Goal: Task Accomplishment & Management: Complete application form

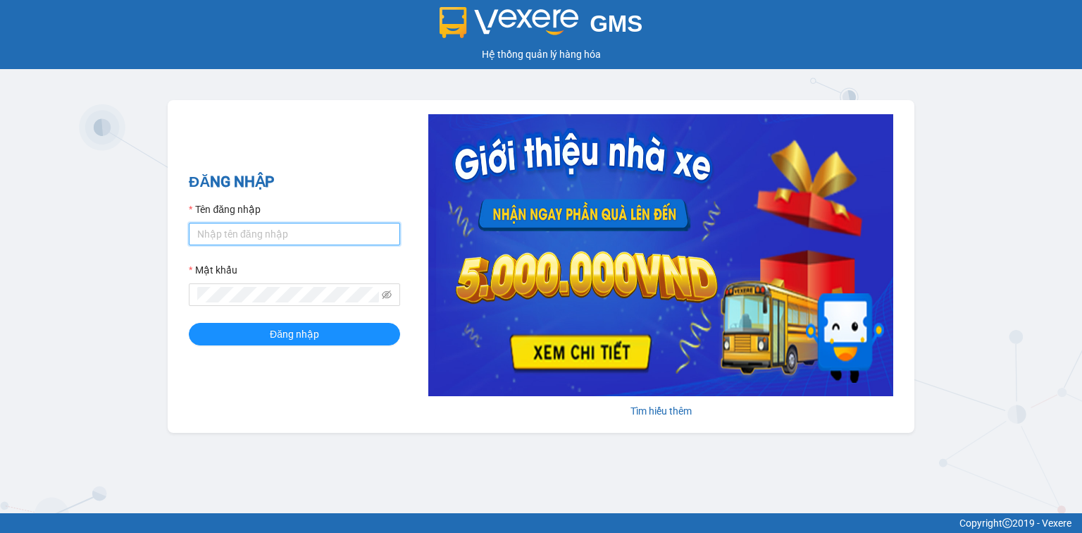
click at [216, 240] on input "Tên đăng nhập" at bounding box center [294, 234] width 211 height 23
type input "nttha.hhg"
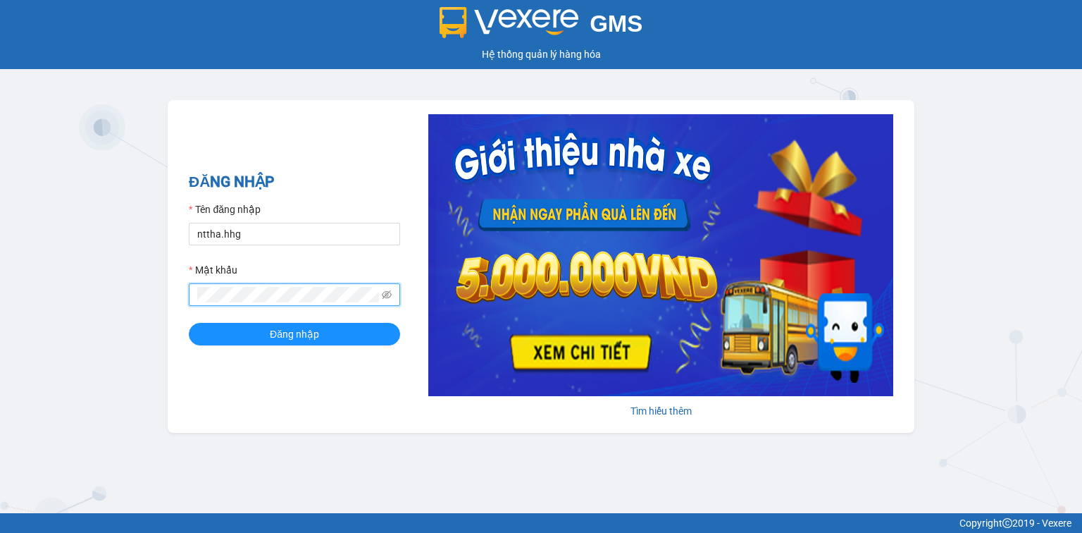
click at [189, 323] on button "Đăng nhập" at bounding box center [294, 334] width 211 height 23
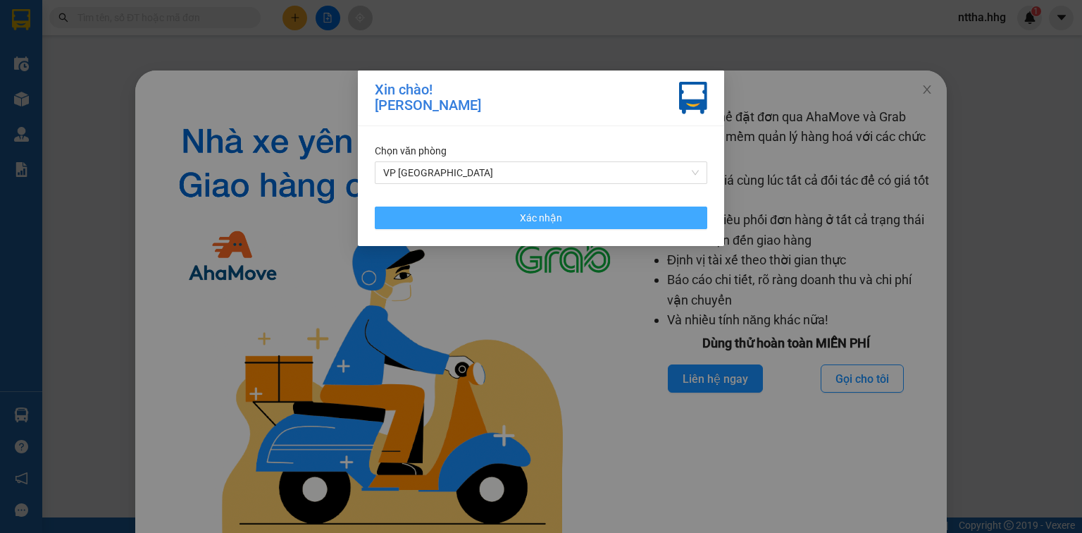
click at [409, 211] on button "Xác nhận" at bounding box center [541, 217] width 333 height 23
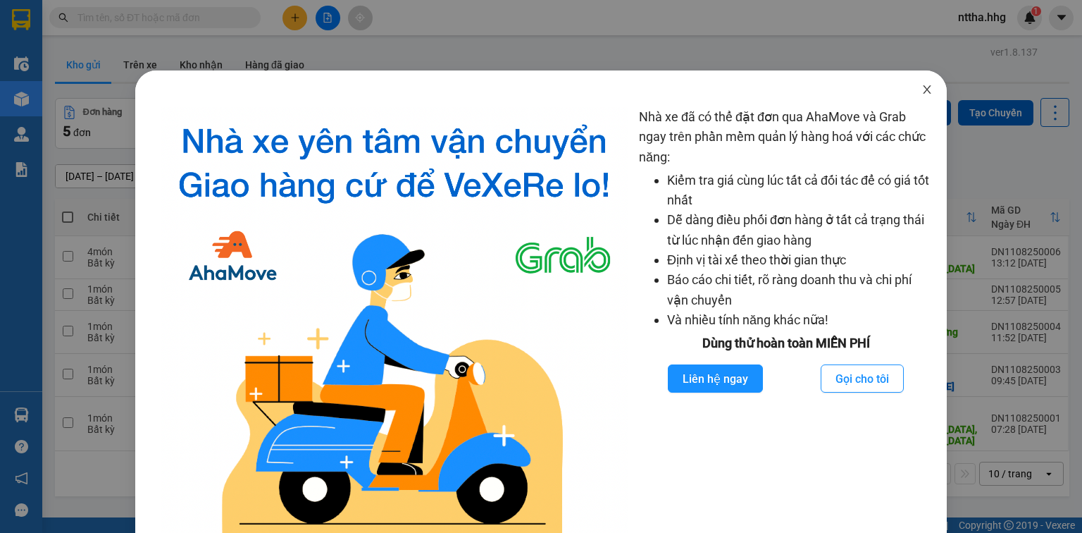
click at [925, 92] on span "Close" at bounding box center [927, 89] width 39 height 39
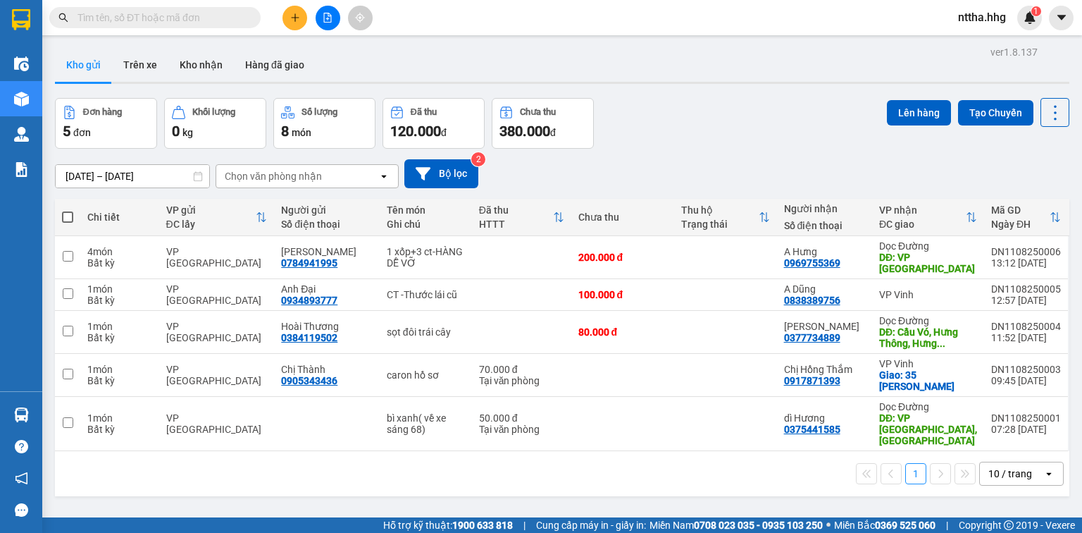
click at [330, 18] on icon "file-add" at bounding box center [328, 18] width 10 height 10
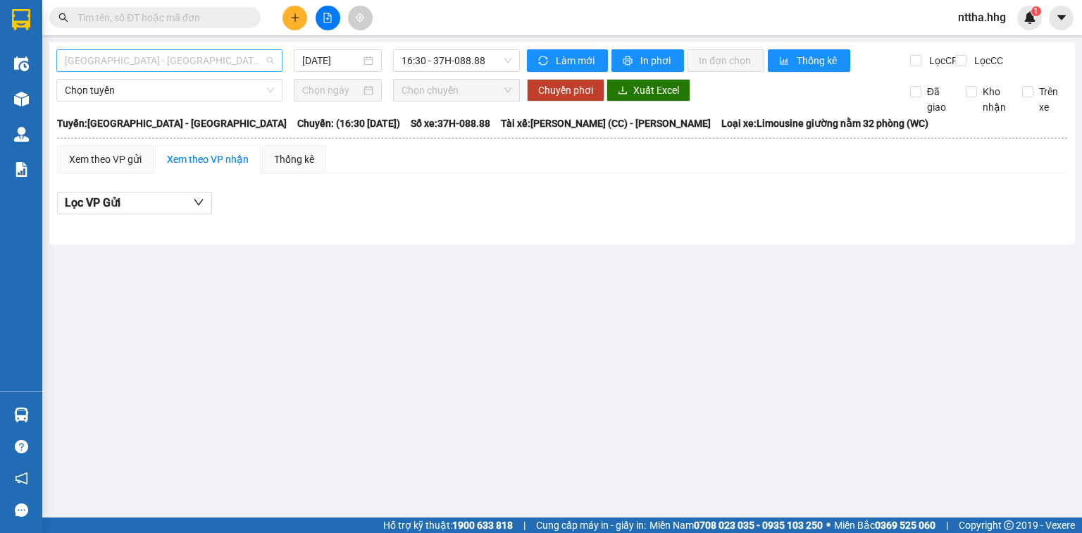
click at [230, 64] on span "[GEOGRAPHIC_DATA] - [GEOGRAPHIC_DATA]" at bounding box center [169, 60] width 209 height 21
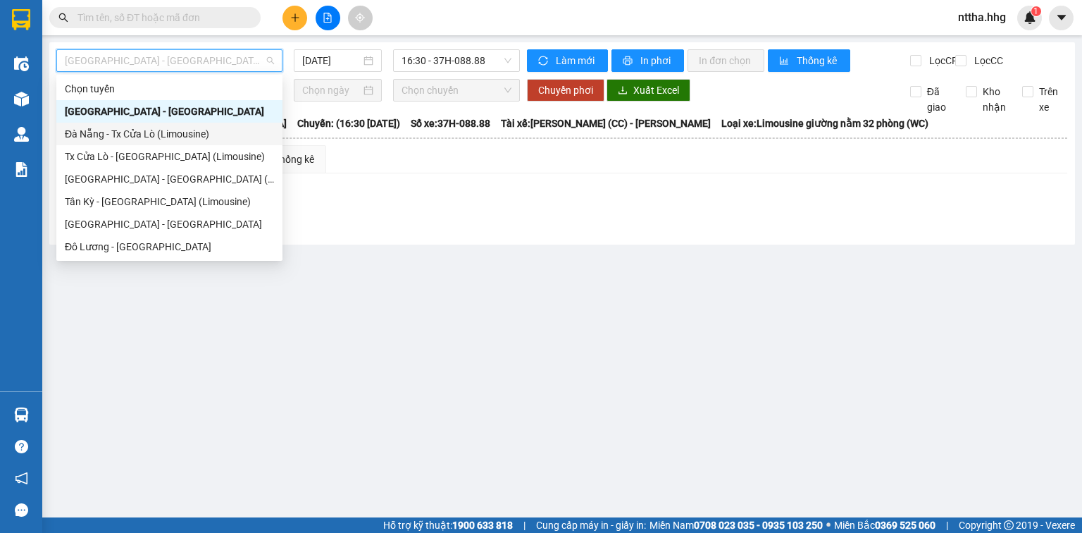
click at [109, 136] on div "Đà Nẵng - Tx Cửa Lò (Limousine)" at bounding box center [169, 134] width 209 height 16
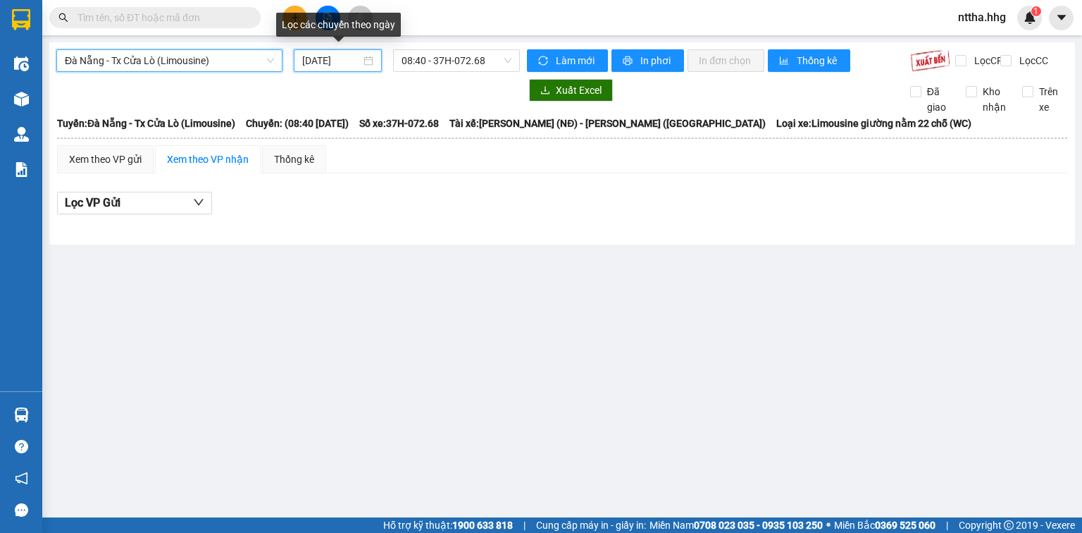
click at [332, 66] on input "[DATE]" at bounding box center [331, 61] width 58 height 16
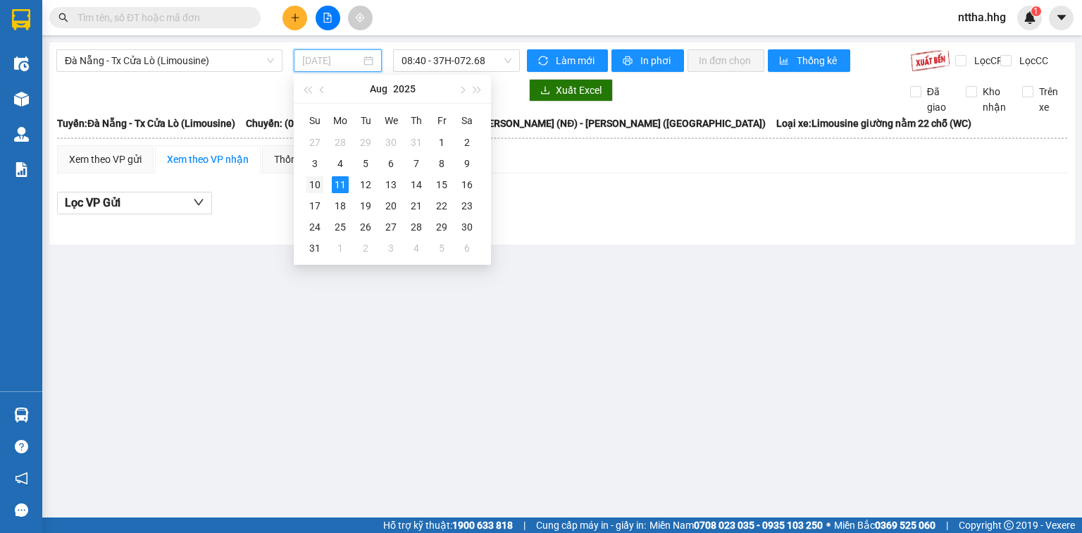
click at [307, 185] on div "10" at bounding box center [315, 184] width 17 height 17
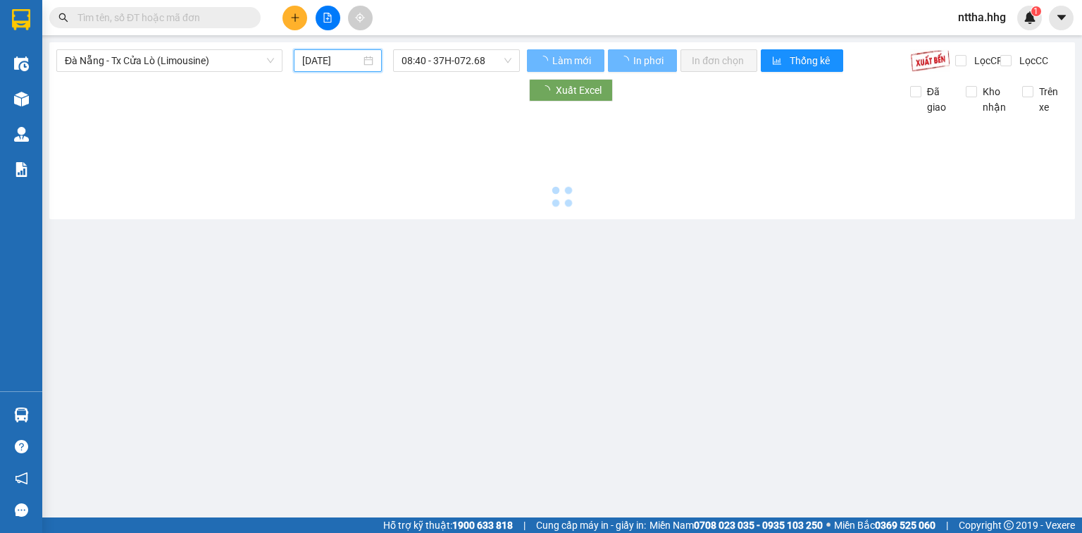
type input "[DATE]"
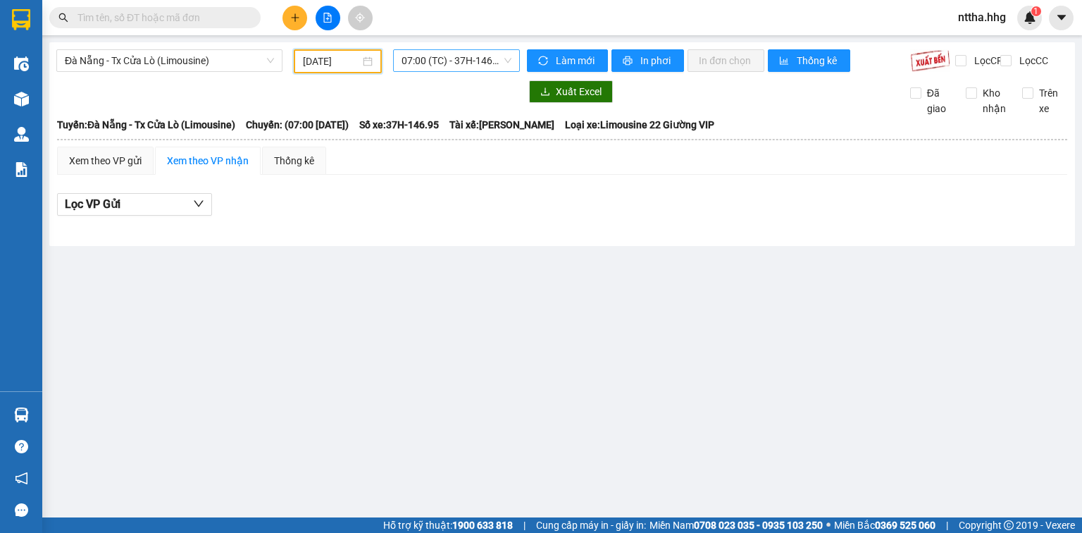
click at [446, 61] on span "07:00 (TC) - 37H-146.95" at bounding box center [457, 60] width 111 height 21
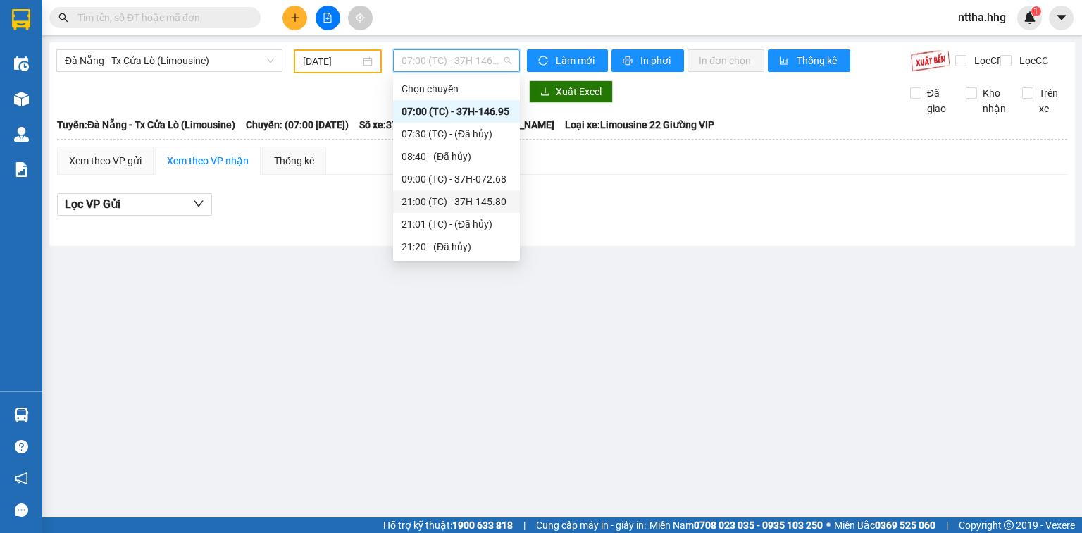
click at [440, 194] on div "21:00 (TC) - 37H-145.80" at bounding box center [457, 202] width 110 height 16
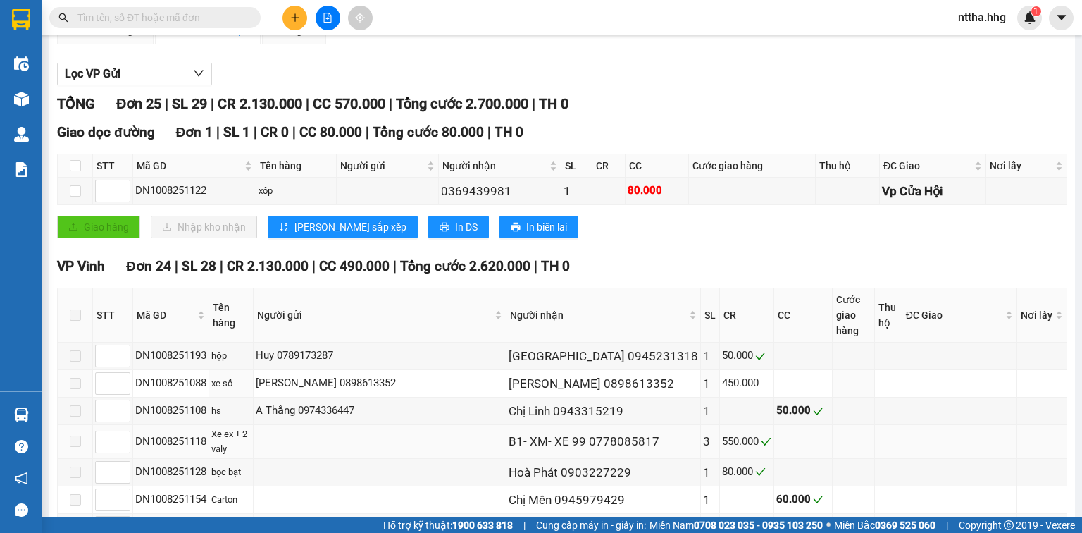
scroll to position [23, 0]
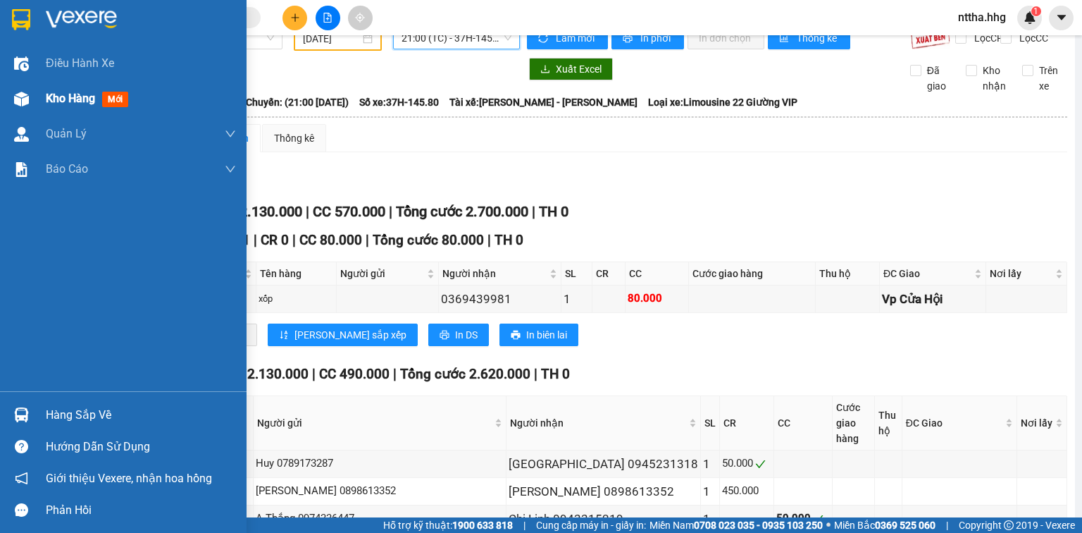
click at [25, 93] on img at bounding box center [21, 99] width 15 height 15
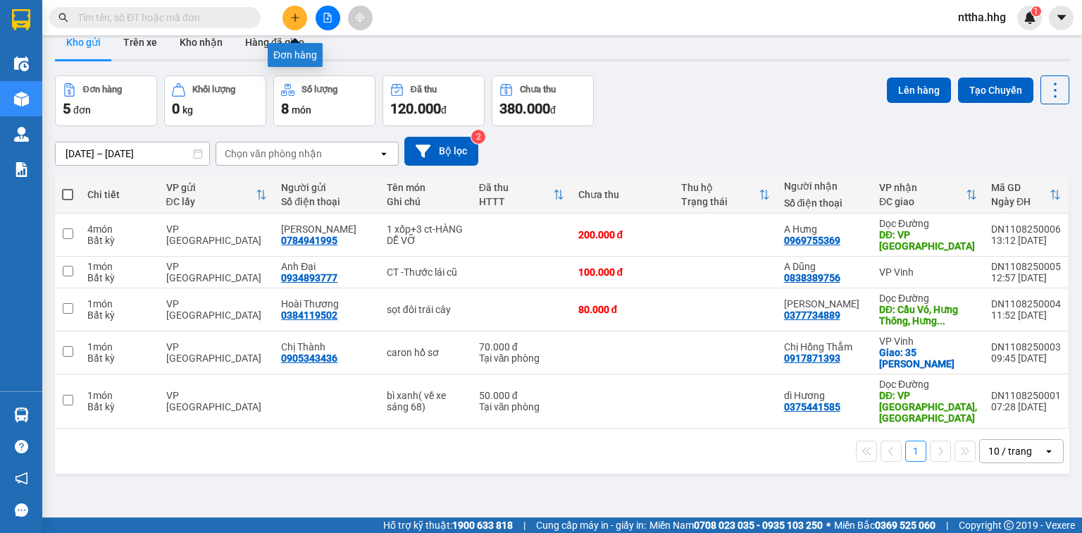
click at [290, 21] on icon "plus" at bounding box center [295, 18] width 10 height 10
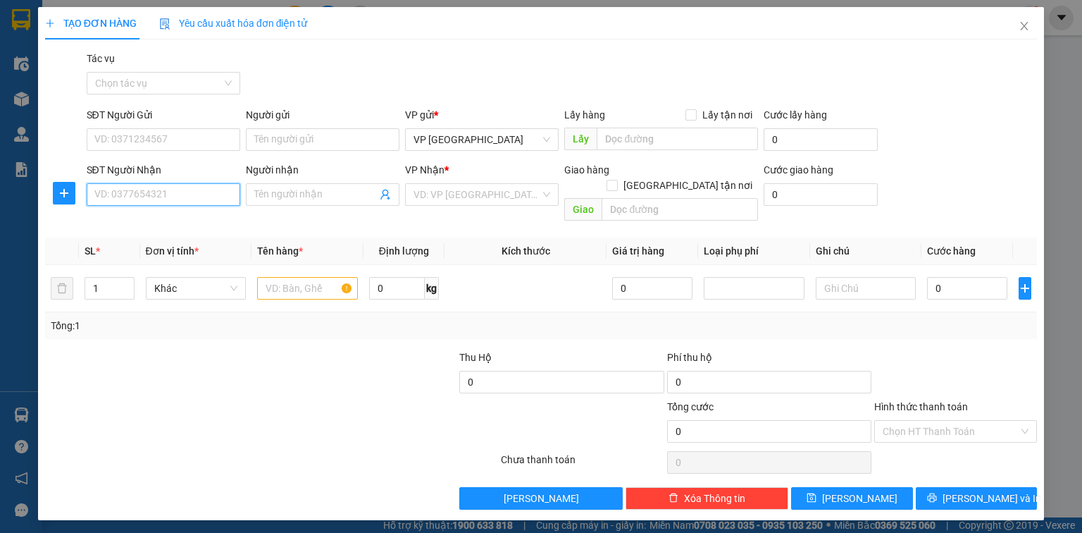
click at [125, 196] on input "SĐT Người Nhận" at bounding box center [164, 194] width 154 height 23
type input "0986363889"
click at [128, 218] on div "0986363889 - Hiền Hải" at bounding box center [163, 223] width 137 height 16
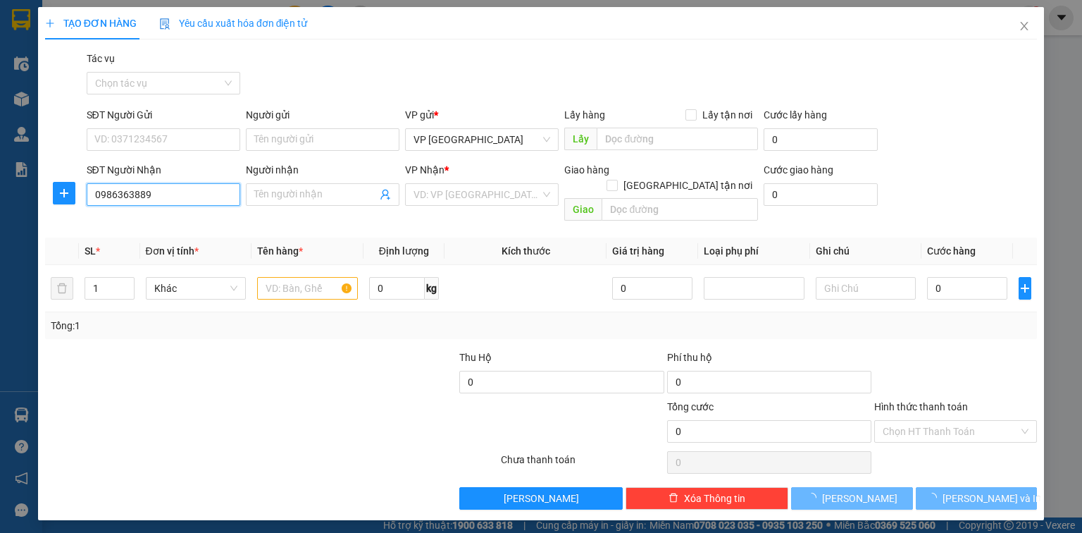
type input "Hiền Hải"
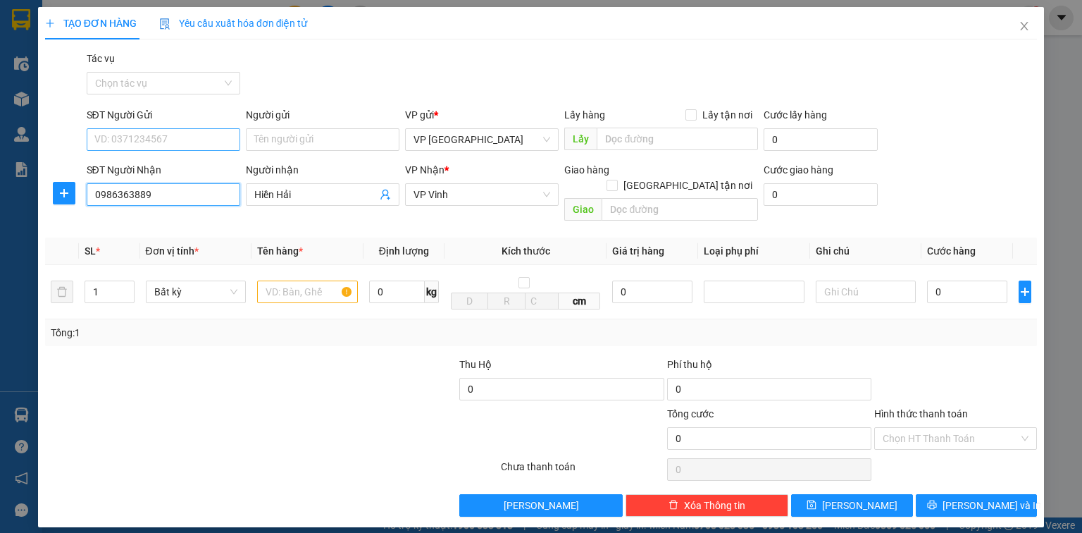
type input "0986363889"
click at [218, 144] on input "SĐT Người Gửi" at bounding box center [164, 139] width 154 height 23
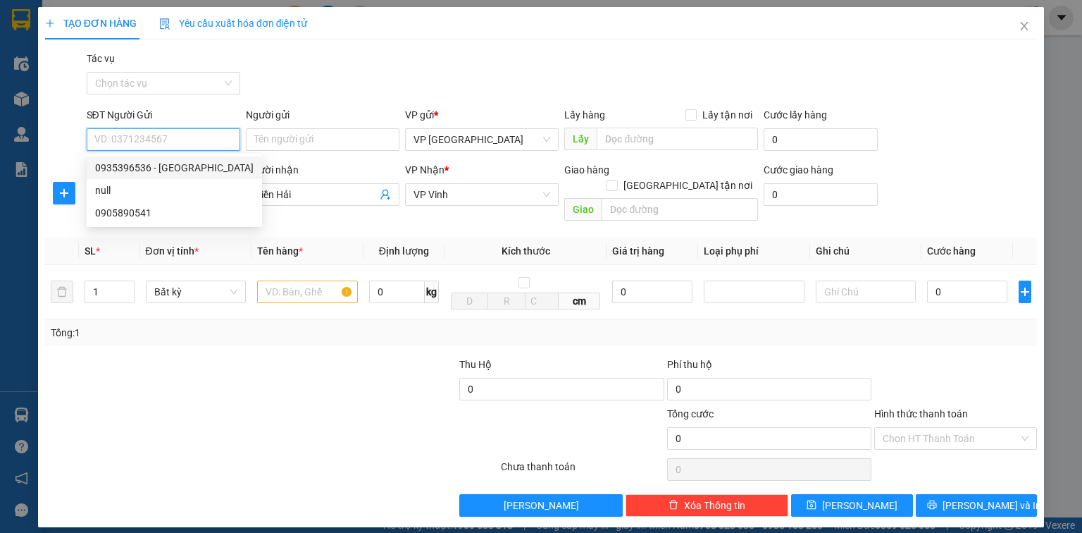
click at [214, 161] on div "0935396536 - [GEOGRAPHIC_DATA]" at bounding box center [174, 168] width 159 height 16
type input "0935396536"
type input "[PERSON_NAME]"
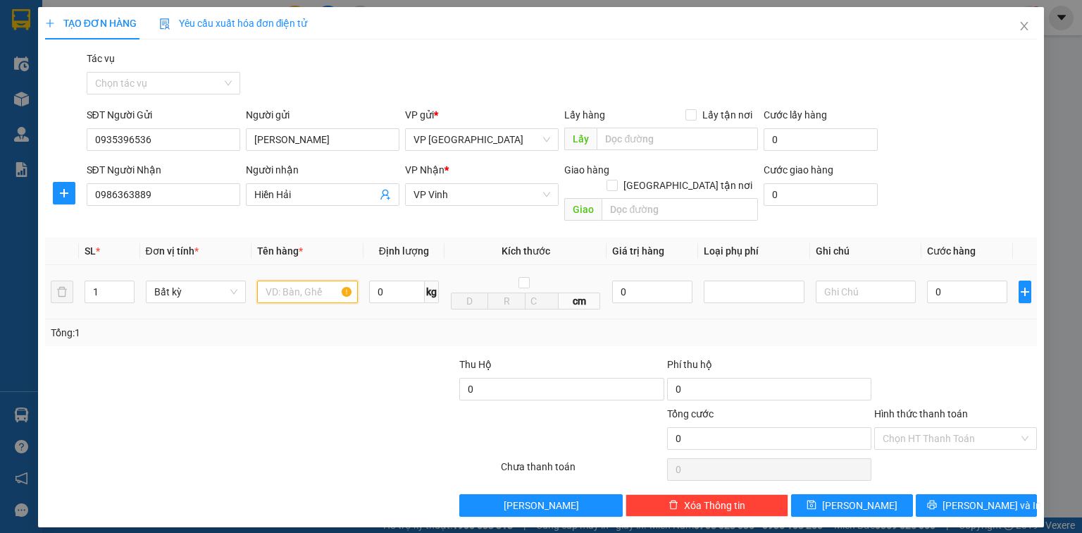
click at [278, 280] on input "text" at bounding box center [307, 291] width 101 height 23
type input "a"
type input "ct - bồn"
click at [957, 280] on input "0" at bounding box center [967, 291] width 80 height 23
type input "1"
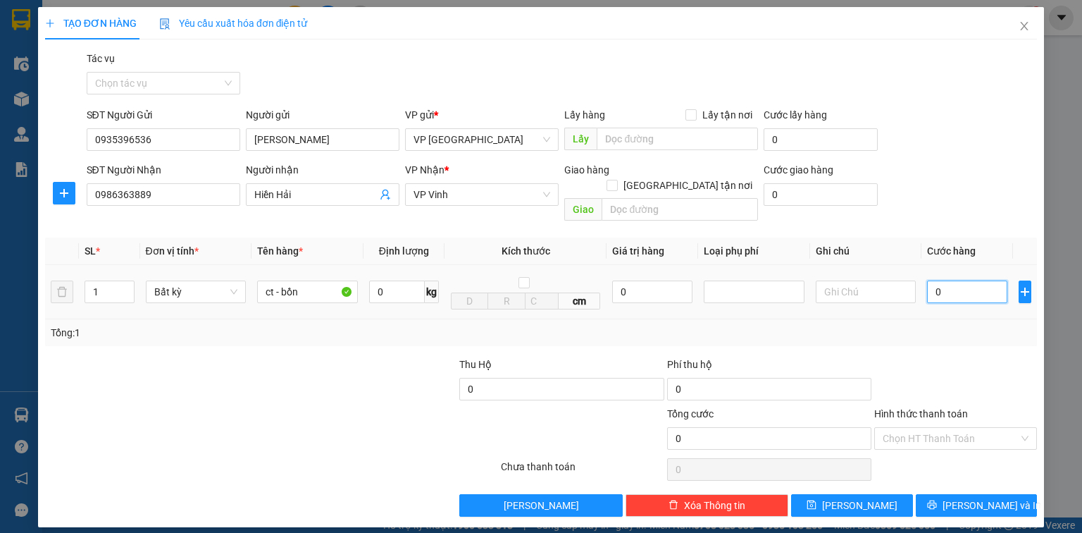
type input "1"
type input "15"
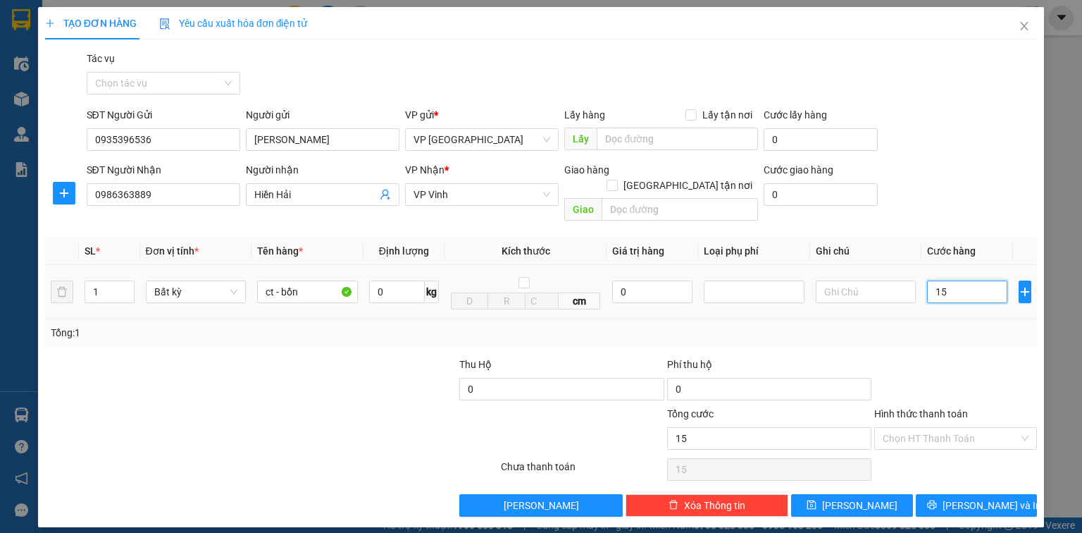
type input "150"
type input "1.500"
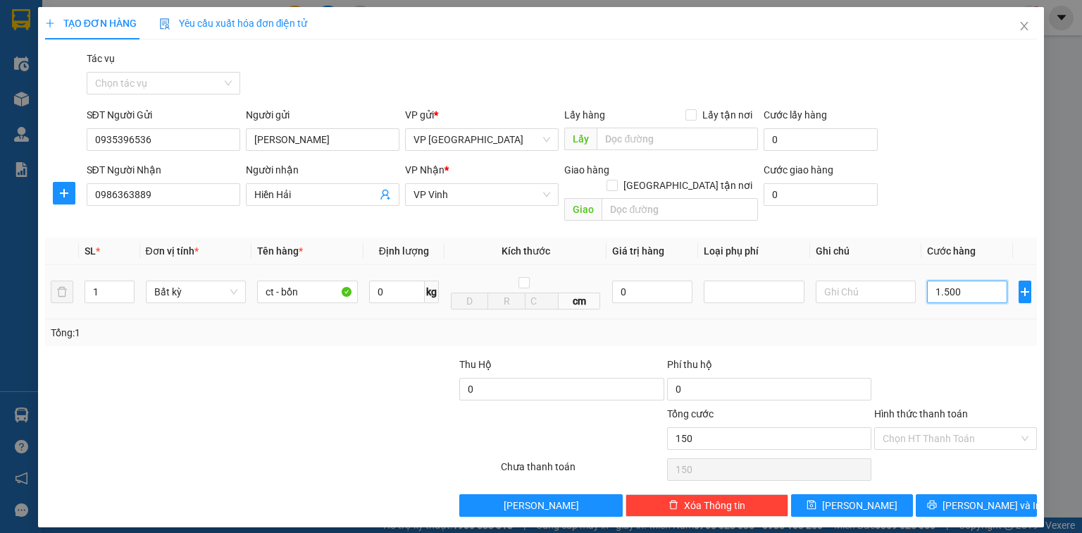
type input "1.500"
type input "15.000"
type input "150.000"
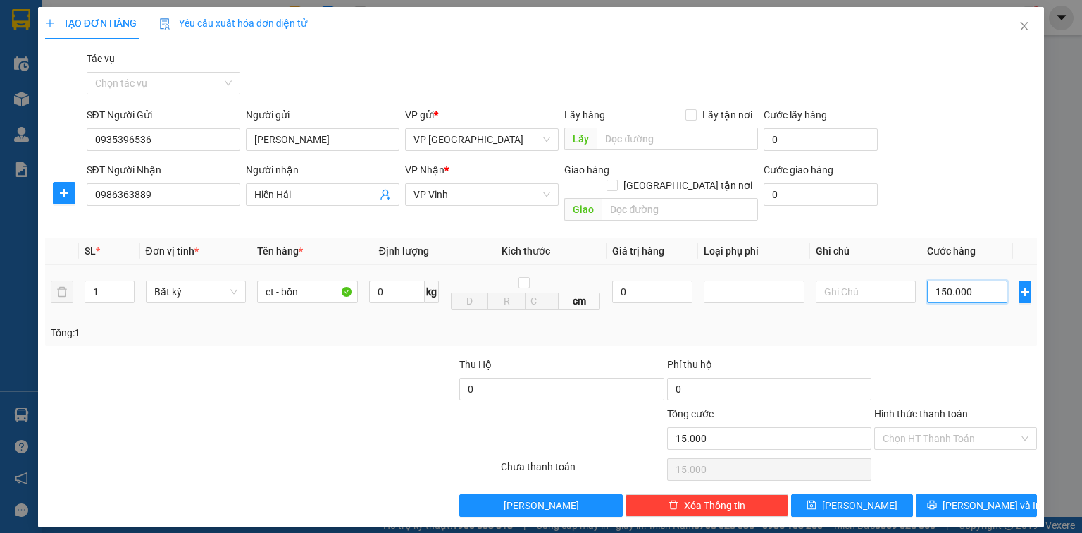
type input "150.000"
click at [352, 141] on input "[PERSON_NAME]" at bounding box center [323, 139] width 154 height 23
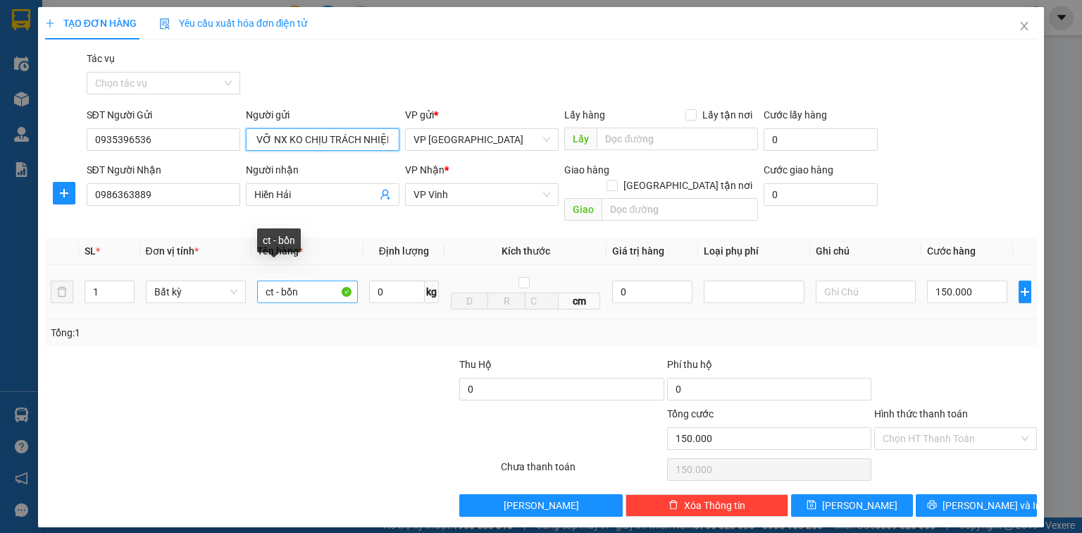
type input "[PERSON_NAME] - BỂ VỠ NX KO CHỊU TRÁCH NHIỆM"
click at [315, 282] on input "ct - bồn" at bounding box center [307, 291] width 101 height 23
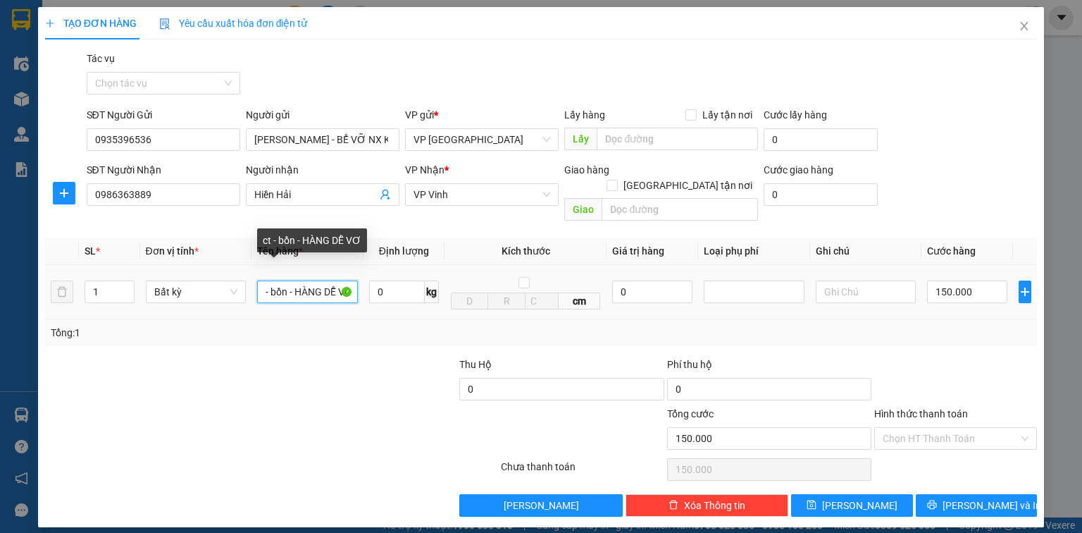
scroll to position [0, 18]
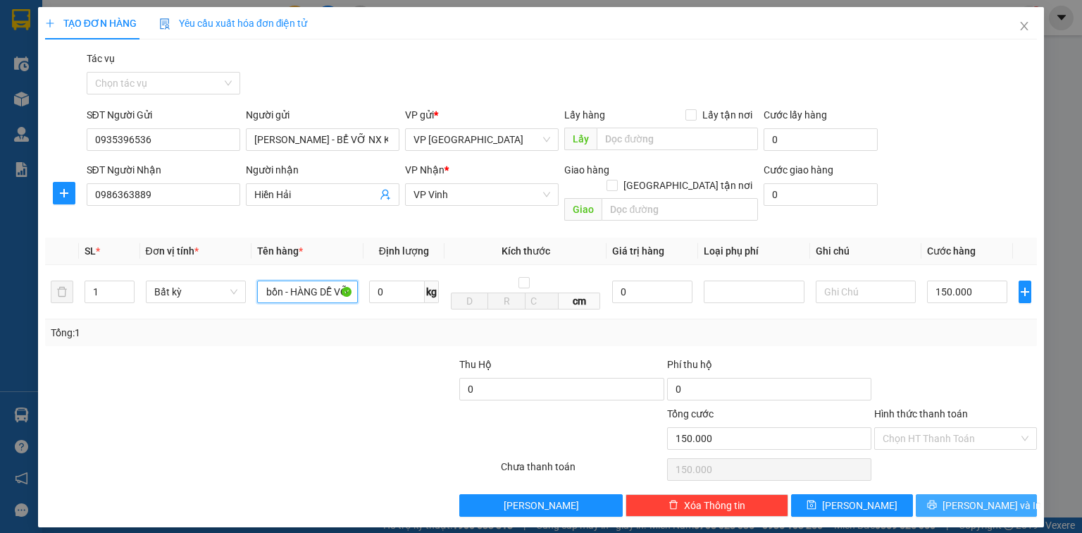
type input "ct - bồn - HÀNG DỄ VỠ"
click at [967, 498] on span "[PERSON_NAME] và In" at bounding box center [992, 506] width 99 height 16
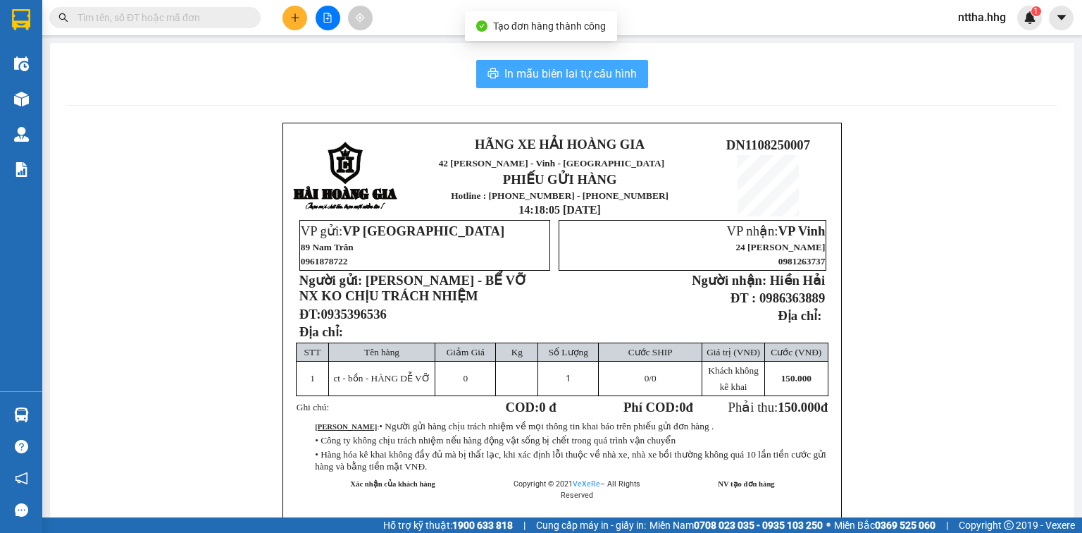
click at [603, 72] on span "In mẫu biên lai tự cấu hình" at bounding box center [571, 74] width 132 height 18
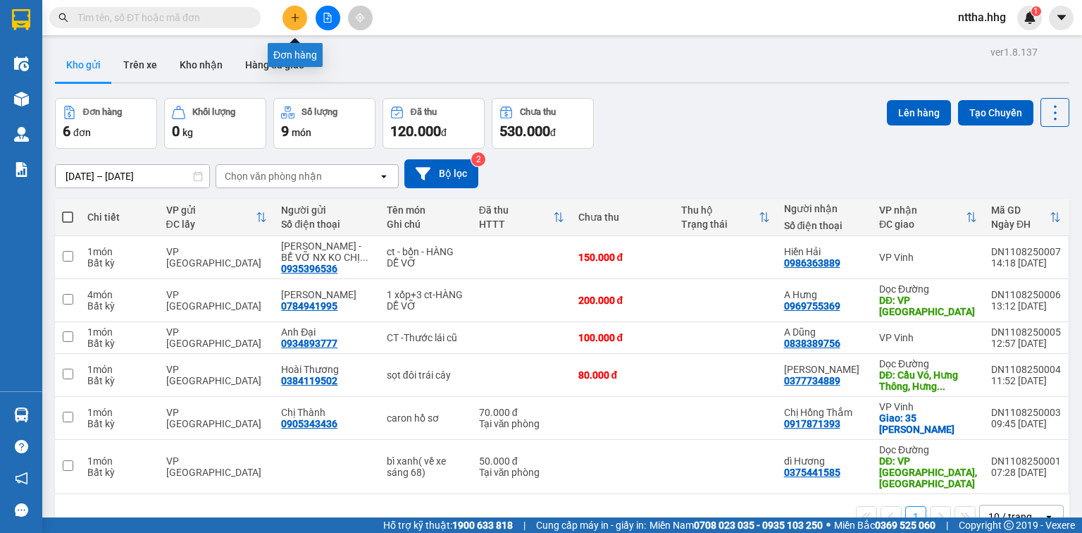
click at [295, 7] on button at bounding box center [295, 18] width 25 height 25
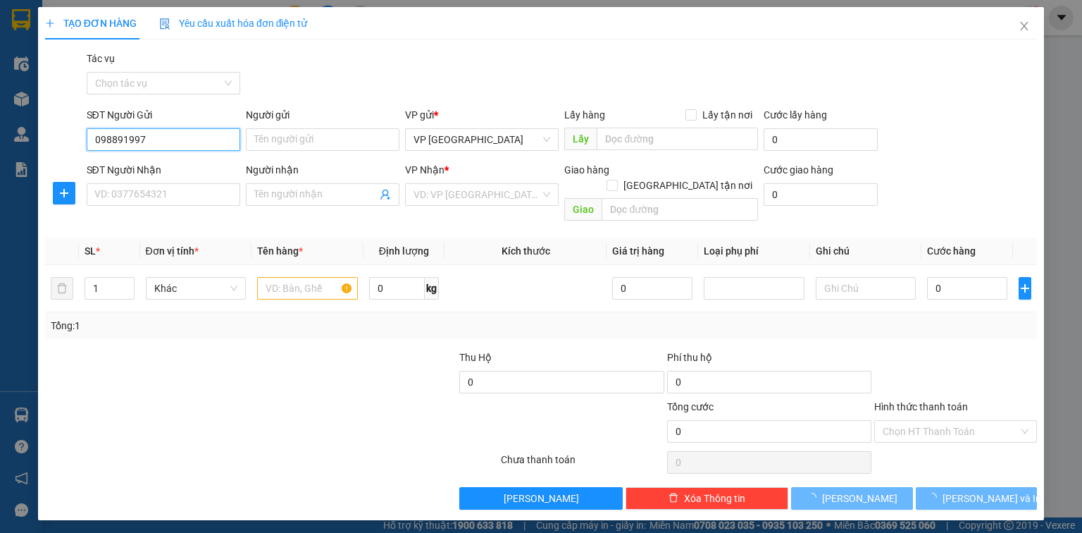
type input "0988919974"
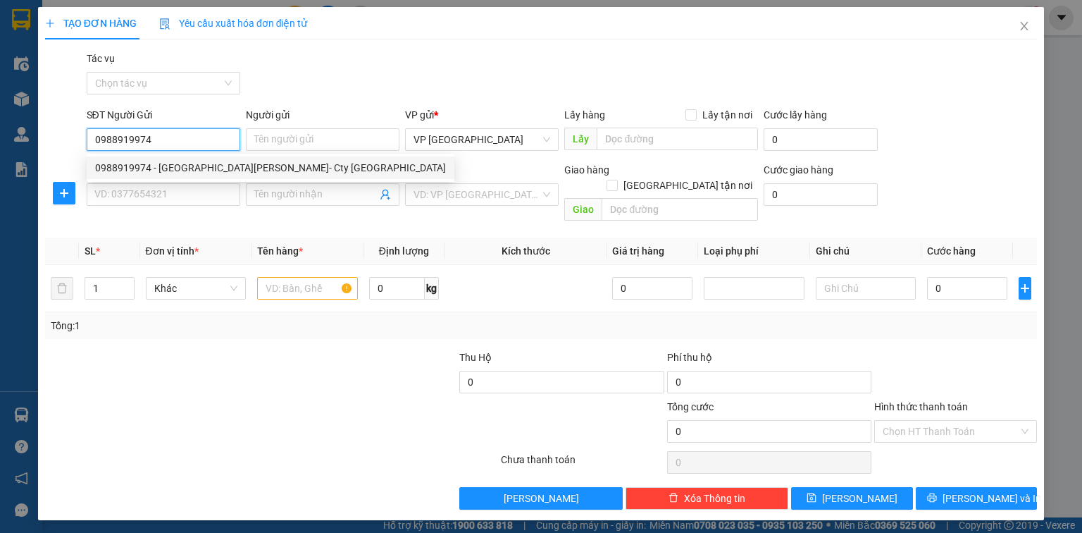
drag, startPoint x: 159, startPoint y: 141, endPoint x: 76, endPoint y: 150, distance: 83.7
click at [76, 150] on div "SĐT Người Gửi 0988919974 Người gửi Tên người gửi VP gửi * VP [GEOGRAPHIC_DATA] …" at bounding box center [541, 131] width 995 height 49
type input "0988919974"
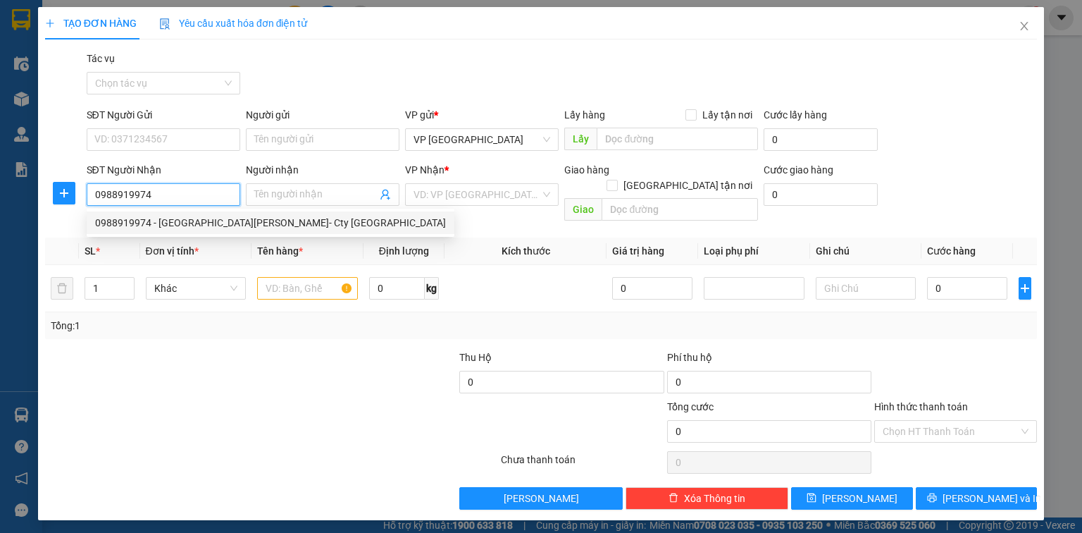
click at [127, 229] on div "0988919974 - [GEOGRAPHIC_DATA][PERSON_NAME]- Cty [GEOGRAPHIC_DATA]" at bounding box center [270, 223] width 351 height 16
type input "[PERSON_NAME]- Cty [GEOGRAPHIC_DATA]"
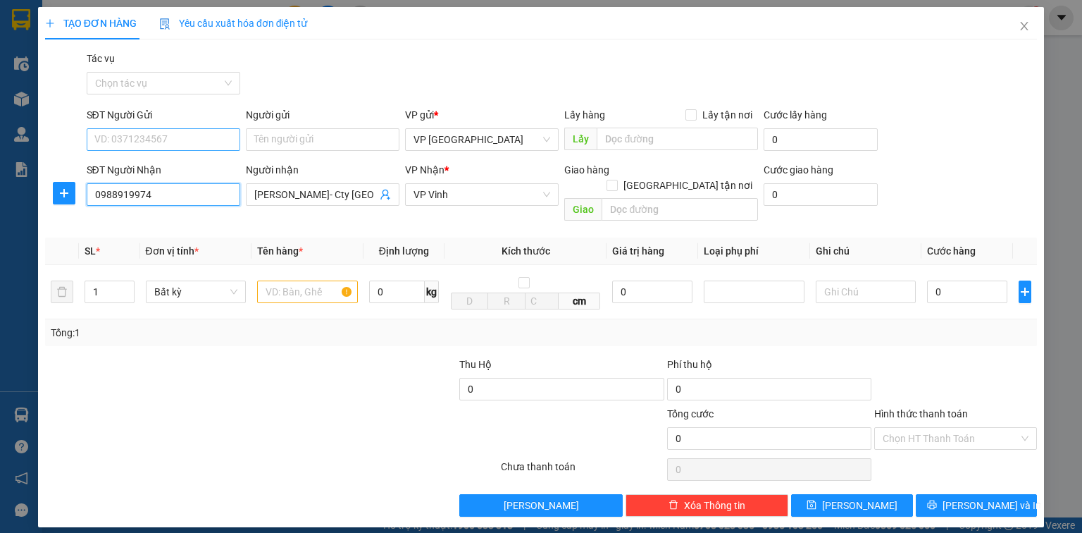
type input "0988919974"
click at [163, 144] on input "SĐT Người Gửi" at bounding box center [164, 139] width 154 height 23
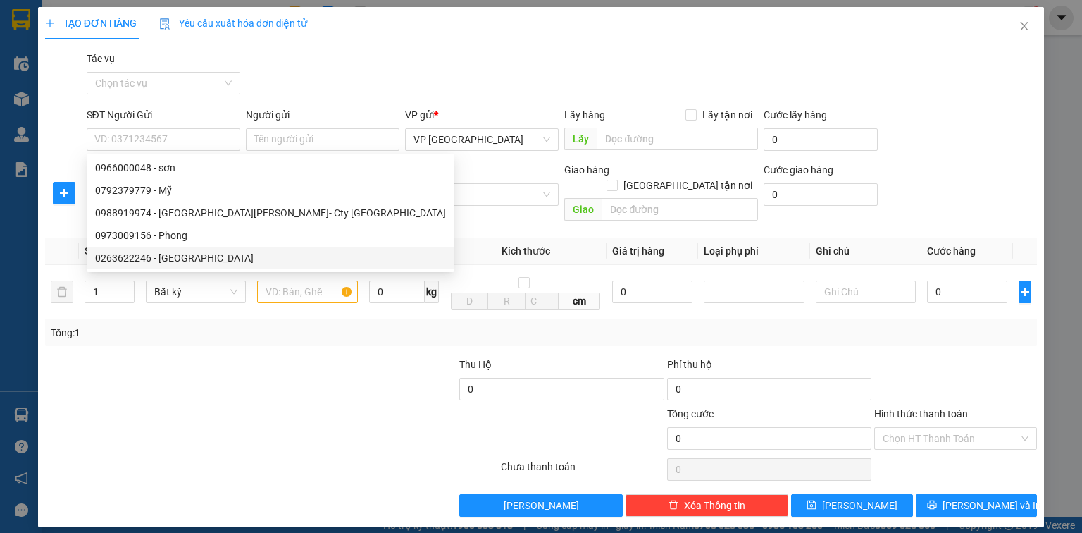
click at [165, 357] on div at bounding box center [147, 381] width 207 height 49
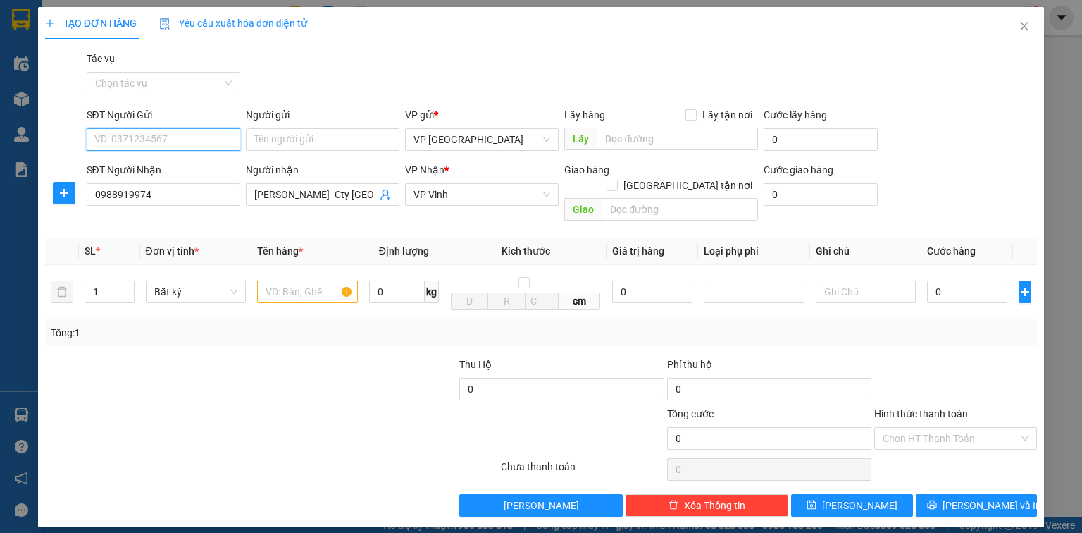
click at [179, 141] on input "SĐT Người Gửi" at bounding box center [164, 139] width 154 height 23
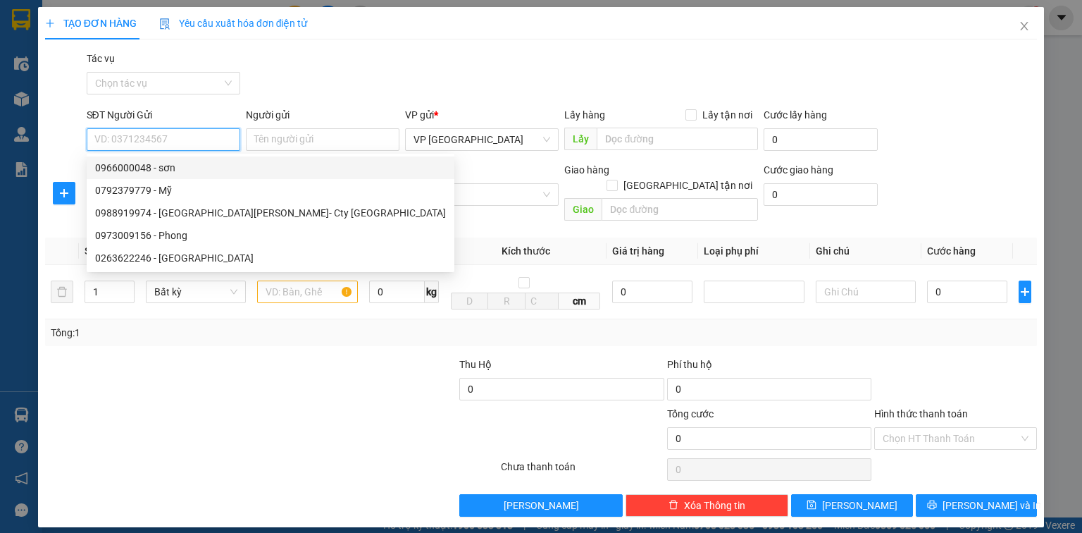
click at [163, 161] on div "0966000048 - sơn" at bounding box center [270, 168] width 351 height 16
type input "0966000048"
type input "sơn"
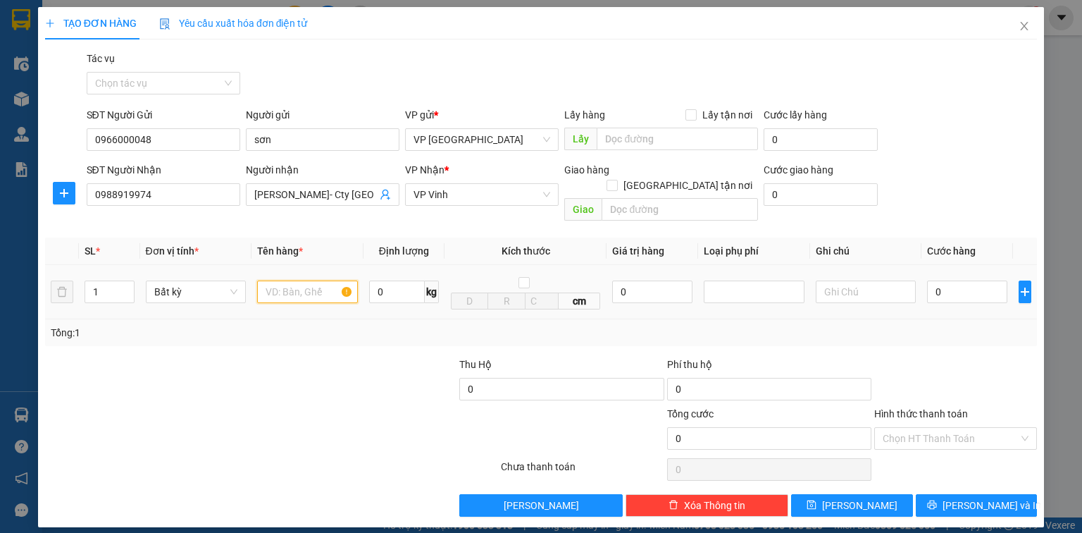
click at [297, 280] on input "text" at bounding box center [307, 291] width 101 height 23
type input "ct"
type input "6"
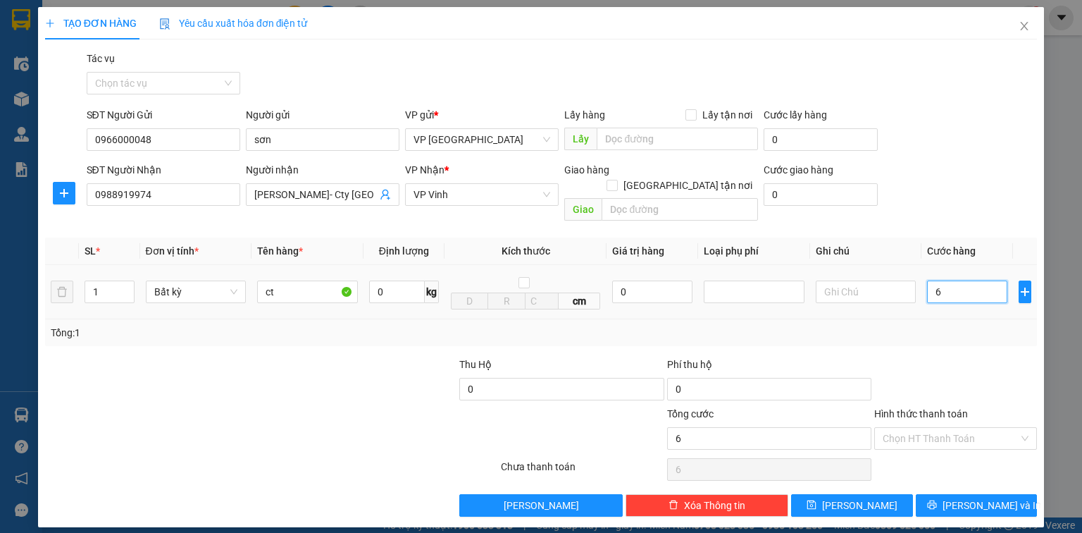
type input "60"
type input "600"
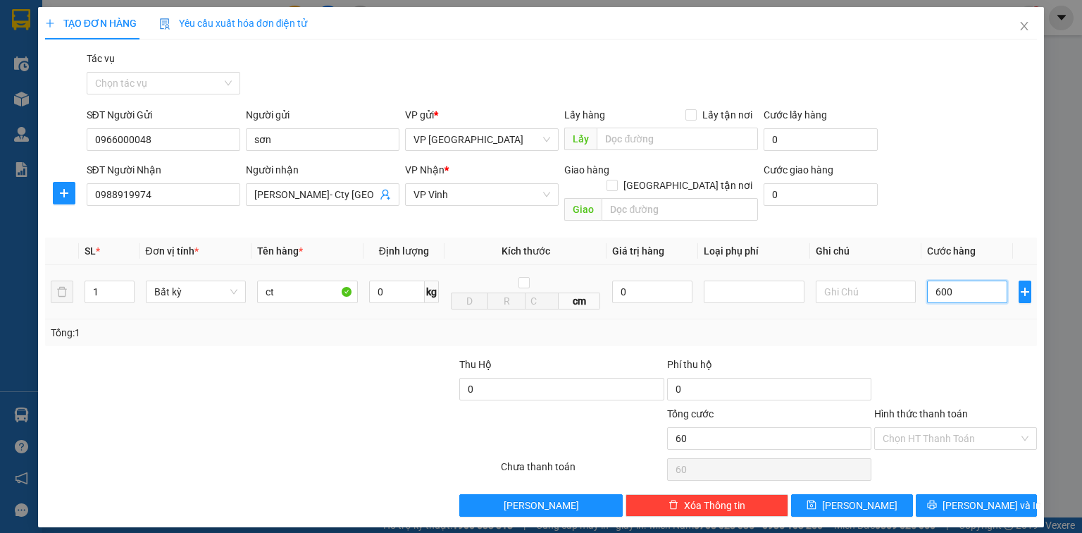
type input "600"
type input "6.000"
type input "60.000"
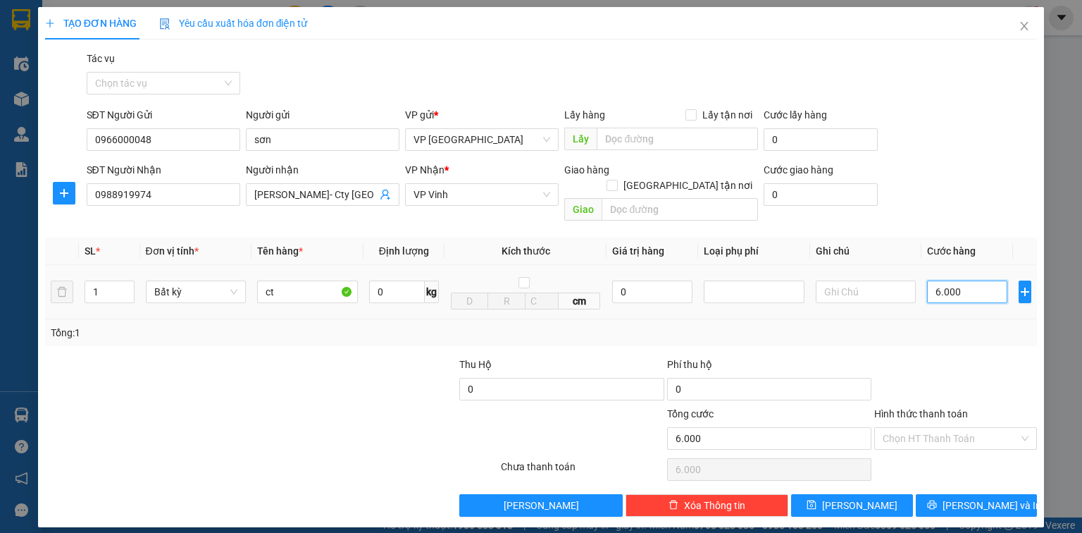
type input "60.000"
click at [933, 494] on button "[PERSON_NAME] và In" at bounding box center [977, 505] width 122 height 23
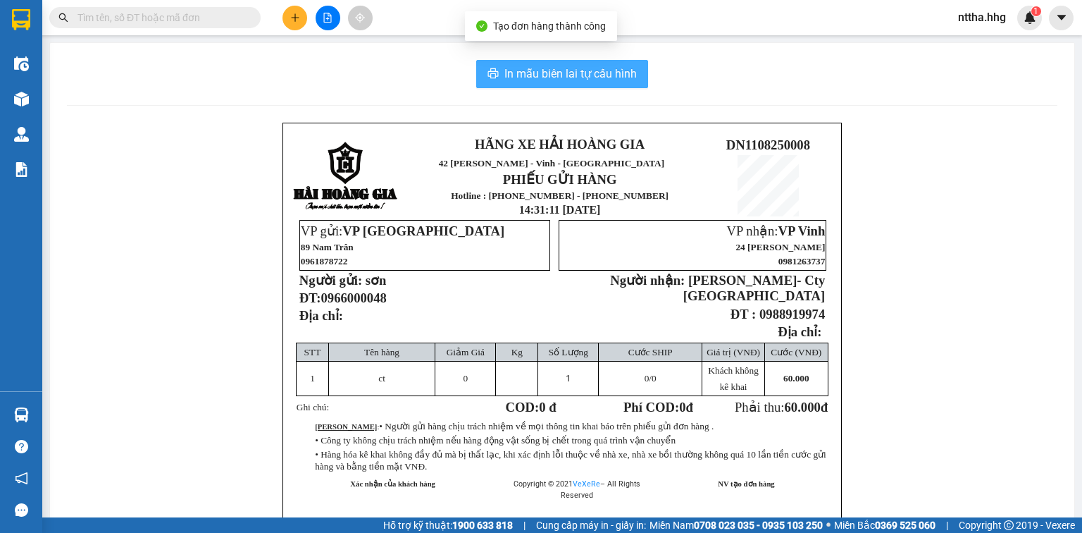
click at [488, 70] on icon "printer" at bounding box center [493, 73] width 11 height 11
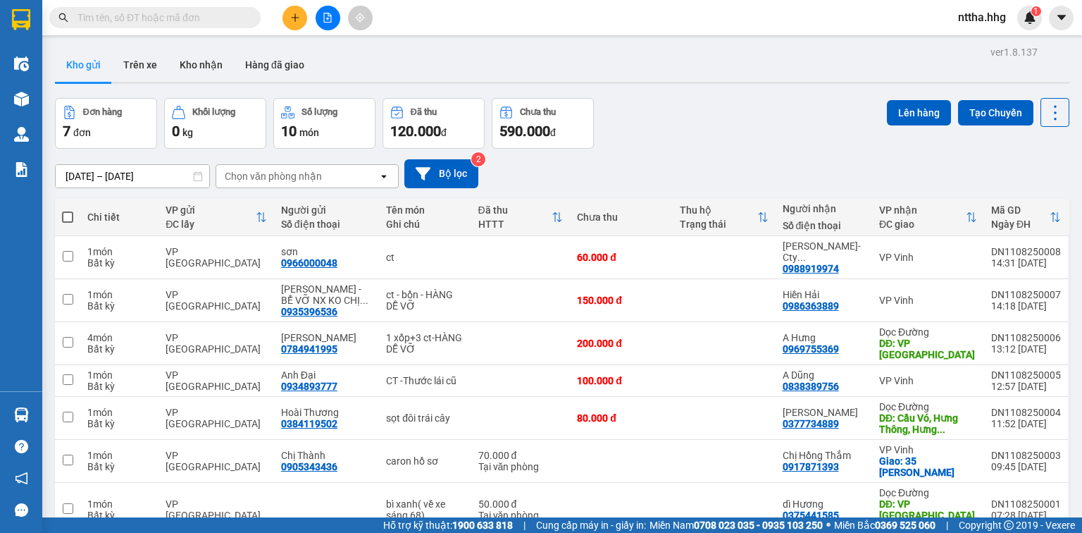
click at [378, 63] on div "Kho gửi Trên xe Kho nhận Hàng đã giao" at bounding box center [562, 66] width 1015 height 37
click at [292, 18] on icon "plus" at bounding box center [295, 18] width 10 height 10
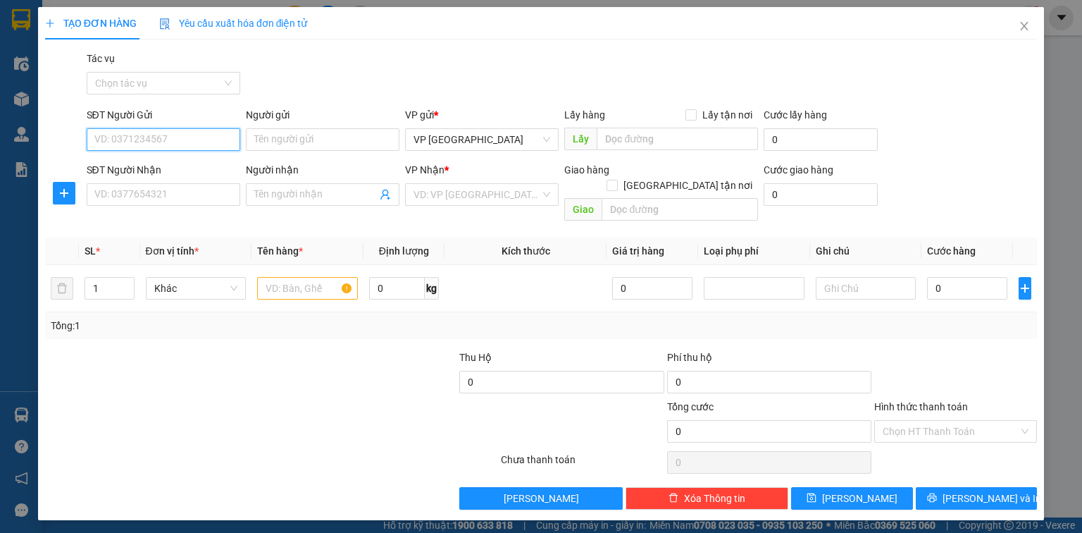
click at [173, 137] on input "SĐT Người Gửi" at bounding box center [164, 139] width 154 height 23
type input "0905898664"
click at [165, 188] on input "SĐT Người Nhận" at bounding box center [164, 194] width 154 height 23
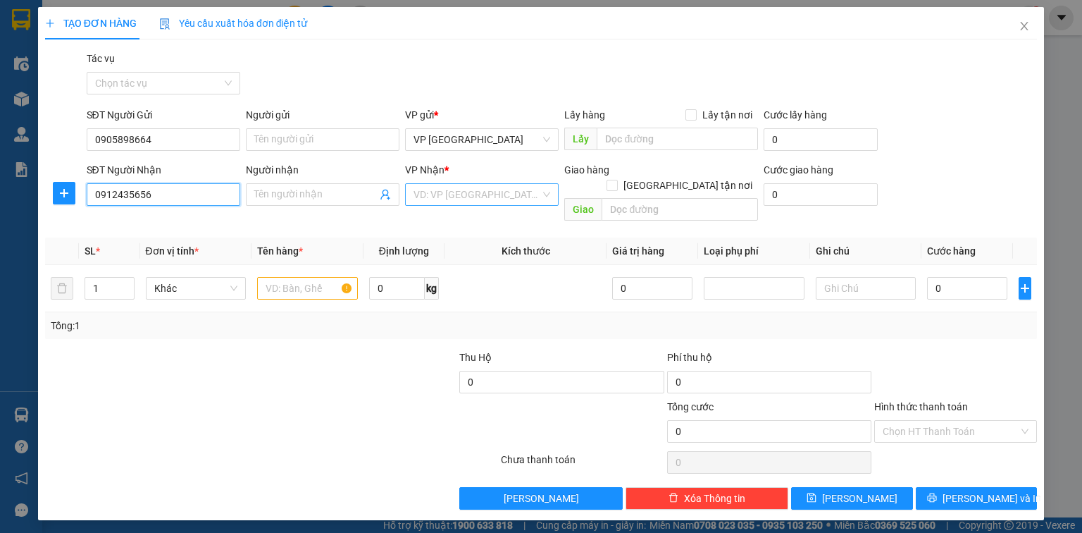
type input "0912435656"
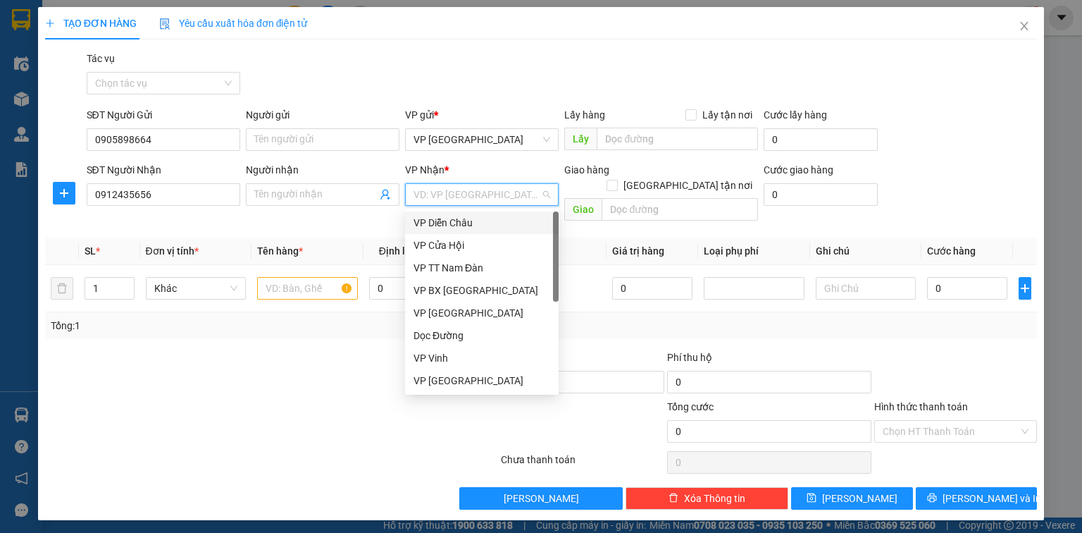
click at [476, 192] on input "search" at bounding box center [477, 194] width 127 height 21
click at [443, 359] on div "VP Vinh" at bounding box center [482, 358] width 137 height 16
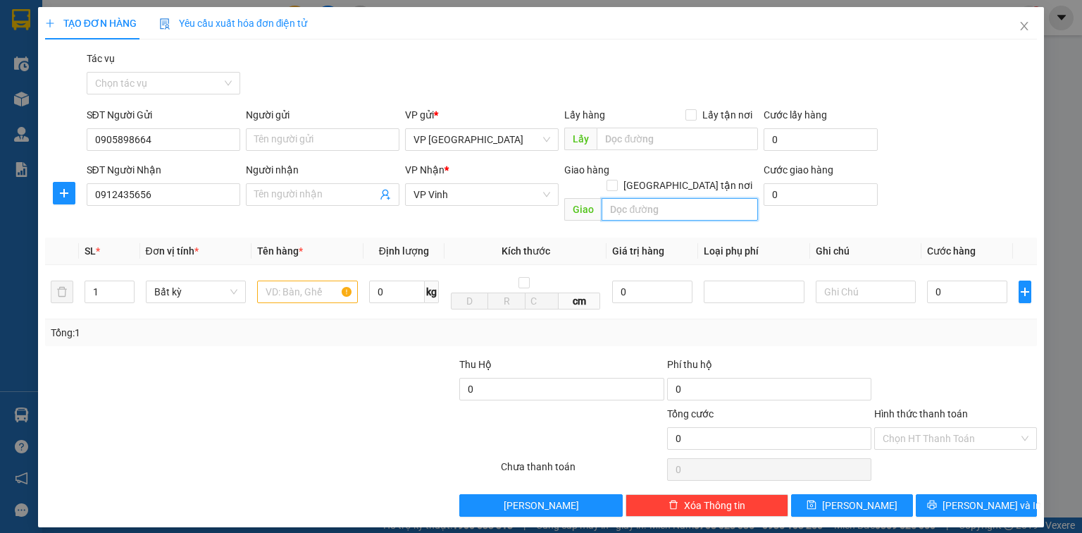
click at [641, 198] on input "text" at bounding box center [680, 209] width 156 height 23
type input "12 [PERSON_NAME]"
click at [708, 178] on span "[GEOGRAPHIC_DATA] tận nơi" at bounding box center [688, 186] width 140 height 16
click at [617, 180] on input "[GEOGRAPHIC_DATA] tận nơi" at bounding box center [612, 185] width 10 height 10
checkbox input "true"
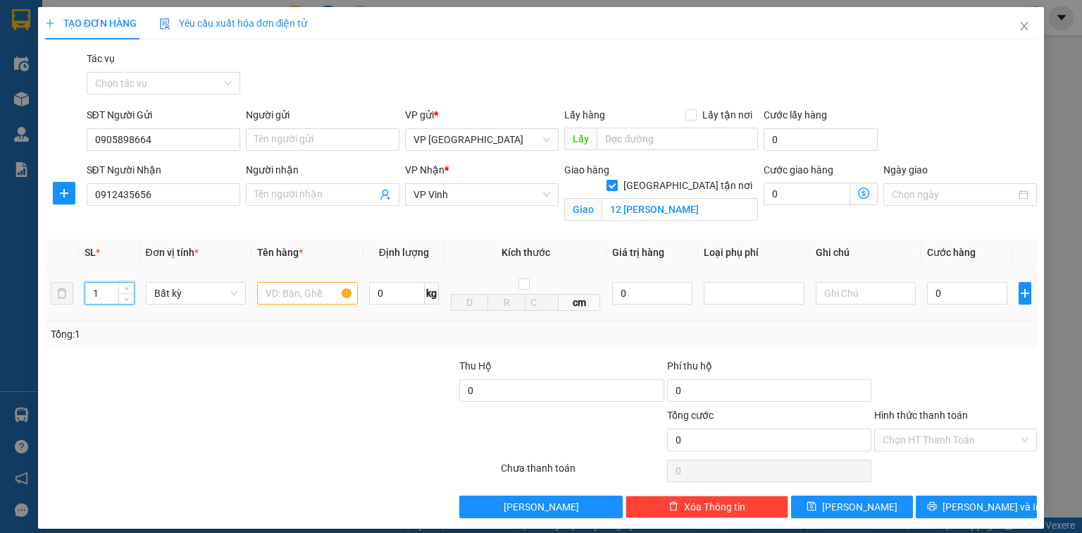
drag, startPoint x: 56, startPoint y: 292, endPoint x: 20, endPoint y: 292, distance: 35.9
click at [22, 292] on div "TẠO ĐƠN HÀNG Yêu cầu xuất hóa đơn điện tử Transit Pickup Surcharge Ids Transit …" at bounding box center [541, 266] width 1082 height 533
type input "5"
click at [269, 293] on input "text" at bounding box center [307, 293] width 101 height 23
type input "ct"
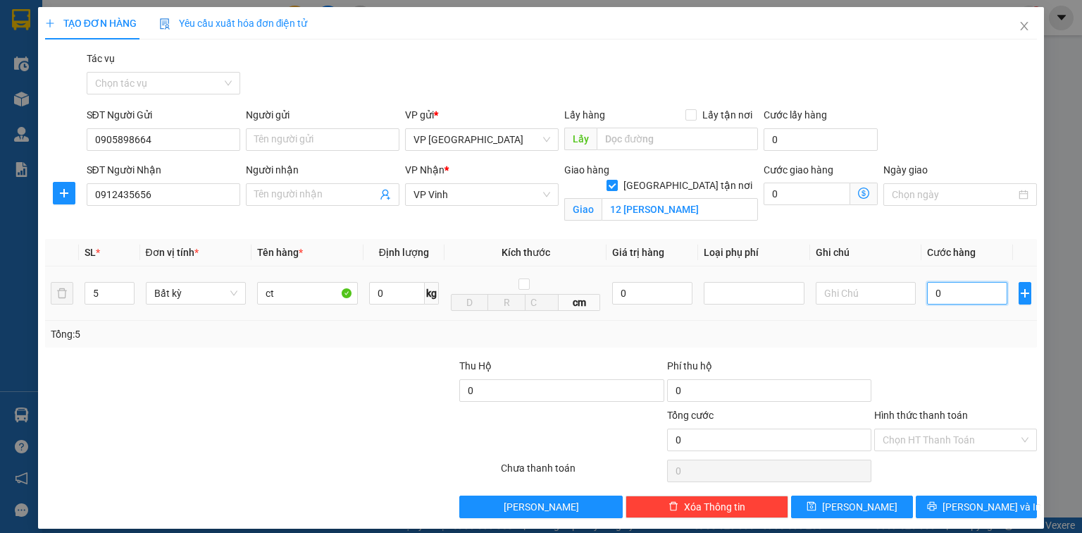
click at [958, 296] on input "0" at bounding box center [967, 293] width 80 height 23
type input "5"
type input "0"
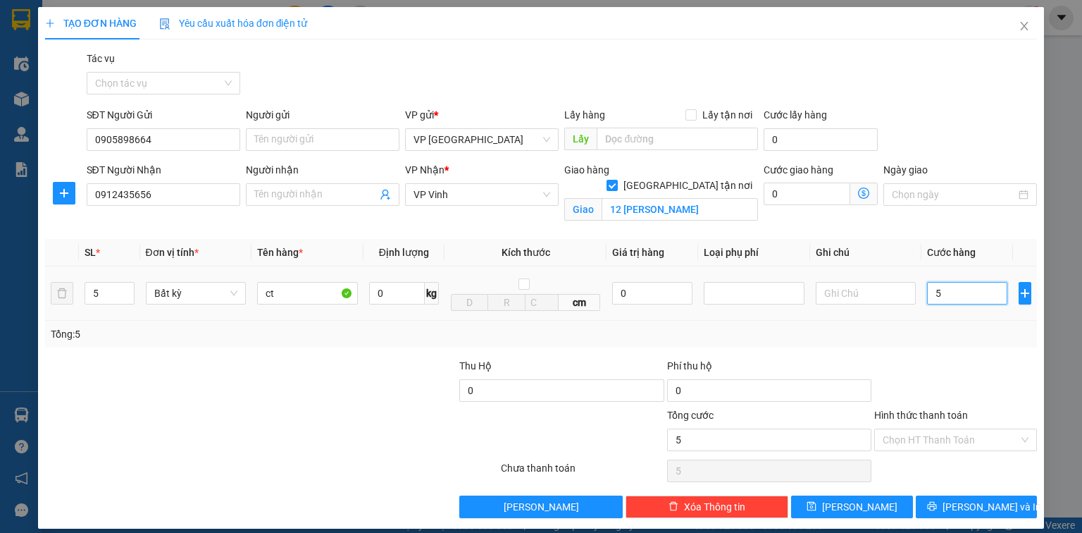
type input "0"
type input "02"
type input "2"
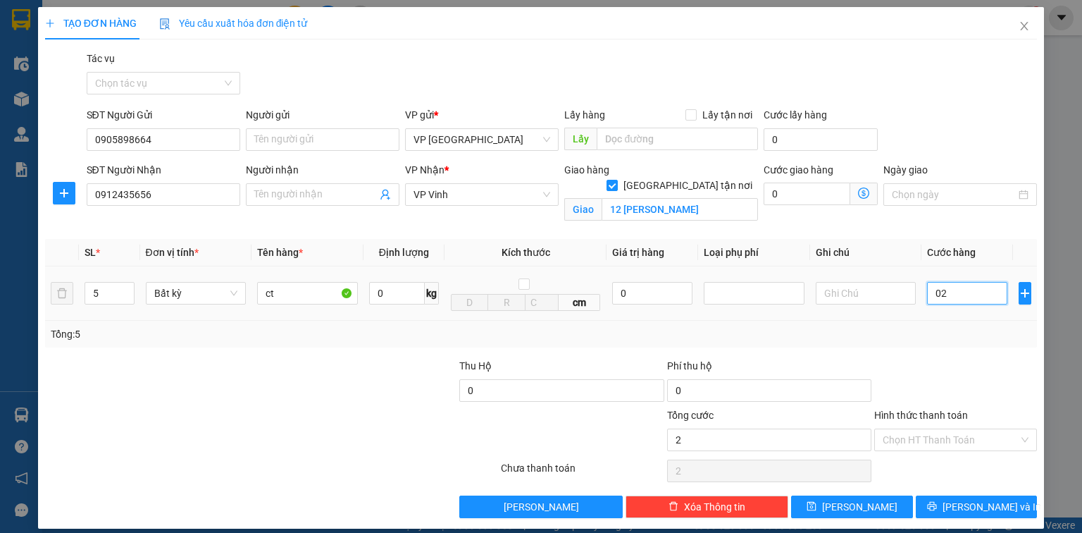
type input "0"
type input "20"
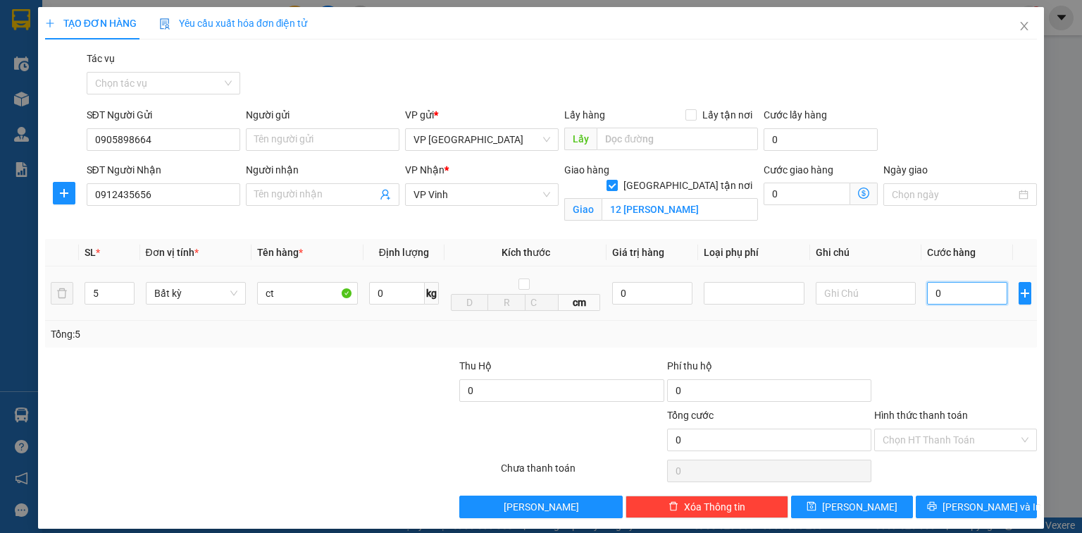
type input "20"
type input "250"
type input "2.500"
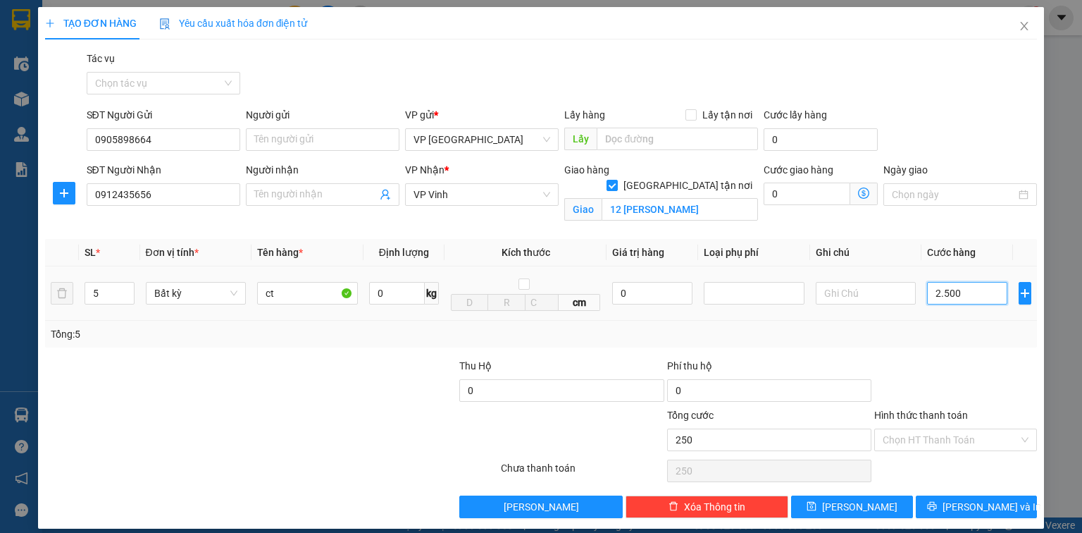
type input "2.500"
type input "25.000"
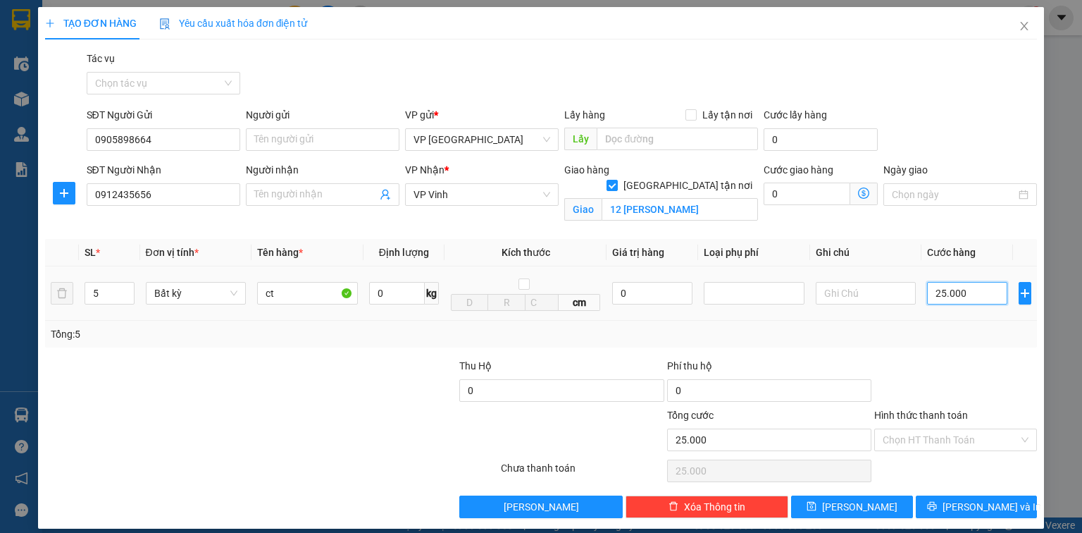
type input "250.000"
click at [776, 197] on input "0" at bounding box center [807, 194] width 87 height 23
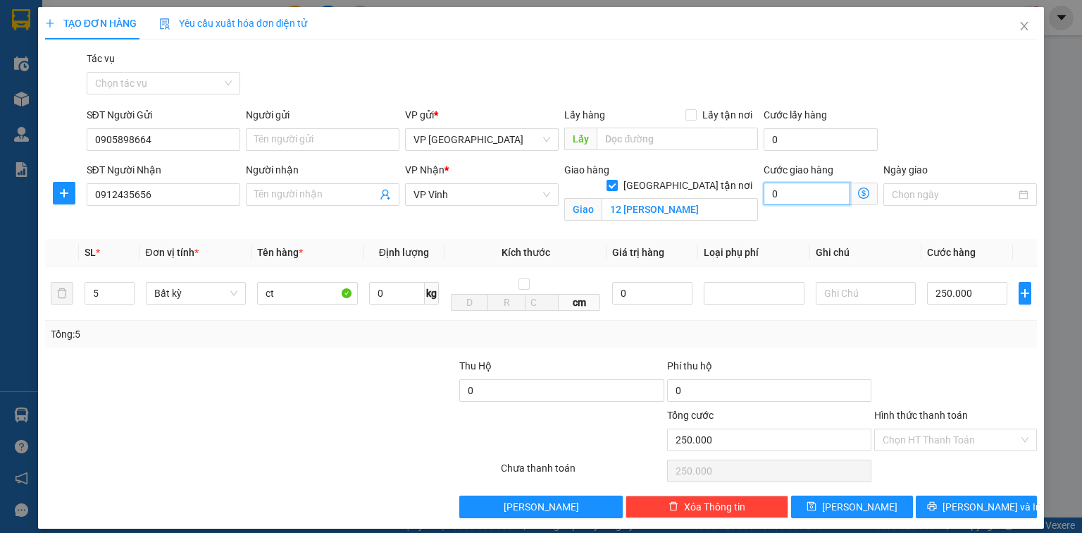
type input "250.005"
type input "5"
type input "250.050"
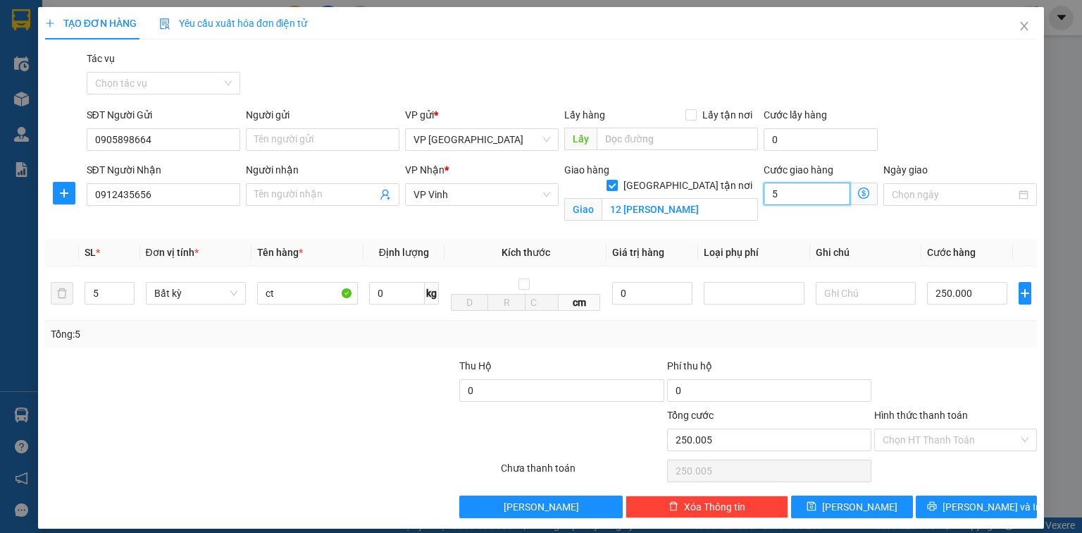
type input "50"
type input "250.500"
type input "500"
type input "255.000"
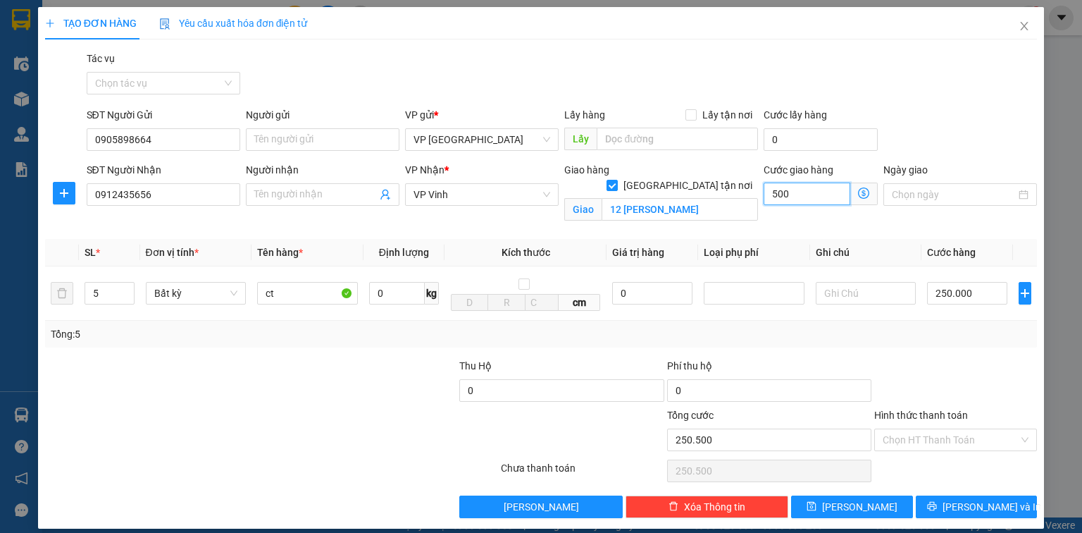
type input "255.000"
type input "5.000"
type input "300.000"
type input "50.000"
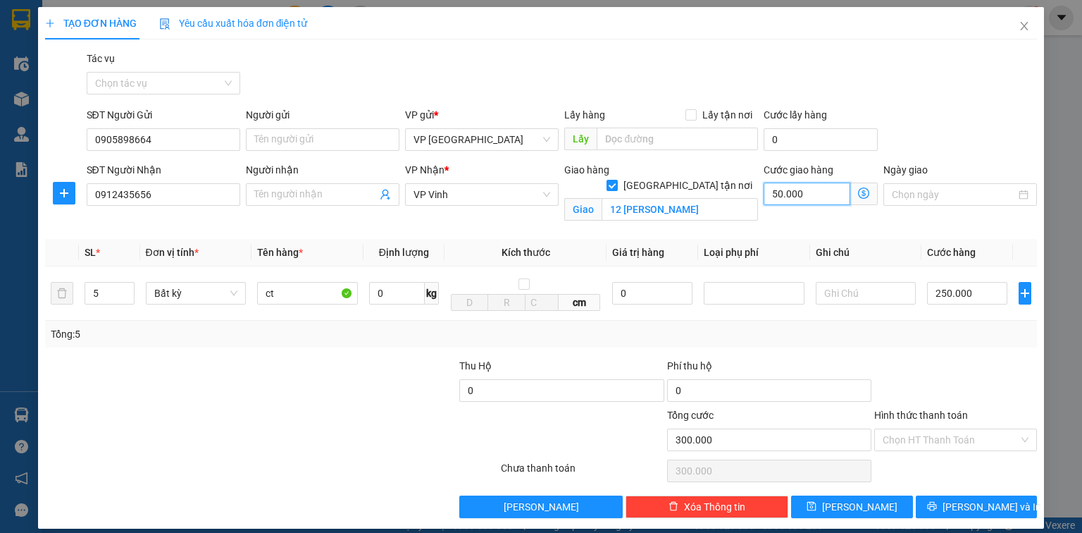
type input "255.000"
type input "0"
type input "250.000"
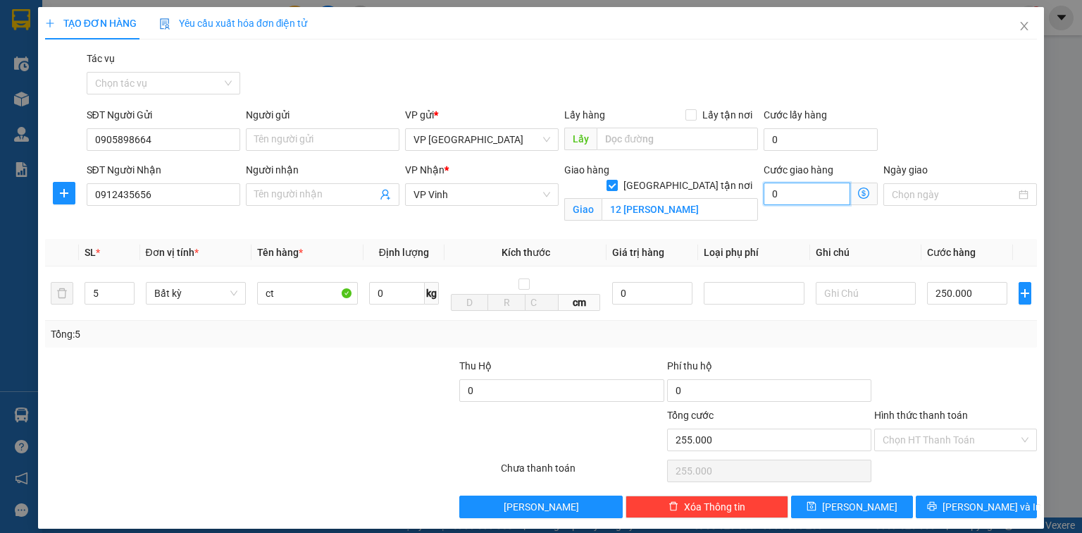
type input "0"
click at [706, 199] on input "12 [PERSON_NAME]" at bounding box center [680, 209] width 156 height 23
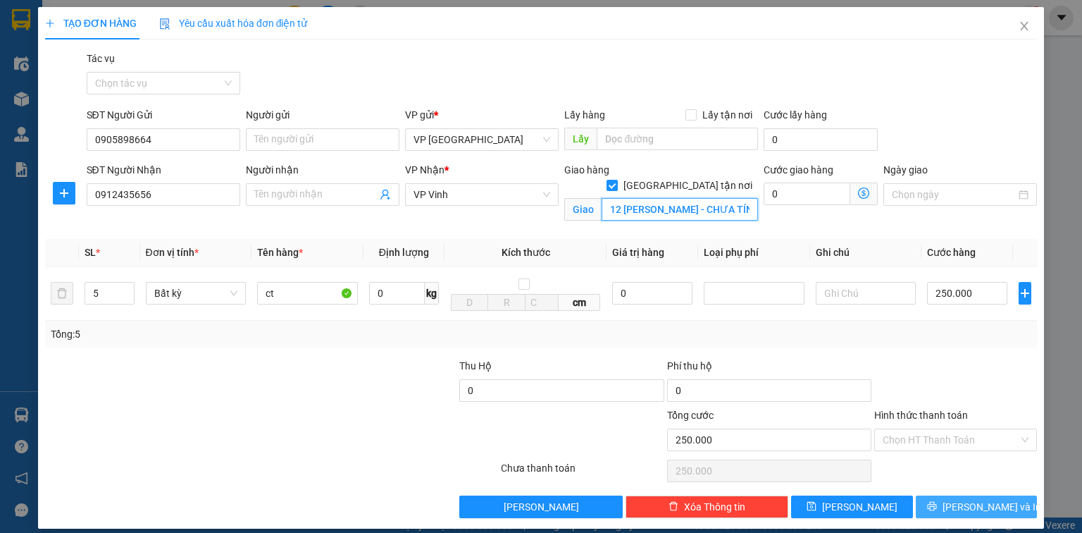
type input "12 [PERSON_NAME] - CHƯA TÍNH SHIP"
click at [969, 504] on span "[PERSON_NAME] và In" at bounding box center [992, 507] width 99 height 16
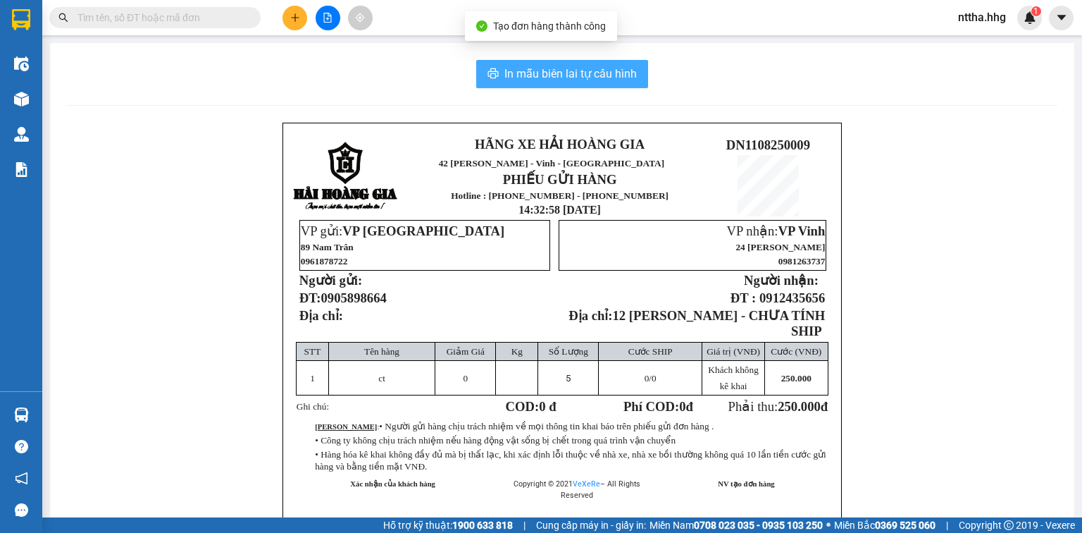
click at [568, 79] on span "In mẫu biên lai tự cấu hình" at bounding box center [571, 74] width 132 height 18
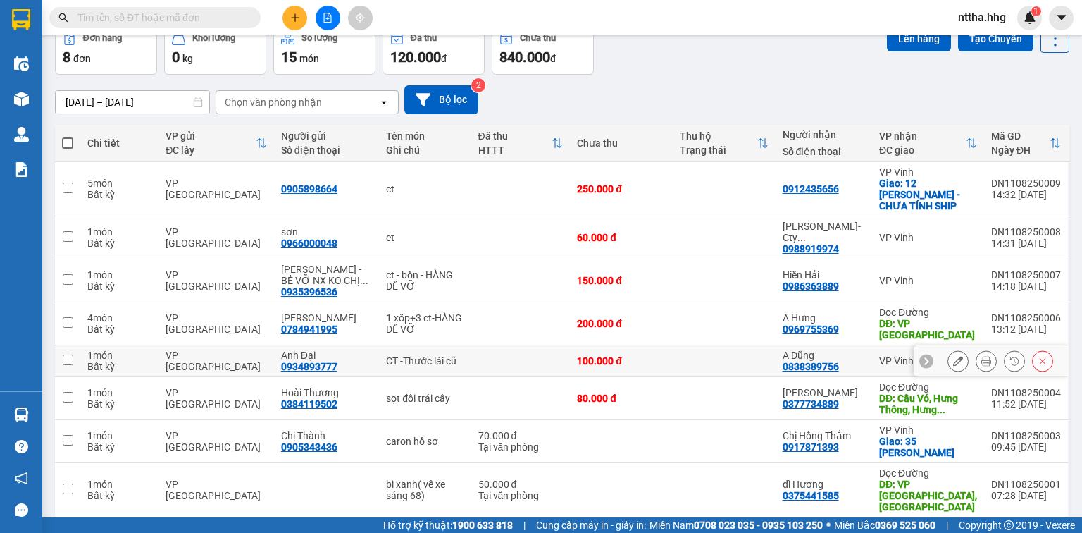
scroll to position [85, 0]
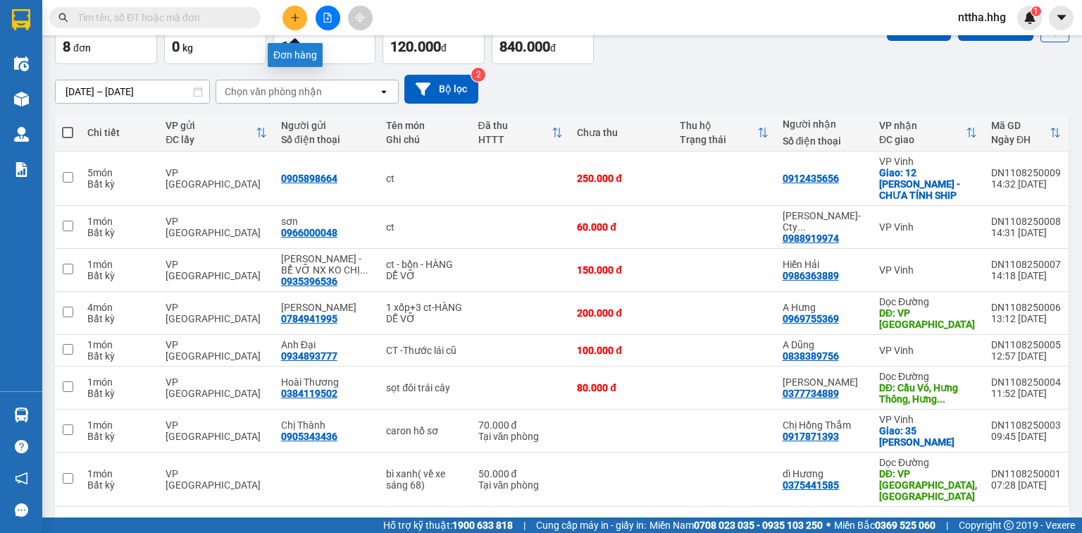
click at [290, 17] on icon "plus" at bounding box center [295, 18] width 10 height 10
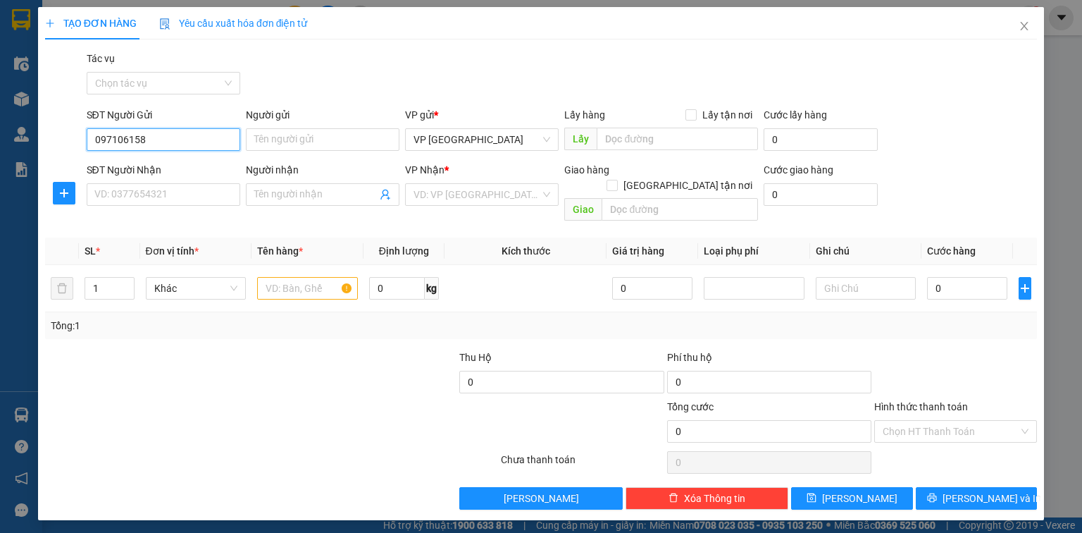
type input "0971061584"
drag, startPoint x: 154, startPoint y: 140, endPoint x: 87, endPoint y: 129, distance: 67.9
click at [87, 129] on input "0971061584" at bounding box center [164, 139] width 154 height 23
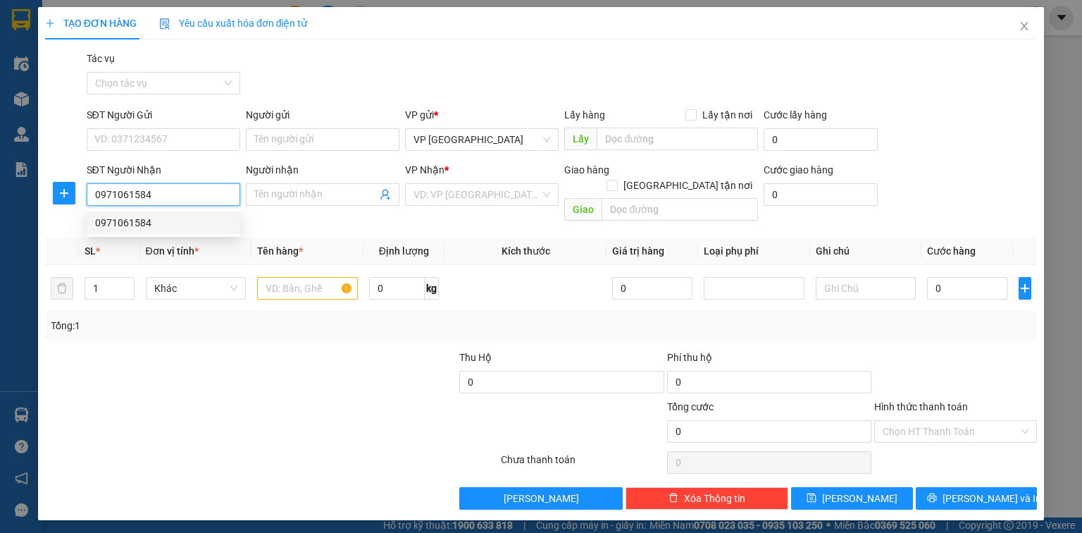
click at [114, 224] on div "0971061584" at bounding box center [163, 223] width 137 height 16
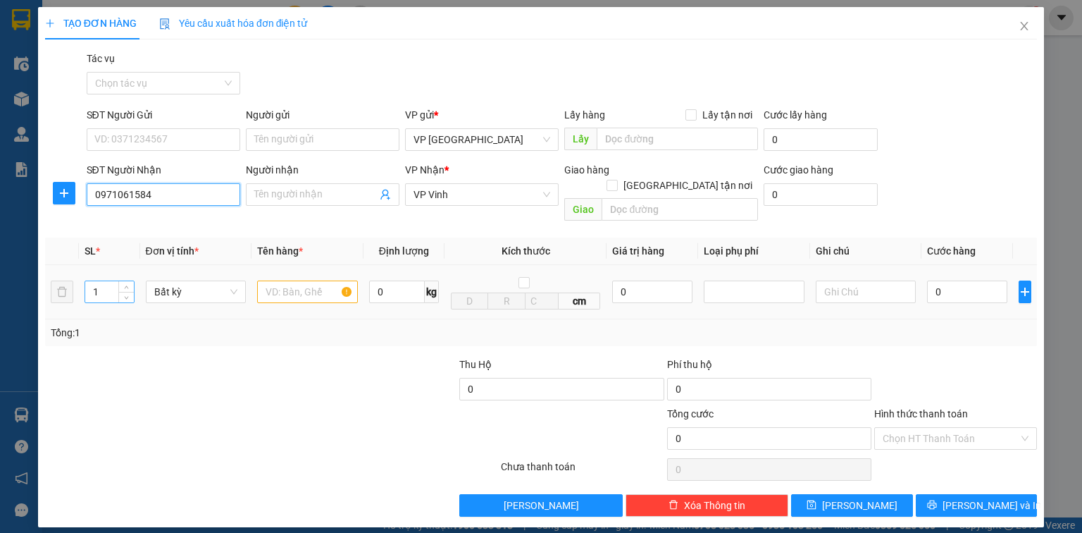
type input "0971061584"
drag, startPoint x: 104, startPoint y: 283, endPoint x: 76, endPoint y: 281, distance: 28.2
click at [76, 281] on tr "1 Bất kỳ 0 kg cm 0 0" at bounding box center [541, 292] width 992 height 54
type input "6"
click at [312, 283] on input "text" at bounding box center [307, 291] width 101 height 23
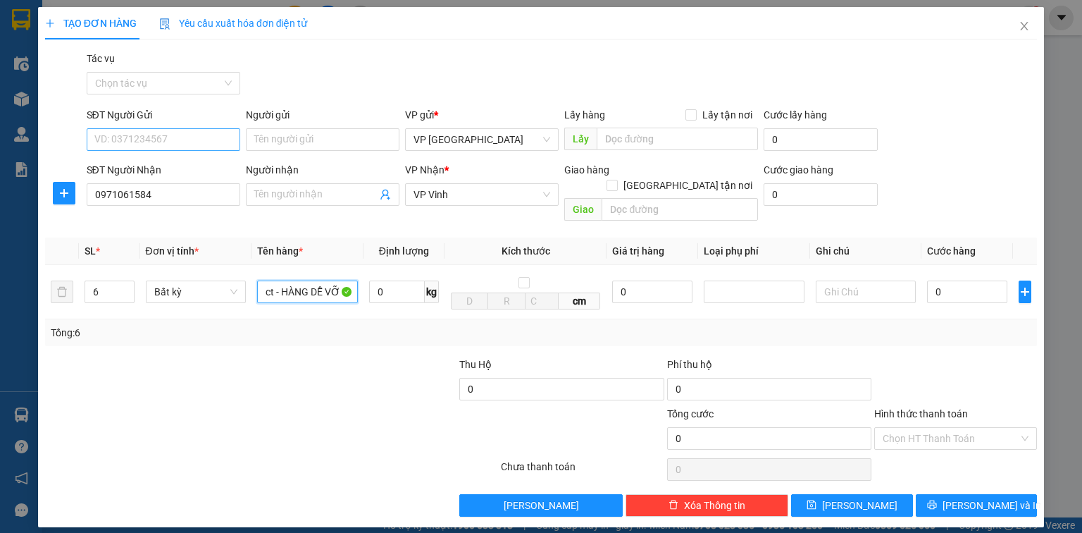
type input "ct - HÀNG DỄ VỠ"
click at [156, 132] on input "SĐT Người Gửi" at bounding box center [164, 139] width 154 height 23
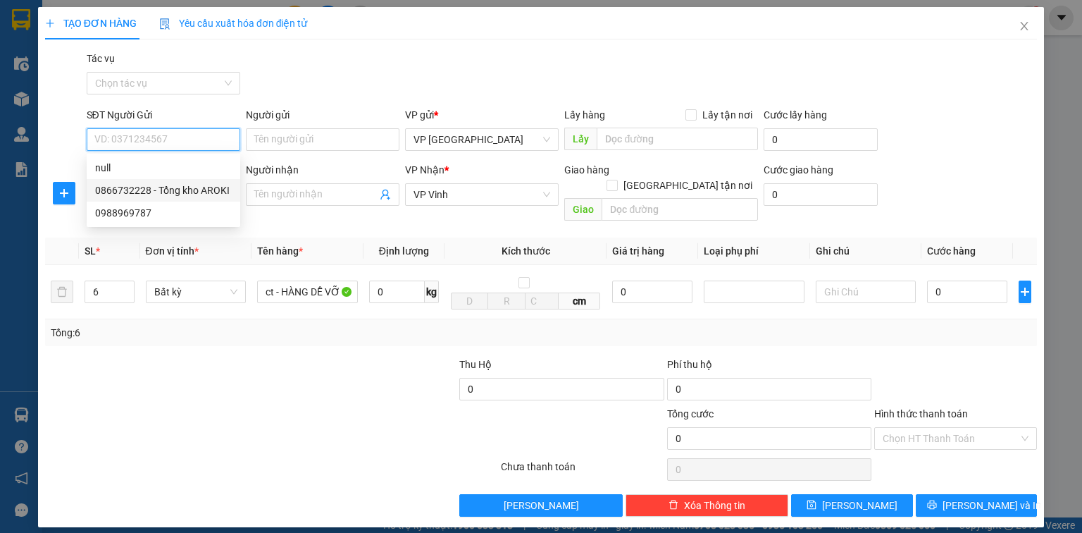
click at [138, 192] on div "0866732228 - Tổng kho AROKI" at bounding box center [163, 191] width 137 height 16
type input "0866732228"
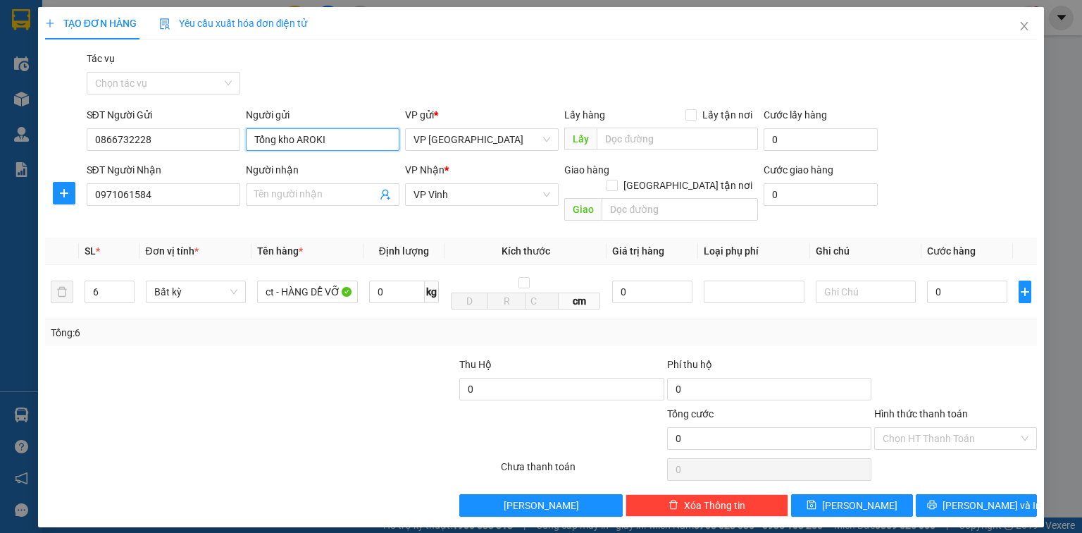
click at [335, 140] on input "Tổng kho AROKI" at bounding box center [323, 139] width 154 height 23
type input "Tổng kho AROKI- Hàng ướt do thời tiết- Nhà xe ko chịu trách nhiệm"
click at [941, 280] on input "0" at bounding box center [967, 291] width 80 height 23
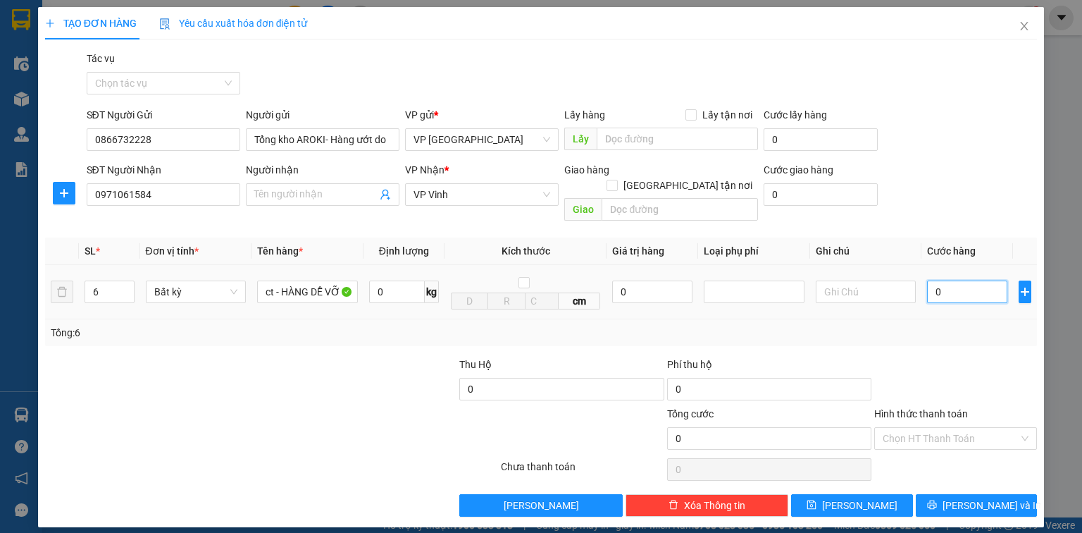
type input "4"
type input "40"
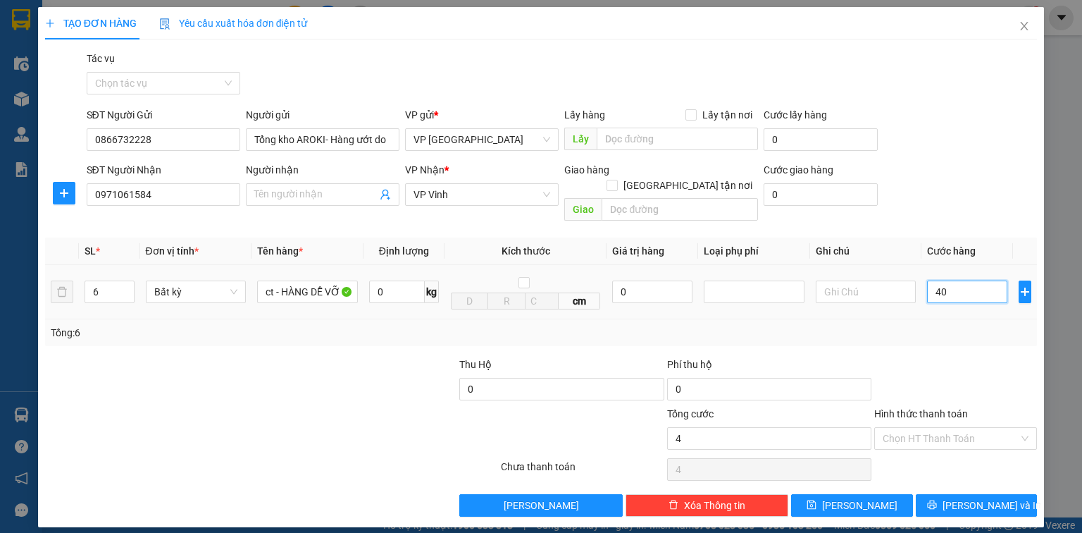
type input "40"
type input "400"
type input "4.000"
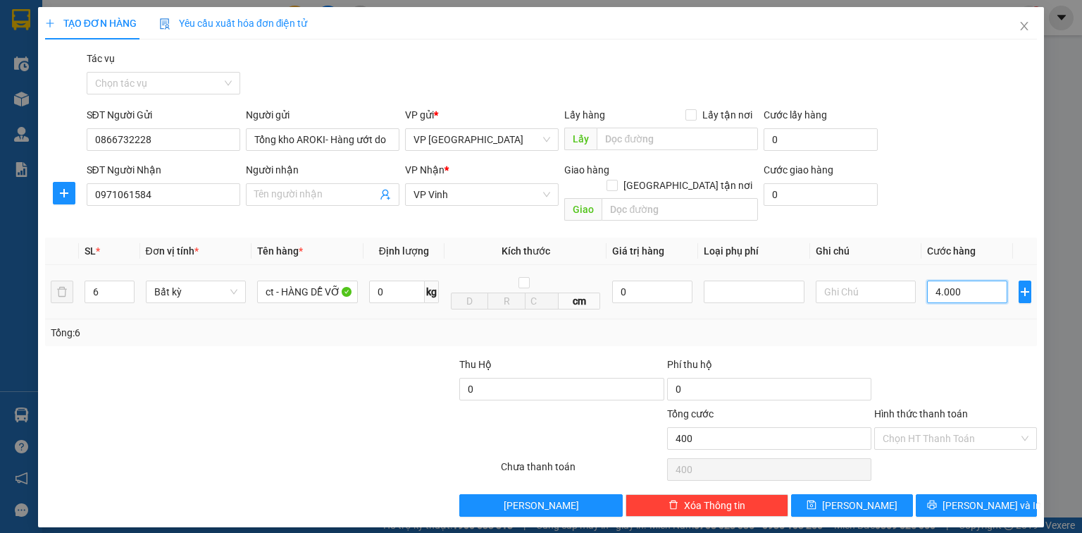
type input "4.000"
type input "40.000"
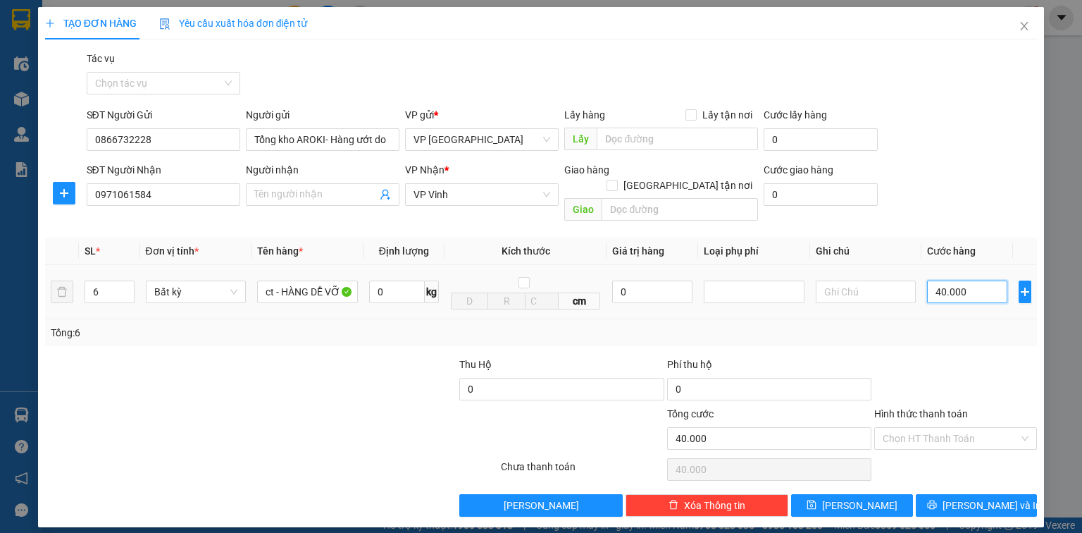
type input "400.000"
click at [960, 494] on button "[PERSON_NAME] và In" at bounding box center [977, 505] width 122 height 23
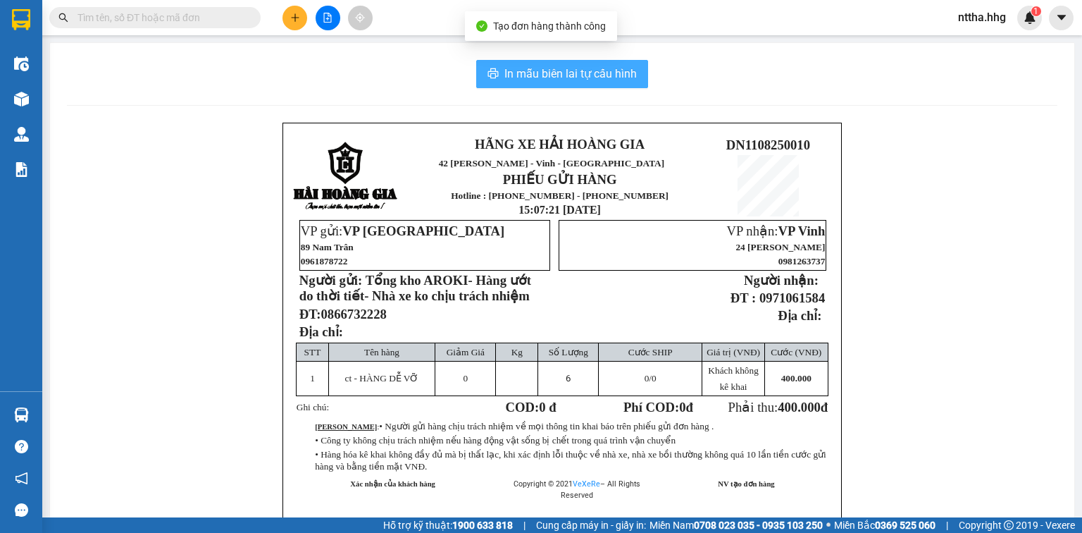
click at [617, 78] on span "In mẫu biên lai tự cấu hình" at bounding box center [571, 74] width 132 height 18
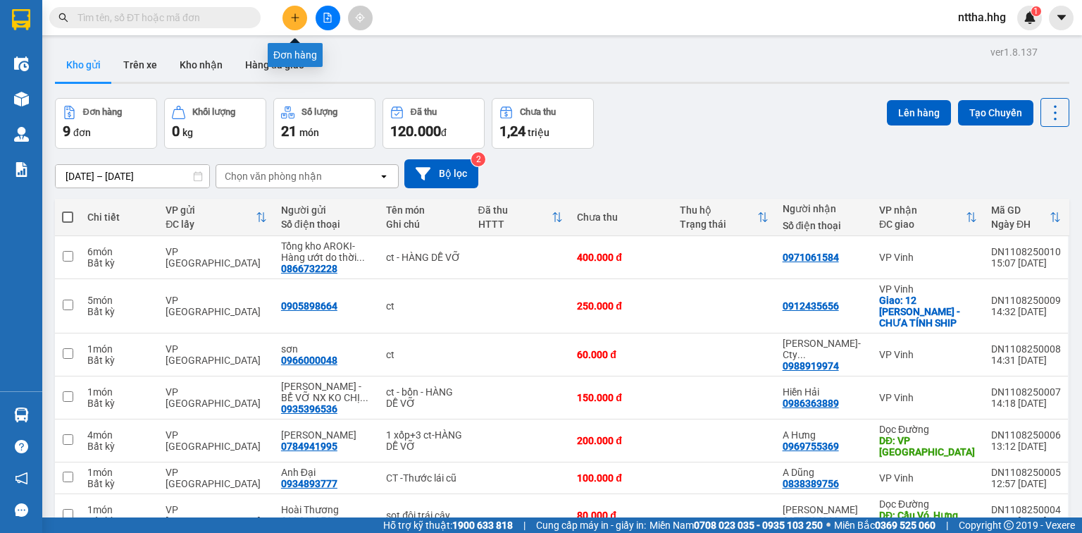
click at [288, 13] on button at bounding box center [295, 18] width 25 height 25
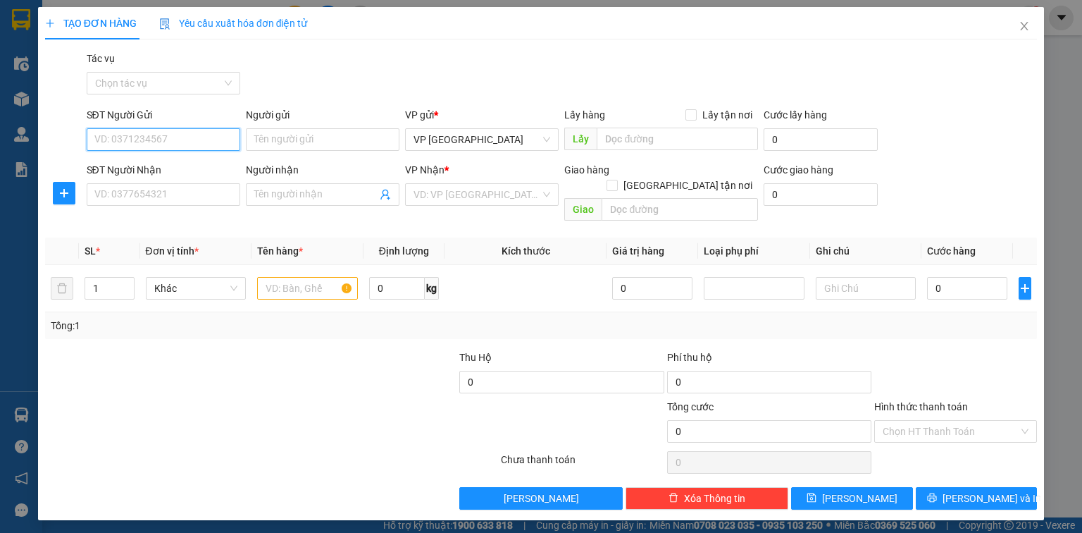
click at [168, 140] on input "SĐT Người Gửi" at bounding box center [164, 139] width 154 height 23
click at [131, 141] on input "0905682823" at bounding box center [164, 139] width 154 height 23
click at [163, 138] on input "0905690823823" at bounding box center [164, 139] width 154 height 23
type input "0905690823"
click at [152, 170] on div "0905690823 - [PERSON_NAME]" at bounding box center [164, 168] width 139 height 16
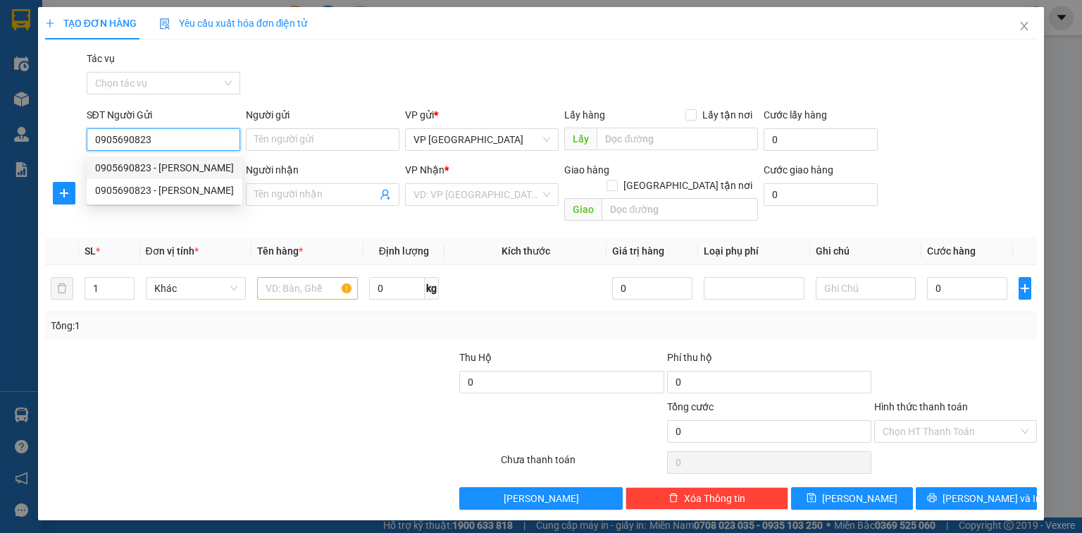
type input "[PERSON_NAME]"
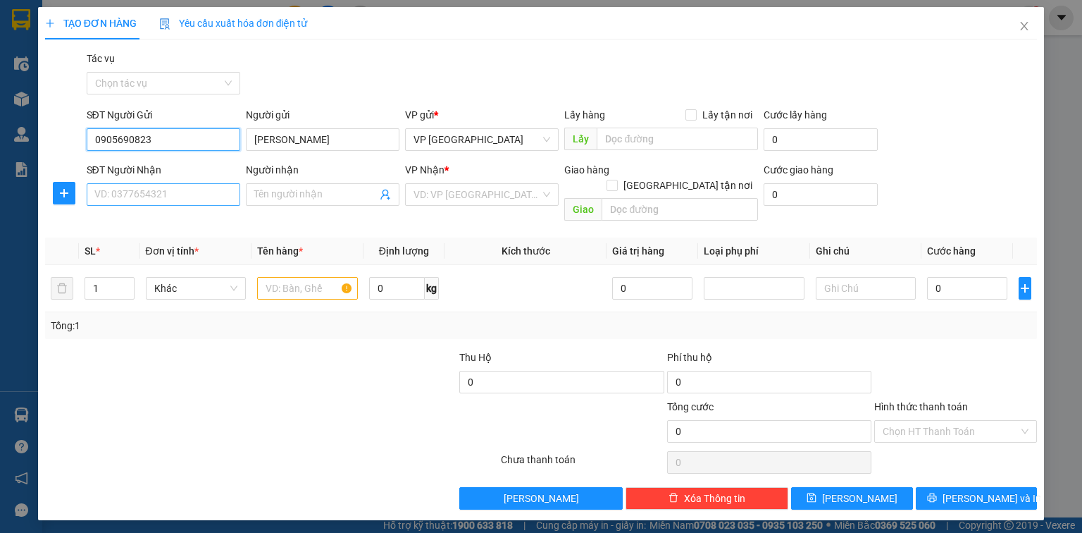
type input "0905690823"
click at [146, 199] on input "SĐT Người Nhận" at bounding box center [164, 194] width 154 height 23
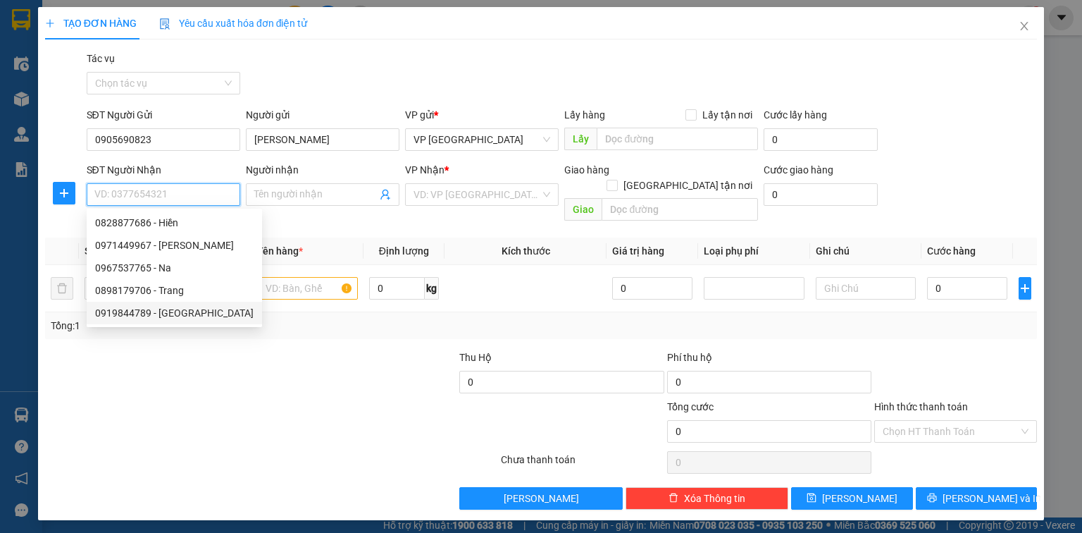
click at [132, 314] on div "0919844789 - [GEOGRAPHIC_DATA]" at bounding box center [174, 313] width 159 height 16
type input "0919844789"
type input "Nhà Sách Hà Tĩnh"
type input "Ku đơ Thuỷ Toàn, Tp Hà Tĩnh"
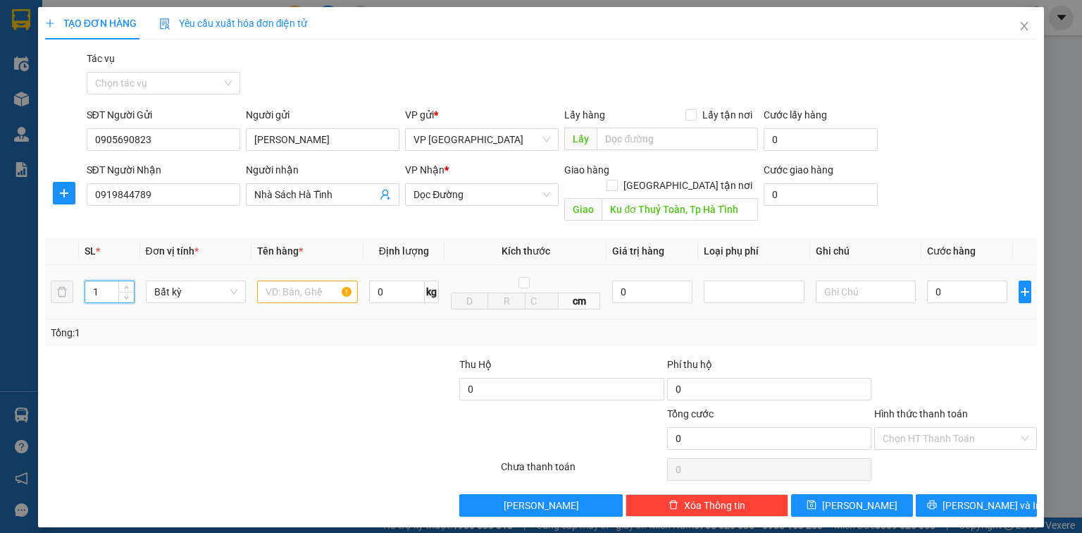
click at [66, 278] on tr "1 Bất kỳ 0 kg cm 0 0" at bounding box center [541, 292] width 992 height 54
type input "3"
click at [308, 282] on input "text" at bounding box center [307, 291] width 101 height 23
type input "ct"
click at [956, 280] on input "0" at bounding box center [967, 291] width 80 height 23
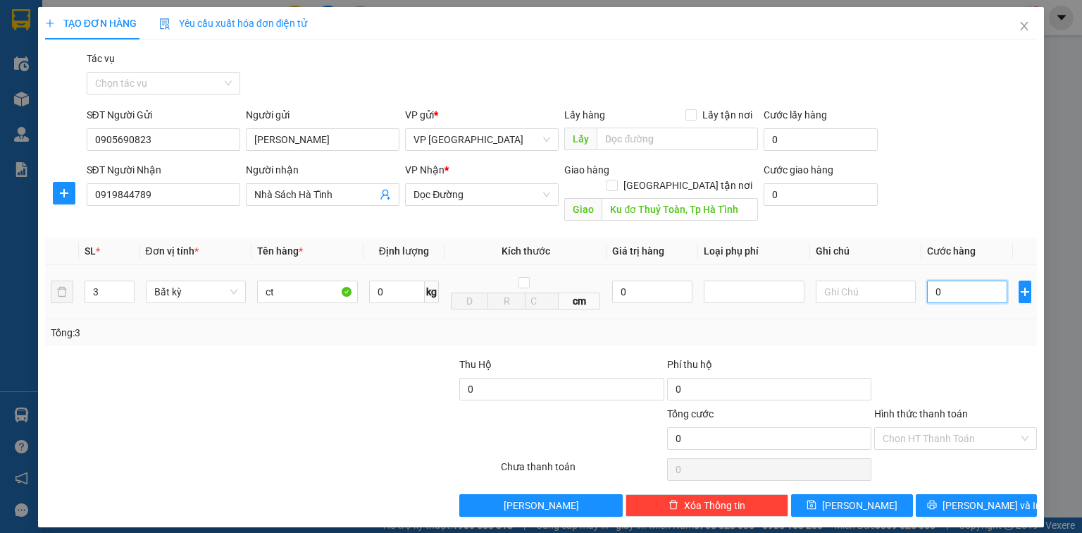
type input "3"
type input "30"
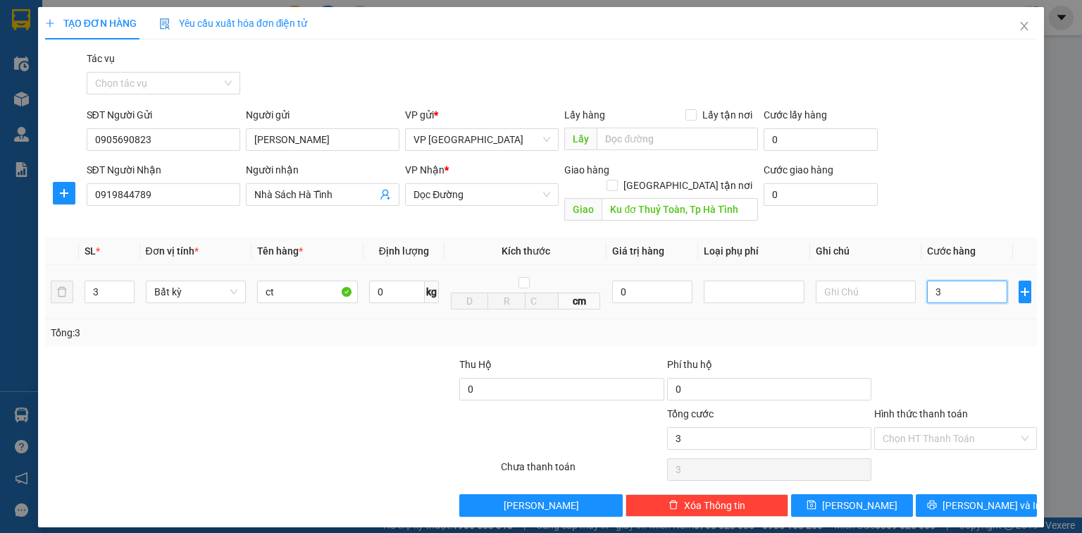
type input "30"
type input "300"
type input "3.000"
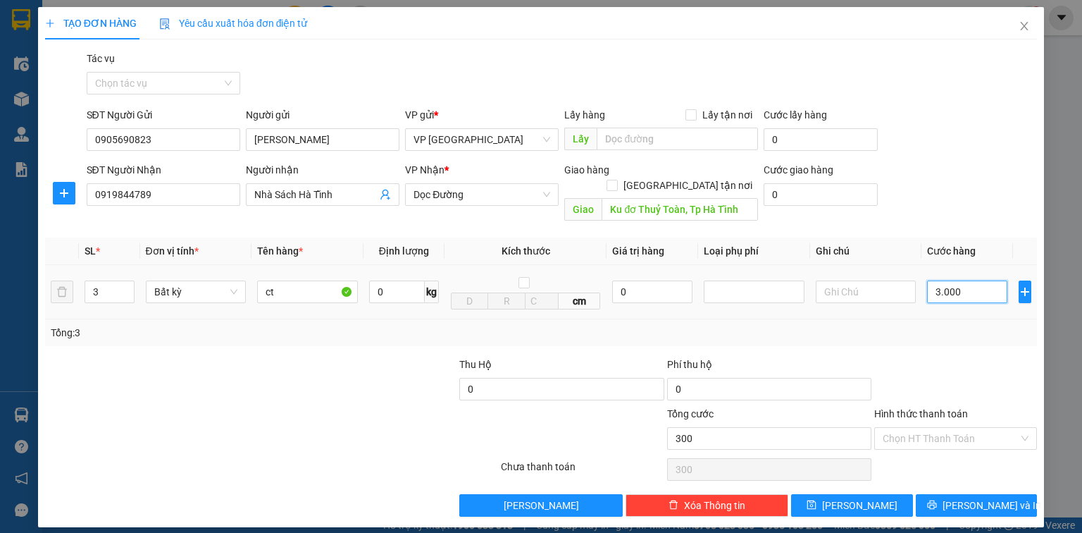
type input "3.000"
type input "30.000"
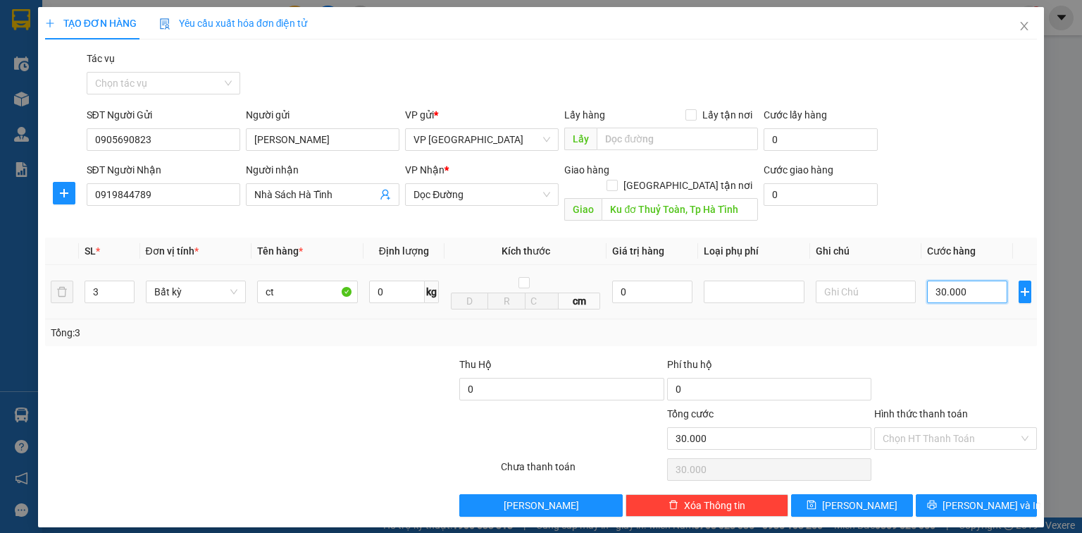
type input "300.000"
click at [973, 498] on span "[PERSON_NAME] và In" at bounding box center [992, 506] width 99 height 16
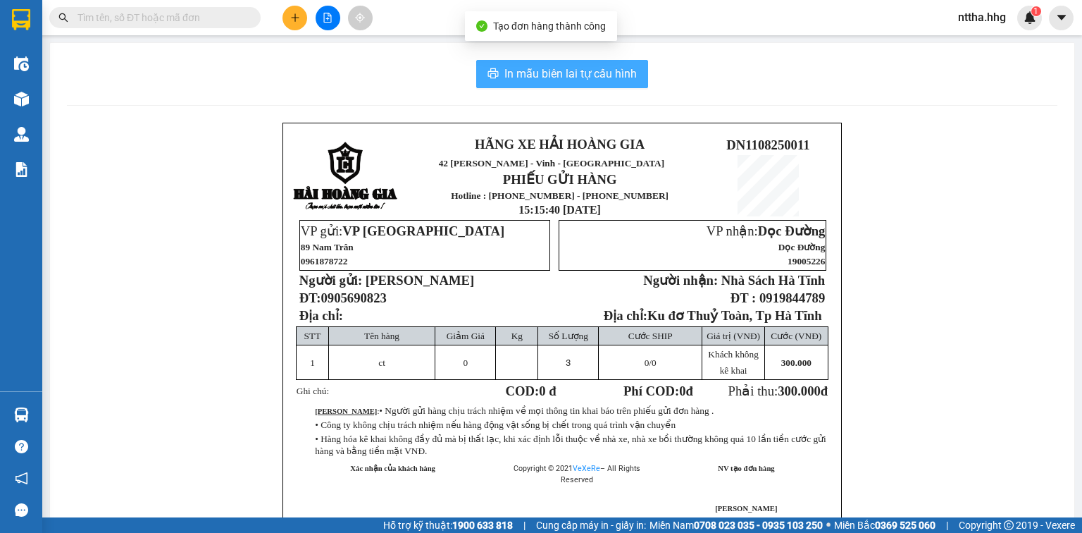
click at [593, 65] on span "In mẫu biên lai tự cấu hình" at bounding box center [571, 74] width 132 height 18
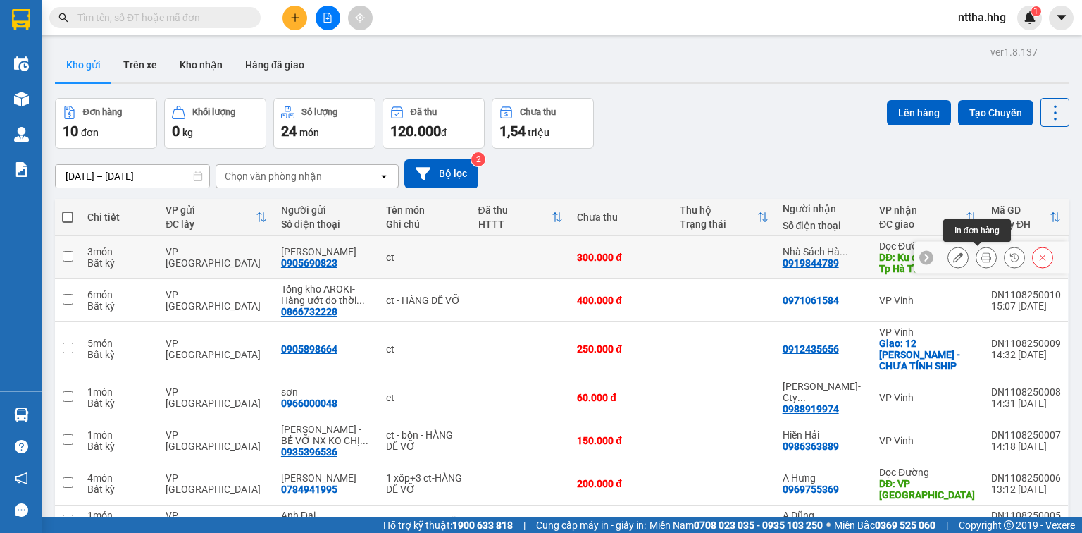
click at [982, 261] on icon at bounding box center [987, 257] width 10 height 10
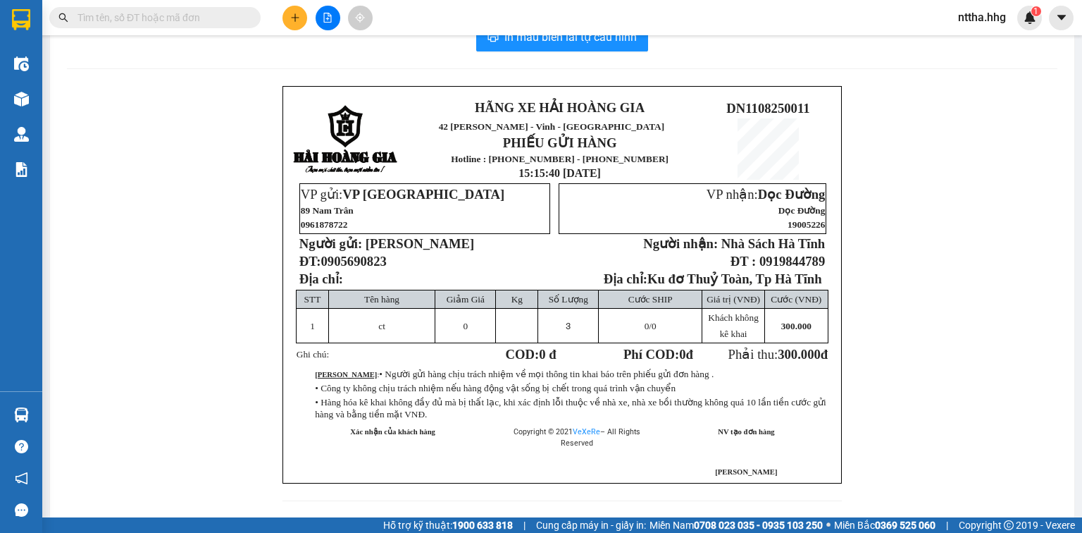
scroll to position [56, 0]
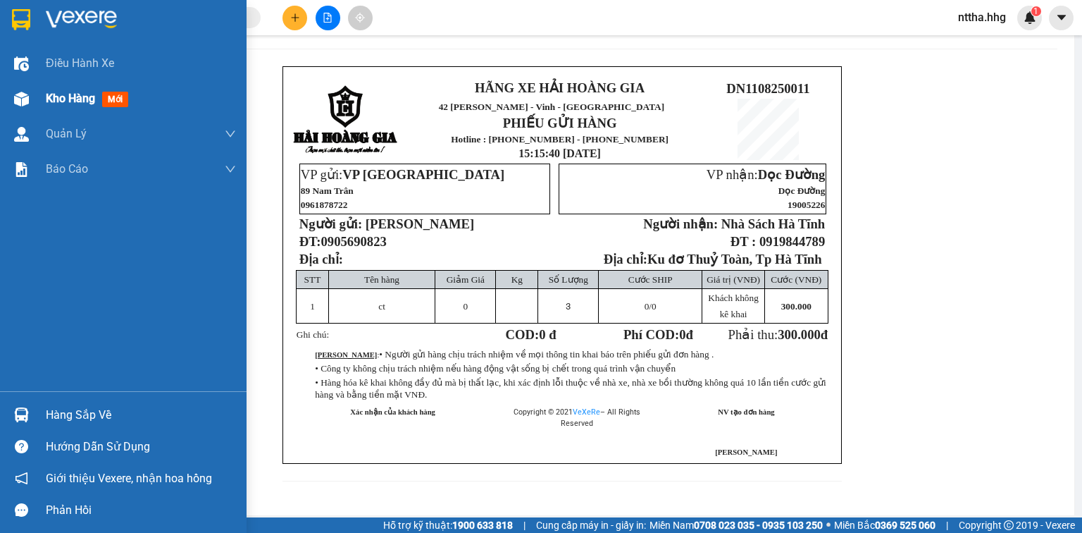
click at [37, 87] on div "Kho hàng mới" at bounding box center [123, 98] width 247 height 35
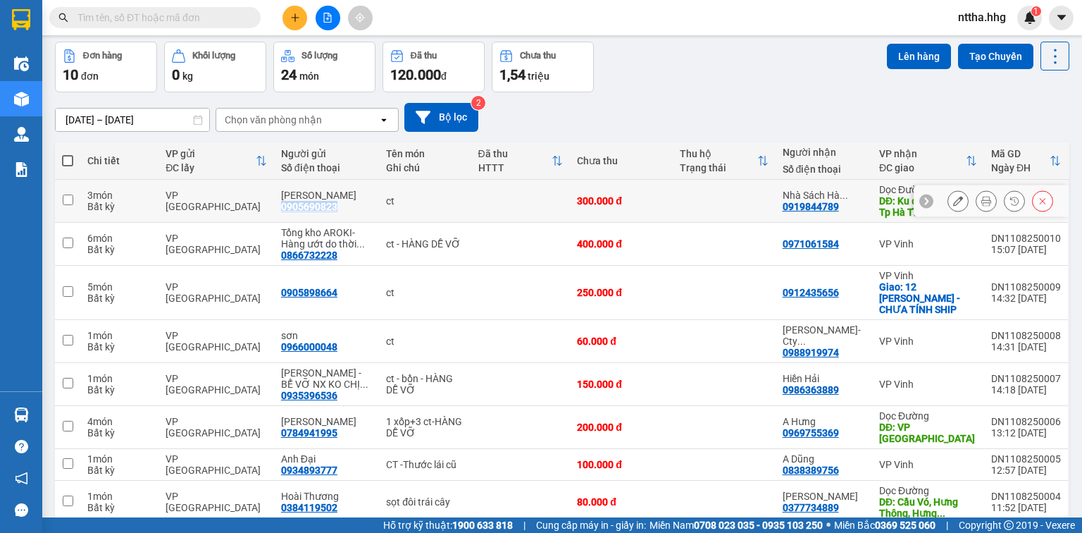
drag, startPoint x: 336, startPoint y: 209, endPoint x: 285, endPoint y: 209, distance: 51.4
click at [285, 209] on div "[PERSON_NAME] 0905690823" at bounding box center [326, 201] width 91 height 23
checkbox input "true"
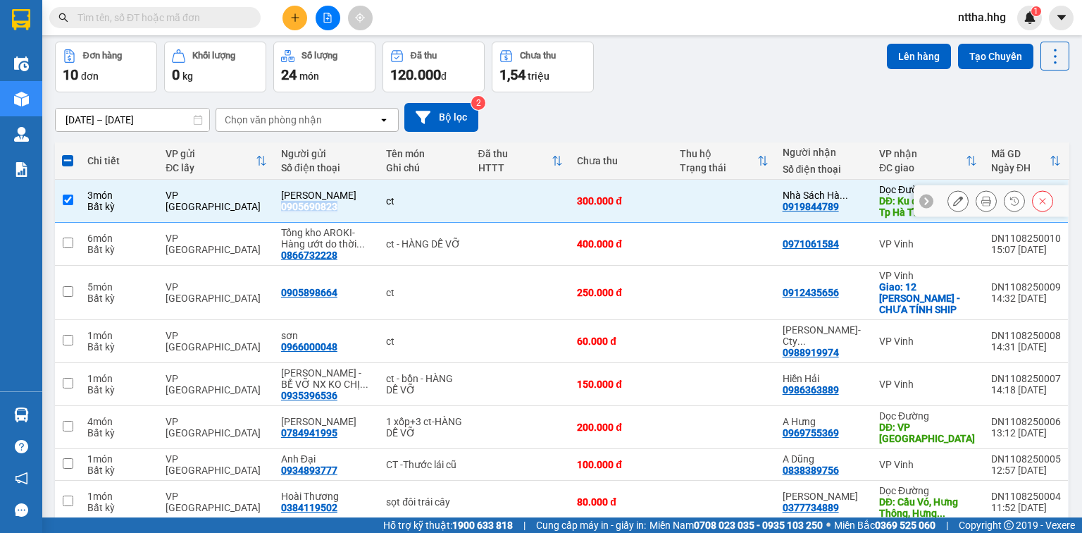
copy div "0905690823"
click at [296, 20] on icon "plus" at bounding box center [295, 18] width 10 height 10
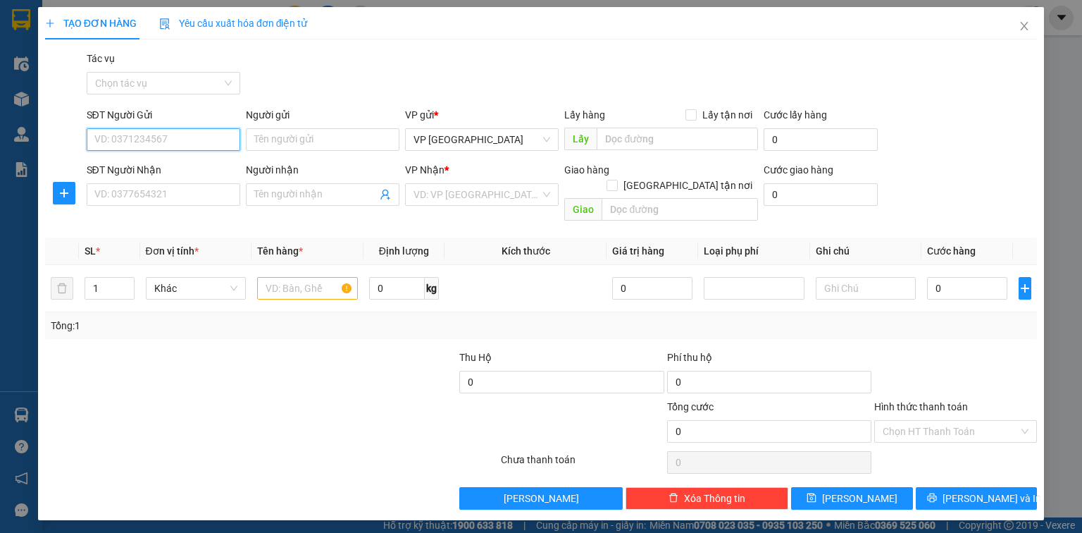
click at [191, 141] on input "SĐT Người Gửi" at bounding box center [164, 139] width 154 height 23
paste input "0905690823"
type input "0905690823"
click at [200, 177] on div "0905690823 - [PERSON_NAME]" at bounding box center [165, 167] width 156 height 23
type input "[PERSON_NAME]"
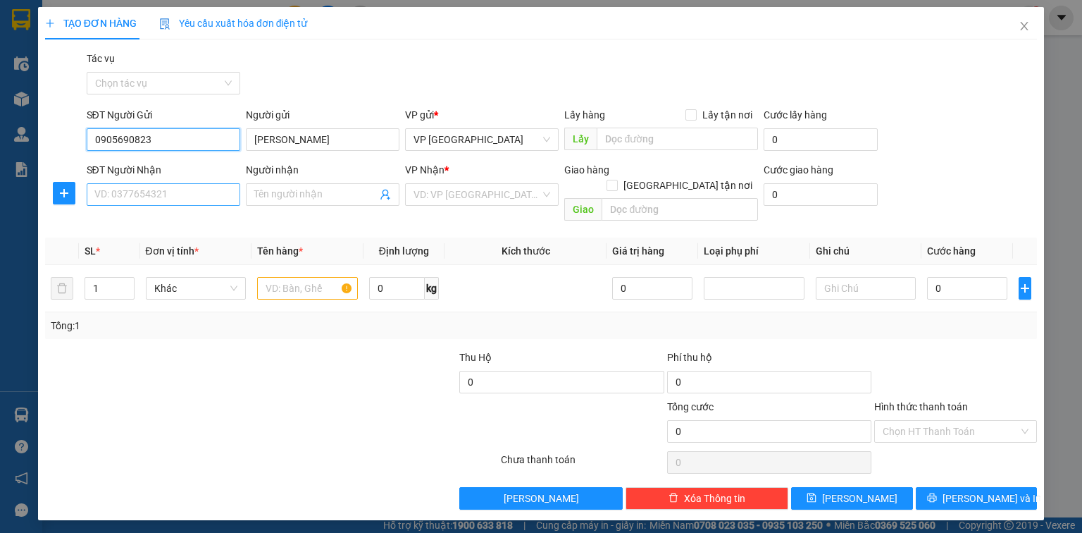
type input "0905690823"
click at [192, 204] on input "SĐT Người Nhận" at bounding box center [164, 194] width 154 height 23
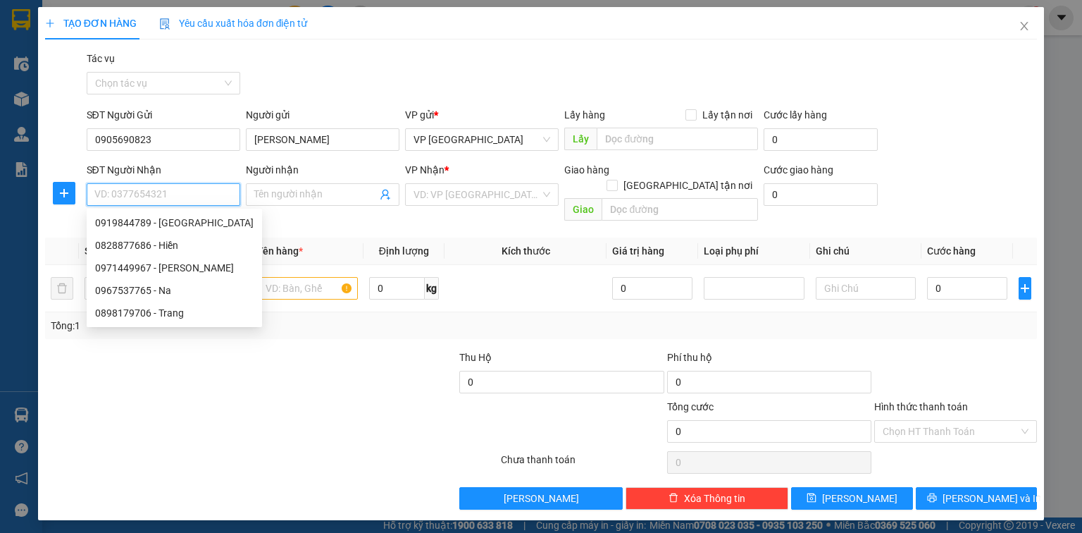
click at [193, 196] on input "SĐT Người Nhận" at bounding box center [164, 194] width 154 height 23
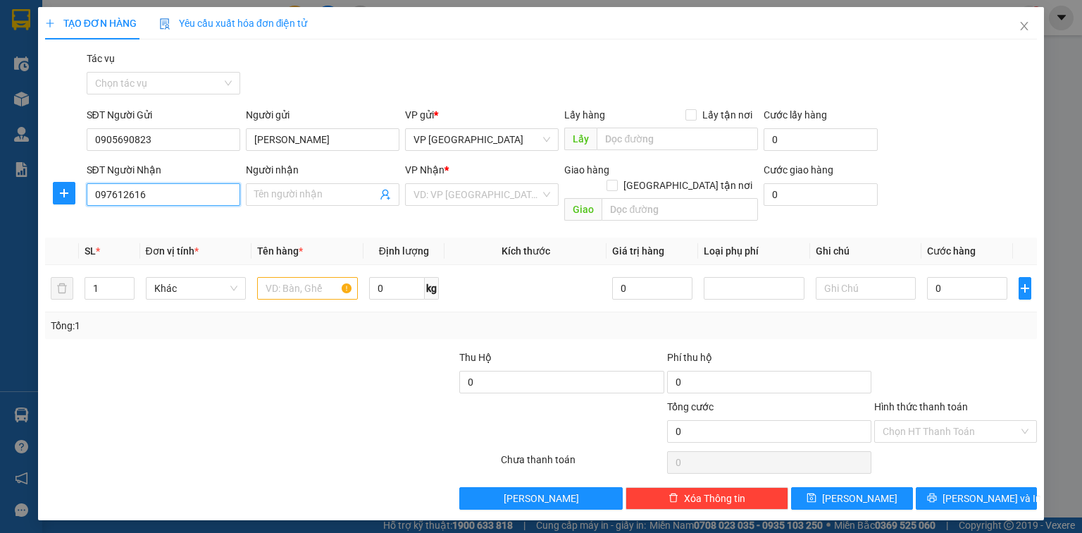
type input "0976126166"
click at [179, 224] on div "0976126166 - Cty CPTBTH [GEOGRAPHIC_DATA]" at bounding box center [202, 223] width 215 height 16
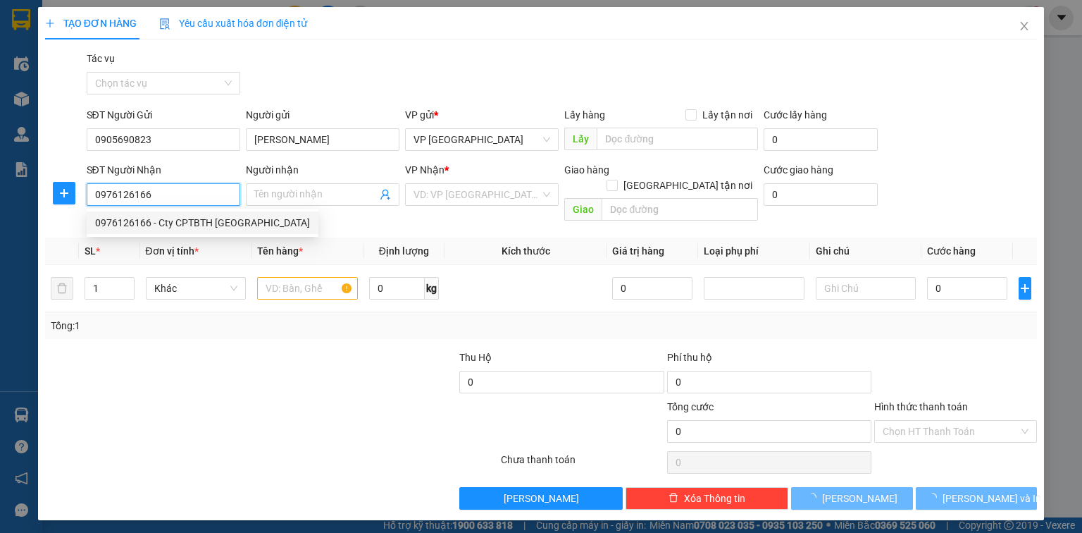
type input "Cty CPTBTH [GEOGRAPHIC_DATA]"
checkbox input "true"
type input "65 [PERSON_NAME] - CHƯA TÍNH SHIP"
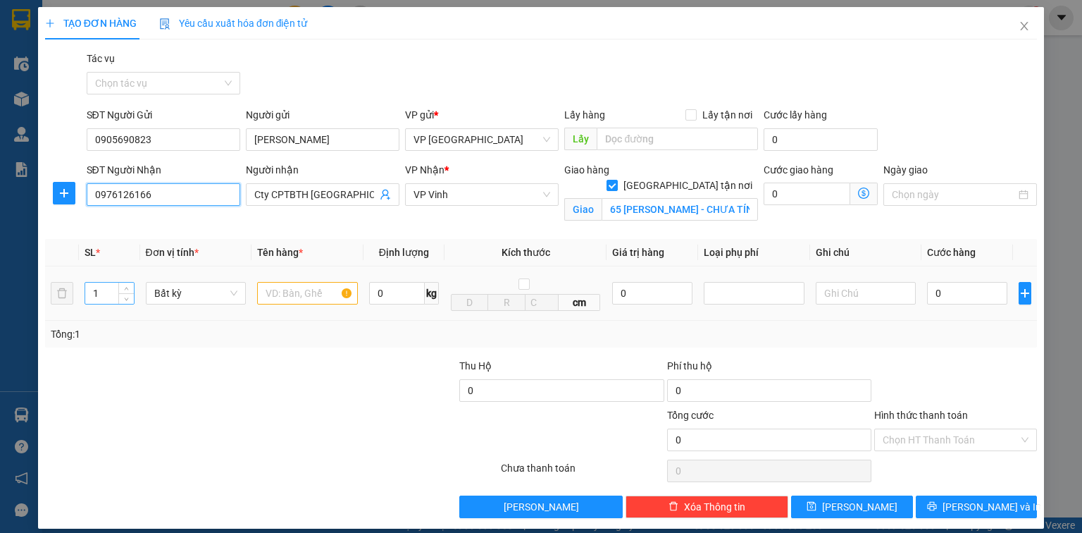
type input "0976126166"
drag, startPoint x: 104, startPoint y: 293, endPoint x: 74, endPoint y: 298, distance: 30.7
click at [74, 298] on tr "1 Bất kỳ 0 kg cm 0 0" at bounding box center [541, 293] width 992 height 54
type input "2"
click at [293, 299] on input "text" at bounding box center [307, 293] width 101 height 23
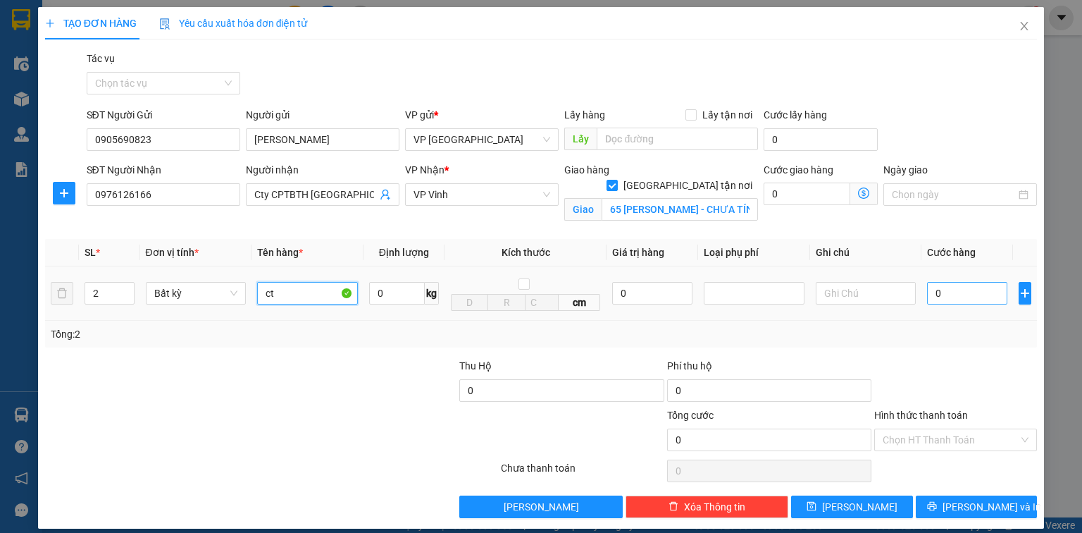
type input "ct"
click at [943, 290] on input "0" at bounding box center [967, 293] width 80 height 23
type input "1"
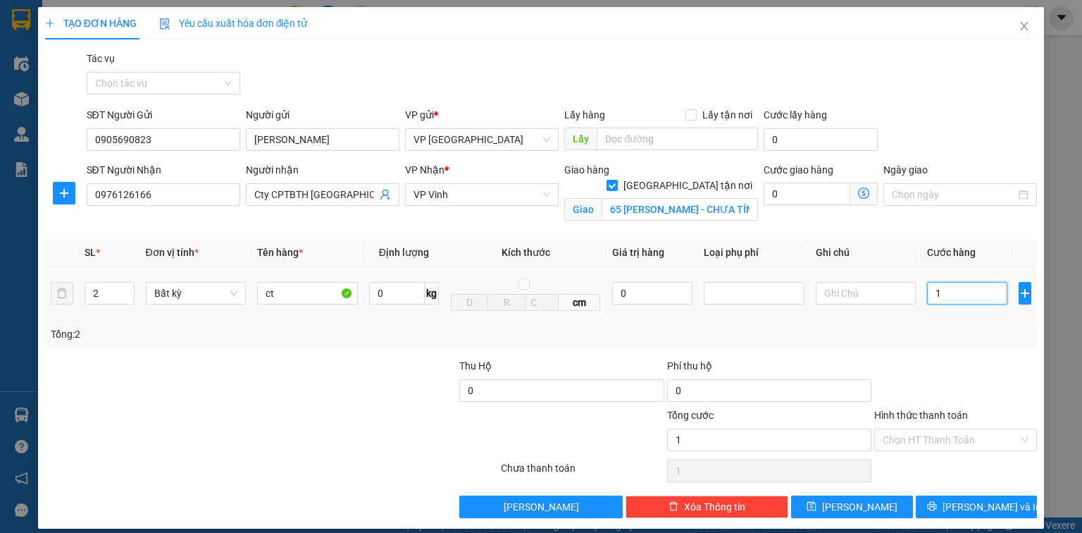
type input "17"
type input "170"
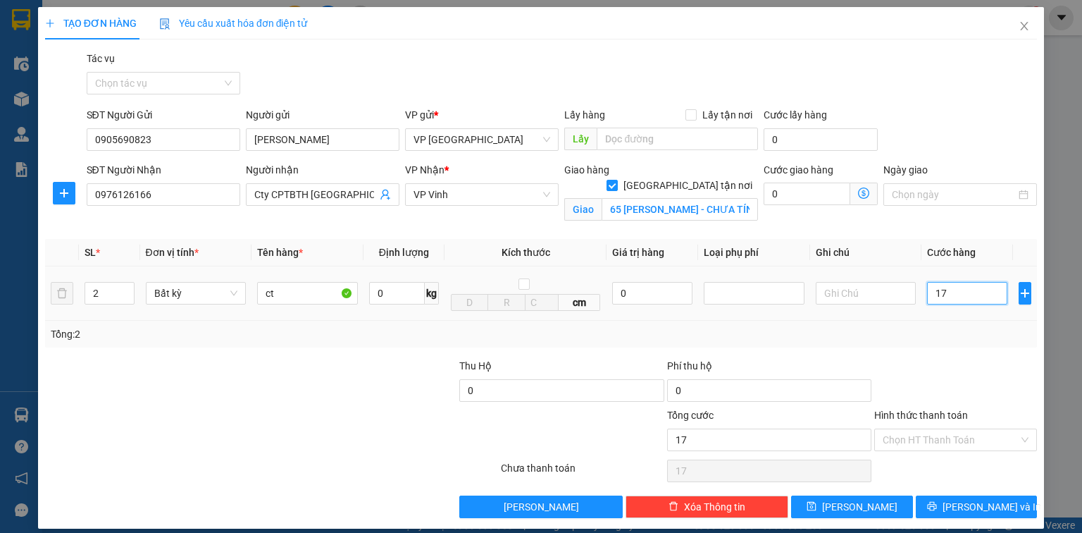
type input "170"
type input "1.700"
type input "17.000"
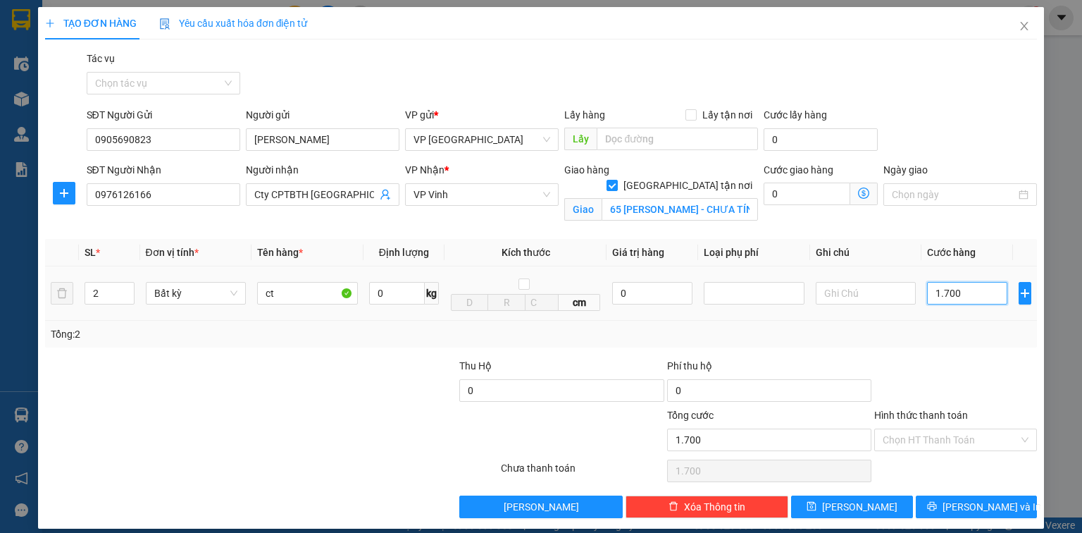
type input "17.000"
type input "170.000"
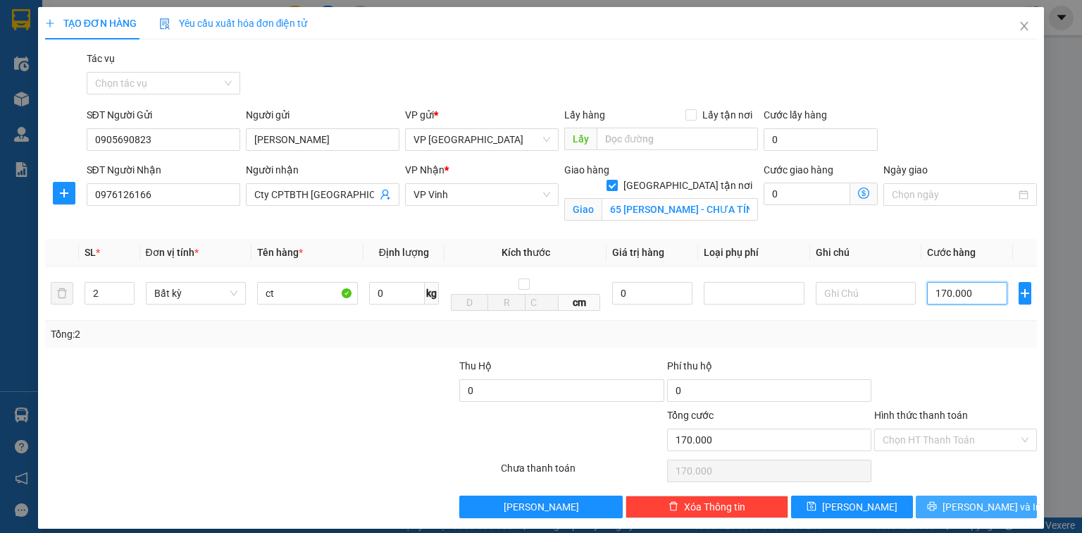
type input "170.000"
click at [937, 506] on icon "printer" at bounding box center [931, 506] width 9 height 9
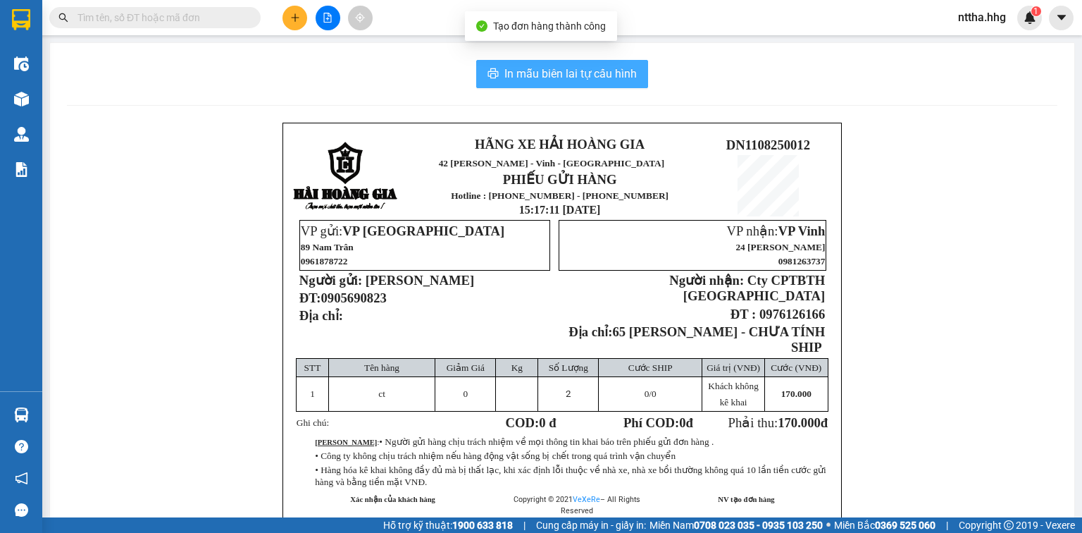
click at [586, 68] on span "In mẫu biên lai tự cấu hình" at bounding box center [571, 74] width 132 height 18
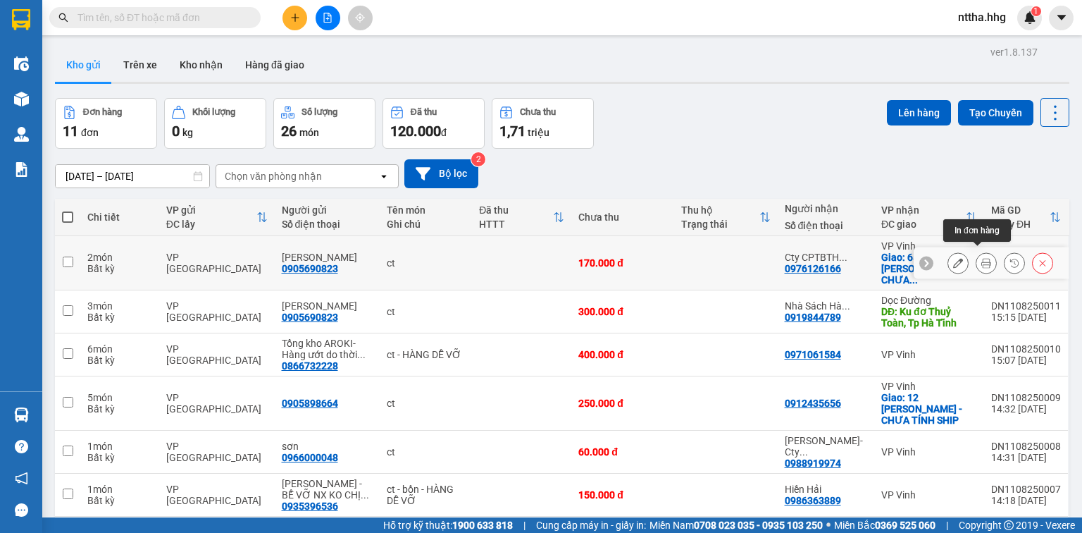
click at [977, 255] on button at bounding box center [987, 263] width 20 height 25
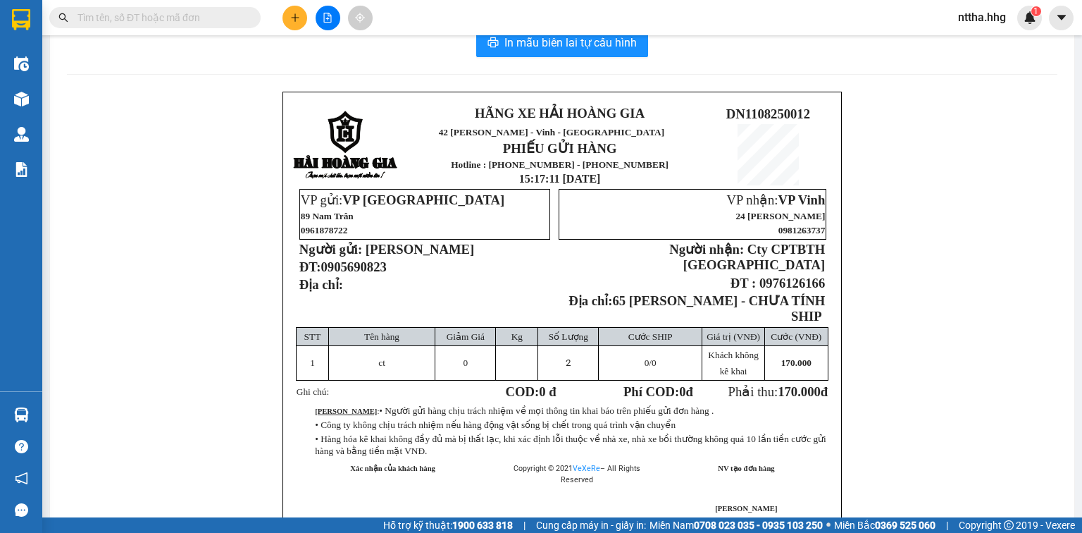
scroll to position [56, 0]
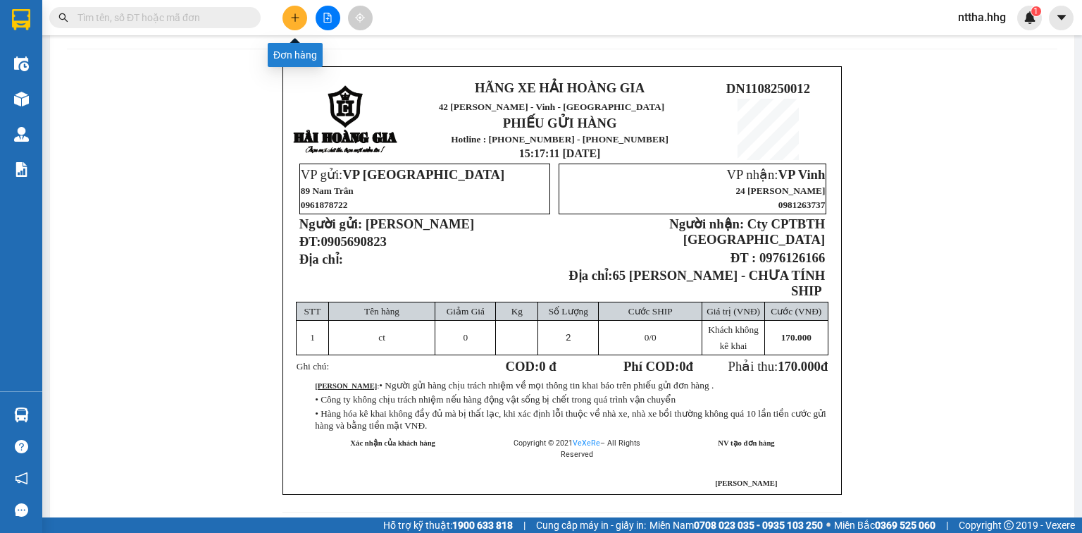
click at [296, 20] on icon "plus" at bounding box center [295, 18] width 10 height 10
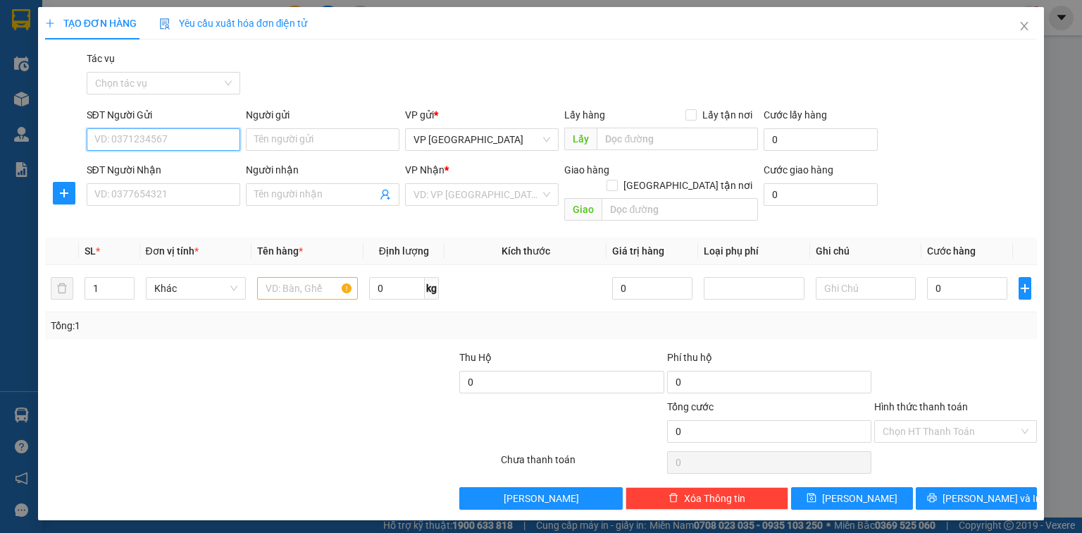
click at [191, 131] on input "SĐT Người Gửi" at bounding box center [164, 139] width 154 height 23
type input "0345007013"
click at [144, 163] on div "0345007013 - Tuấn" at bounding box center [163, 168] width 137 height 16
type input "Tuấn"
type input "0345007013"
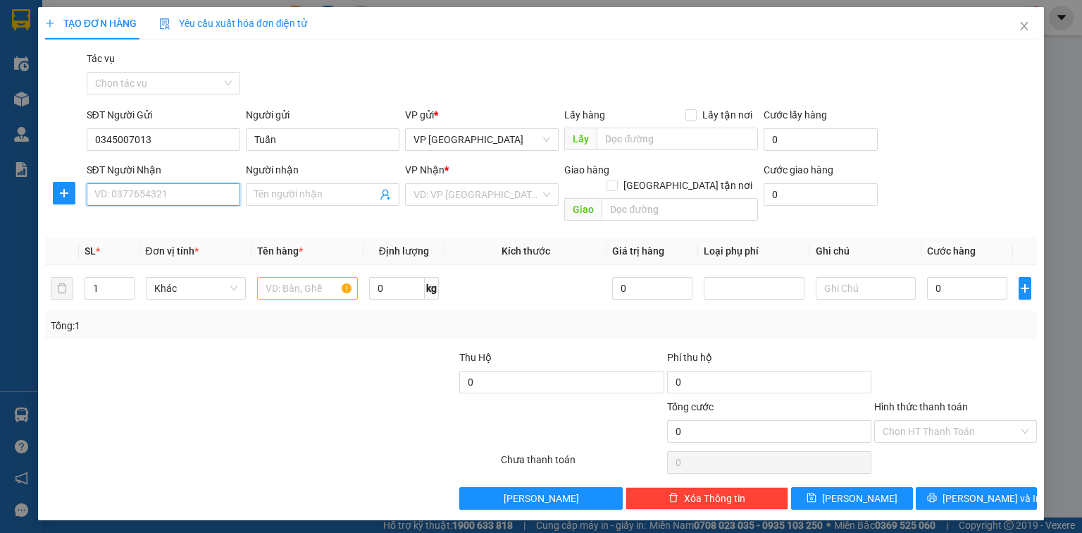
click at [140, 190] on input "SĐT Người Nhận" at bounding box center [164, 194] width 154 height 23
drag, startPoint x: 144, startPoint y: 220, endPoint x: 175, endPoint y: 232, distance: 32.6
click at [144, 221] on div "0792927777 - Ươc" at bounding box center [163, 223] width 137 height 16
type input "0792927777"
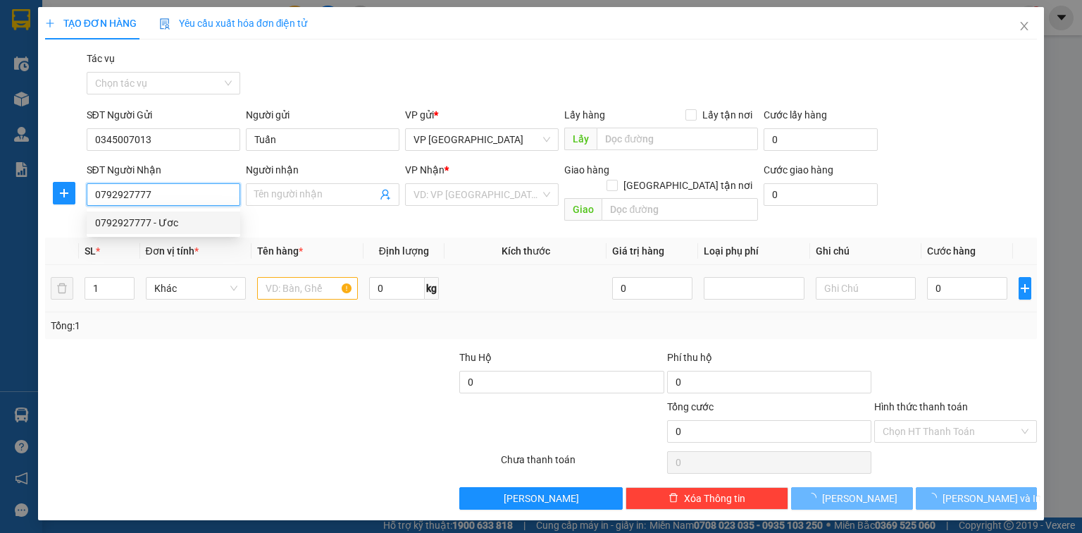
type input "Ươc"
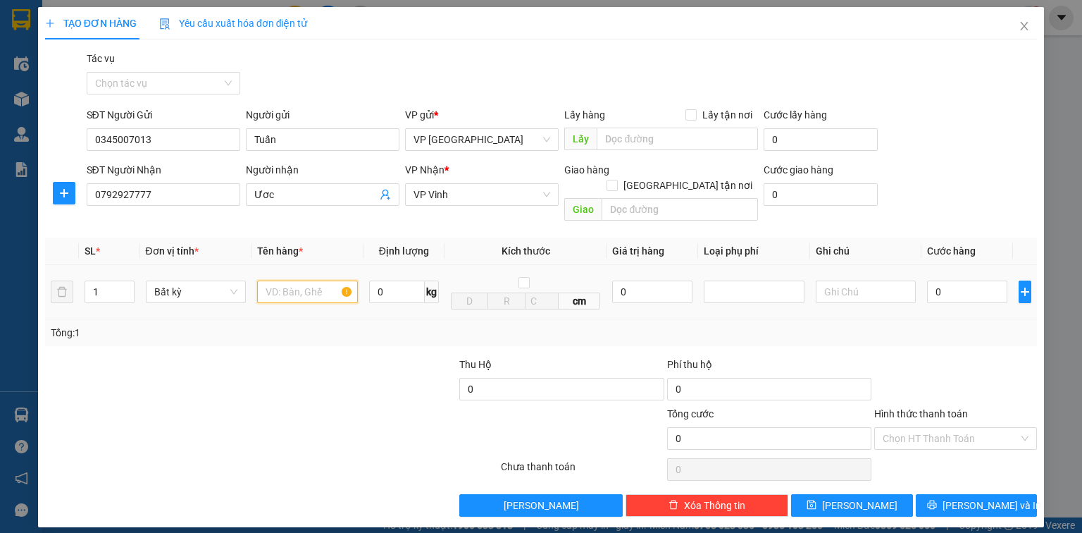
click at [319, 283] on input "text" at bounding box center [307, 291] width 101 height 23
type input "ct nhỏ"
click at [953, 280] on input "0" at bounding box center [967, 291] width 80 height 23
type input "5"
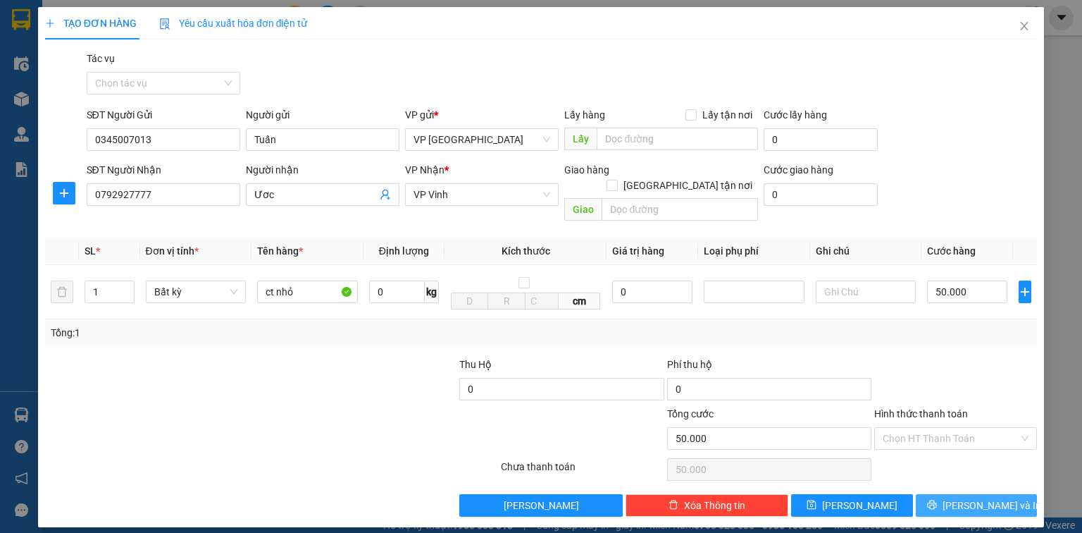
click at [995, 498] on span "[PERSON_NAME] và In" at bounding box center [992, 506] width 99 height 16
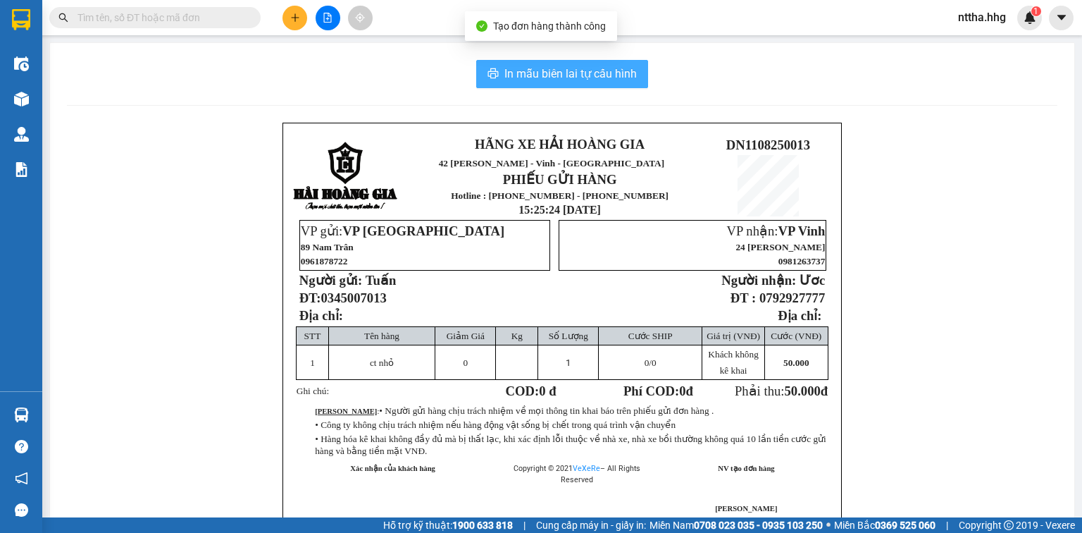
click at [577, 69] on span "In mẫu biên lai tự cấu hình" at bounding box center [571, 74] width 132 height 18
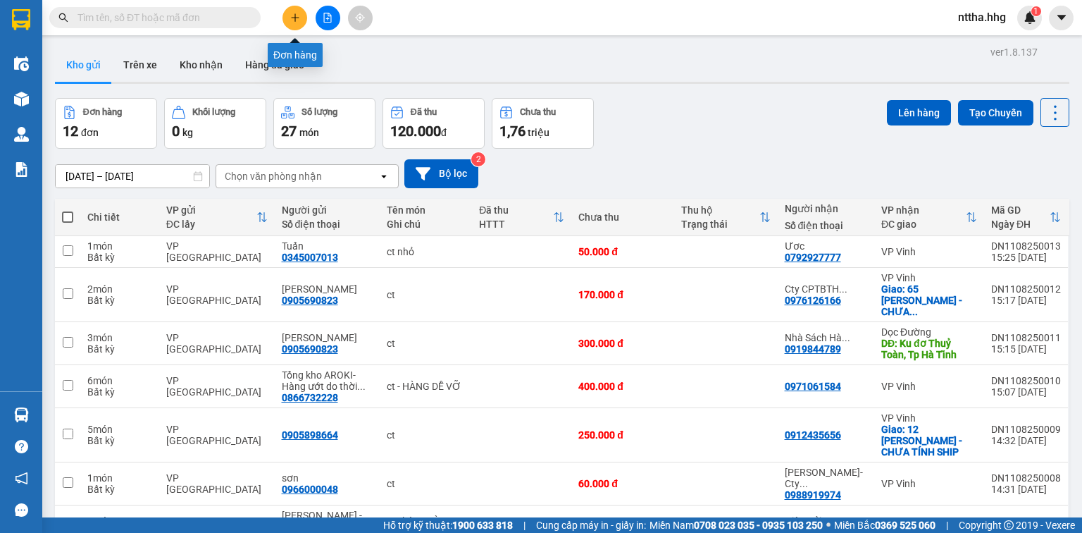
click at [299, 13] on icon "plus" at bounding box center [295, 18] width 10 height 10
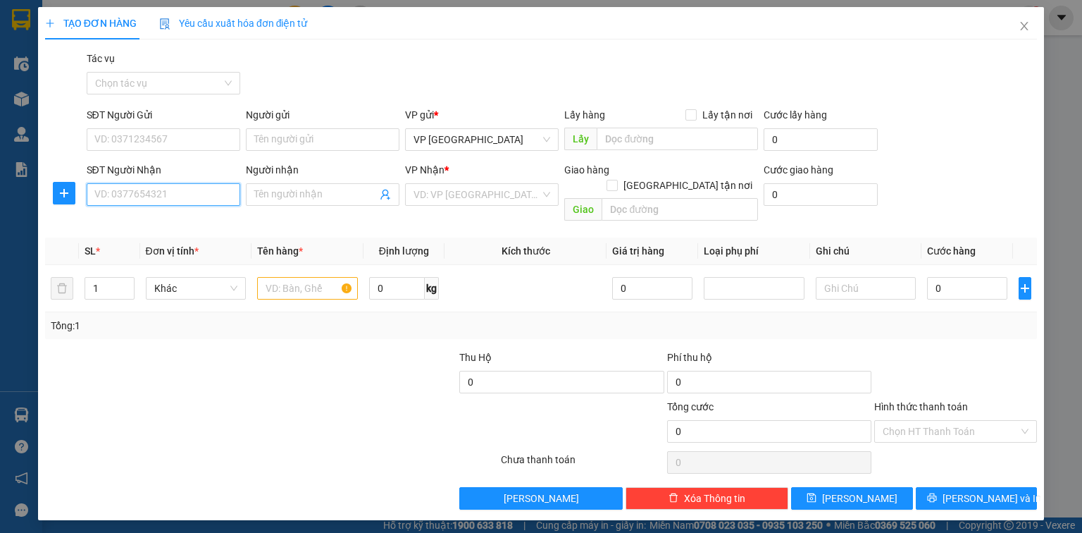
click at [150, 195] on input "SĐT Người Nhận" at bounding box center [164, 194] width 154 height 23
click at [142, 222] on div "0366890889 - [GEOGRAPHIC_DATA]" at bounding box center [174, 223] width 159 height 16
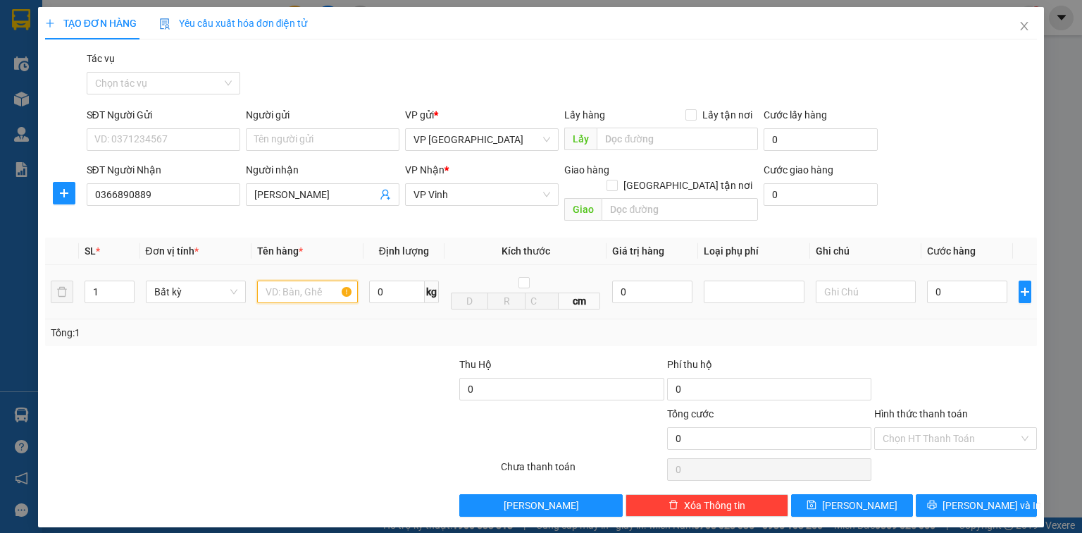
click at [318, 281] on input "text" at bounding box center [307, 291] width 101 height 23
click at [962, 285] on input "0" at bounding box center [967, 291] width 80 height 23
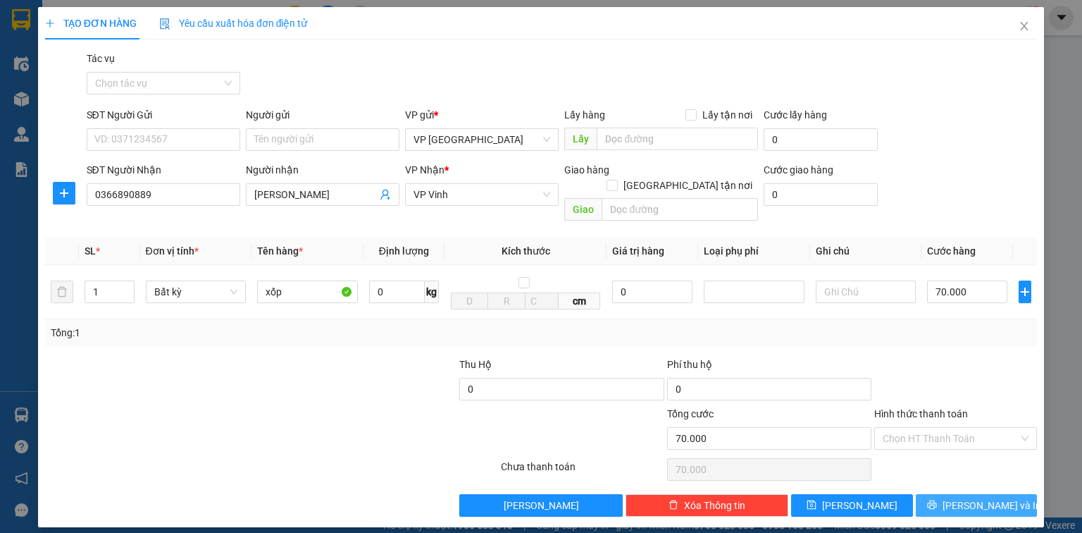
click at [1011, 494] on button "[PERSON_NAME] và In" at bounding box center [977, 505] width 122 height 23
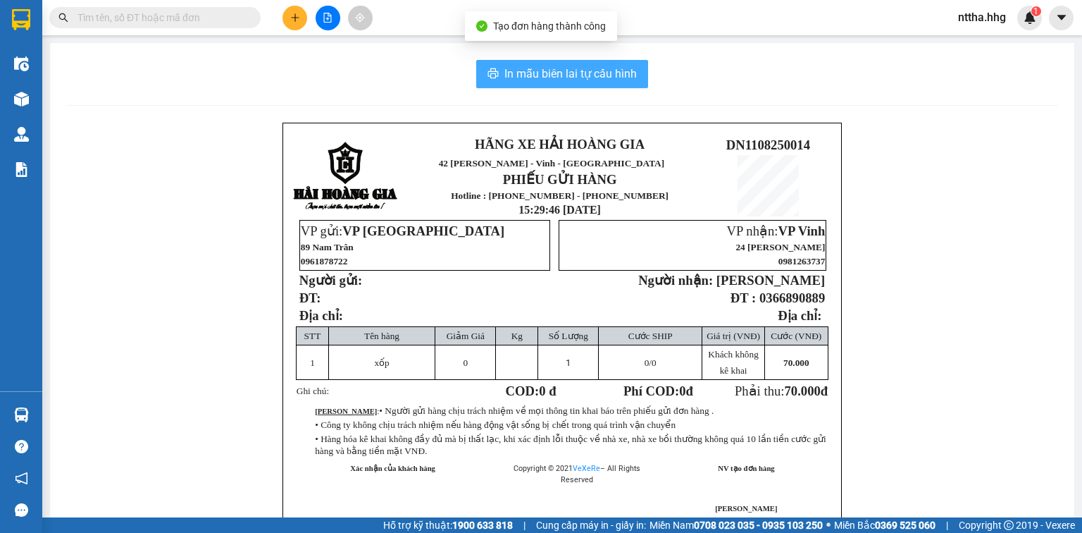
click at [597, 68] on span "In mẫu biên lai tự cấu hình" at bounding box center [571, 74] width 132 height 18
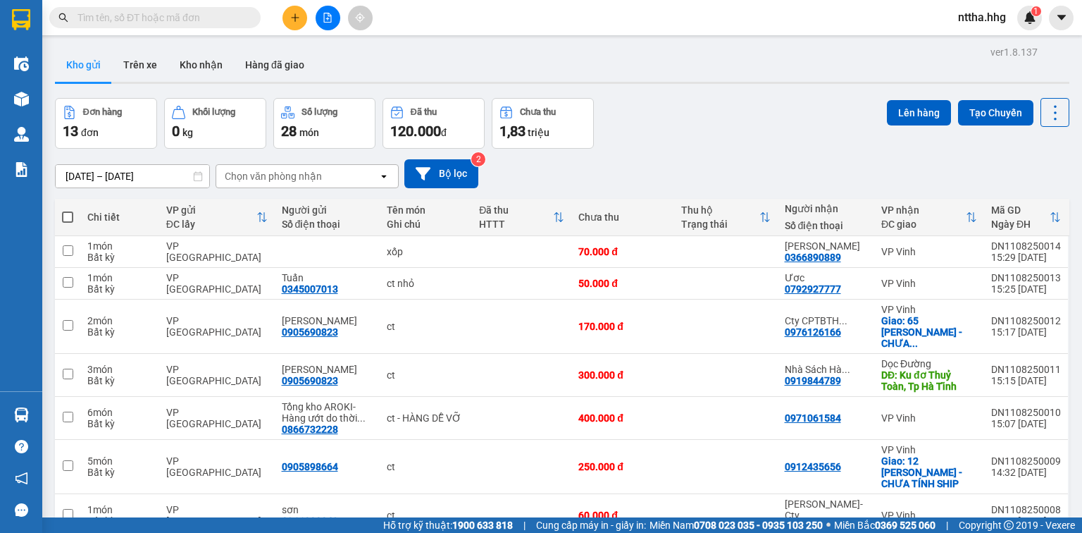
click at [513, 39] on main "ver 1.8.137 Kho gửi Trên xe Kho nhận Hàng đã giao Đơn hàng 13 đơn Khối lượng 0 …" at bounding box center [541, 258] width 1082 height 517
click at [295, 20] on icon "plus" at bounding box center [295, 17] width 1 height 8
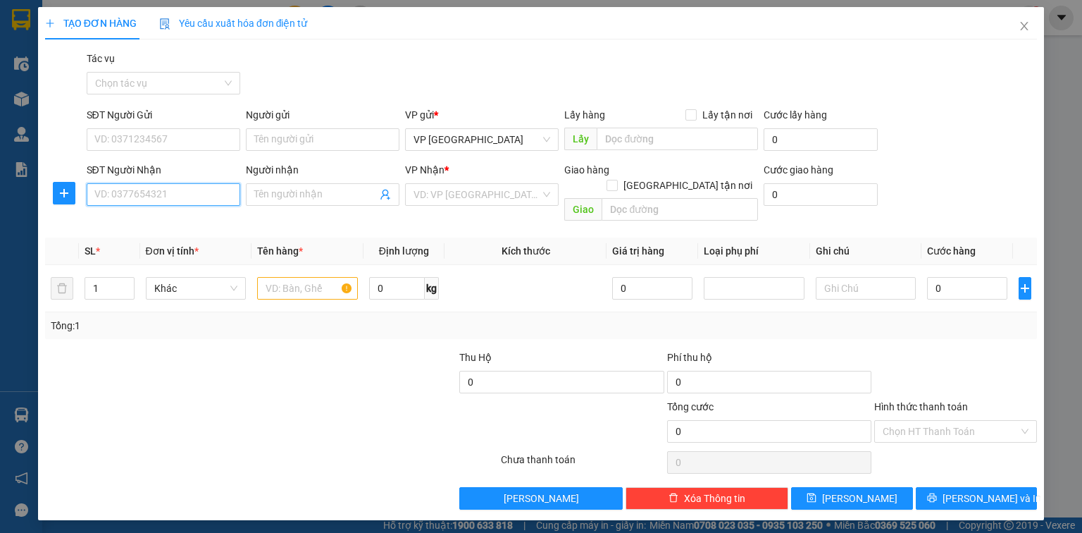
click at [165, 195] on input "SĐT Người Nhận" at bounding box center [164, 194] width 154 height 23
click at [152, 220] on div "0359199059" at bounding box center [163, 223] width 137 height 16
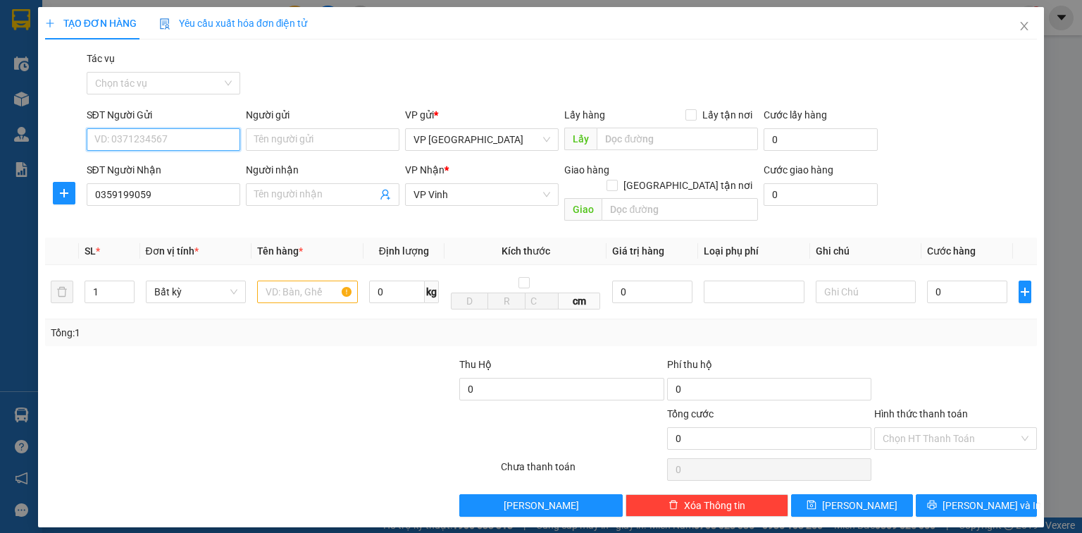
click at [166, 130] on input "SĐT Người Gửi" at bounding box center [164, 139] width 154 height 23
click at [156, 181] on div "0905045054 - TPU SPORT" at bounding box center [164, 190] width 154 height 23
click at [310, 280] on input "text" at bounding box center [307, 291] width 101 height 23
click at [334, 195] on input "Người nhận" at bounding box center [315, 195] width 123 height 16
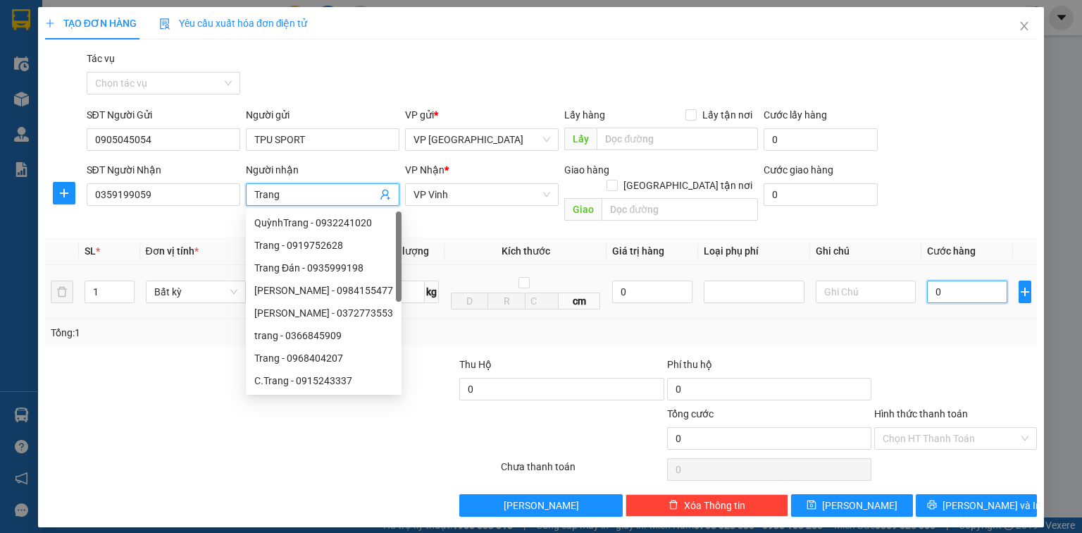
click at [958, 280] on input "0" at bounding box center [967, 291] width 80 height 23
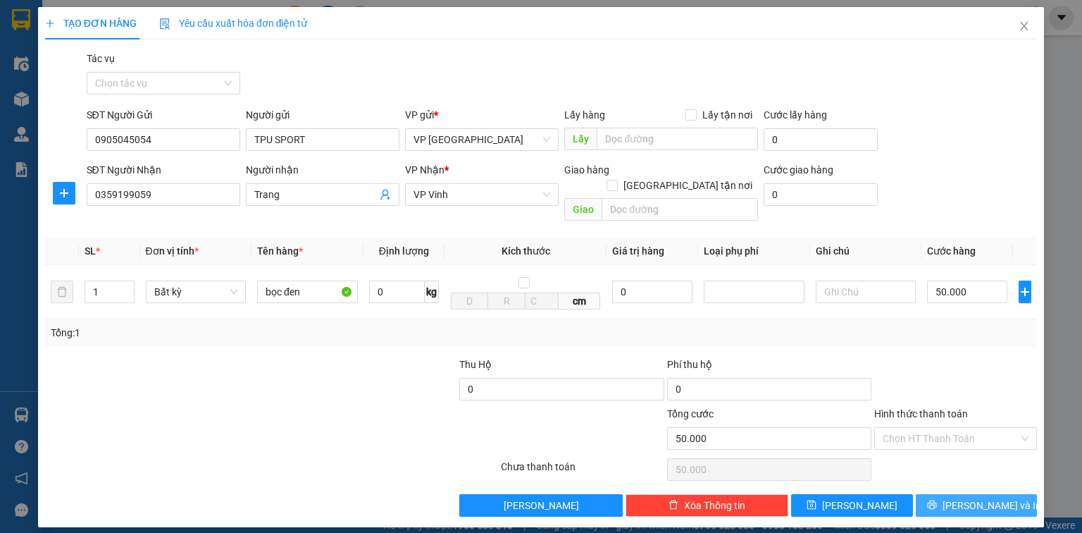
click at [937, 500] on icon "printer" at bounding box center [932, 505] width 10 height 10
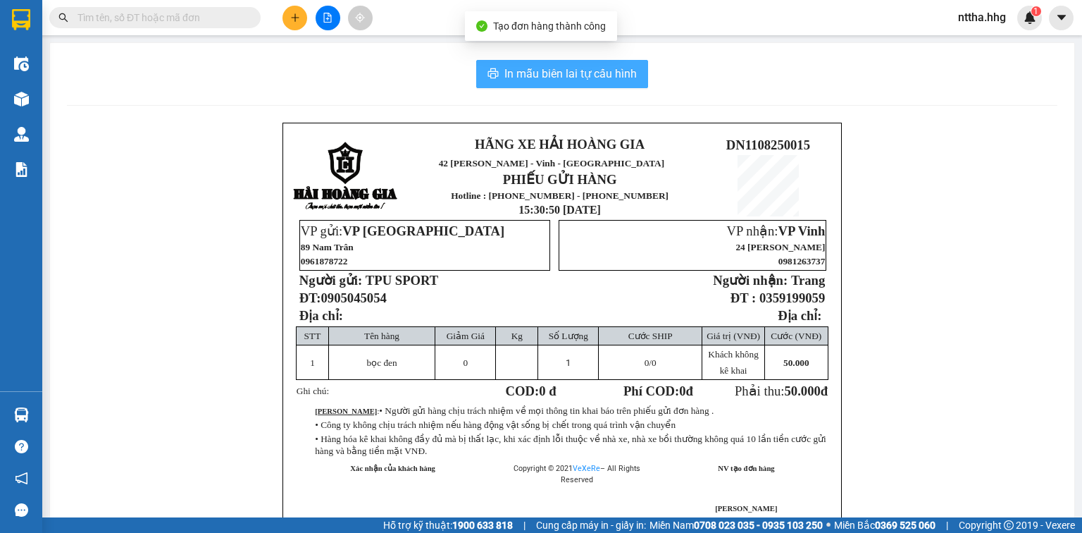
click at [569, 70] on span "In mẫu biên lai tự cấu hình" at bounding box center [571, 74] width 132 height 18
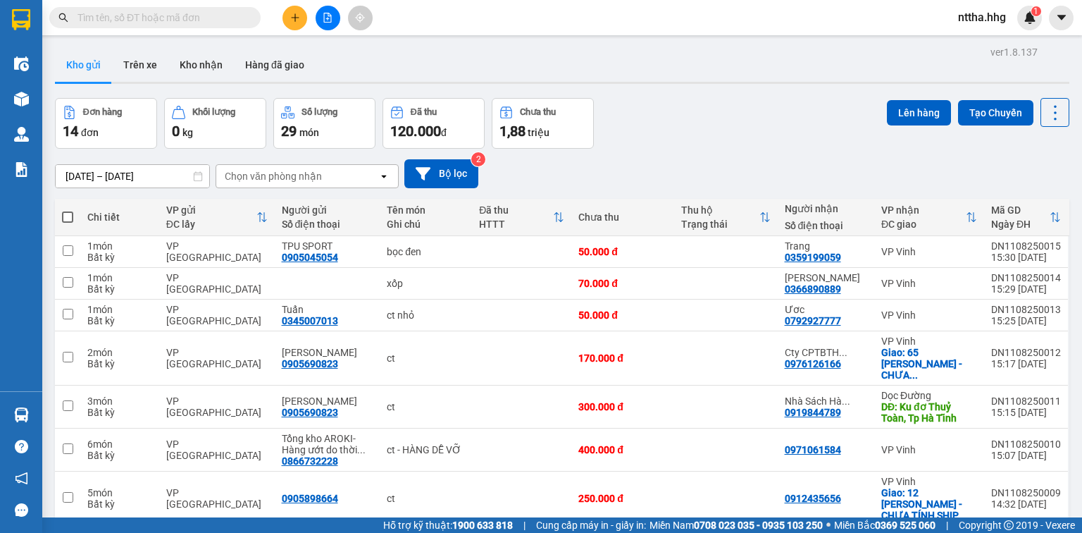
click at [217, 17] on input "text" at bounding box center [161, 18] width 166 height 16
click at [171, 20] on input "text" at bounding box center [161, 18] width 166 height 16
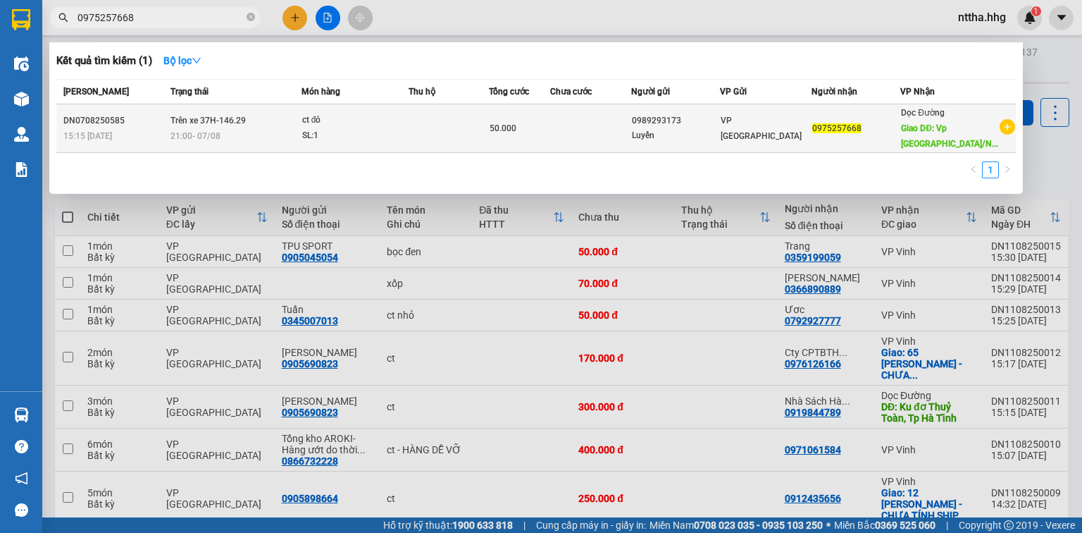
click at [188, 114] on span "Trên xe 37H-146.29" at bounding box center [208, 119] width 75 height 11
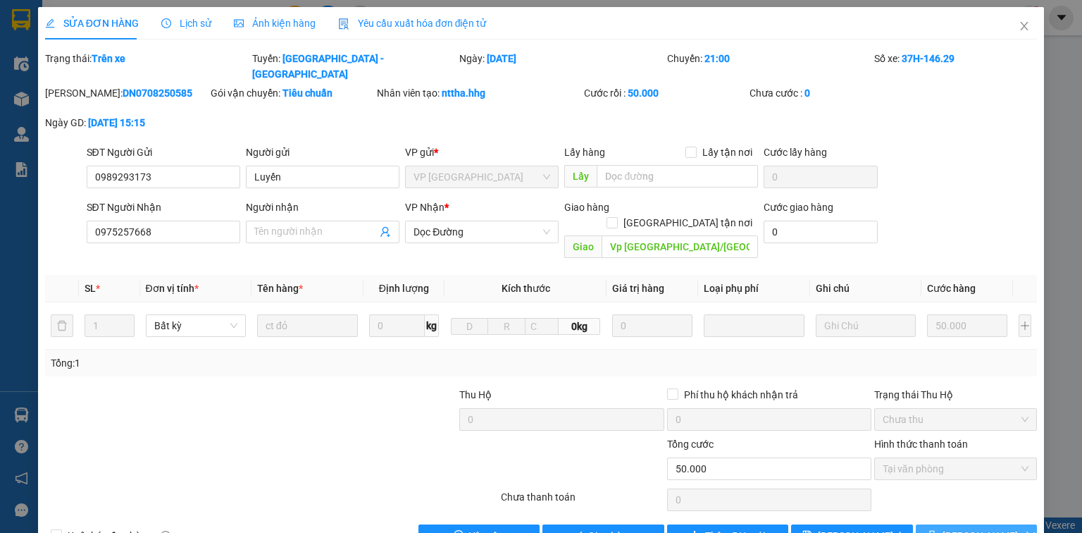
click at [937, 530] on icon "printer" at bounding box center [932, 535] width 10 height 10
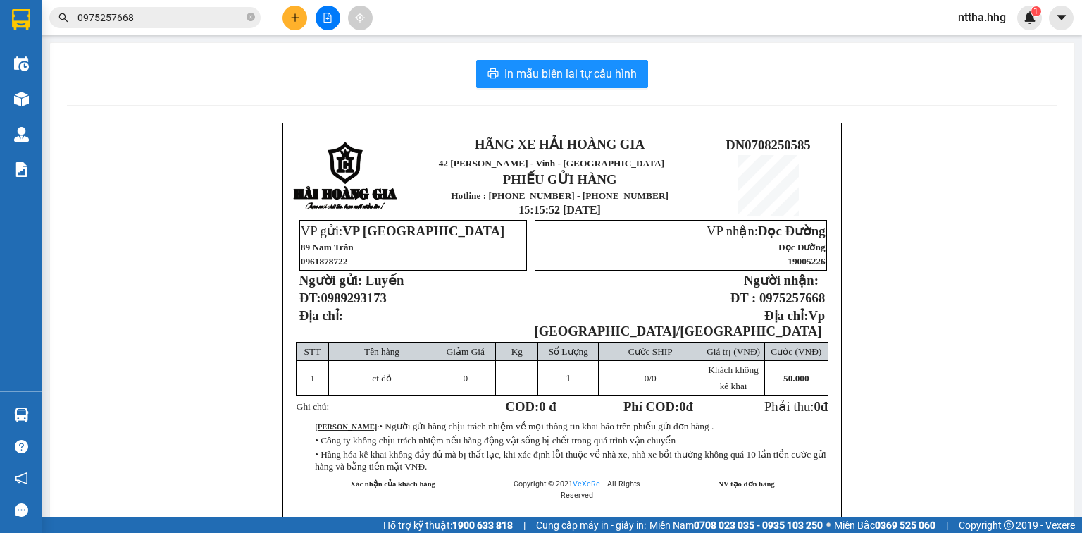
click at [148, 11] on input "0975257668" at bounding box center [161, 18] width 166 height 16
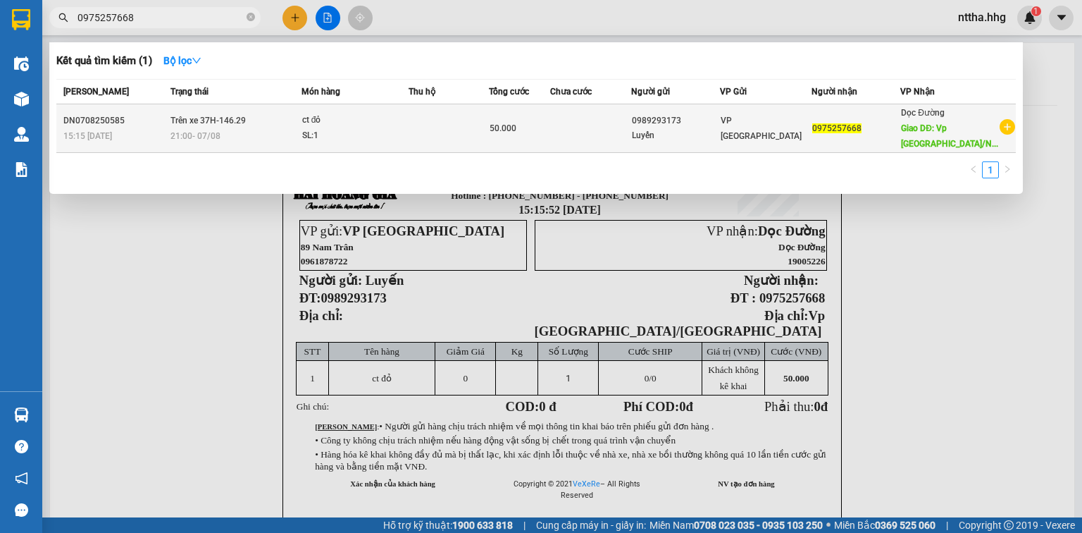
click at [302, 116] on td "Trên xe 37H-146.29 21:00 [DATE]" at bounding box center [234, 128] width 135 height 49
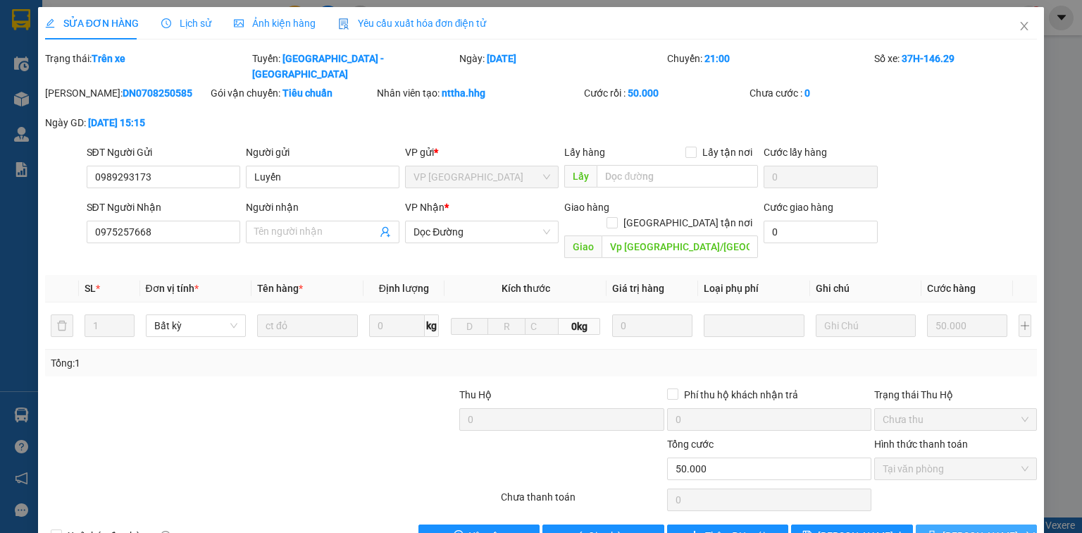
click at [937, 531] on icon "printer" at bounding box center [931, 535] width 9 height 9
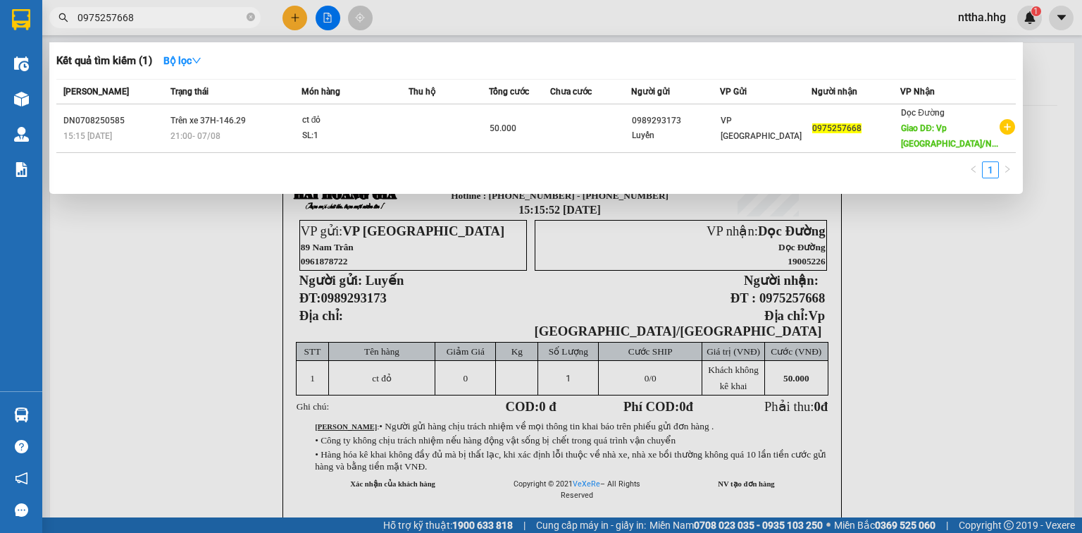
click at [203, 16] on input "0975257668" at bounding box center [161, 18] width 166 height 16
click at [327, 18] on div at bounding box center [541, 266] width 1082 height 533
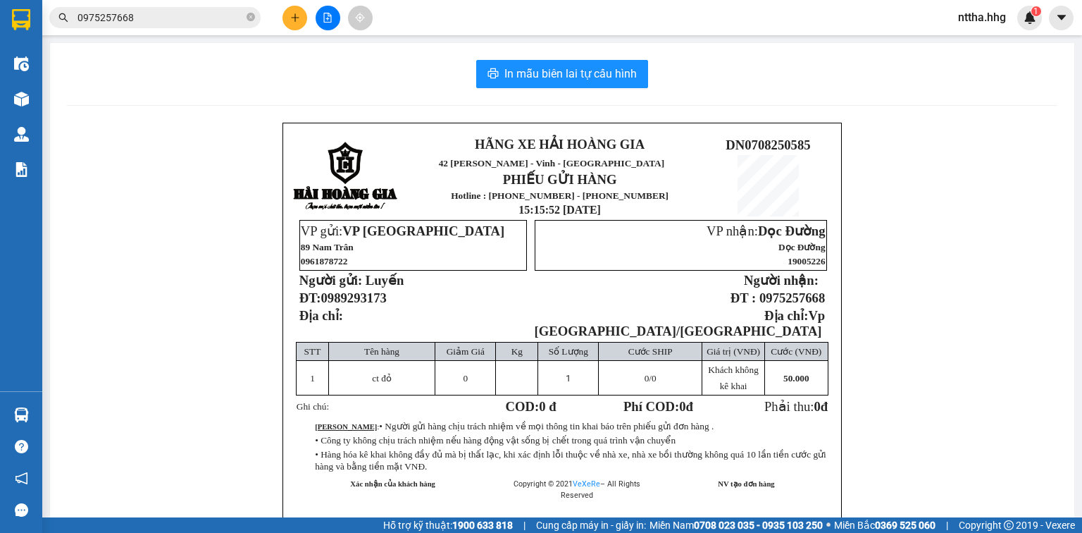
click at [327, 18] on icon "file-add" at bounding box center [328, 18] width 10 height 10
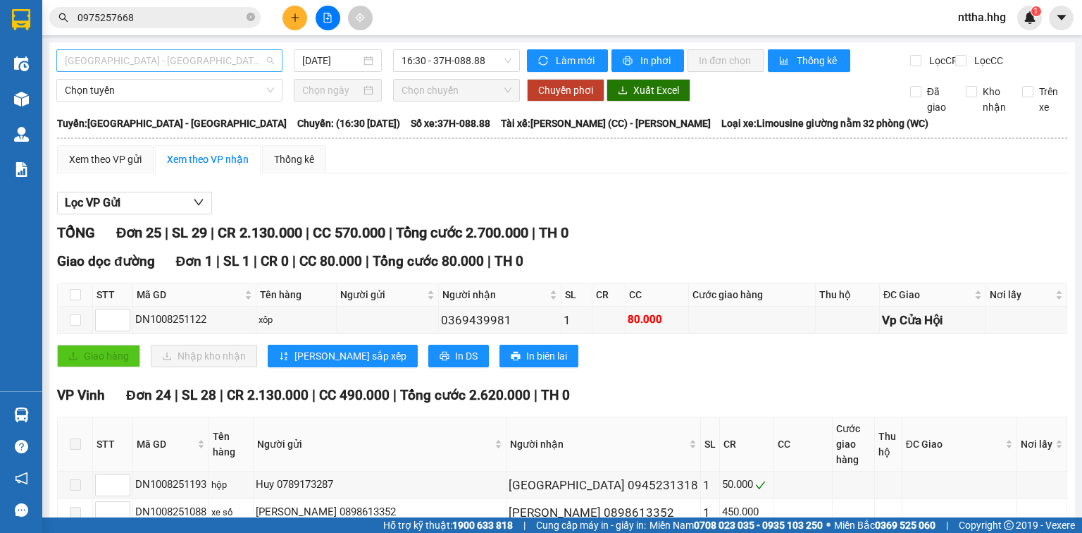
click at [140, 56] on span "[GEOGRAPHIC_DATA] - [GEOGRAPHIC_DATA]" at bounding box center [169, 60] width 209 height 21
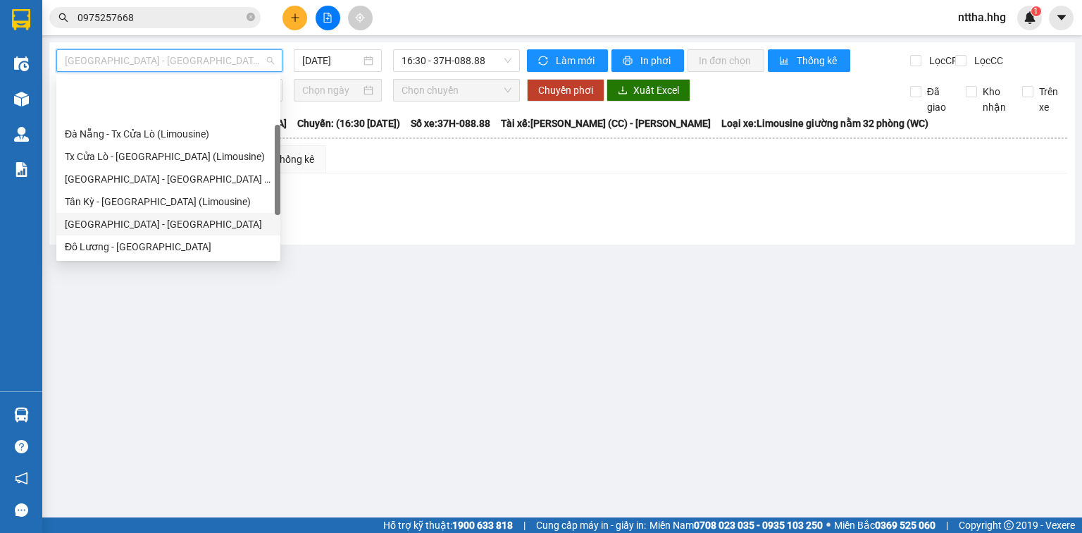
click at [113, 216] on div "[GEOGRAPHIC_DATA] - [GEOGRAPHIC_DATA]" at bounding box center [168, 224] width 207 height 16
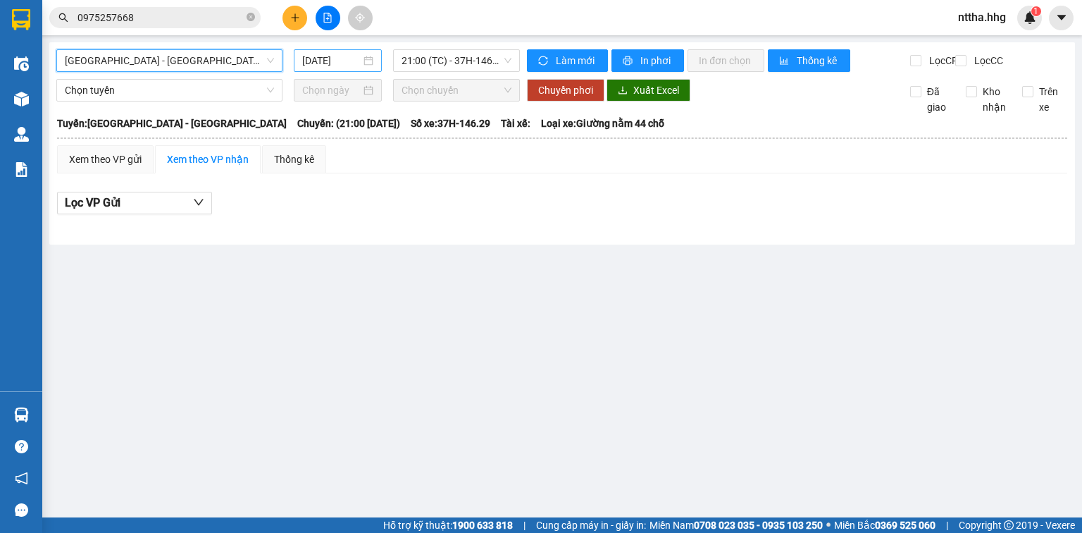
click at [340, 60] on input "[DATE]" at bounding box center [331, 61] width 58 height 16
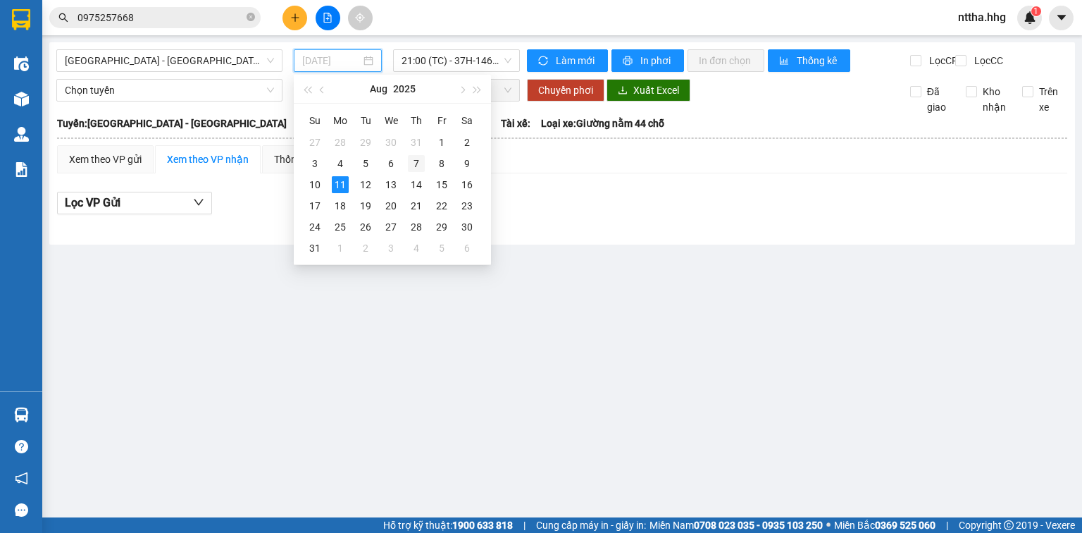
click at [416, 164] on div "7" at bounding box center [416, 163] width 17 height 17
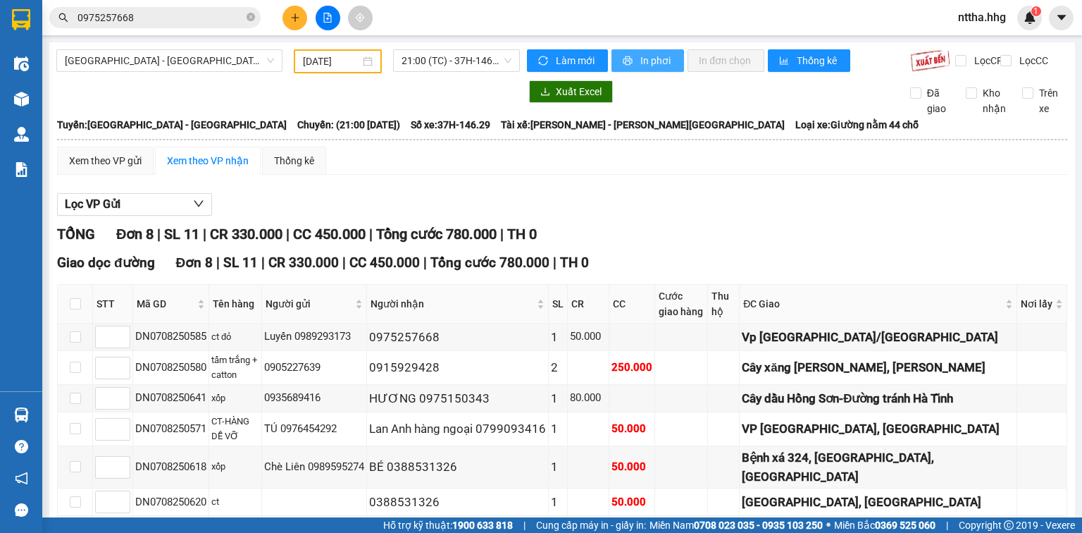
click at [622, 54] on button "In phơi" at bounding box center [648, 60] width 73 height 23
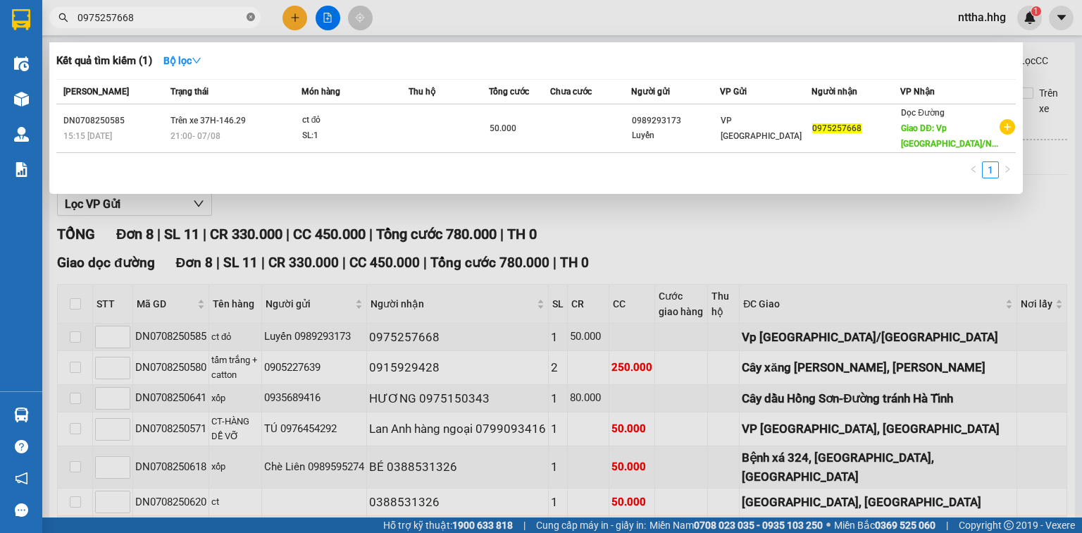
click at [254, 16] on icon "close-circle" at bounding box center [251, 17] width 8 height 8
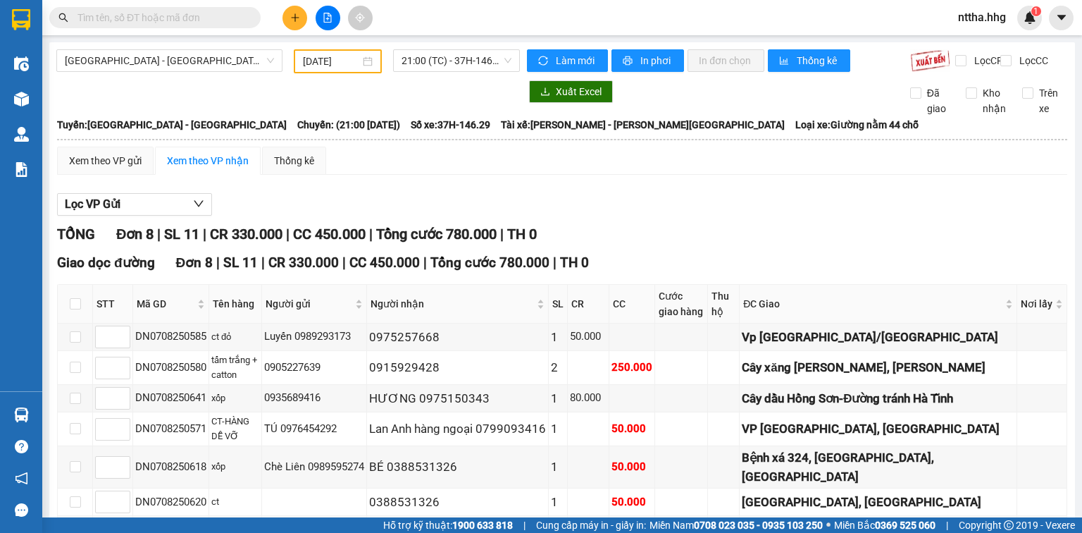
click at [218, 10] on input "text" at bounding box center [161, 18] width 166 height 16
paste input "0982204789"
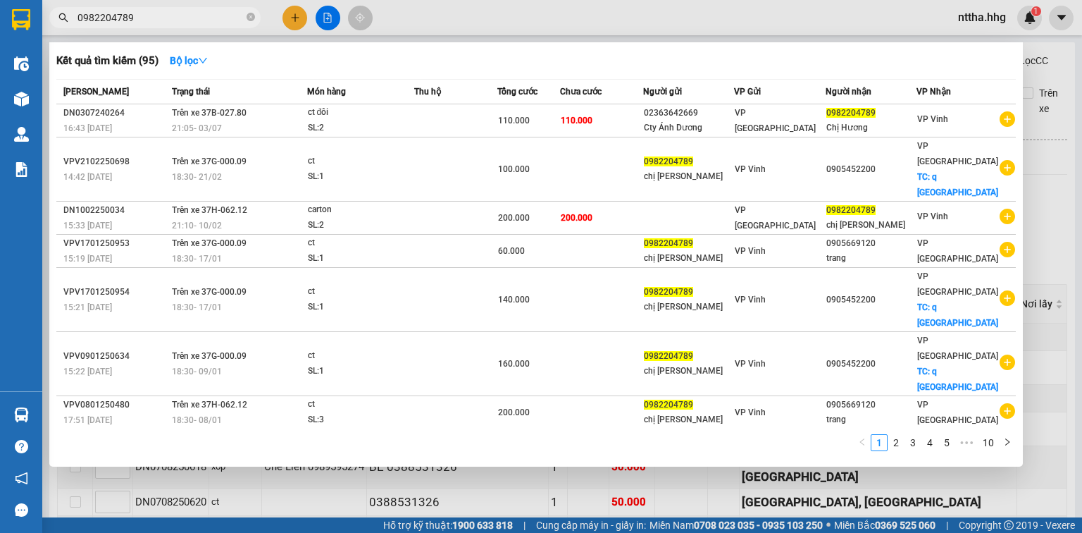
click at [400, 56] on div "Kết quả tìm kiếm ( 95 ) Bộ lọc" at bounding box center [536, 60] width 960 height 23
click at [519, 479] on div at bounding box center [541, 266] width 1082 height 533
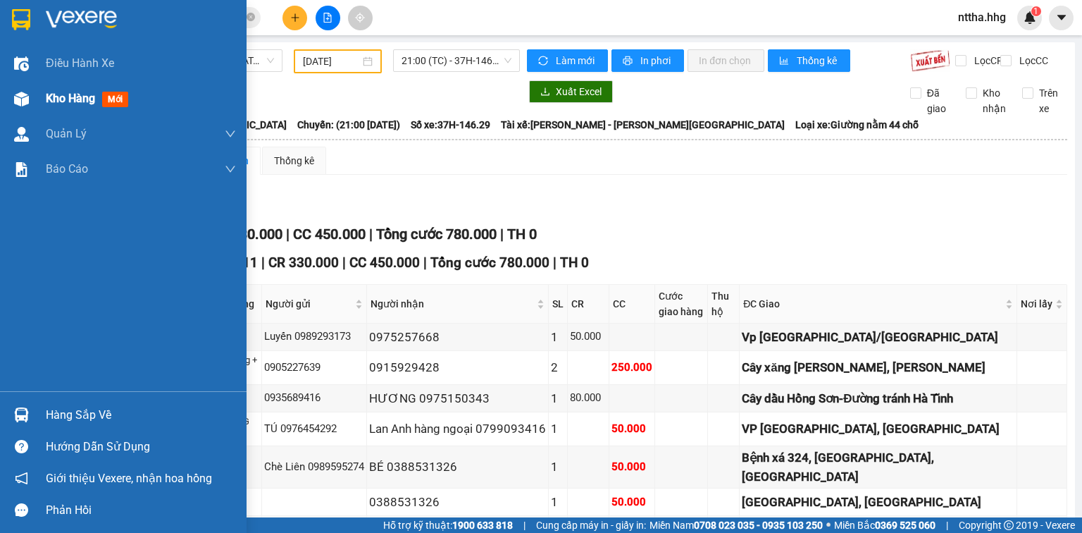
click at [10, 105] on div at bounding box center [21, 99] width 25 height 25
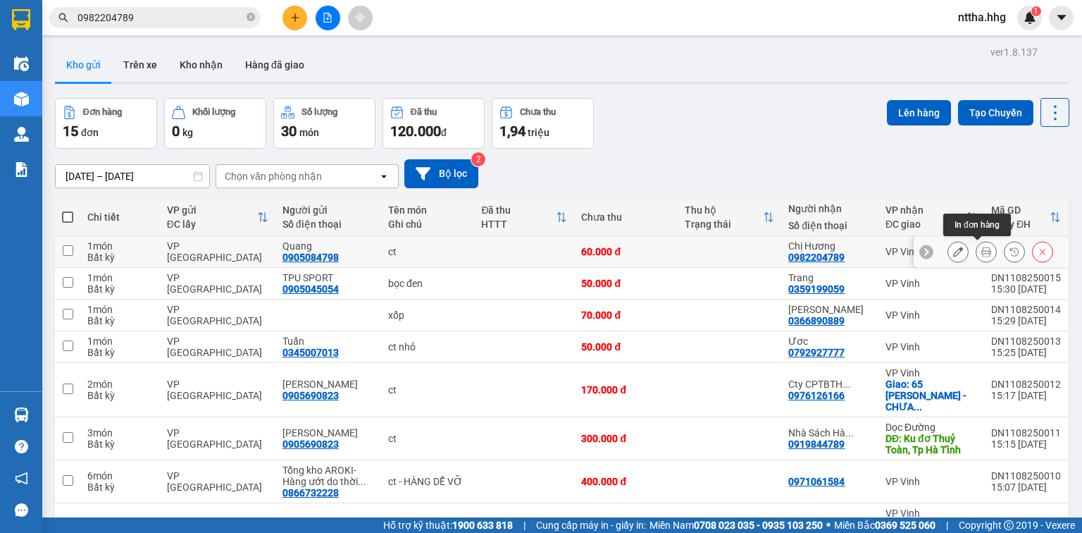
click at [983, 254] on button at bounding box center [987, 252] width 20 height 25
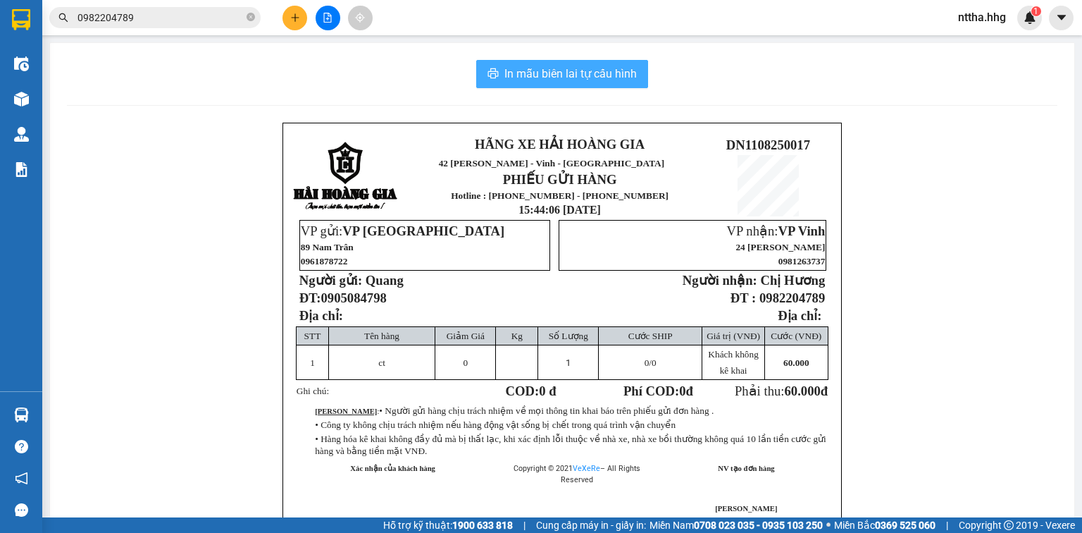
click at [589, 82] on span "In mẫu biên lai tự cấu hình" at bounding box center [571, 74] width 132 height 18
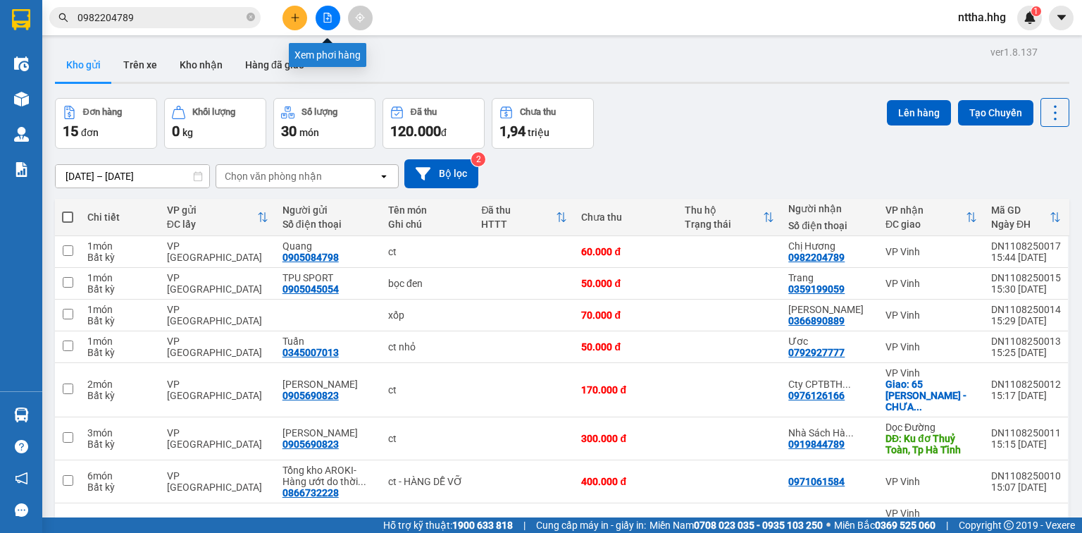
click at [320, 16] on button at bounding box center [328, 18] width 25 height 25
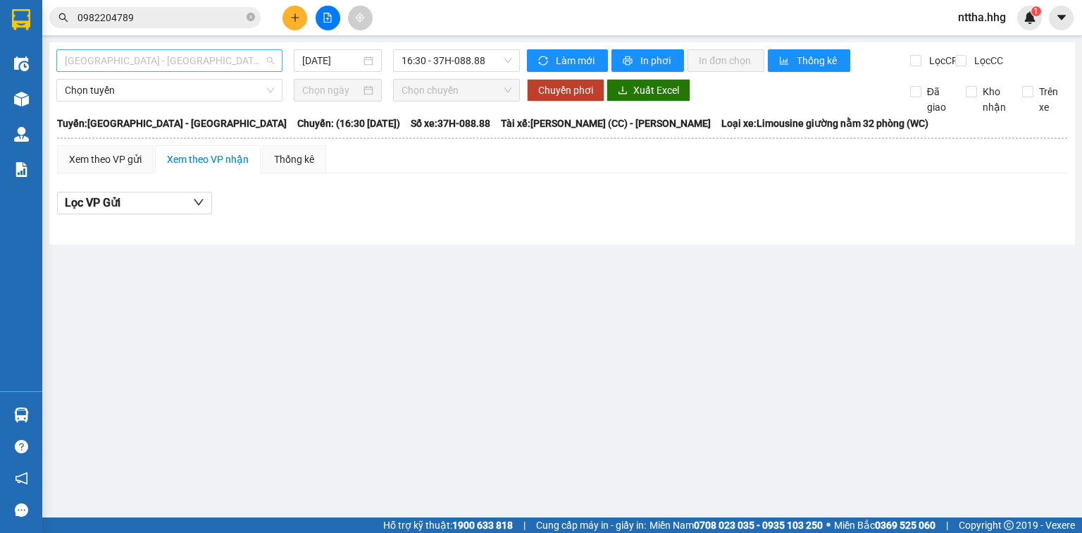
click at [171, 62] on span "[GEOGRAPHIC_DATA] - [GEOGRAPHIC_DATA]" at bounding box center [169, 60] width 209 height 21
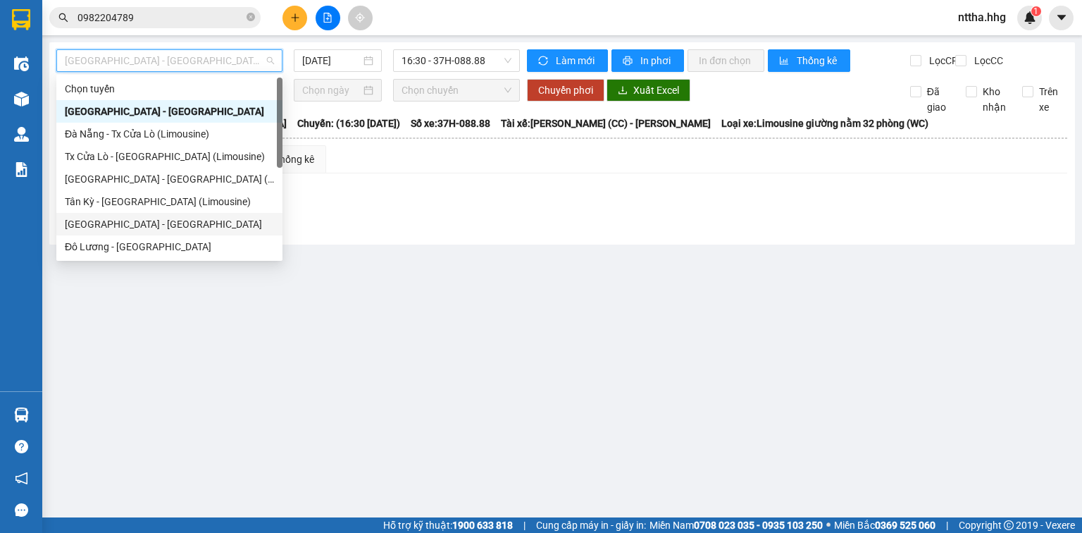
click at [130, 228] on div "[GEOGRAPHIC_DATA] - [GEOGRAPHIC_DATA]" at bounding box center [169, 224] width 209 height 16
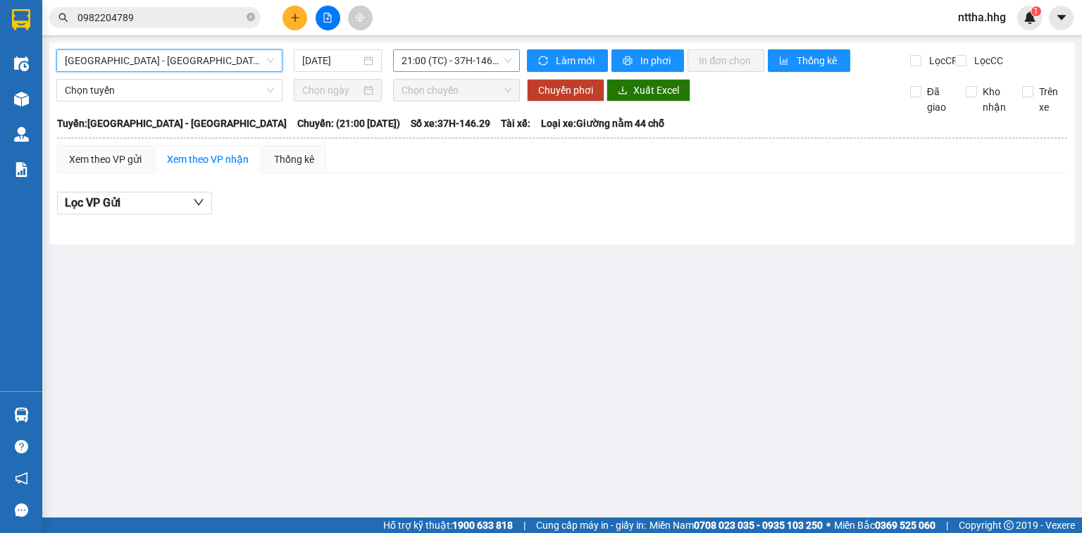
click at [416, 61] on span "21:00 (TC) - 37H-146.29 - (Đã hủy)" at bounding box center [457, 60] width 111 height 21
click at [357, 56] on input "[DATE]" at bounding box center [331, 61] width 58 height 16
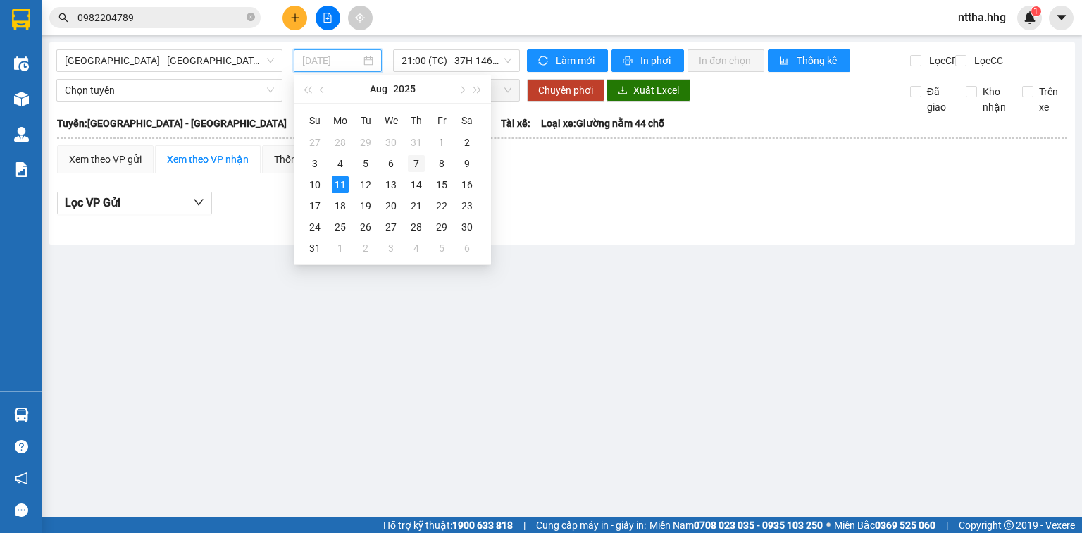
click at [415, 168] on div "7" at bounding box center [416, 163] width 17 height 17
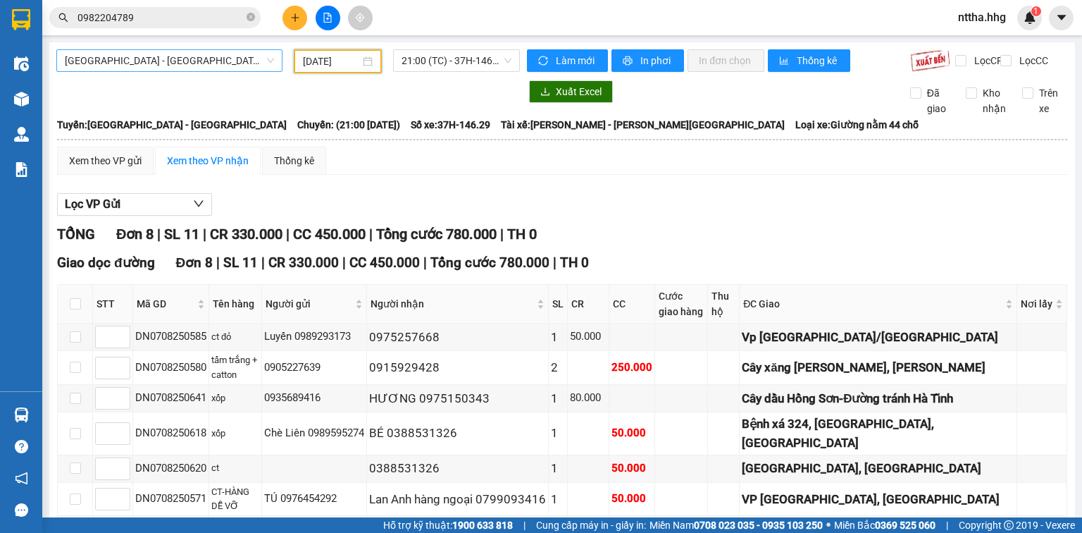
click at [223, 65] on span "[GEOGRAPHIC_DATA] - [GEOGRAPHIC_DATA]" at bounding box center [169, 60] width 209 height 21
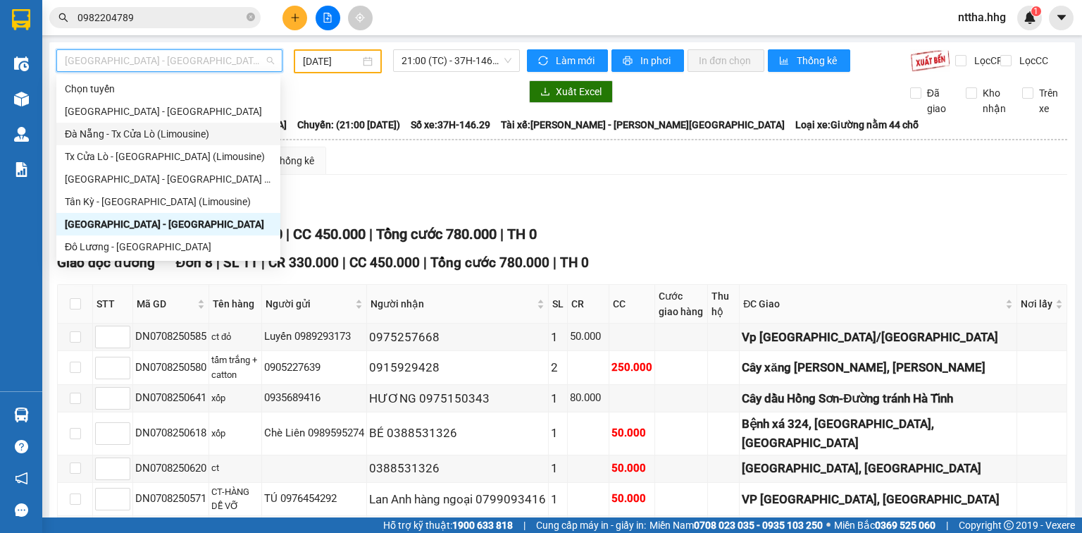
click at [157, 128] on div "Đà Nẵng - Tx Cửa Lò (Limousine)" at bounding box center [168, 134] width 207 height 16
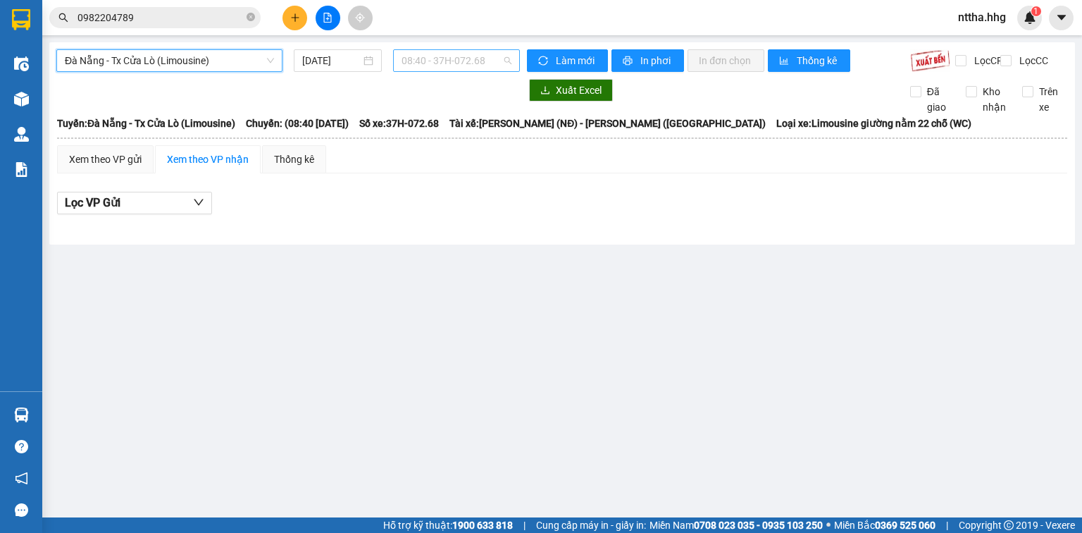
click at [416, 54] on span "08:40 - 37H-072.68" at bounding box center [457, 60] width 111 height 21
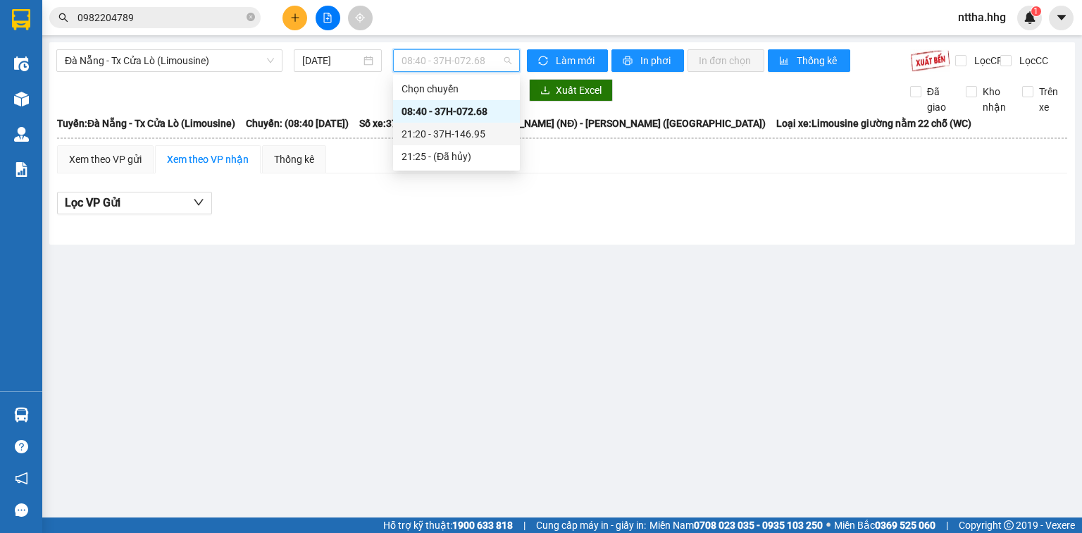
click at [419, 134] on div "21:20 - 37H-146.95" at bounding box center [457, 134] width 110 height 16
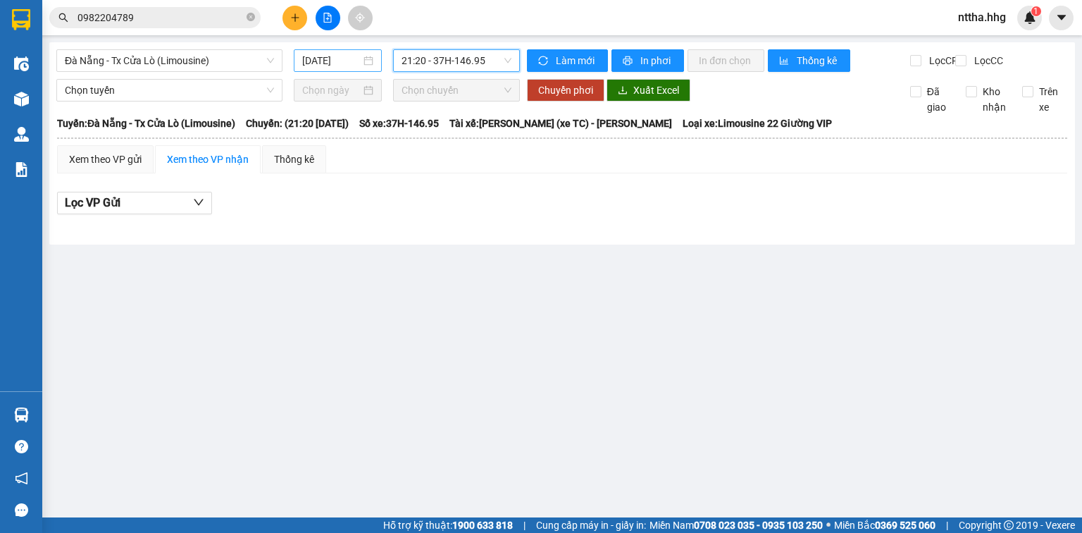
click at [350, 63] on input "[DATE]" at bounding box center [331, 61] width 58 height 16
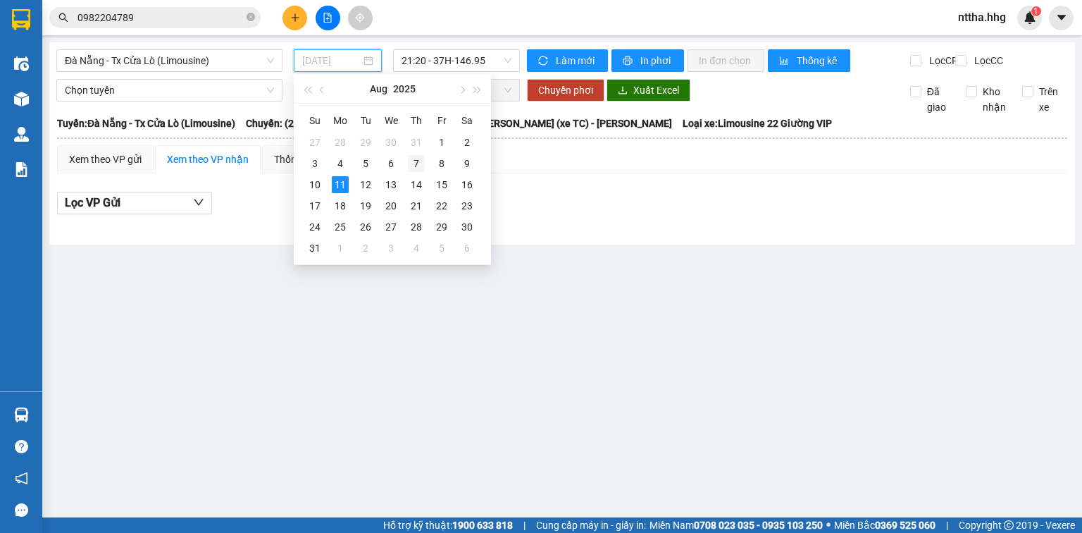
click at [415, 166] on div "7" at bounding box center [416, 163] width 17 height 17
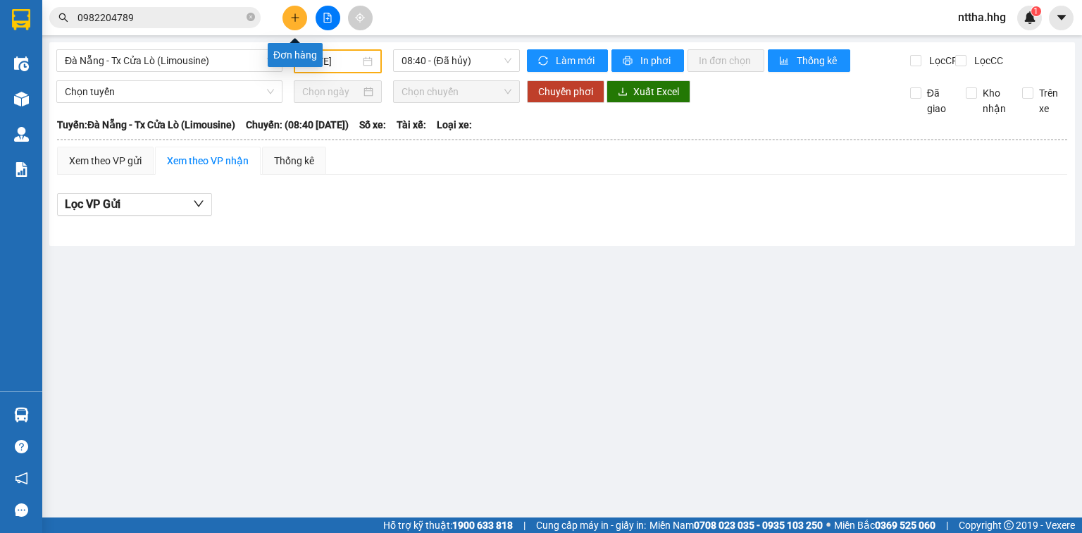
click at [293, 20] on icon "plus" at bounding box center [295, 18] width 10 height 10
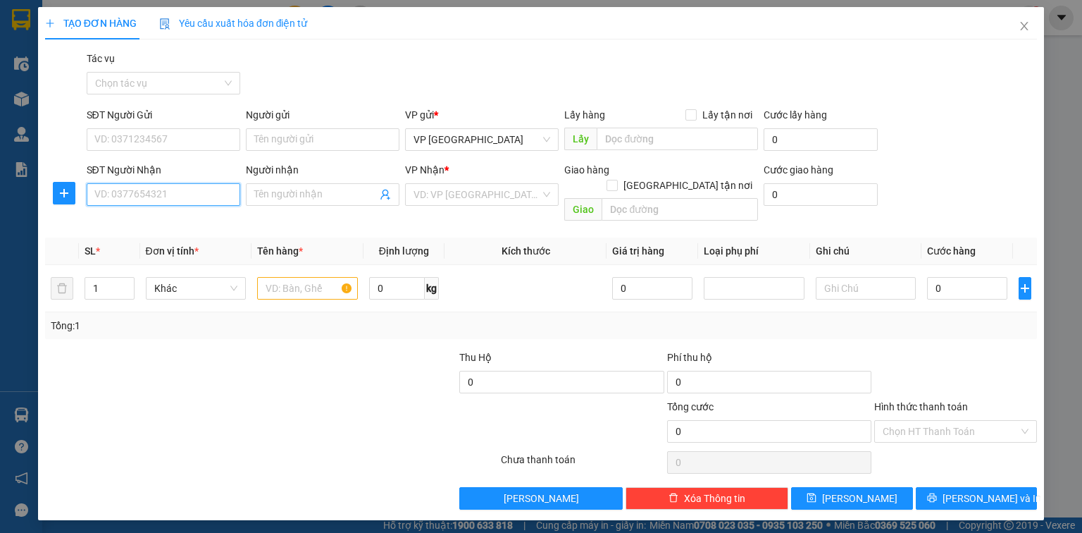
click at [169, 189] on input "SĐT Người Nhận" at bounding box center [164, 194] width 154 height 23
click at [155, 224] on div "0932560055 - [PERSON_NAME]" at bounding box center [164, 223] width 139 height 16
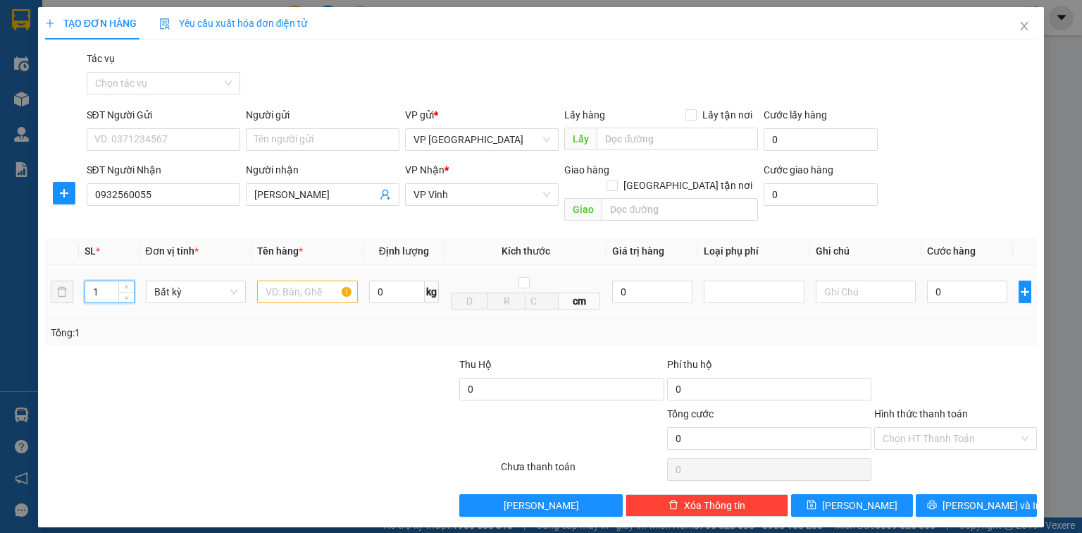
drag, startPoint x: 97, startPoint y: 270, endPoint x: 73, endPoint y: 276, distance: 24.8
click at [73, 276] on tr "1 Bất kỳ 0 kg cm 0 0" at bounding box center [541, 292] width 992 height 54
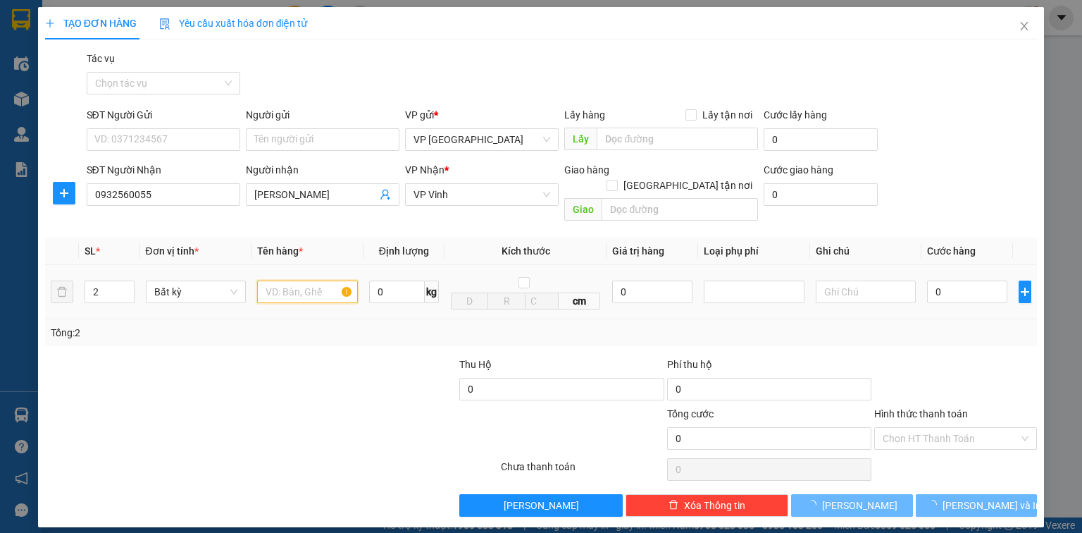
click at [307, 280] on input "text" at bounding box center [307, 291] width 101 height 23
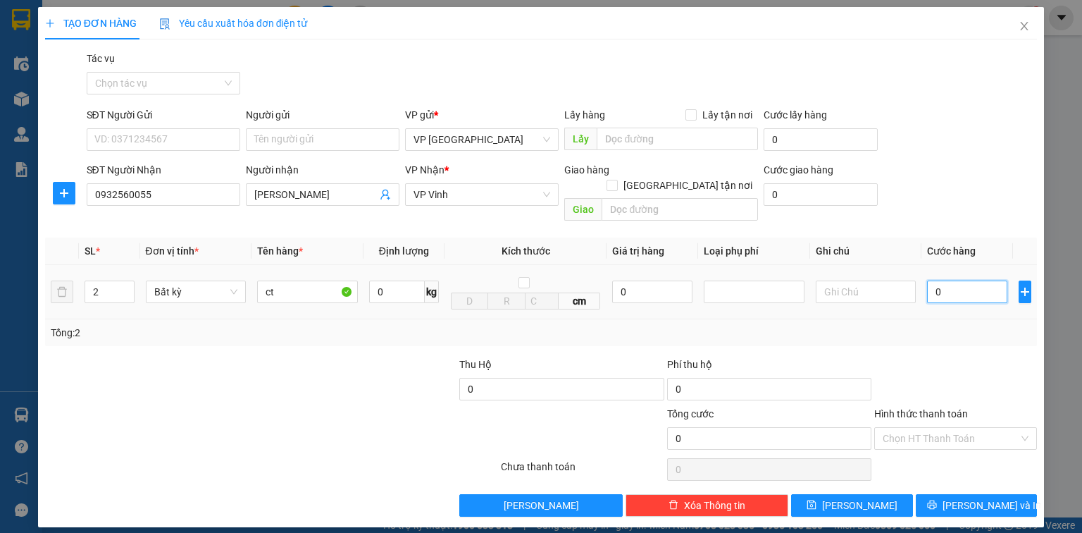
click at [968, 282] on input "0" at bounding box center [967, 291] width 80 height 23
click at [302, 280] on input "ct" at bounding box center [307, 291] width 101 height 23
click at [937, 500] on icon "printer" at bounding box center [931, 504] width 9 height 9
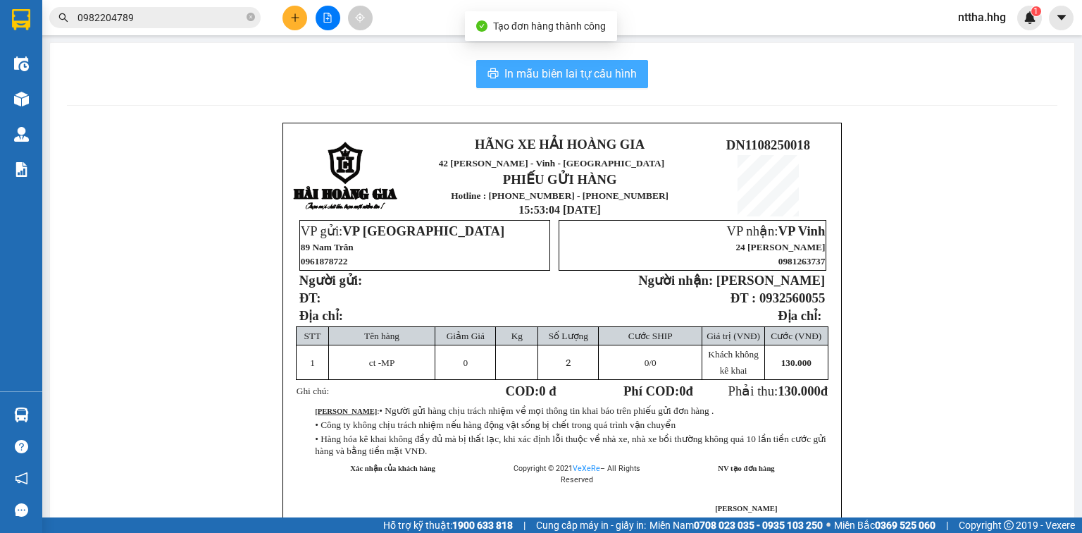
click at [597, 67] on span "In mẫu biên lai tự cấu hình" at bounding box center [571, 74] width 132 height 18
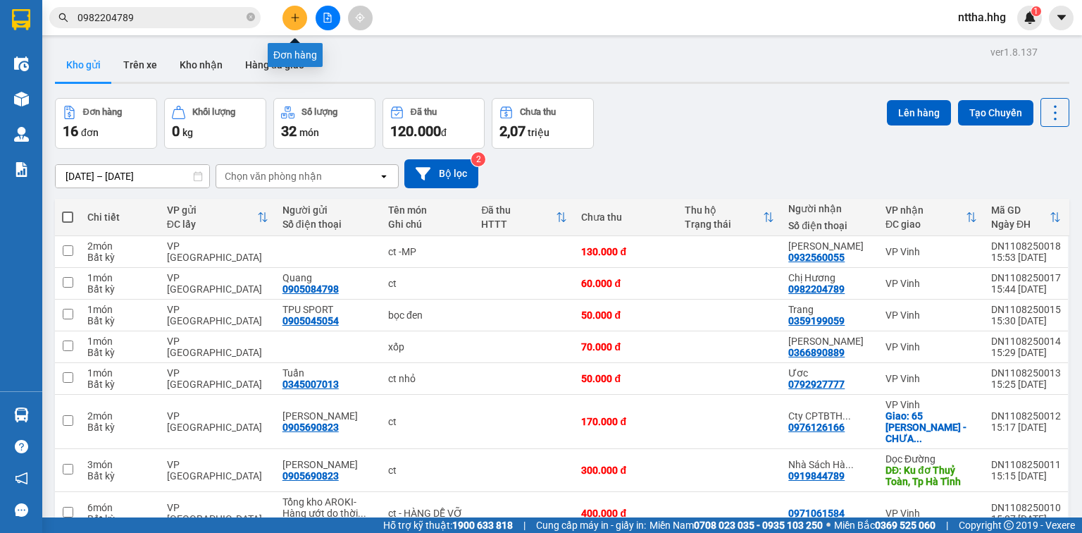
click at [297, 23] on button at bounding box center [295, 18] width 25 height 25
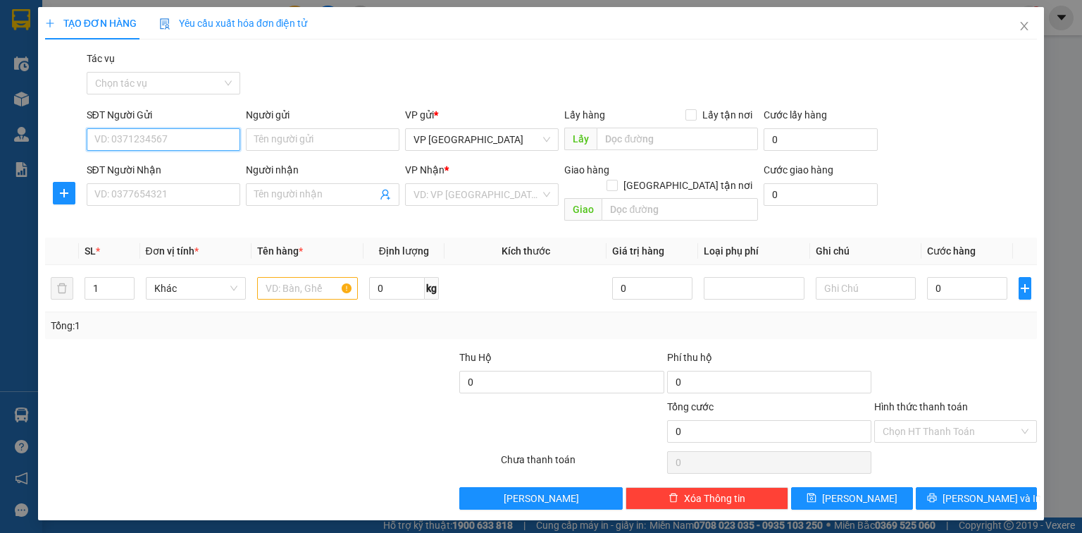
click at [144, 142] on input "SĐT Người Gửi" at bounding box center [164, 139] width 154 height 23
click at [168, 202] on input "SĐT Người Nhận" at bounding box center [164, 194] width 154 height 23
click at [197, 139] on input "SĐT Người Gửi" at bounding box center [164, 139] width 154 height 23
click at [96, 166] on div "0934971609 - Thủy" at bounding box center [163, 168] width 137 height 16
click at [117, 192] on input "SĐT Người Nhận" at bounding box center [164, 194] width 154 height 23
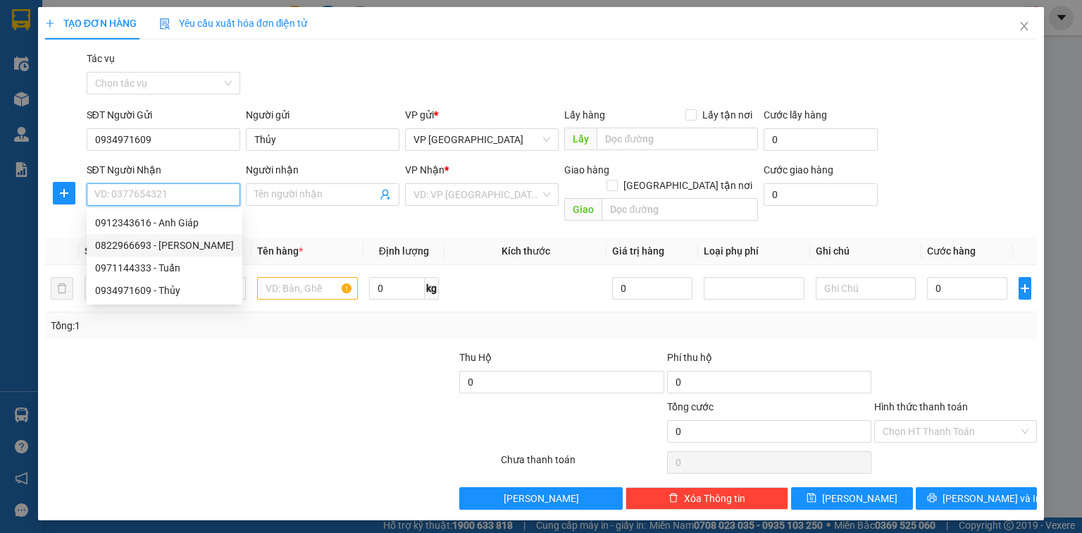
click at [140, 240] on div "0822966693 - [PERSON_NAME]" at bounding box center [164, 245] width 139 height 16
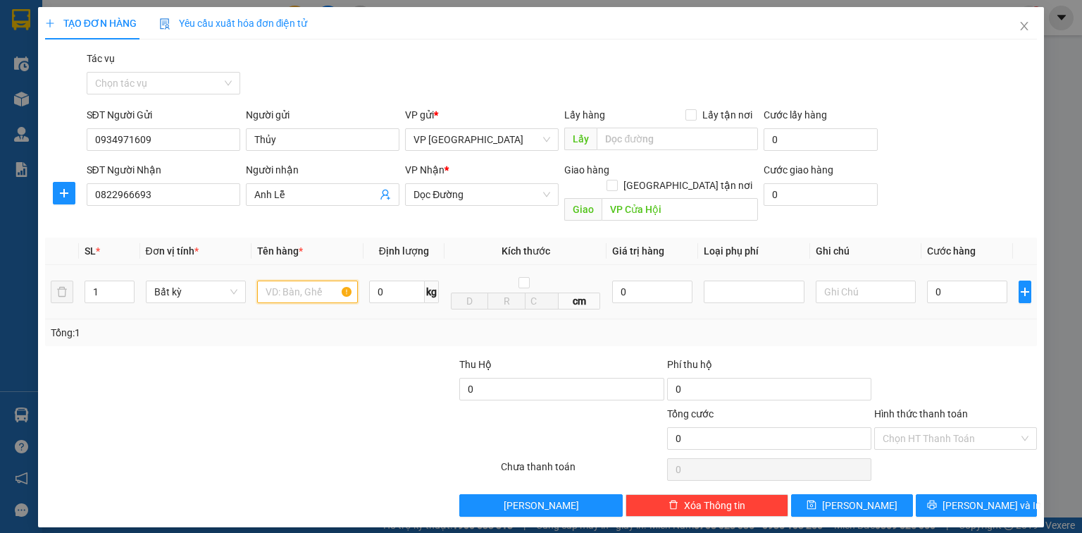
click at [304, 280] on input "text" at bounding box center [307, 291] width 101 height 23
click at [949, 285] on input "0" at bounding box center [967, 291] width 80 height 23
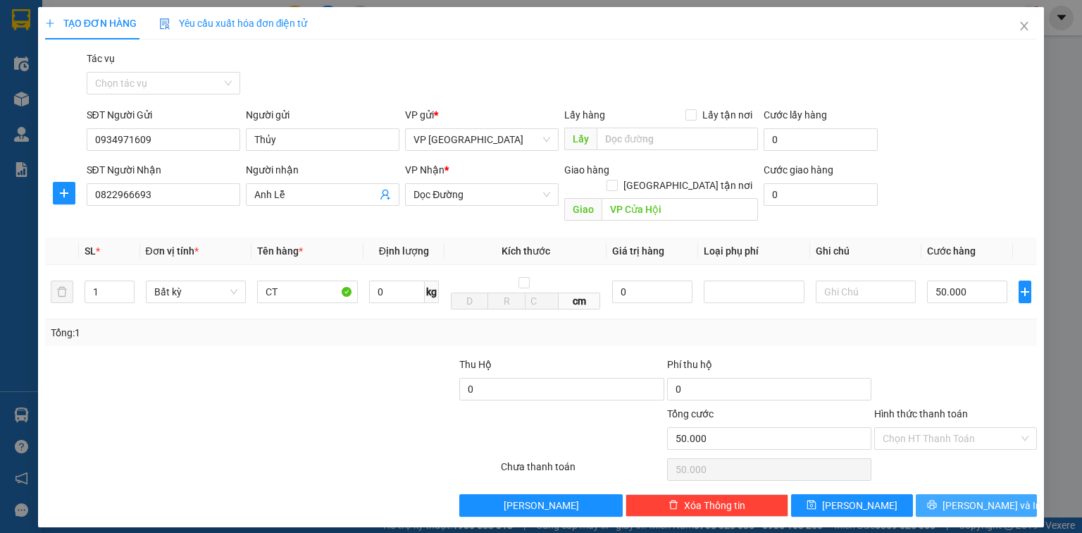
click at [933, 494] on button "[PERSON_NAME] và In" at bounding box center [977, 505] width 122 height 23
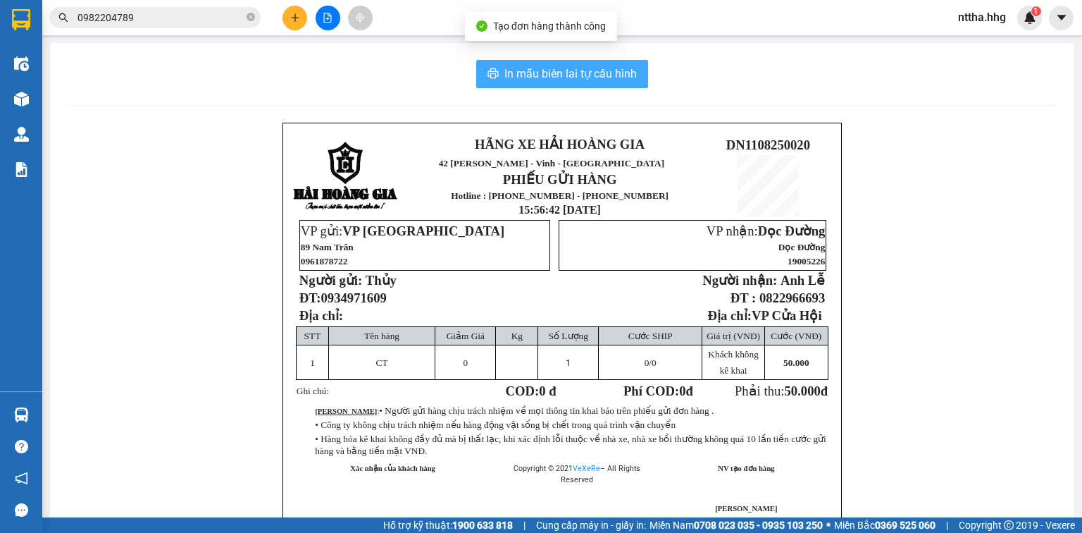
click at [567, 69] on span "In mẫu biên lai tự cấu hình" at bounding box center [571, 74] width 132 height 18
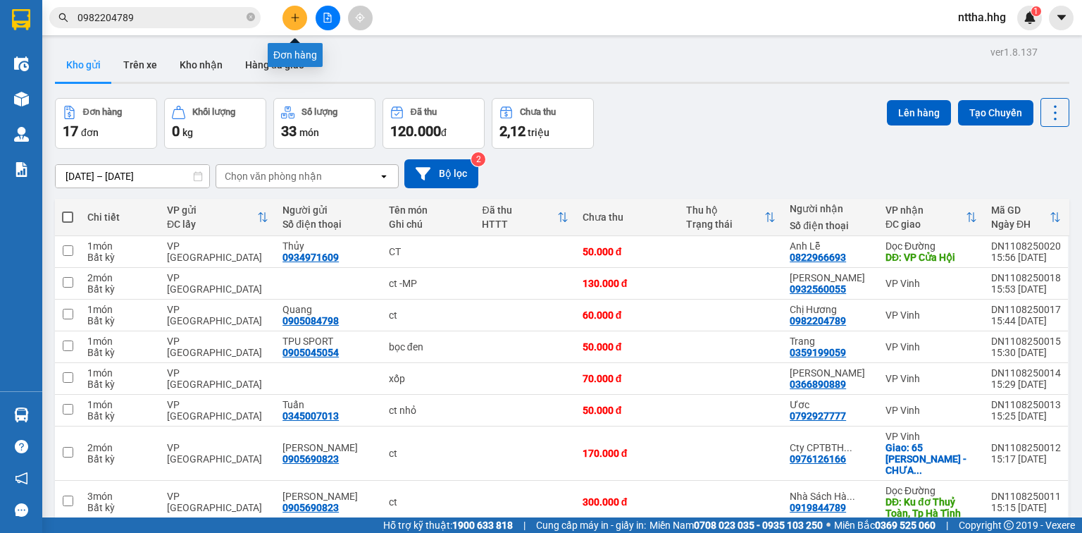
click at [291, 20] on icon "plus" at bounding box center [295, 18] width 10 height 10
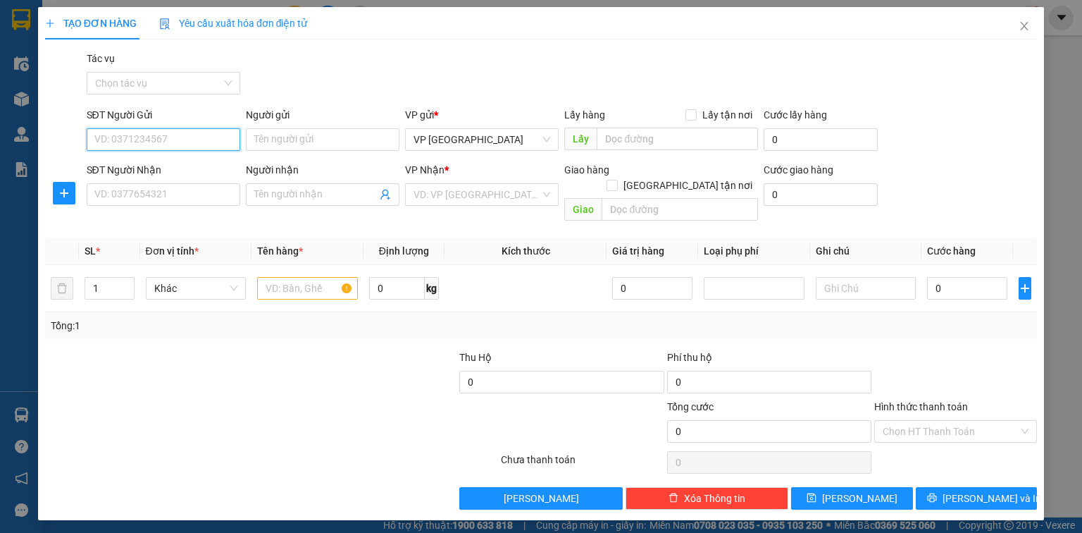
click at [175, 140] on input "SĐT Người Gửi" at bounding box center [164, 139] width 154 height 23
click at [147, 190] on input "SĐT Người Nhận" at bounding box center [164, 194] width 154 height 23
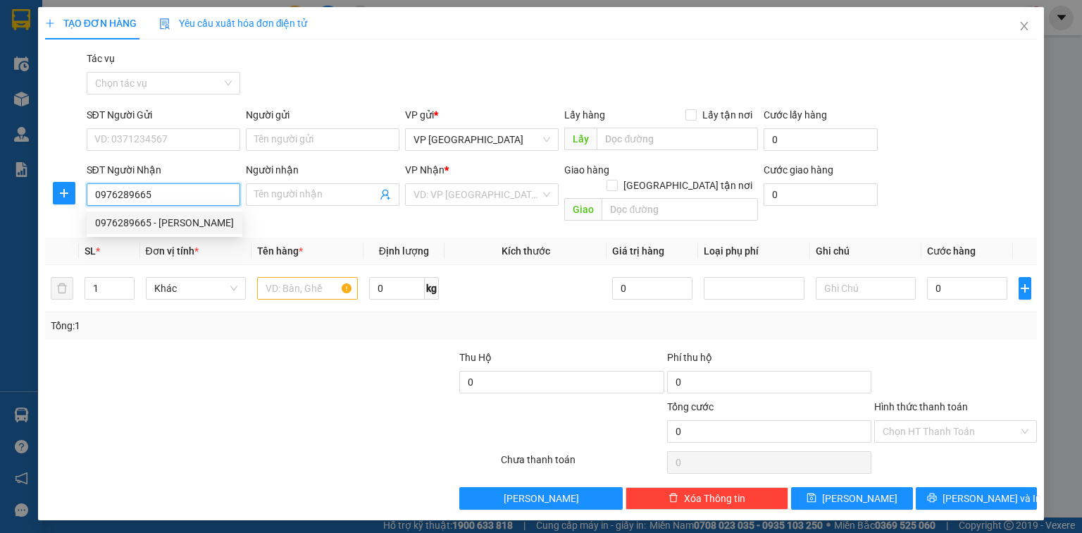
click at [136, 224] on div "0976289665 - [PERSON_NAME]" at bounding box center [164, 223] width 139 height 16
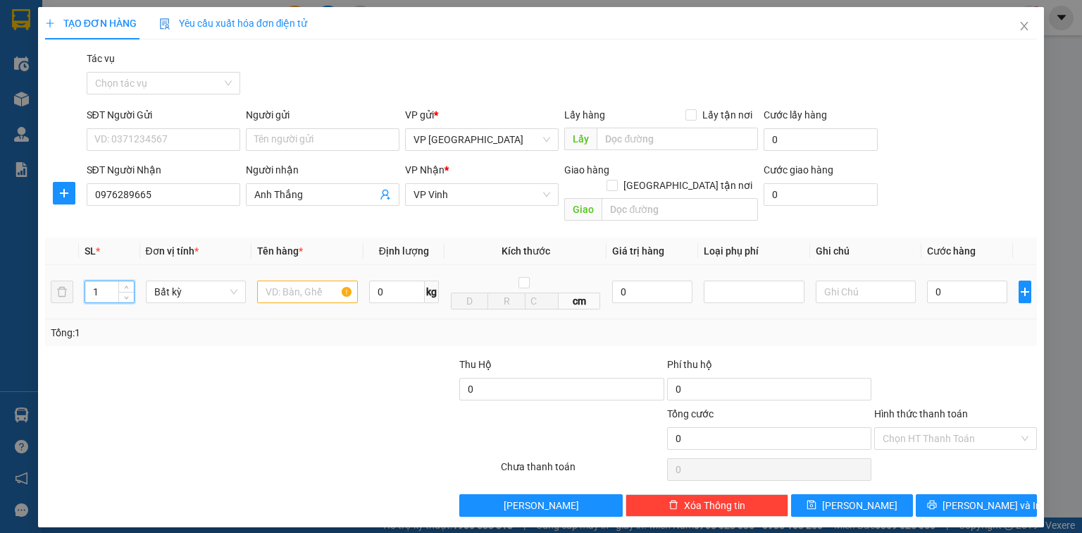
click at [60, 278] on tr "1 Bất kỳ 0 kg cm 0 0" at bounding box center [541, 292] width 992 height 54
click at [180, 141] on input "SĐT Người Gửi" at bounding box center [164, 139] width 154 height 23
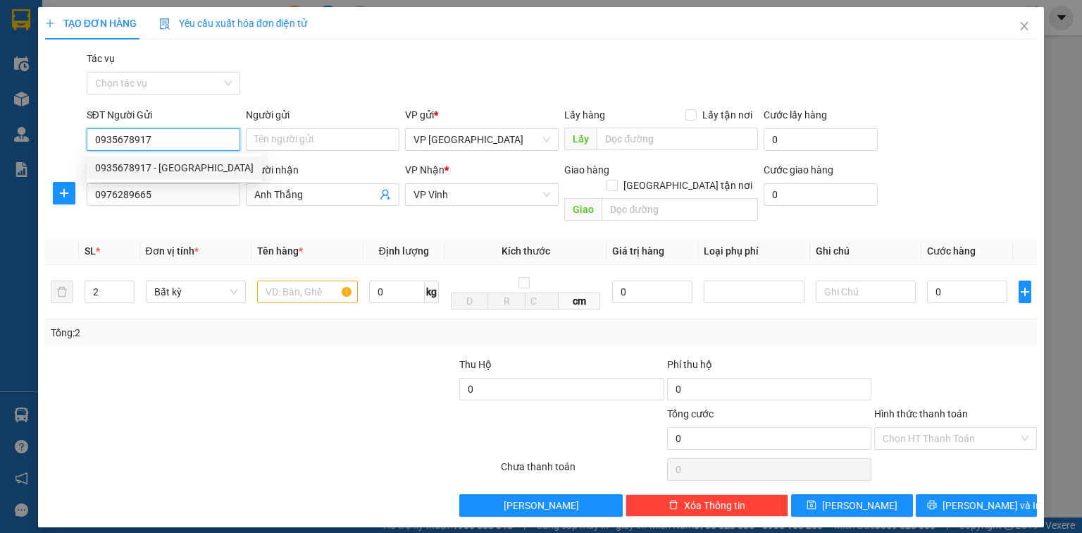
click at [170, 171] on div "0935678917 - [GEOGRAPHIC_DATA]" at bounding box center [174, 168] width 159 height 16
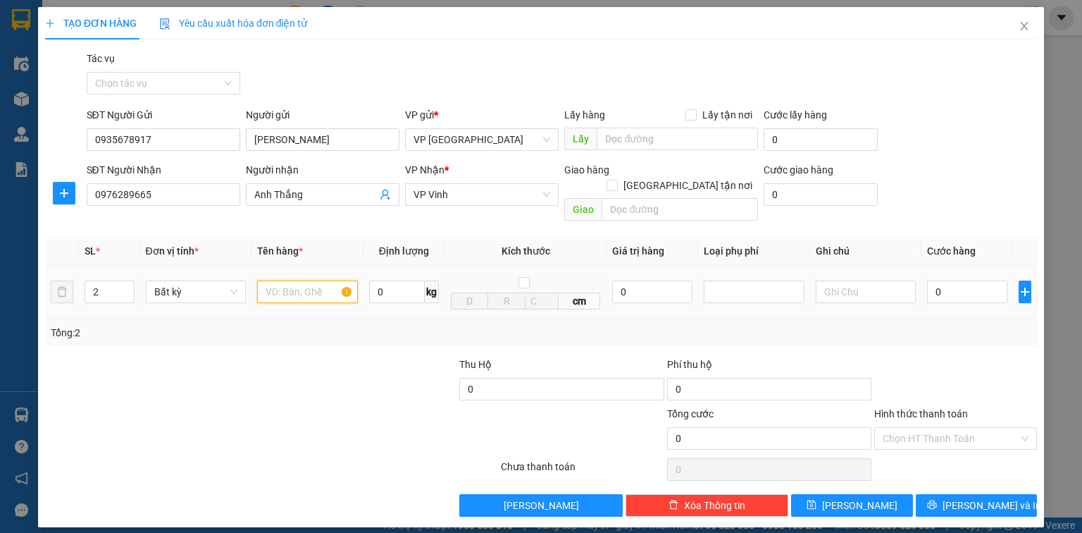
click at [290, 280] on input "text" at bounding box center [307, 291] width 101 height 23
click at [964, 280] on input "0" at bounding box center [967, 291] width 80 height 23
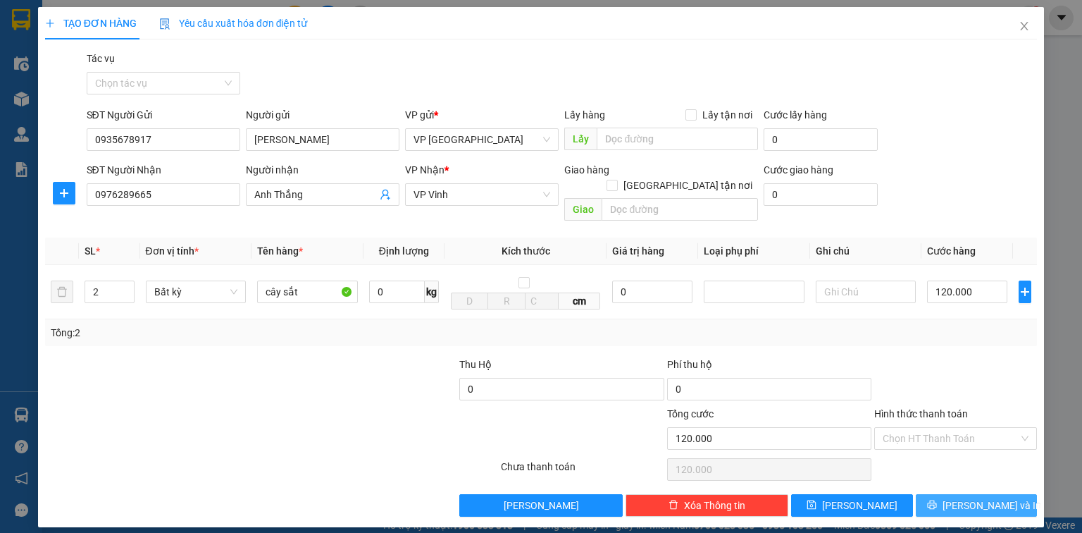
click at [962, 494] on button "[PERSON_NAME] và In" at bounding box center [977, 505] width 122 height 23
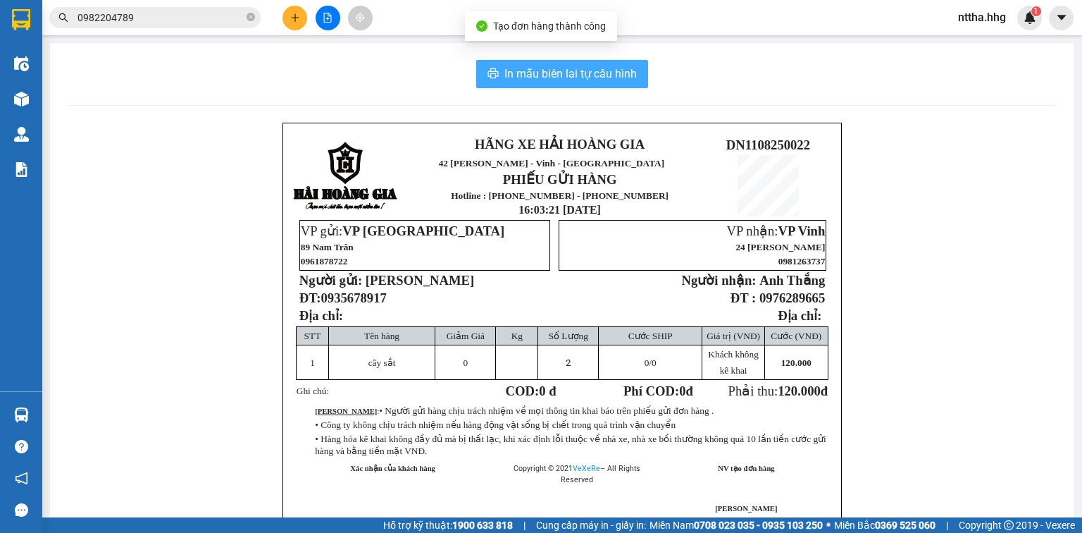
click at [604, 77] on span "In mẫu biên lai tự cấu hình" at bounding box center [571, 74] width 132 height 18
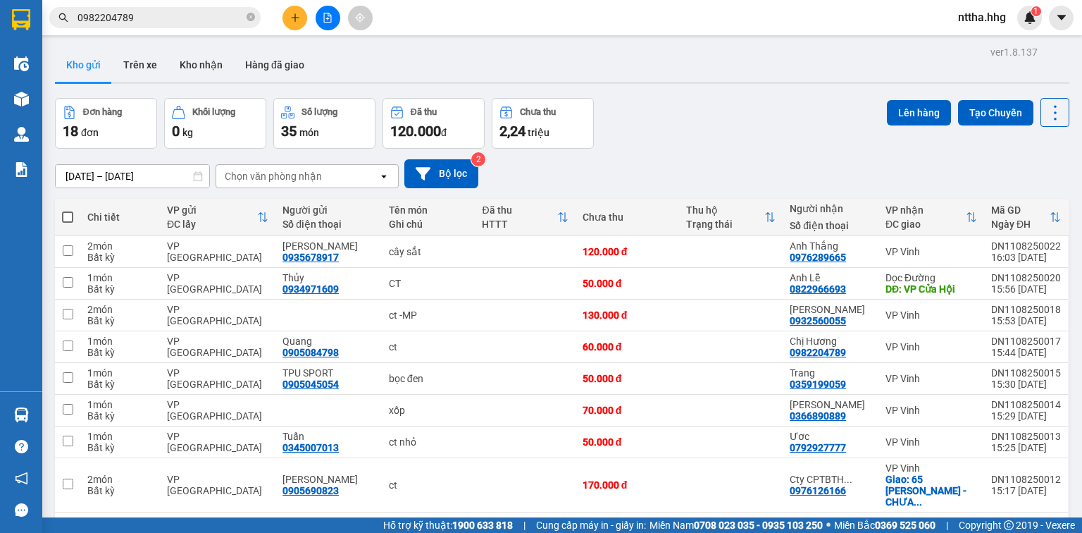
click at [325, 13] on icon "file-add" at bounding box center [328, 18] width 10 height 10
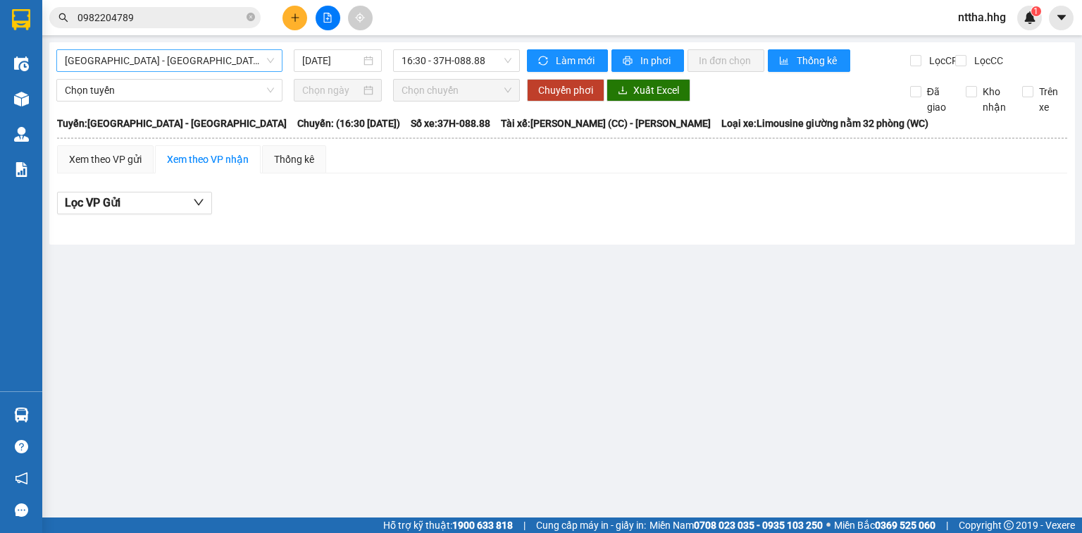
click at [209, 59] on span "[GEOGRAPHIC_DATA] - [GEOGRAPHIC_DATA]" at bounding box center [169, 60] width 209 height 21
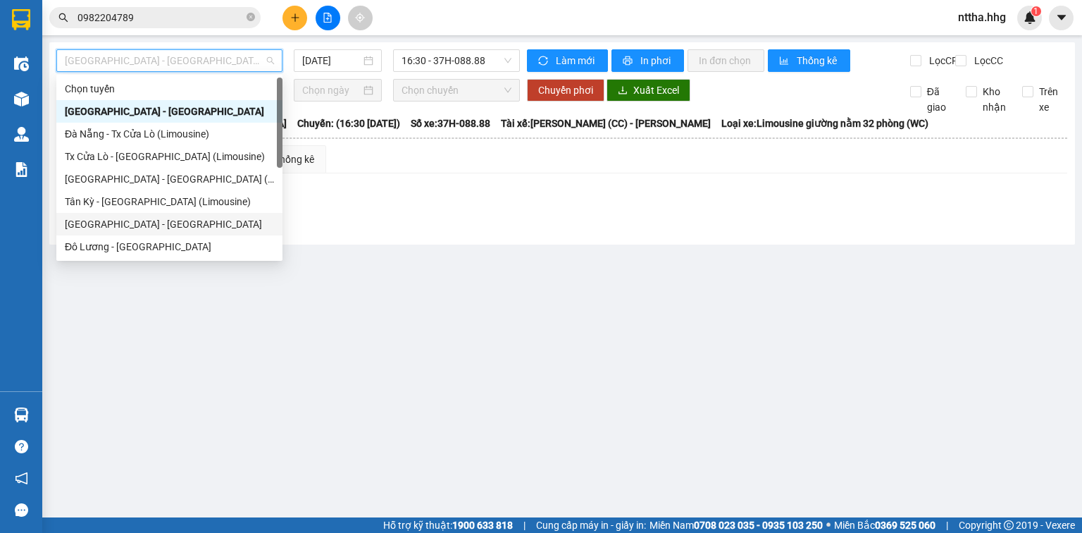
click at [97, 222] on div "[GEOGRAPHIC_DATA] - [GEOGRAPHIC_DATA]" at bounding box center [169, 224] width 209 height 16
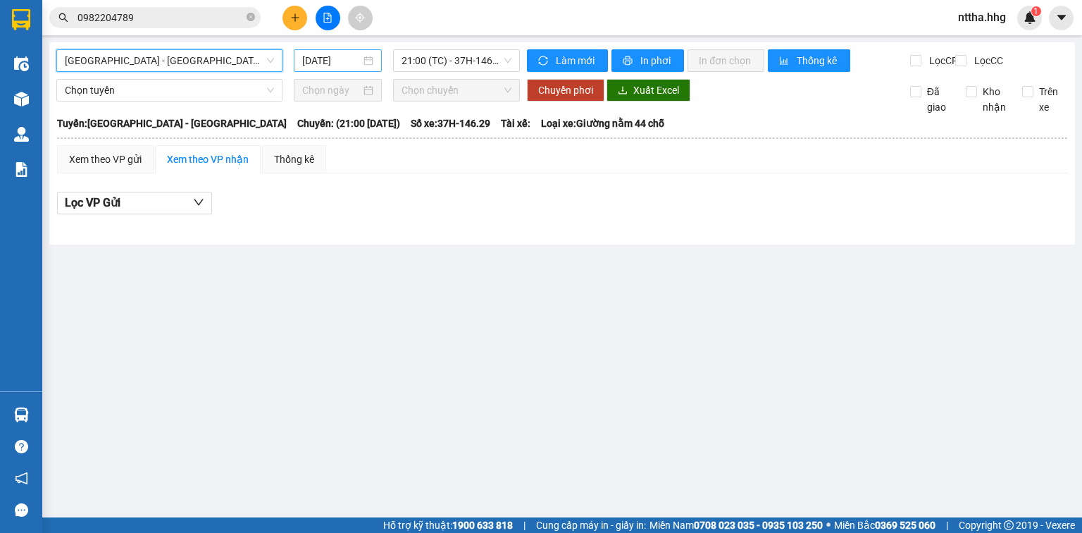
click at [335, 59] on input "[DATE]" at bounding box center [331, 61] width 58 height 16
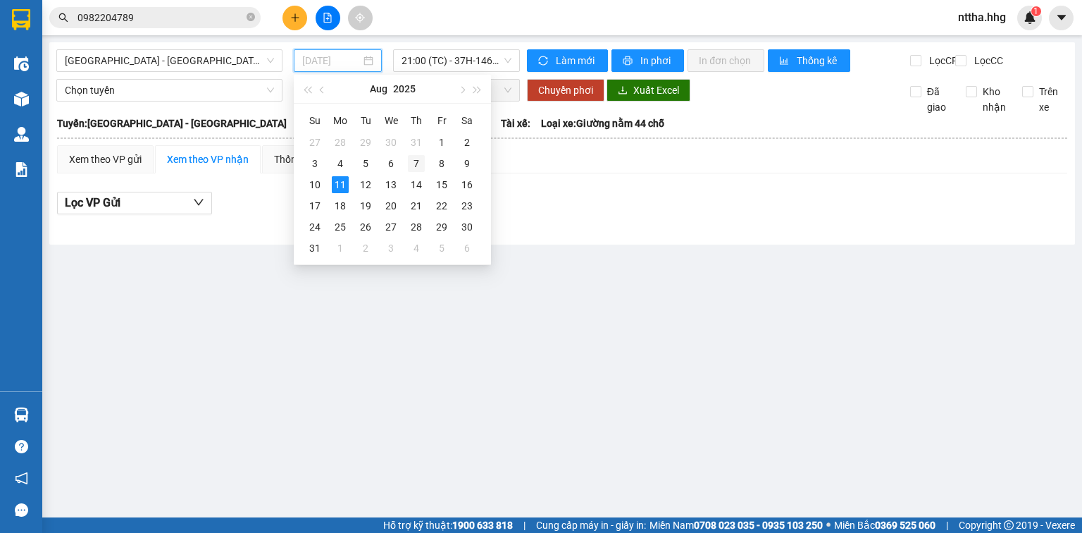
click at [411, 161] on div "7" at bounding box center [416, 163] width 17 height 17
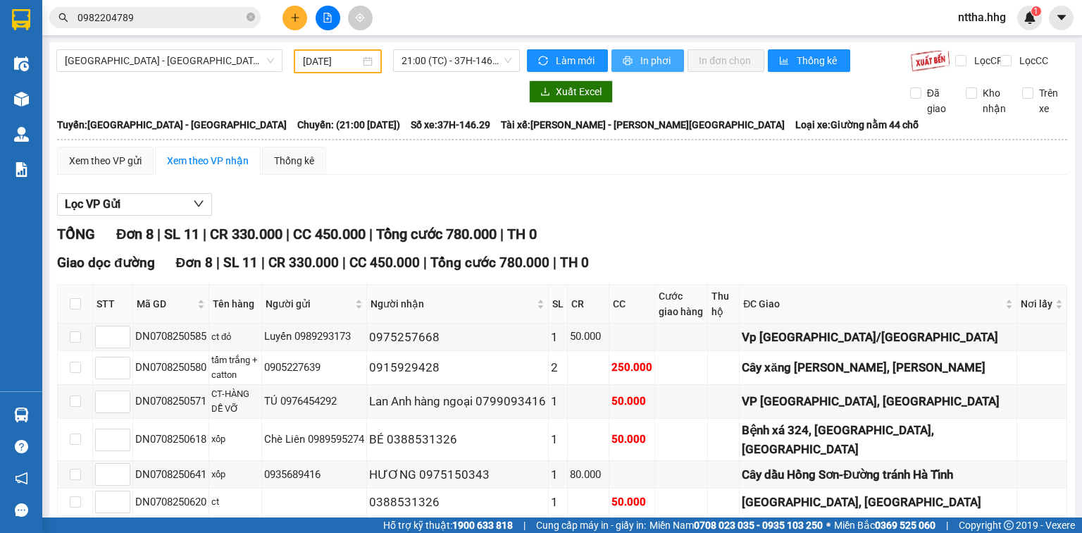
click at [637, 50] on button "In phơi" at bounding box center [648, 60] width 73 height 23
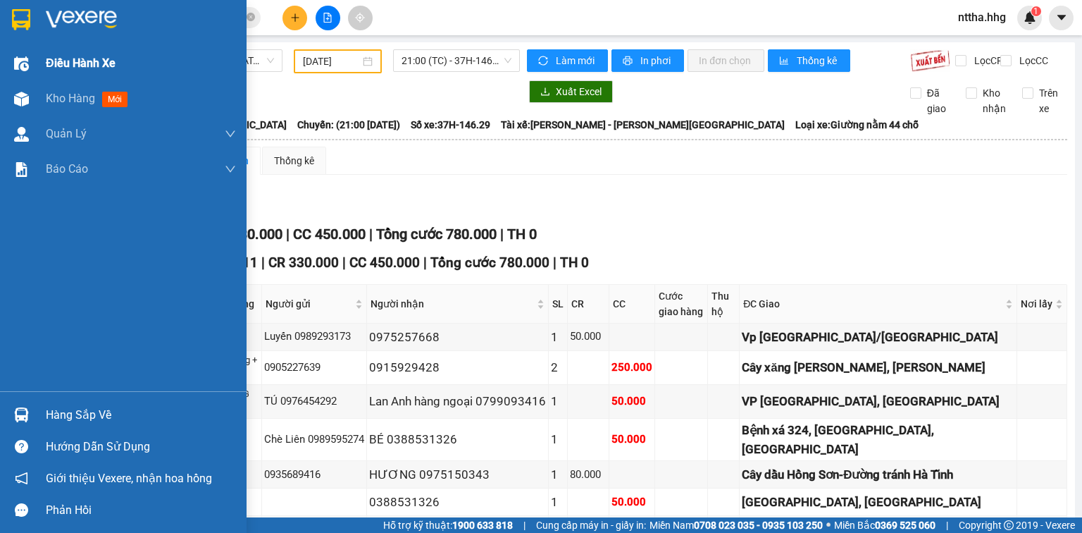
click at [49, 66] on span "Điều hành xe" at bounding box center [81, 63] width 70 height 18
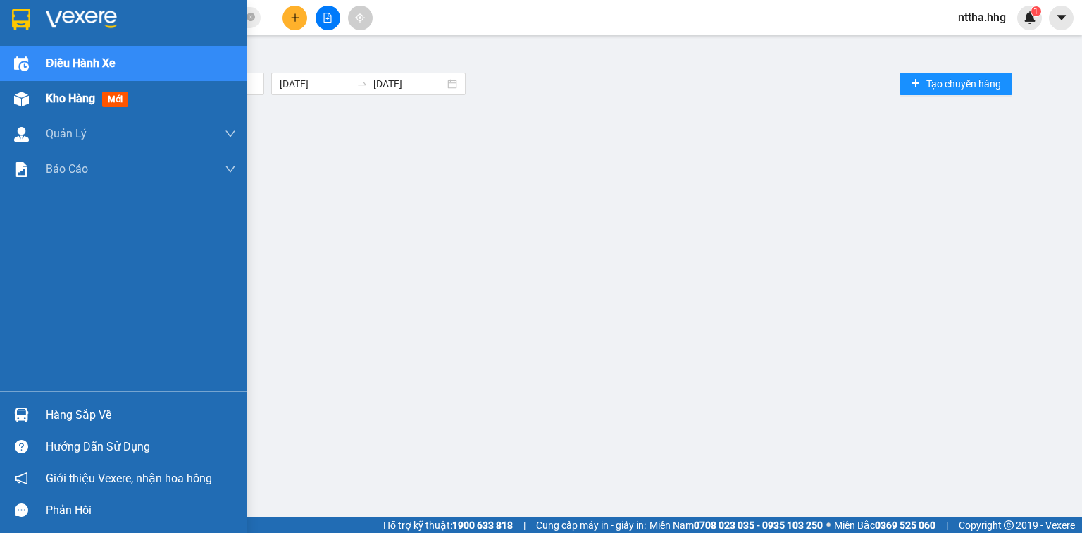
click at [57, 95] on span "Kho hàng" at bounding box center [70, 98] width 49 height 13
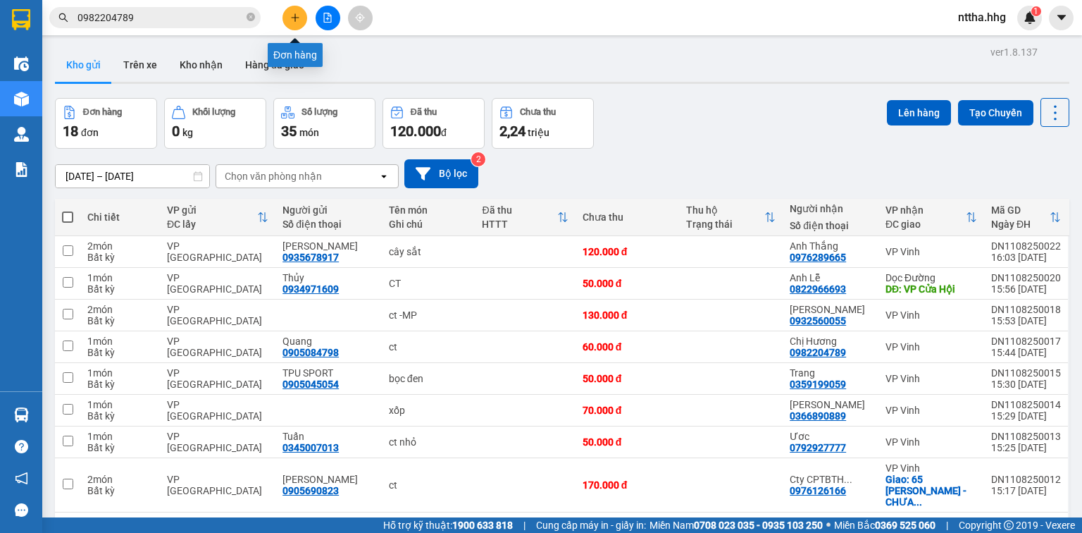
click at [290, 20] on icon "plus" at bounding box center [295, 18] width 10 height 10
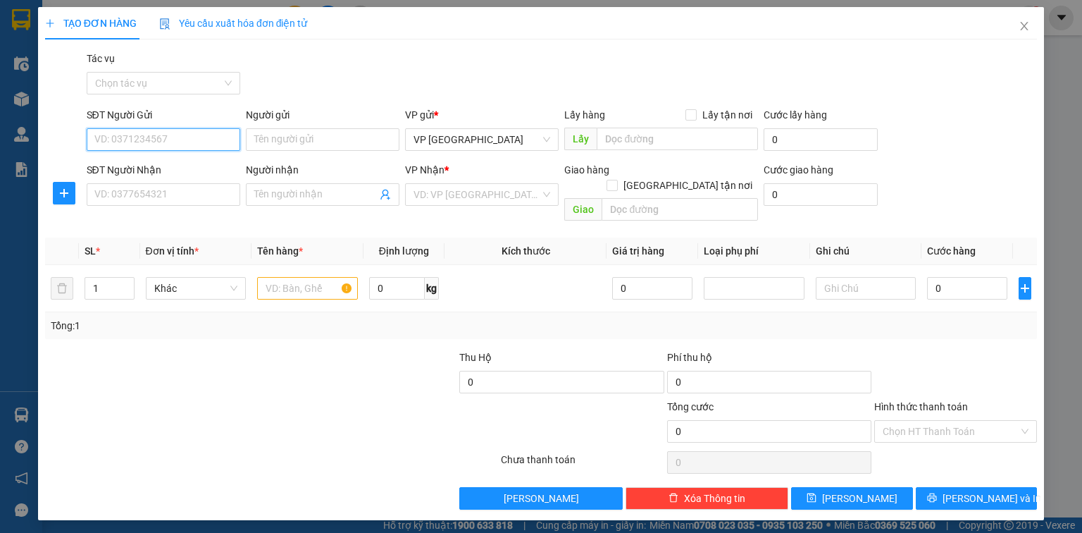
click at [151, 137] on input "SĐT Người Gửi" at bounding box center [164, 139] width 154 height 23
click at [142, 200] on input "SĐT Người Nhận" at bounding box center [164, 194] width 154 height 23
drag, startPoint x: 156, startPoint y: 140, endPoint x: 48, endPoint y: 142, distance: 108.5
click at [48, 142] on div "SĐT Người Gửi 0977583268 0977583268 Người gửi Tên người gửi VP gửi * VP [GEOGRA…" at bounding box center [541, 131] width 995 height 49
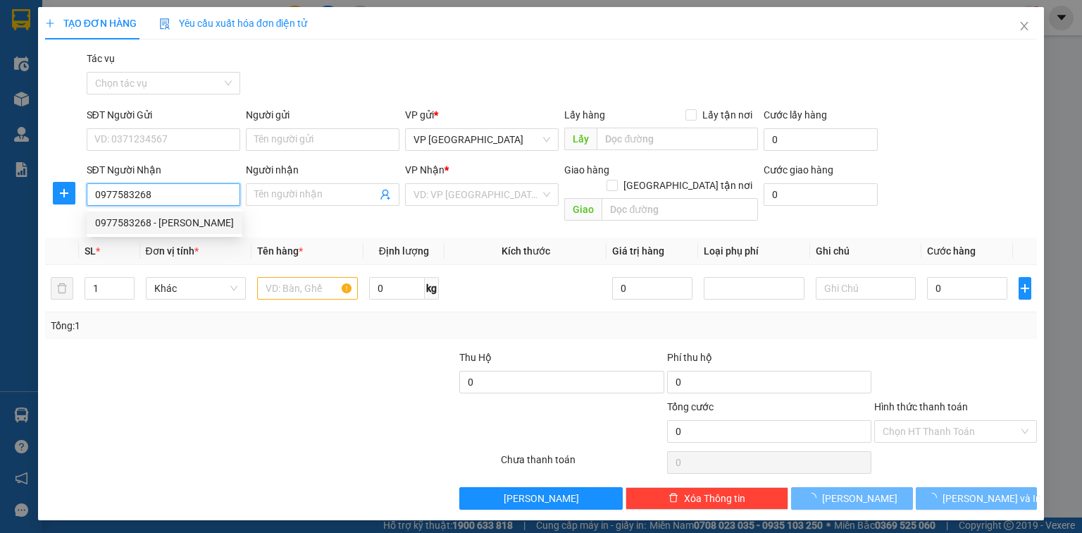
click at [123, 221] on div "0977583268 - [PERSON_NAME]" at bounding box center [164, 223] width 139 height 16
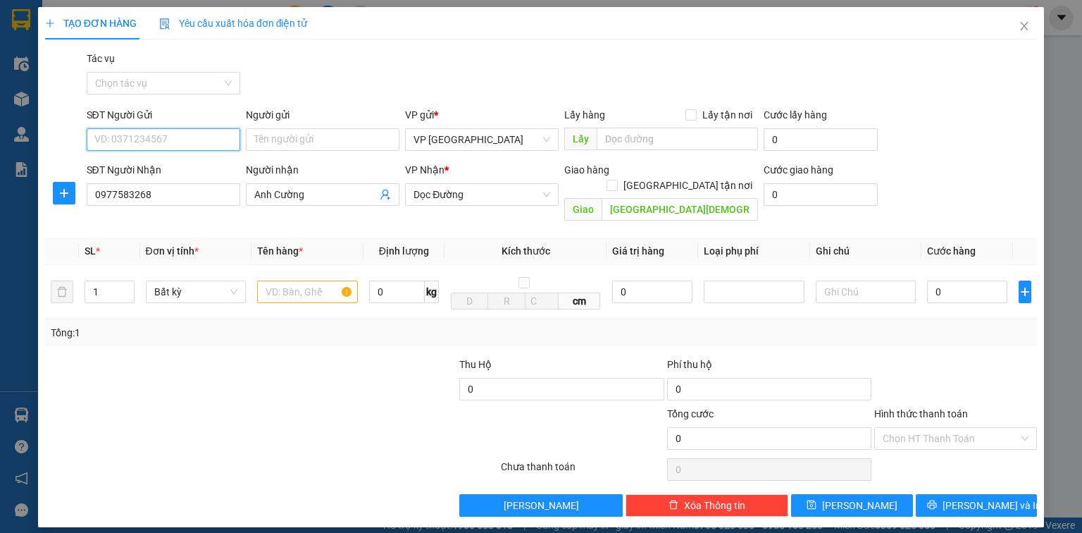
click at [206, 141] on input "SĐT Người Gửi" at bounding box center [164, 139] width 154 height 23
click at [178, 167] on div "0903452155 - Trang" at bounding box center [163, 168] width 137 height 16
click at [296, 280] on input "text" at bounding box center [307, 291] width 101 height 23
click at [963, 280] on input "0" at bounding box center [967, 291] width 80 height 23
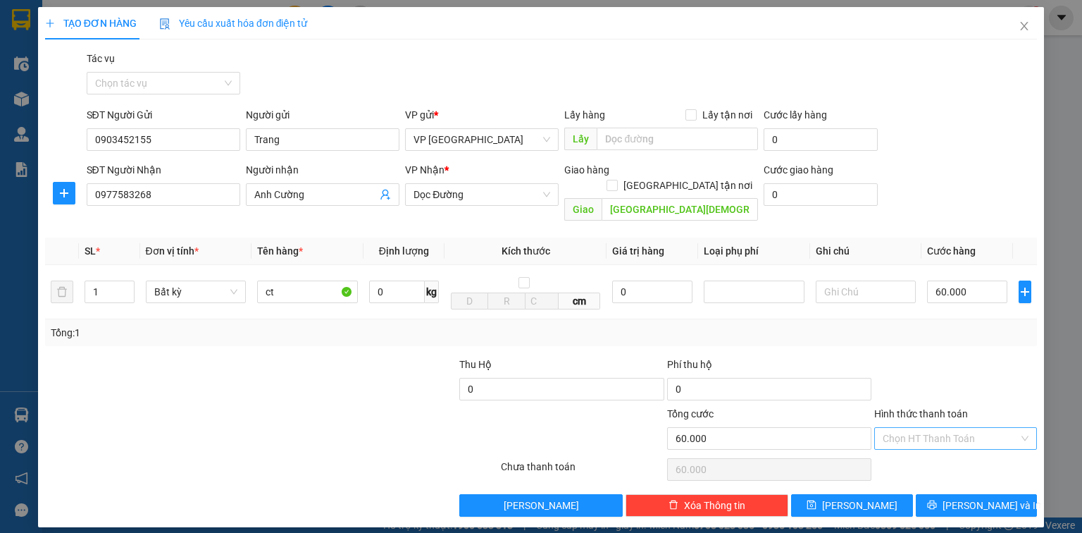
click at [928, 428] on input "Hình thức thanh toán" at bounding box center [951, 438] width 136 height 21
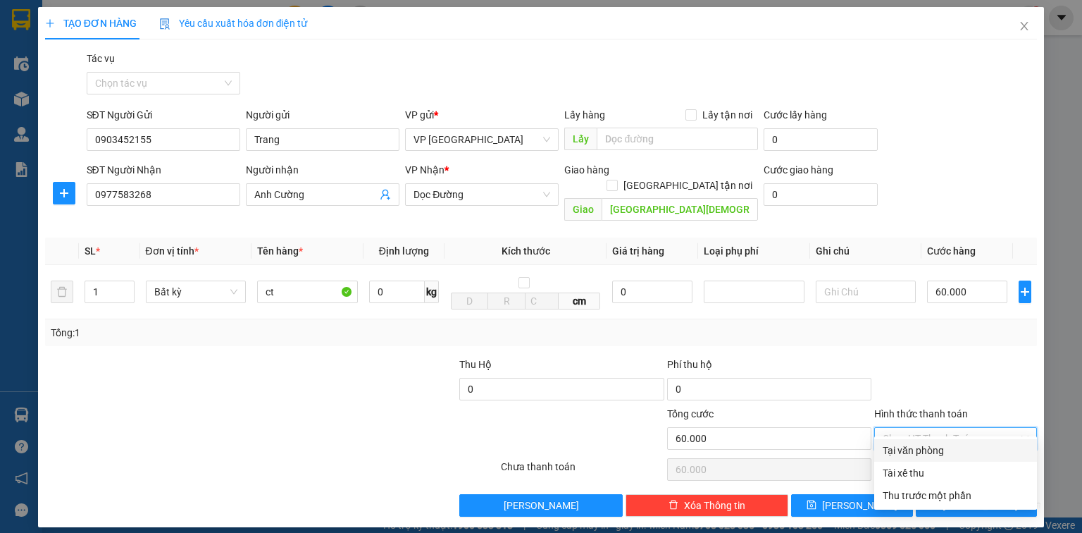
click at [913, 443] on div "Tại văn phòng" at bounding box center [956, 451] width 146 height 16
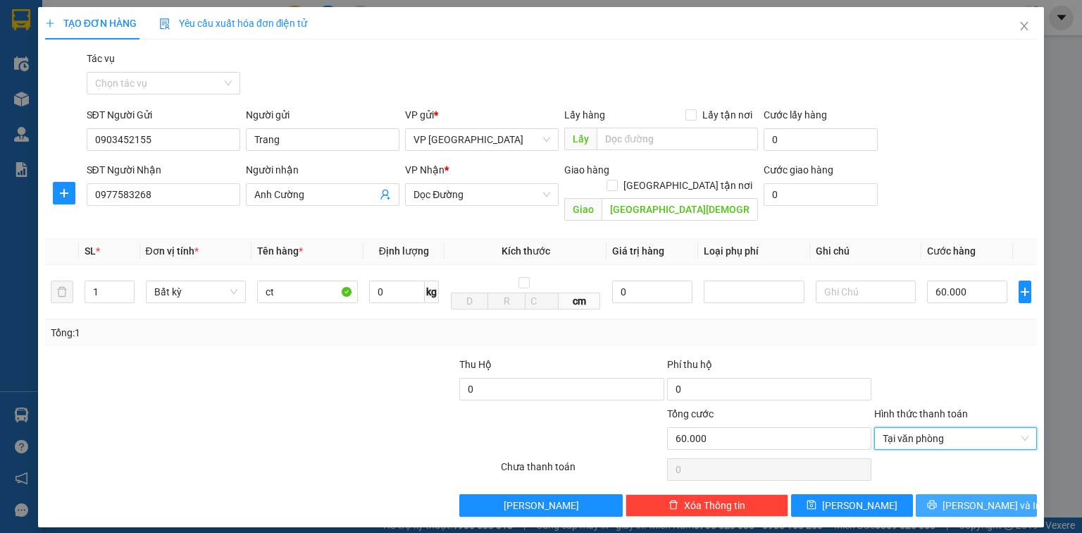
click at [937, 494] on button "[PERSON_NAME] và In" at bounding box center [977, 505] width 122 height 23
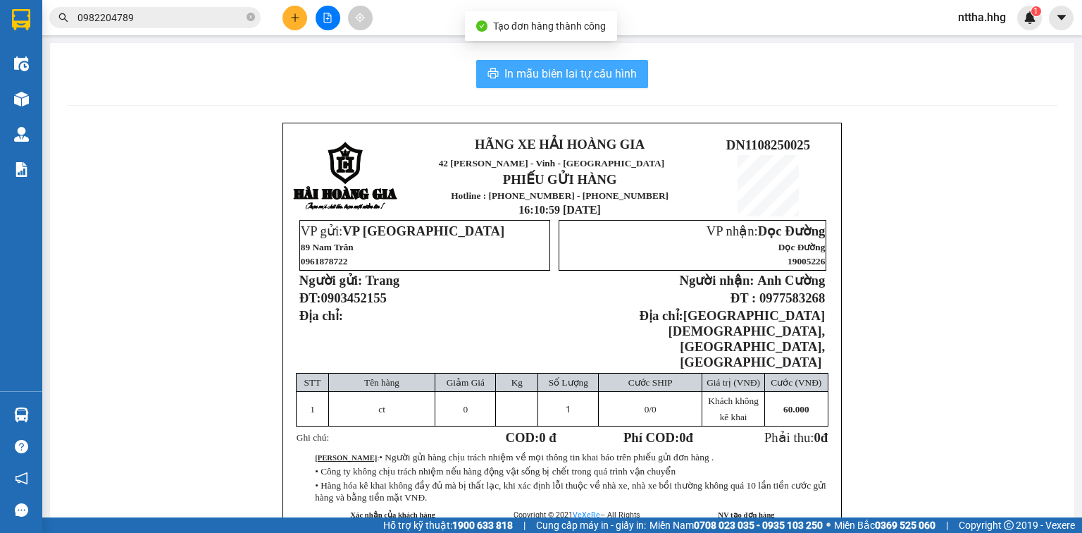
click at [619, 82] on button "In mẫu biên lai tự cấu hình" at bounding box center [562, 74] width 172 height 28
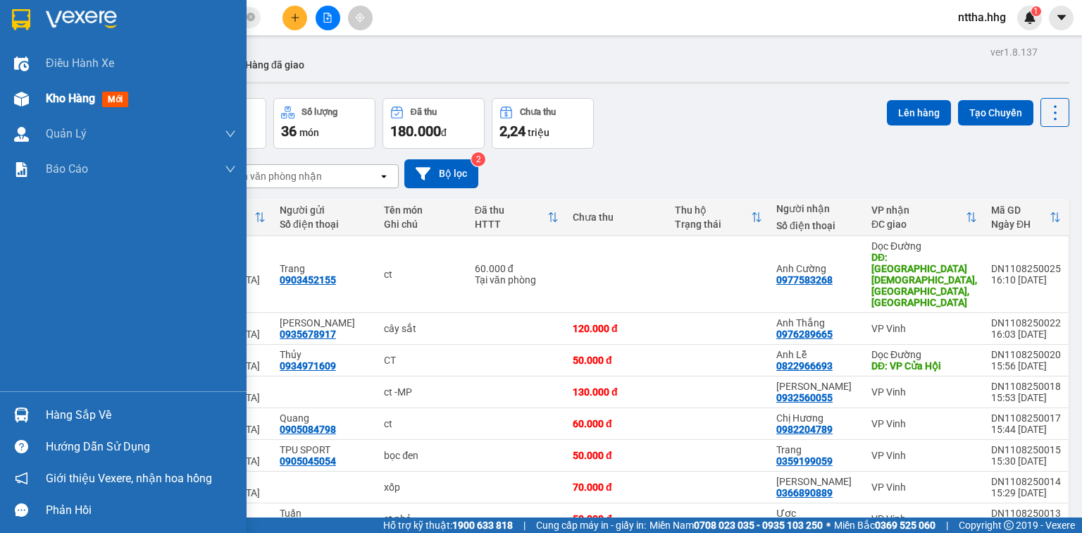
click at [20, 107] on div at bounding box center [21, 99] width 25 height 25
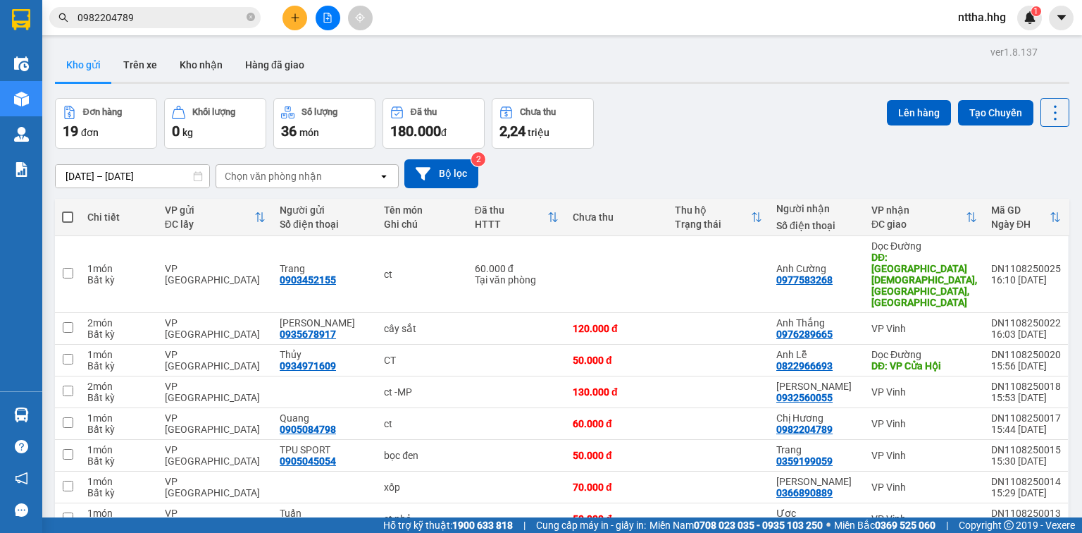
click at [299, 16] on icon "plus" at bounding box center [295, 18] width 10 height 10
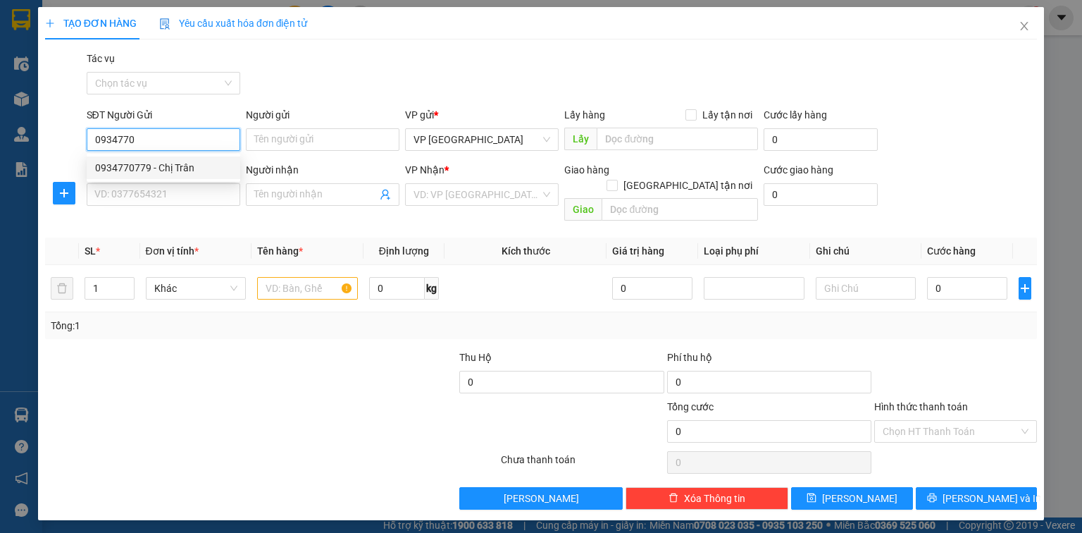
click at [160, 165] on div "0934770779 - Chị Trân" at bounding box center [163, 168] width 137 height 16
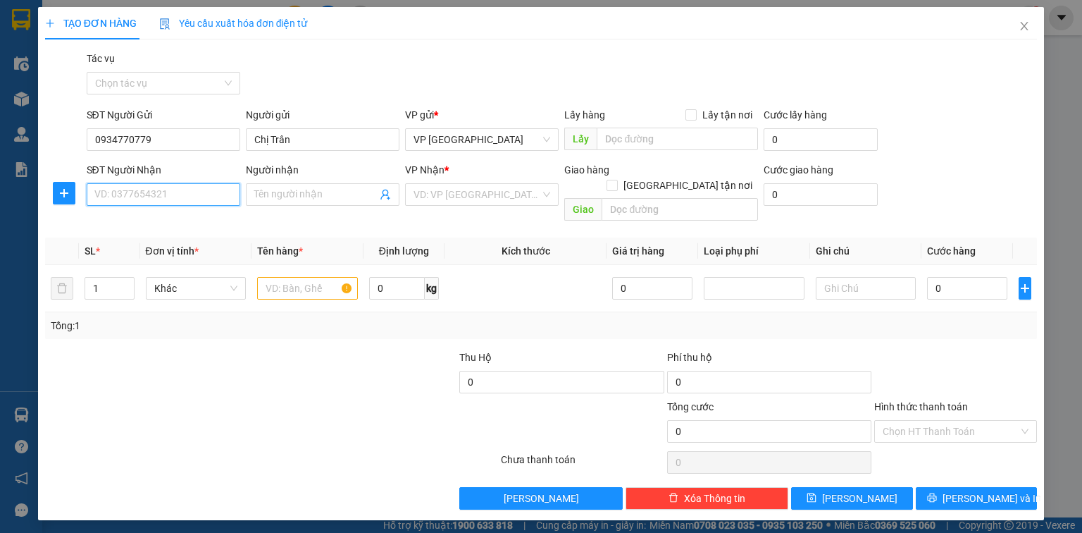
click at [163, 187] on input "SĐT Người Nhận" at bounding box center [164, 194] width 154 height 23
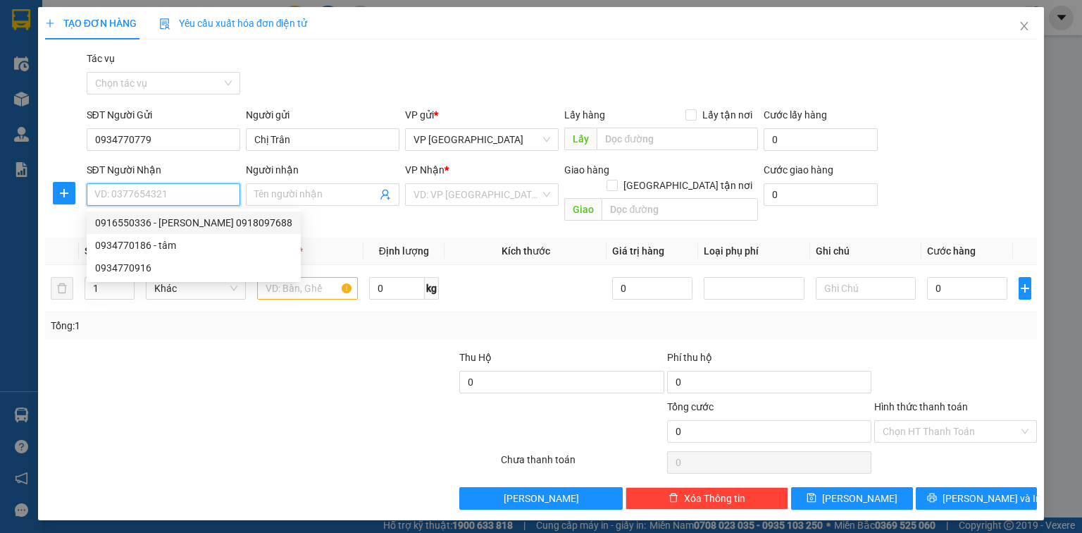
click at [163, 221] on div "0916550336 - [PERSON_NAME] 0918097688" at bounding box center [193, 223] width 197 height 16
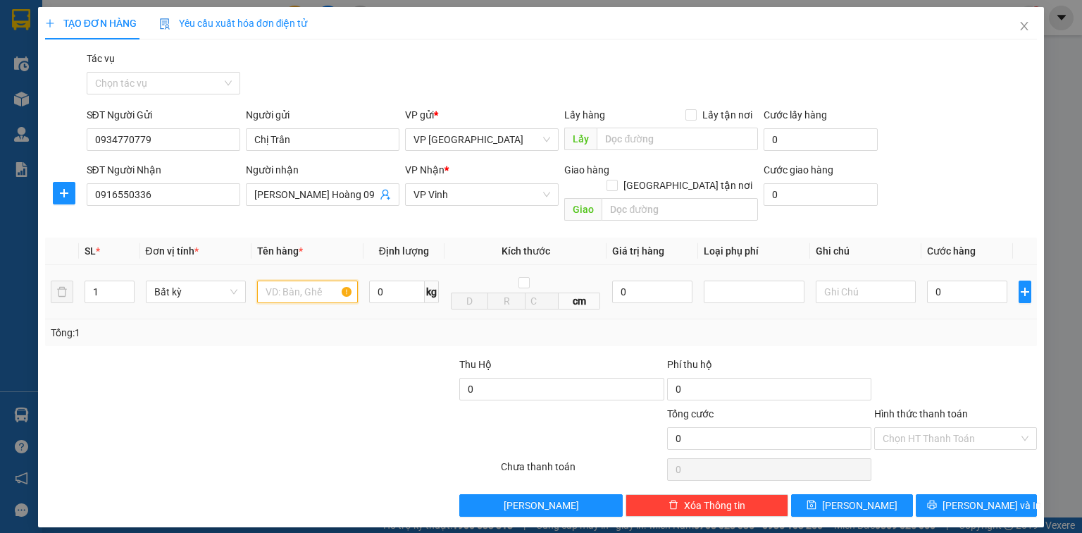
click at [304, 280] on input "text" at bounding box center [307, 291] width 101 height 23
click at [972, 280] on input "0" at bounding box center [967, 291] width 80 height 23
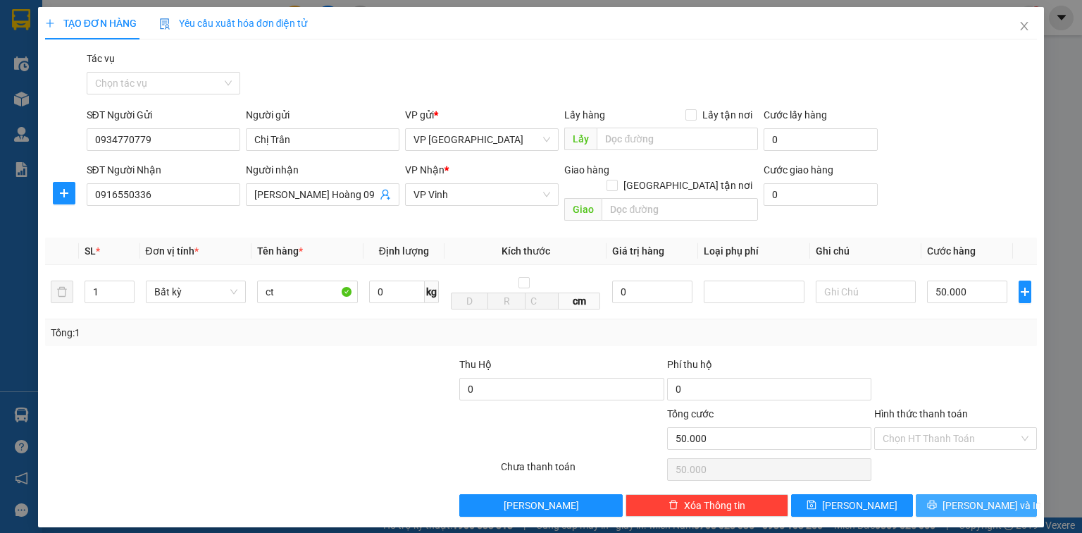
click at [965, 498] on span "[PERSON_NAME] và In" at bounding box center [992, 506] width 99 height 16
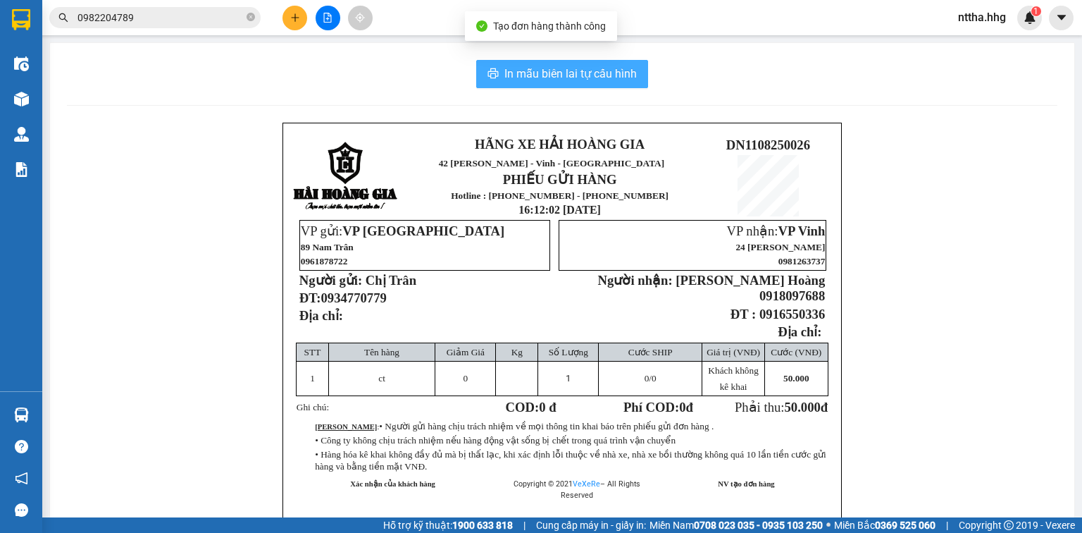
click at [586, 73] on span "In mẫu biên lai tự cấu hình" at bounding box center [571, 74] width 132 height 18
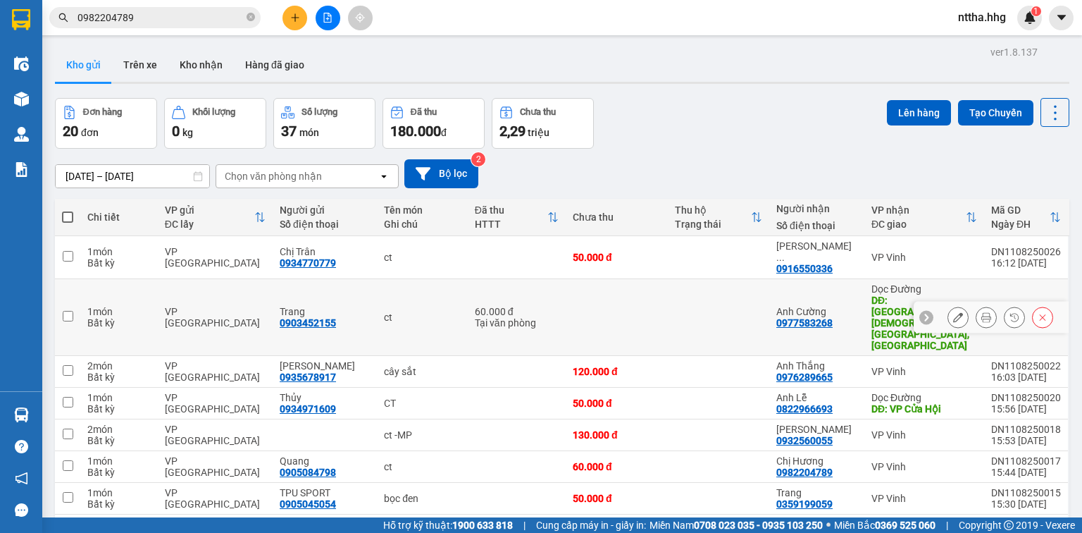
click at [61, 290] on td at bounding box center [67, 317] width 25 height 77
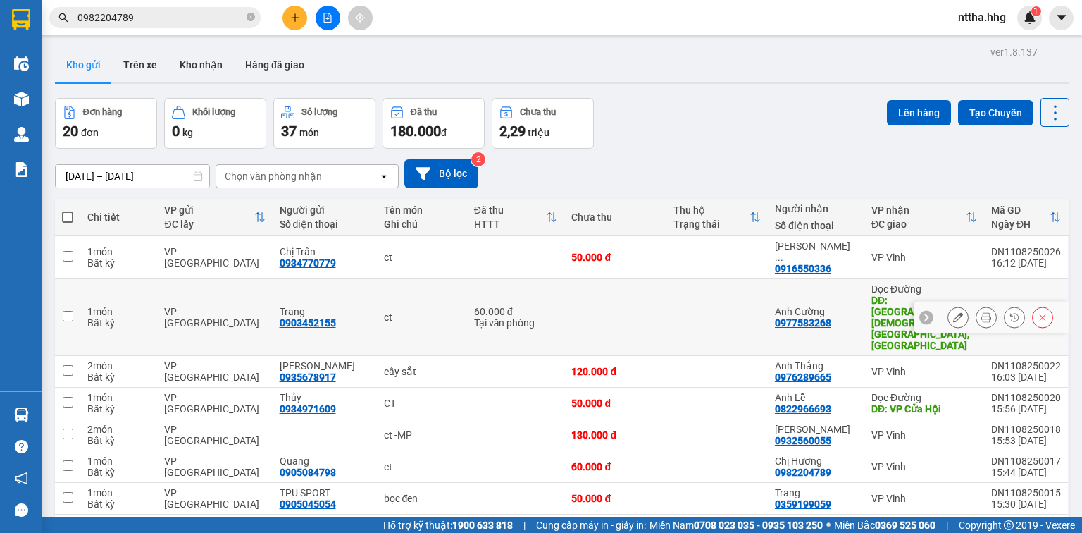
click at [73, 279] on td at bounding box center [67, 317] width 25 height 77
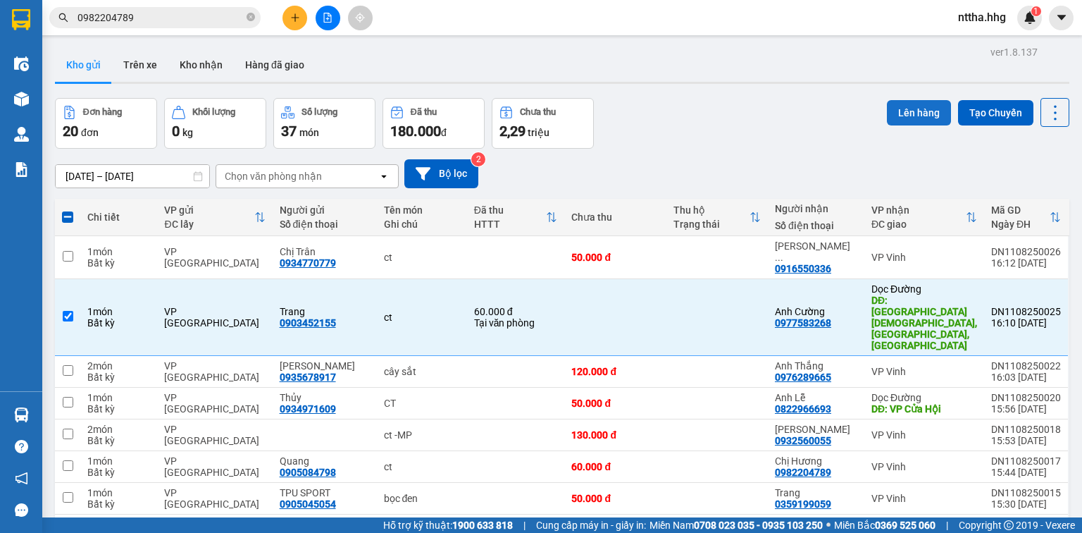
click at [924, 100] on button "Lên hàng" at bounding box center [919, 112] width 64 height 25
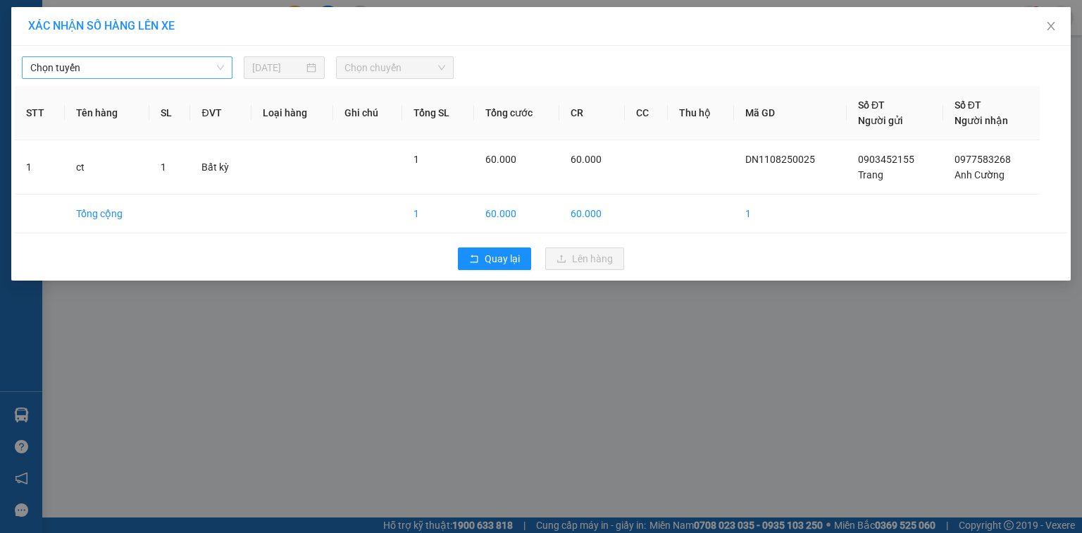
click at [224, 62] on div "Chọn tuyến" at bounding box center [127, 67] width 211 height 23
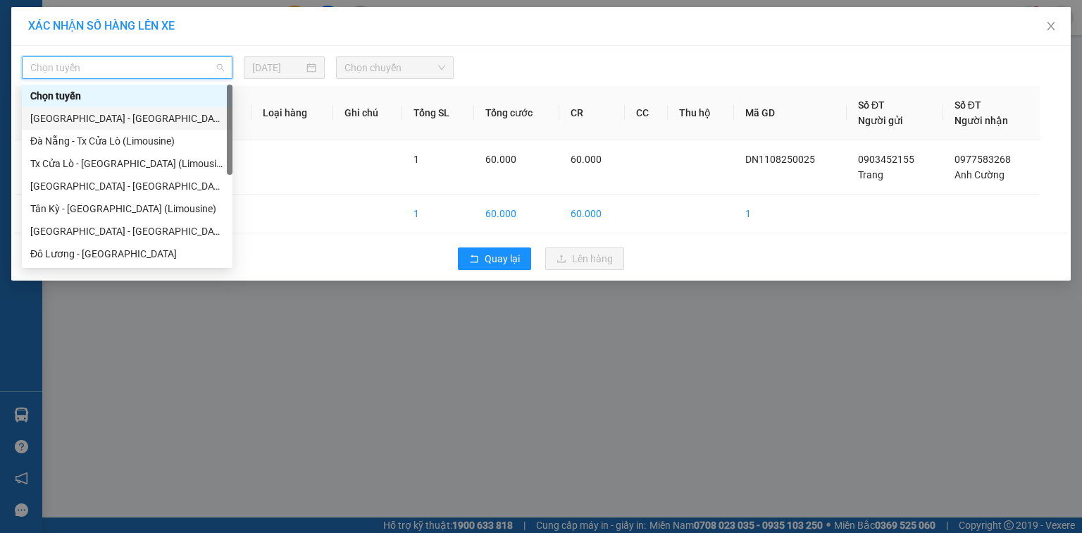
drag, startPoint x: 146, startPoint y: 116, endPoint x: 228, endPoint y: 92, distance: 85.7
click at [147, 116] on div "[GEOGRAPHIC_DATA] - [GEOGRAPHIC_DATA]" at bounding box center [127, 119] width 194 height 16
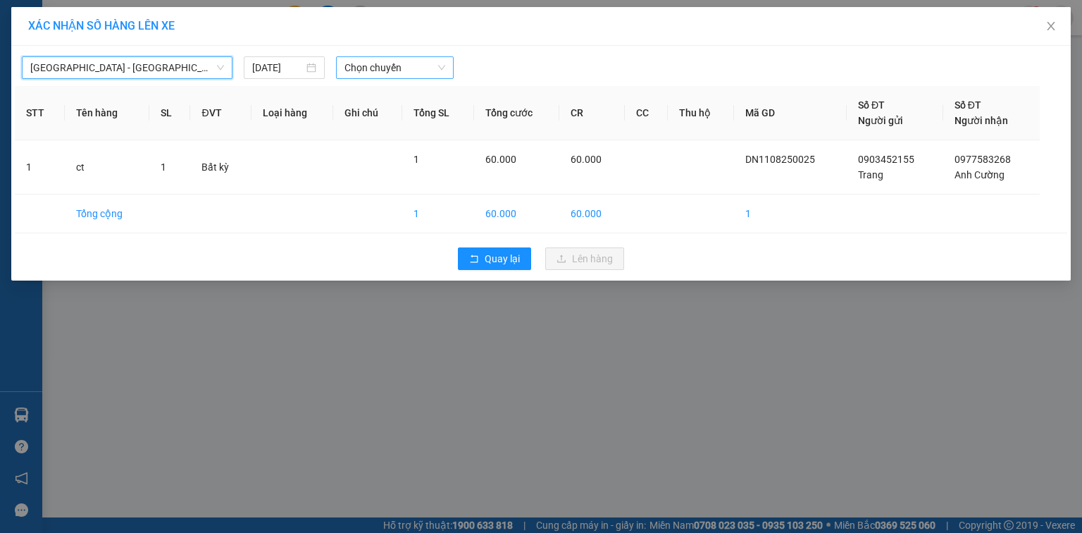
click at [364, 72] on span "Chọn chuyến" at bounding box center [395, 67] width 101 height 21
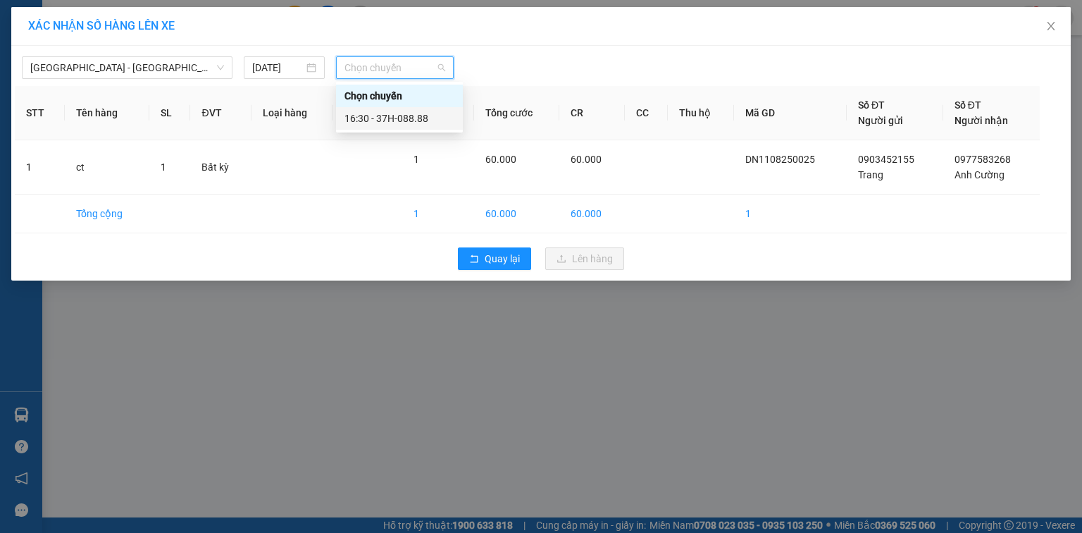
click at [369, 117] on div "16:30 - 37H-088.88" at bounding box center [400, 119] width 110 height 16
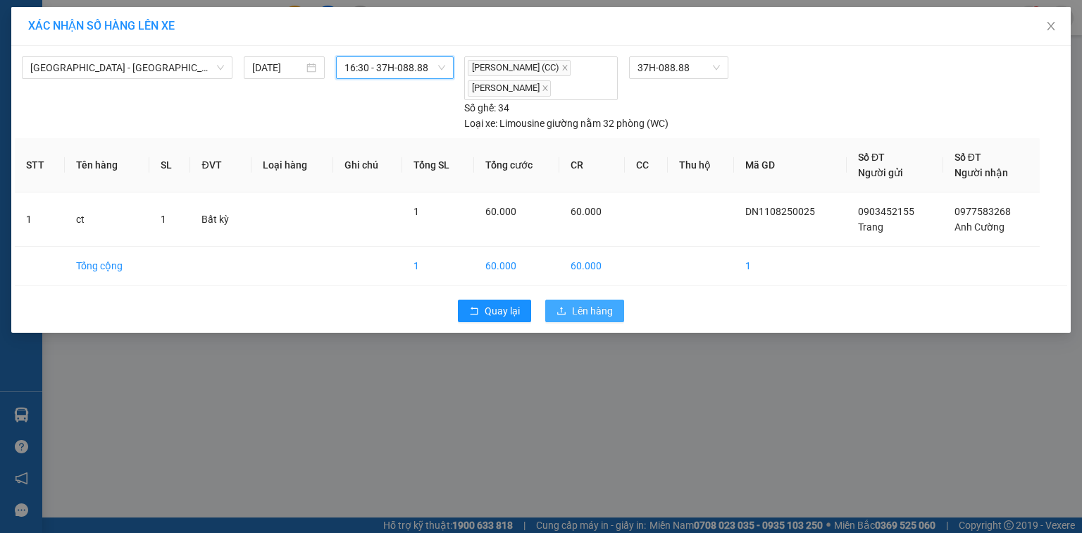
click at [576, 311] on span "Lên hàng" at bounding box center [592, 311] width 41 height 16
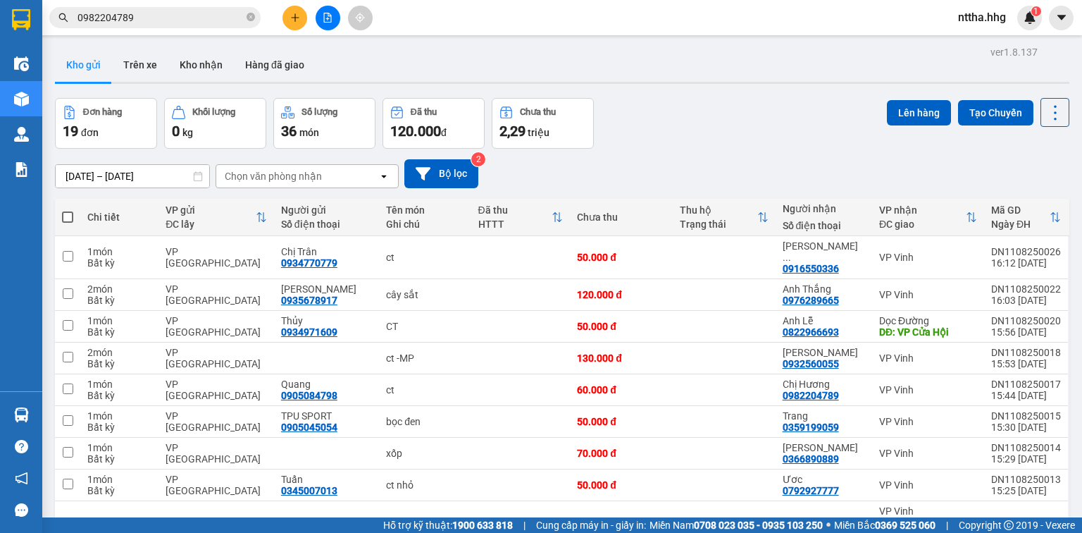
click at [901, 100] on button "Lên hàng" at bounding box center [919, 112] width 64 height 25
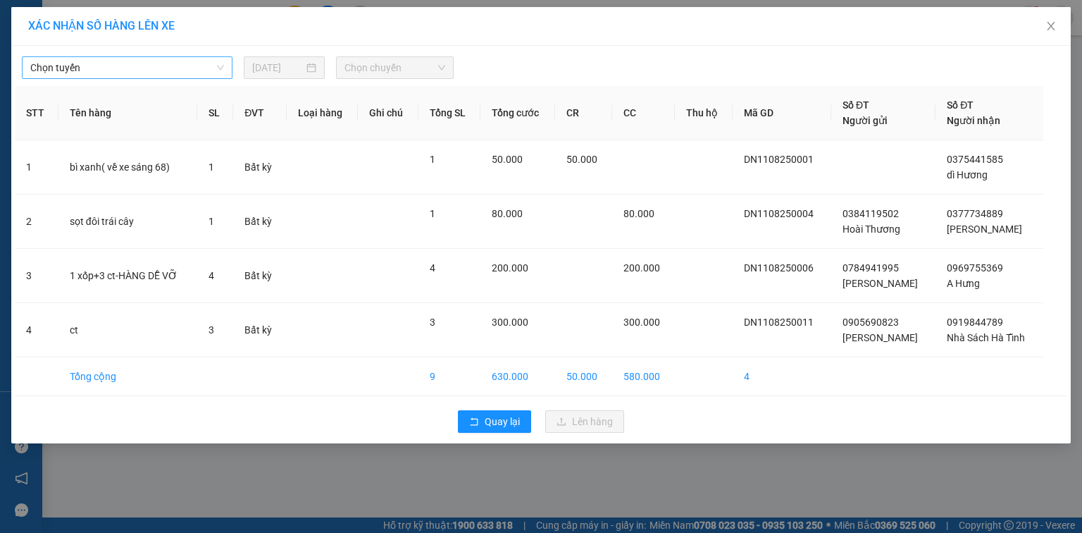
click at [147, 66] on span "Chọn tuyến" at bounding box center [127, 67] width 194 height 21
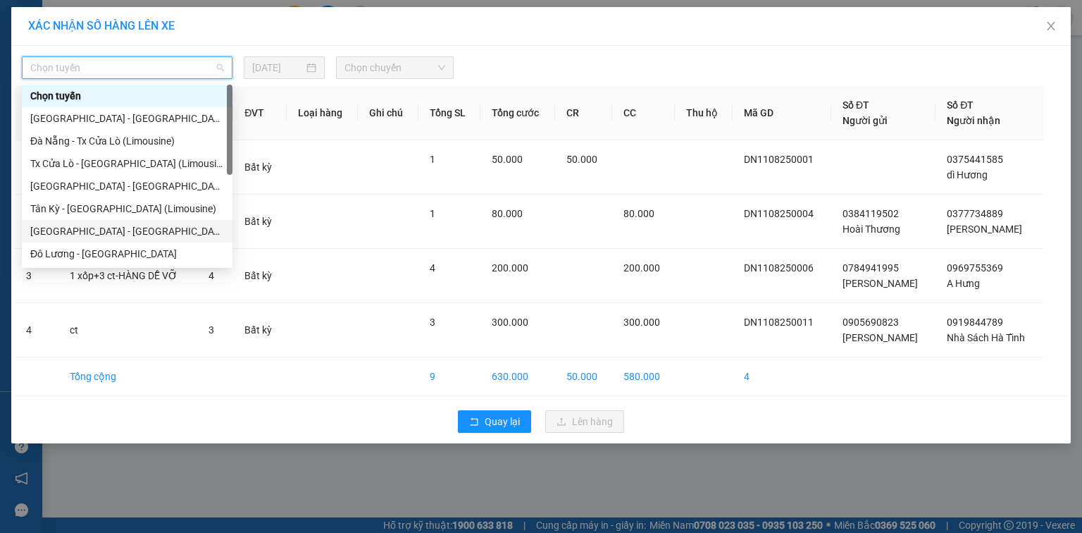
click at [91, 231] on div "[GEOGRAPHIC_DATA] - [GEOGRAPHIC_DATA]" at bounding box center [127, 231] width 194 height 16
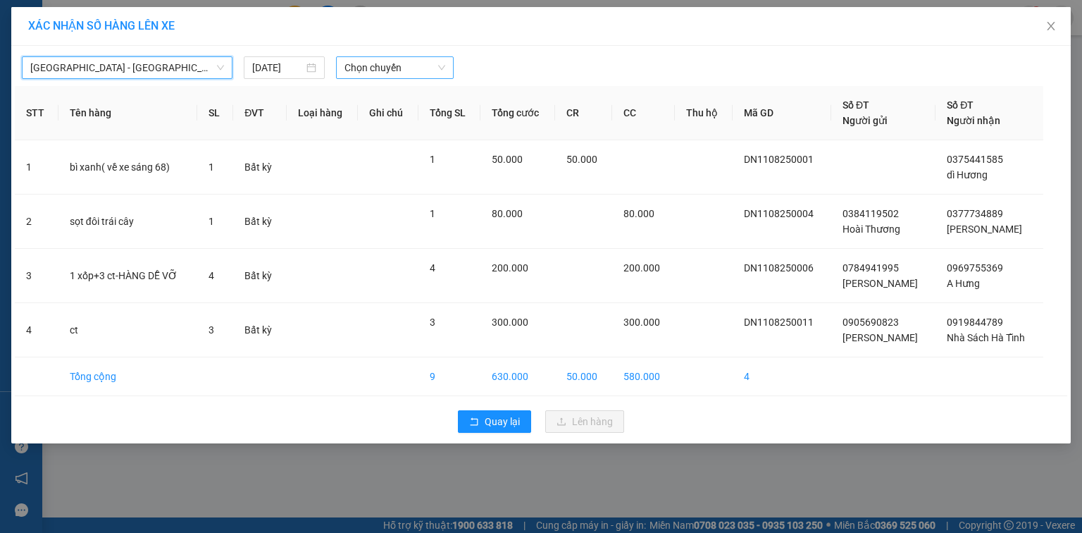
click at [389, 73] on span "Chọn chuyến" at bounding box center [395, 67] width 101 height 21
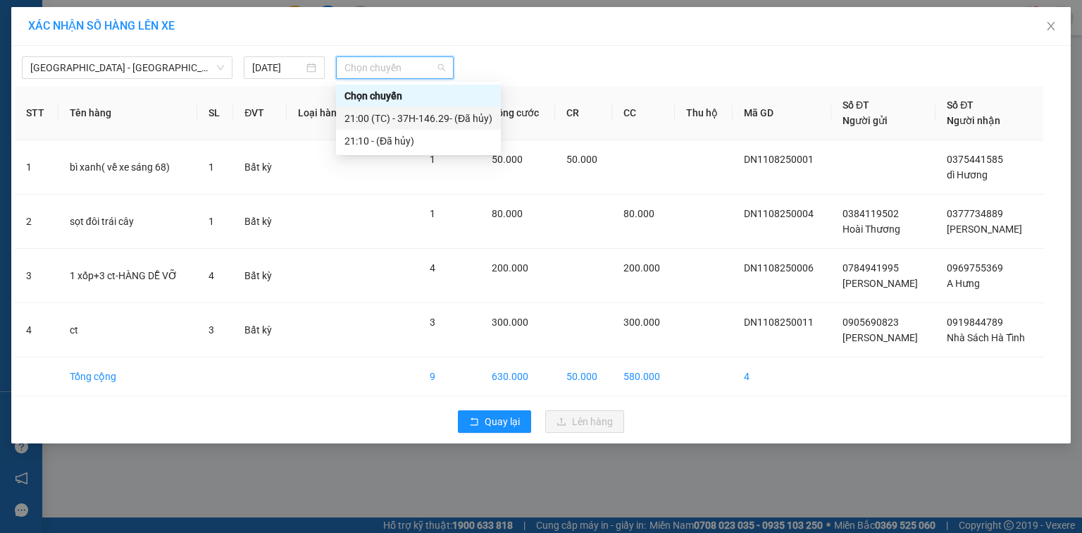
click at [414, 121] on div "21:00 (TC) - 37H-146.29 - (Đã hủy)" at bounding box center [419, 119] width 148 height 16
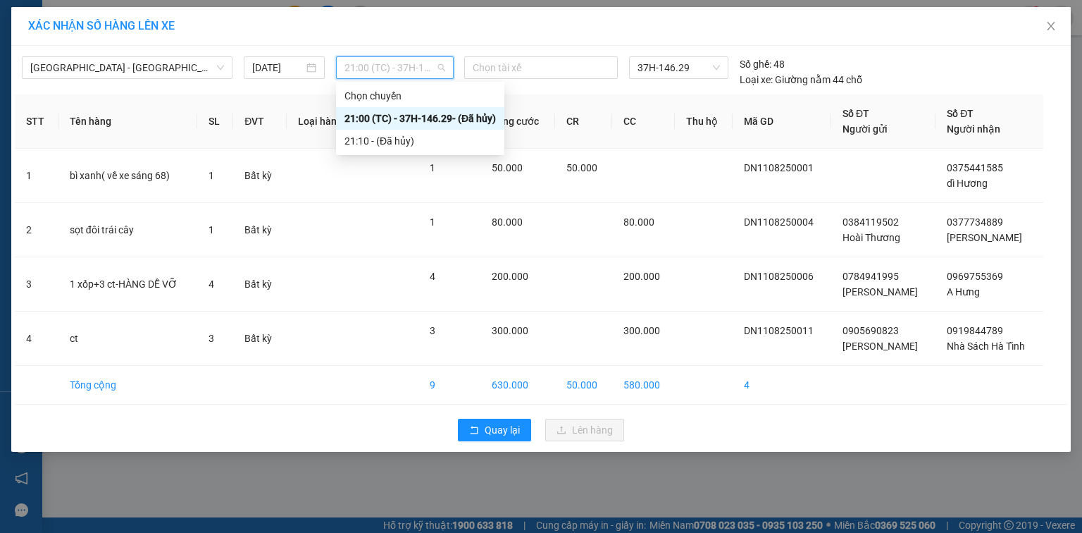
click at [410, 69] on span "21:00 (TC) - 37H-146.29 - (Đã hủy)" at bounding box center [395, 67] width 101 height 21
click at [174, 64] on span "[GEOGRAPHIC_DATA] - [GEOGRAPHIC_DATA]" at bounding box center [127, 67] width 194 height 21
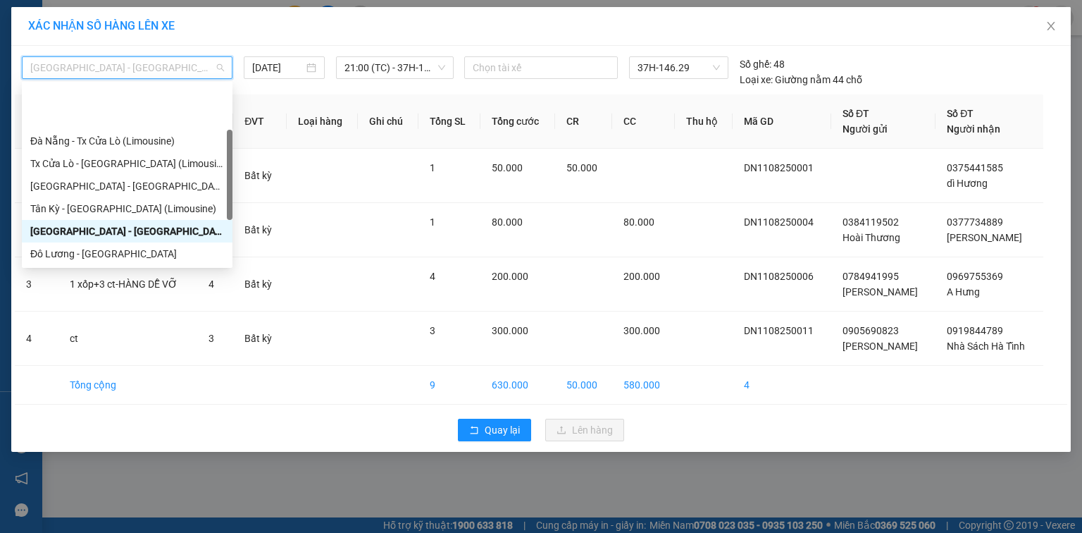
click at [124, 268] on div "BX [GEOGRAPHIC_DATA] - [GEOGRAPHIC_DATA] (Limosine 32 phòng)" at bounding box center [127, 276] width 194 height 16
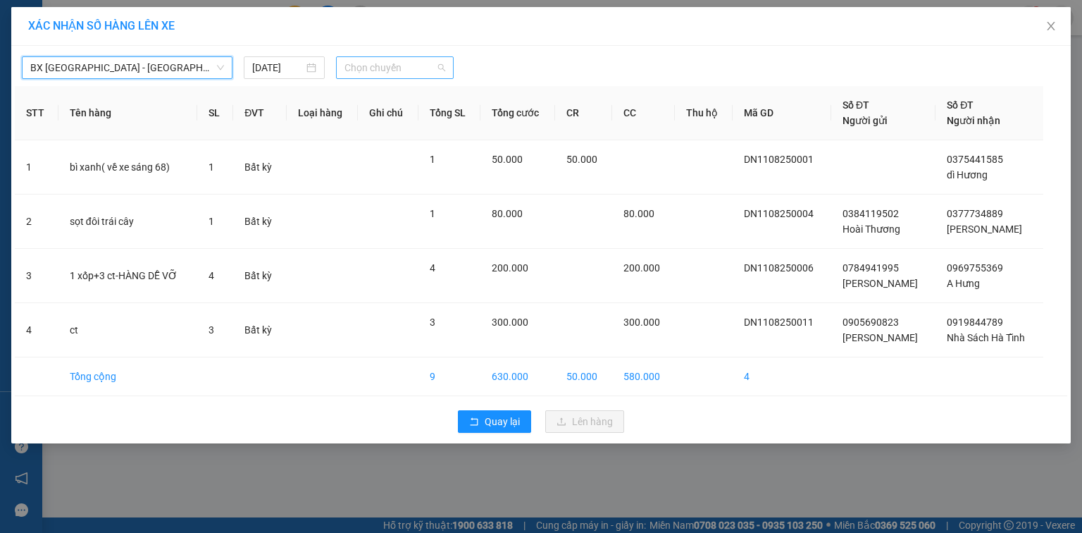
click at [414, 63] on span "Chọn chuyến" at bounding box center [395, 67] width 101 height 21
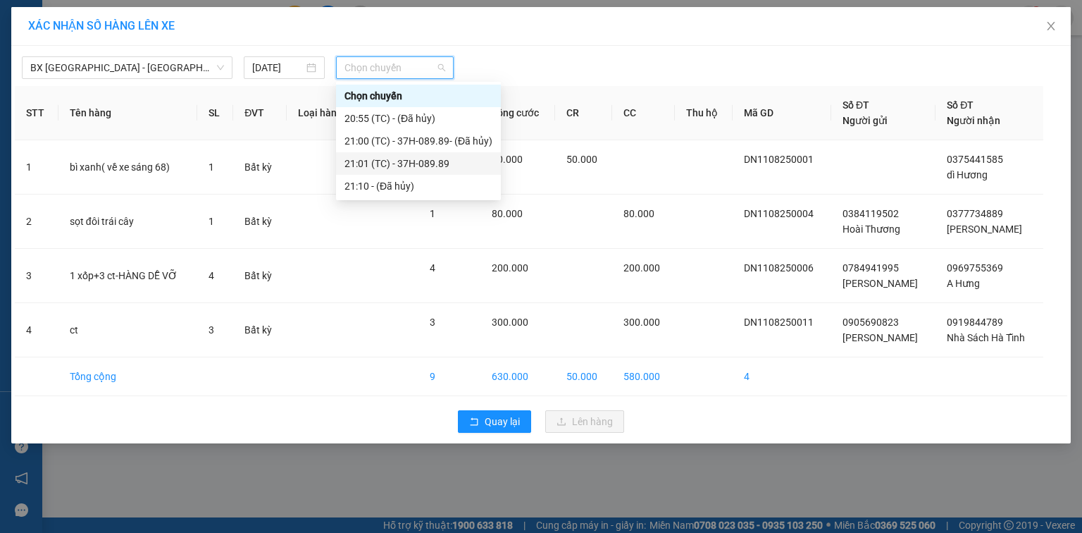
click at [398, 160] on div "21:01 (TC) - 37H-089.89" at bounding box center [419, 164] width 148 height 16
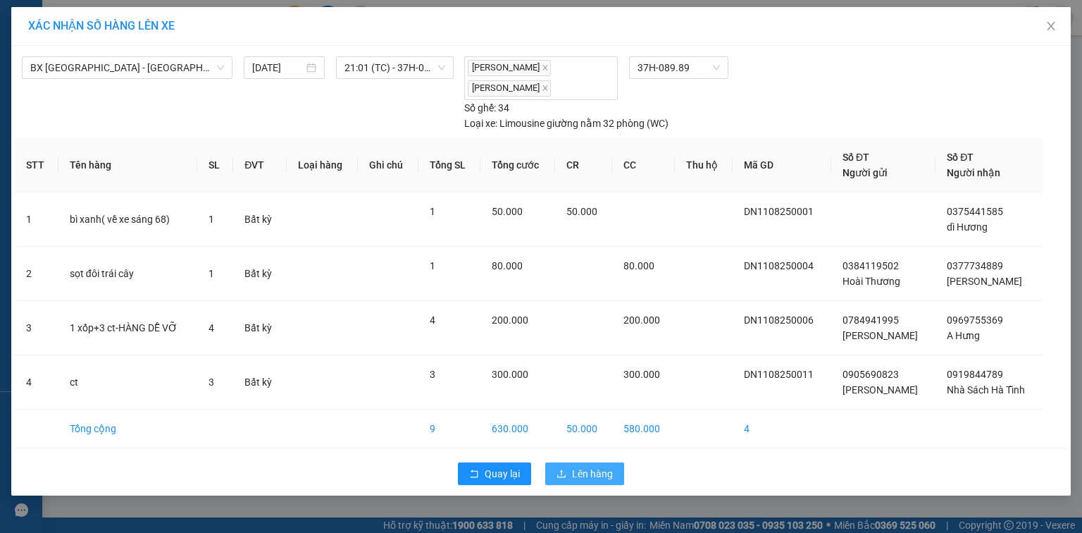
click at [602, 469] on span "Lên hàng" at bounding box center [592, 474] width 41 height 16
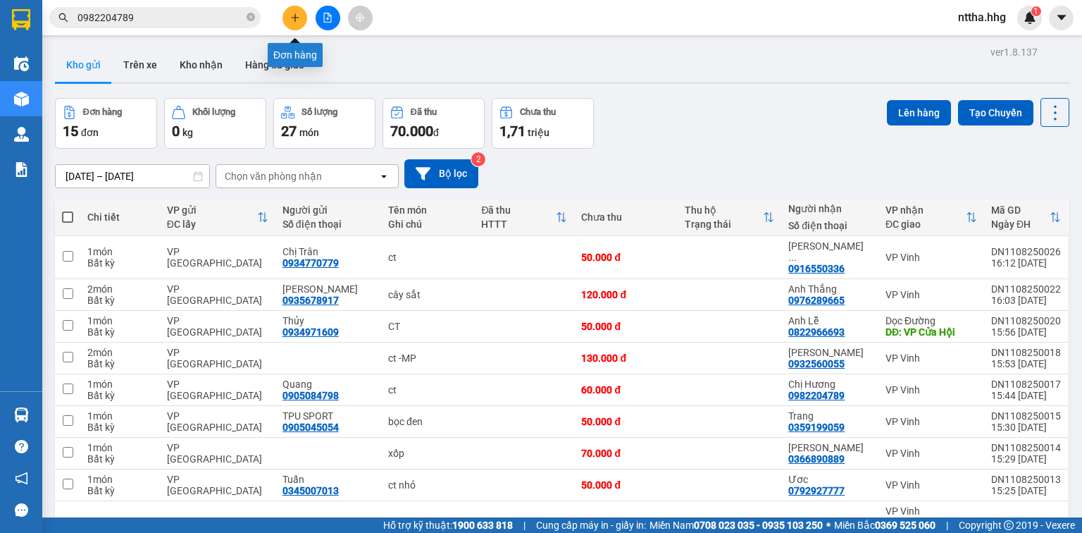
click at [296, 18] on icon "plus" at bounding box center [295, 18] width 10 height 10
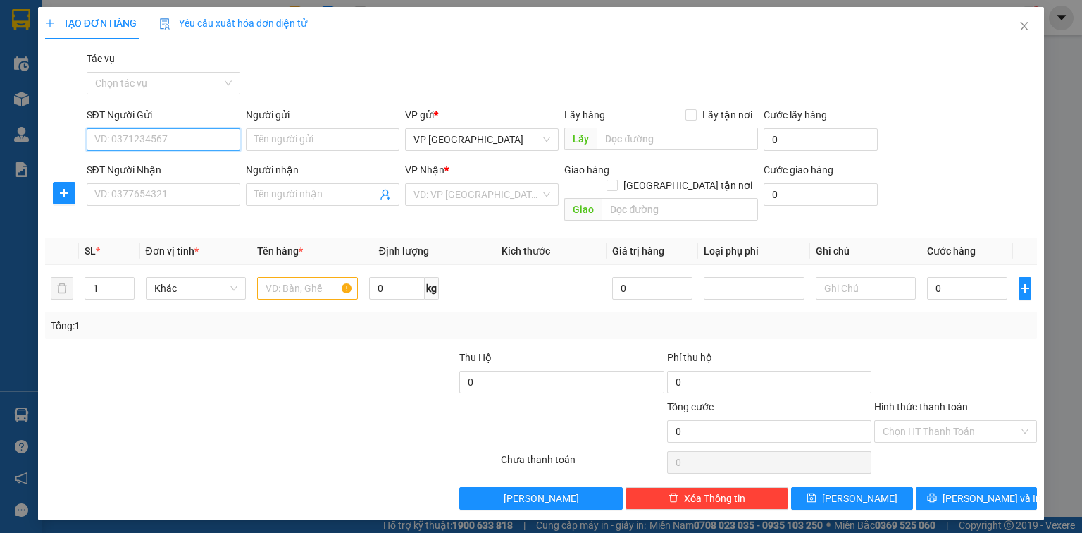
click at [207, 132] on input "SĐT Người Gửi" at bounding box center [164, 139] width 154 height 23
click at [112, 199] on input "SĐT Người Nhận" at bounding box center [164, 194] width 154 height 23
click at [460, 189] on input "search" at bounding box center [477, 194] width 127 height 21
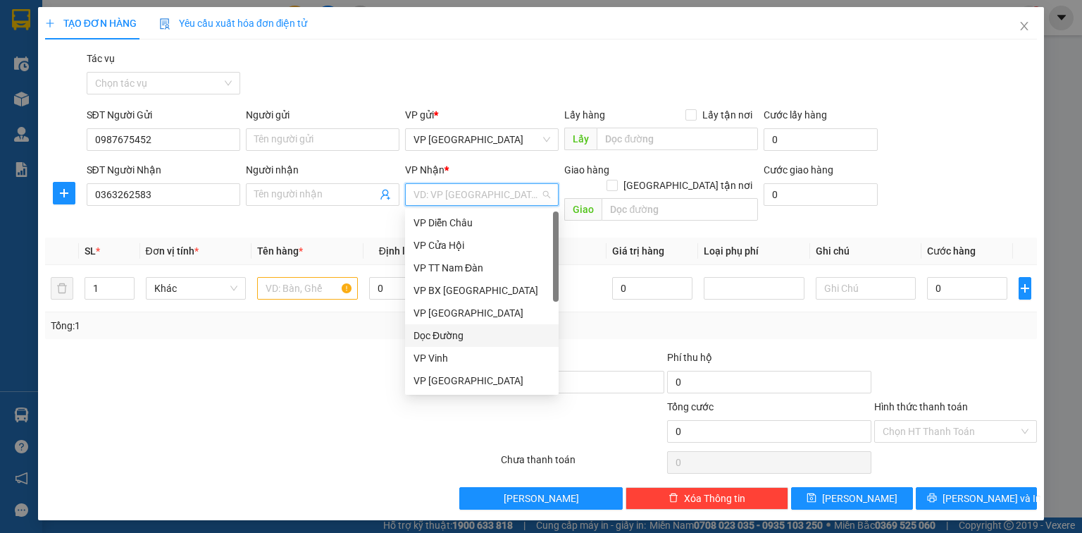
click at [425, 340] on div "Dọc Đường" at bounding box center [482, 336] width 137 height 16
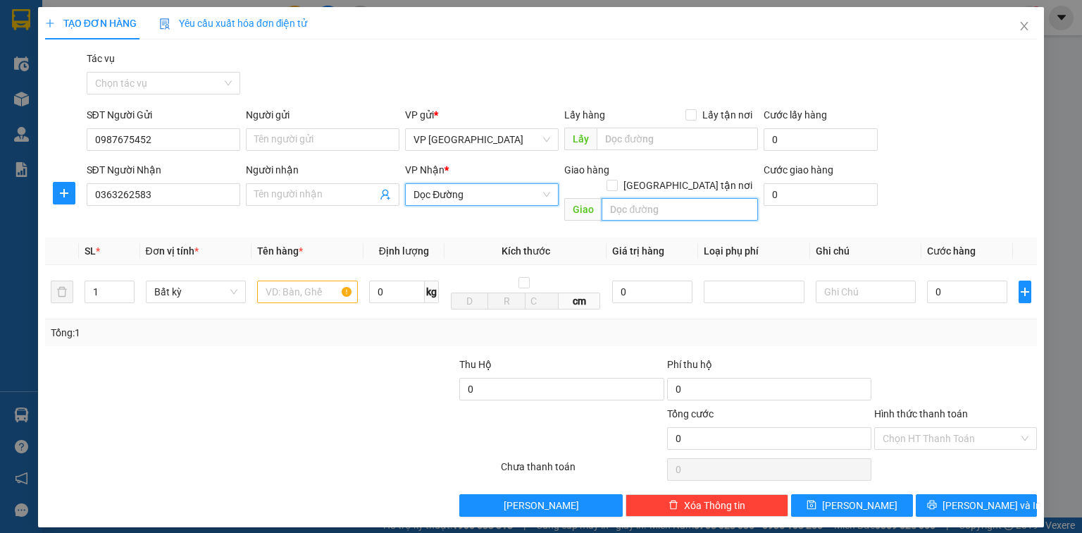
click at [612, 202] on input "text" at bounding box center [680, 209] width 156 height 23
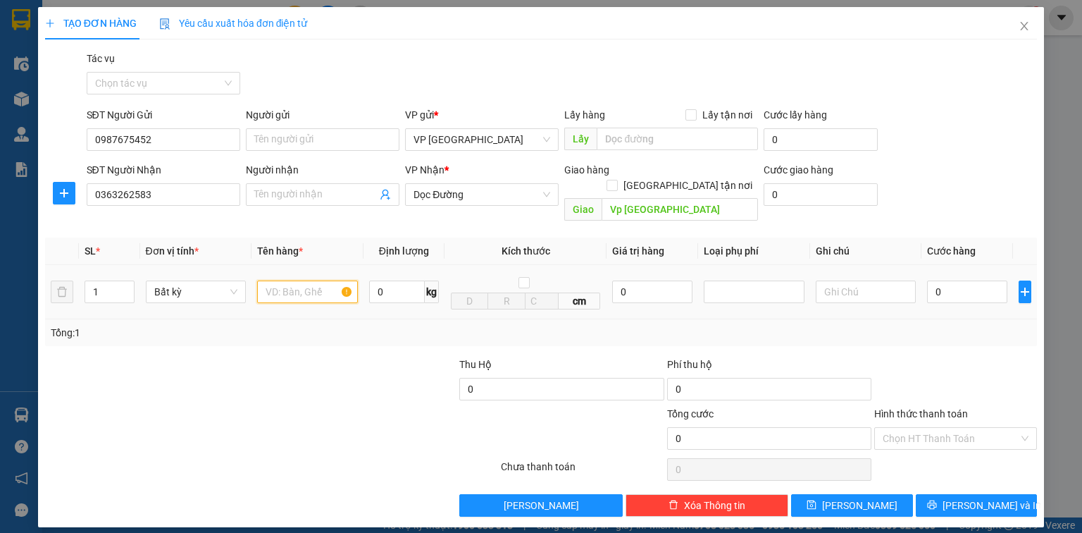
click at [300, 280] on input "text" at bounding box center [307, 291] width 101 height 23
click at [942, 280] on input "0" at bounding box center [967, 291] width 80 height 23
click at [930, 428] on input "Hình thức thanh toán" at bounding box center [951, 438] width 136 height 21
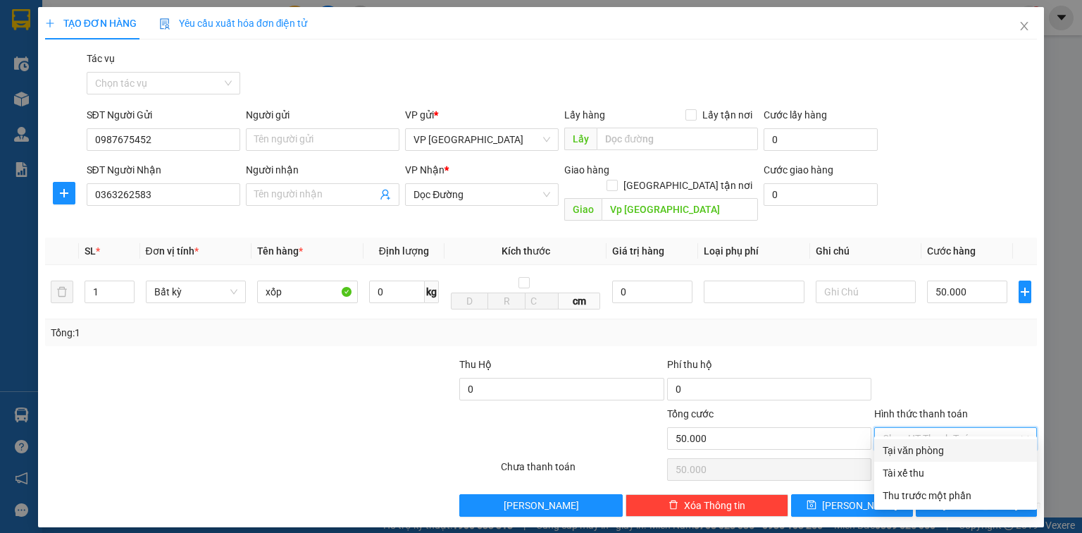
click at [927, 445] on div "Tại văn phòng" at bounding box center [956, 451] width 146 height 16
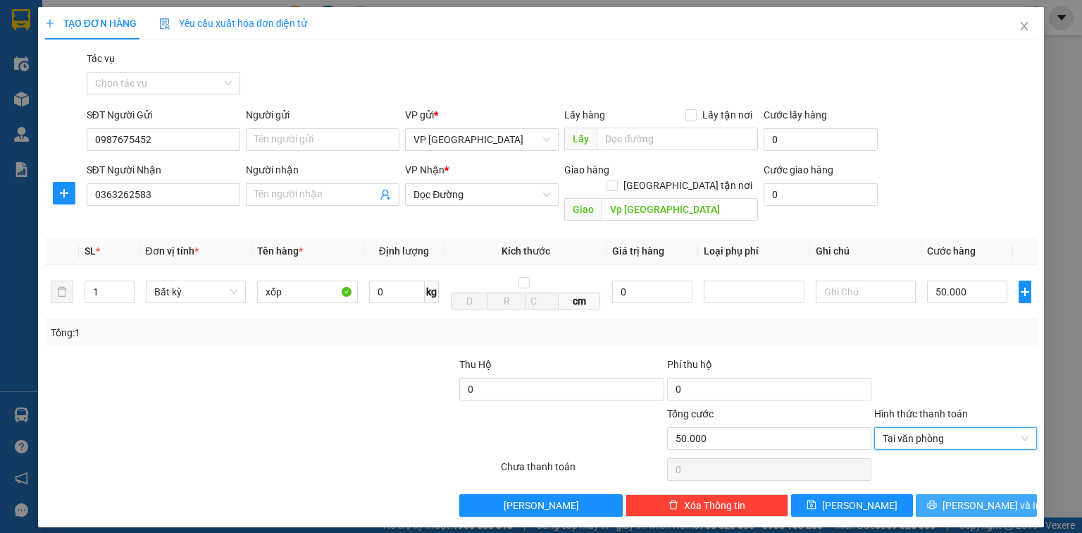
click at [941, 494] on button "[PERSON_NAME] và In" at bounding box center [977, 505] width 122 height 23
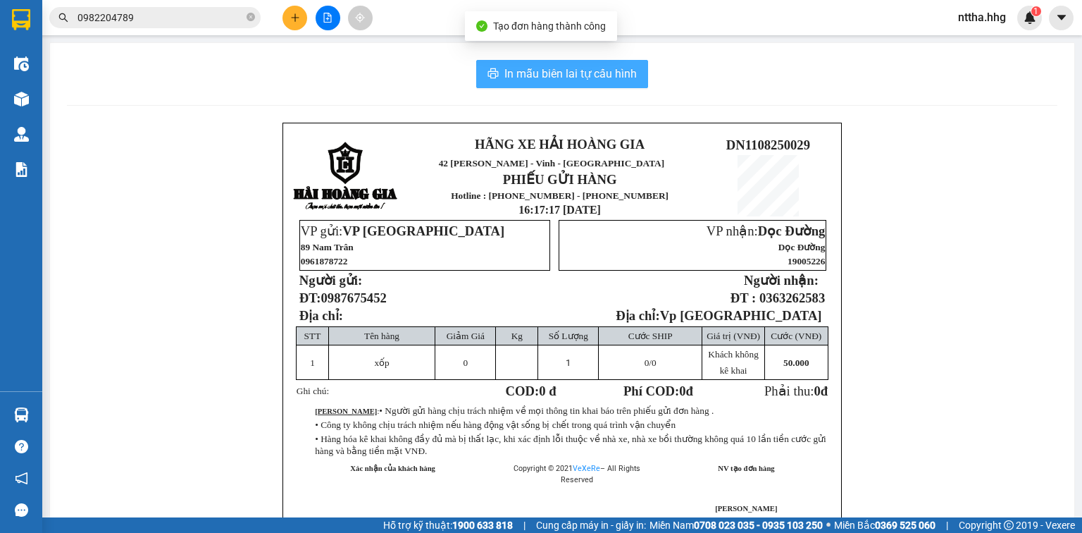
click at [527, 72] on span "In mẫu biên lai tự cấu hình" at bounding box center [571, 74] width 132 height 18
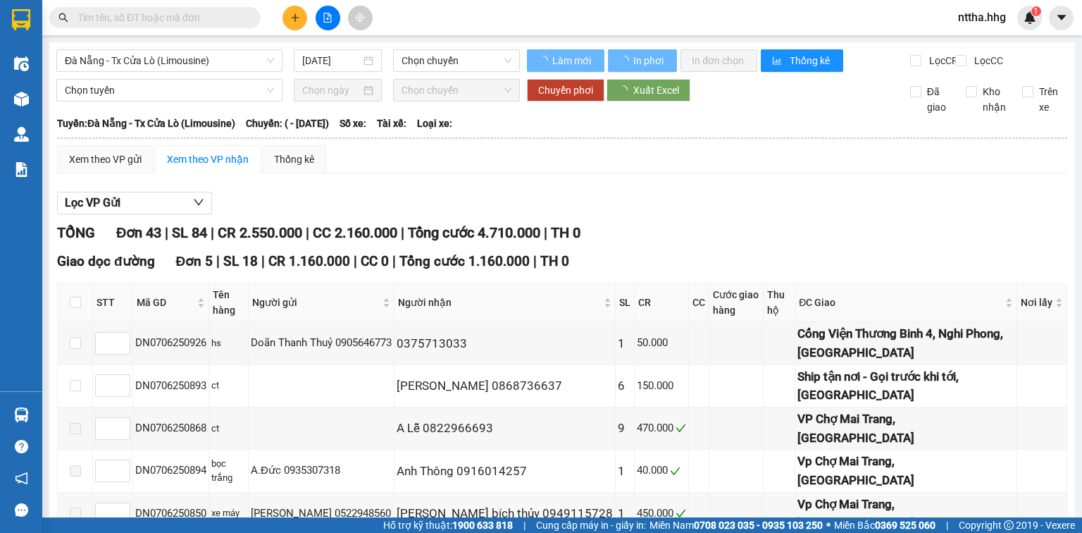
click at [300, 18] on button at bounding box center [295, 18] width 25 height 25
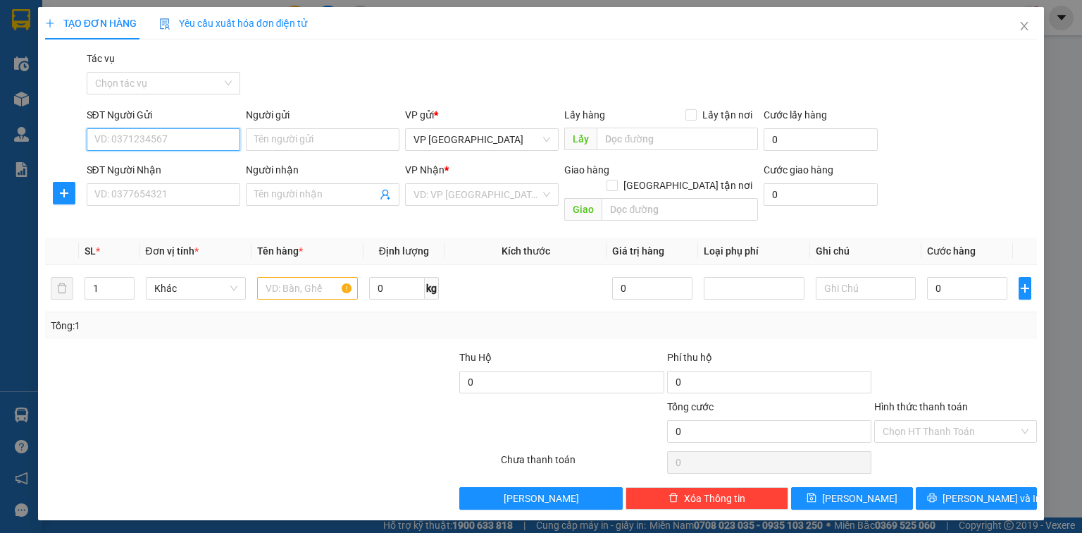
click at [158, 138] on input "SĐT Người Gửi" at bounding box center [164, 139] width 154 height 23
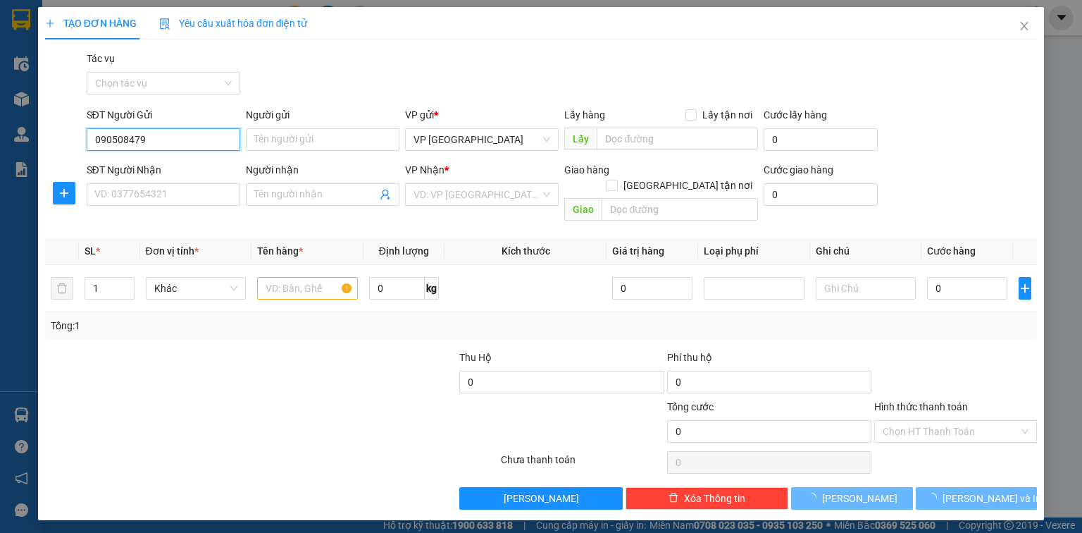
type input "0905084798"
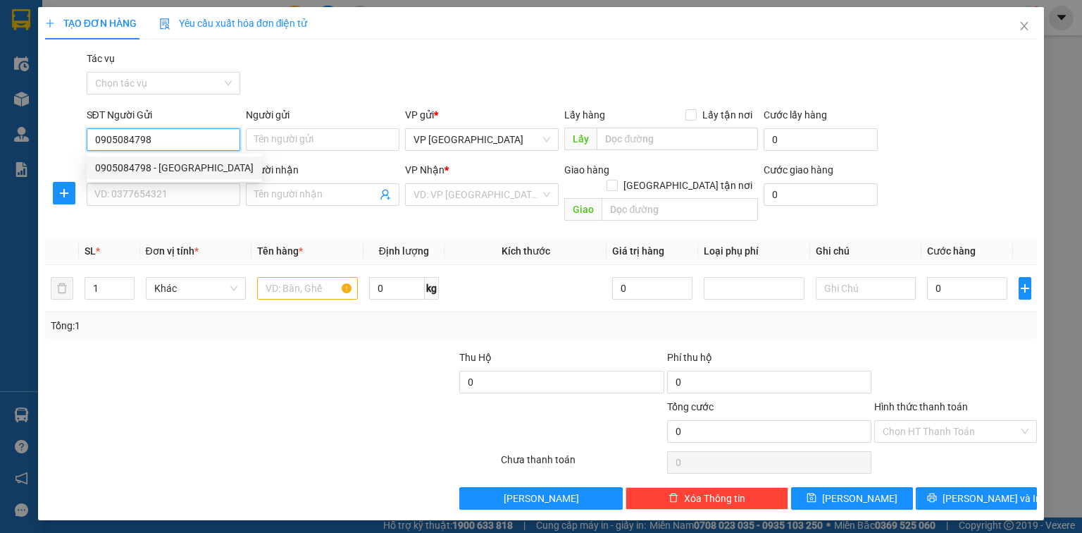
click at [142, 166] on div "0905084798 - Quang" at bounding box center [174, 168] width 159 height 16
type input "Quang"
type input "0905084798"
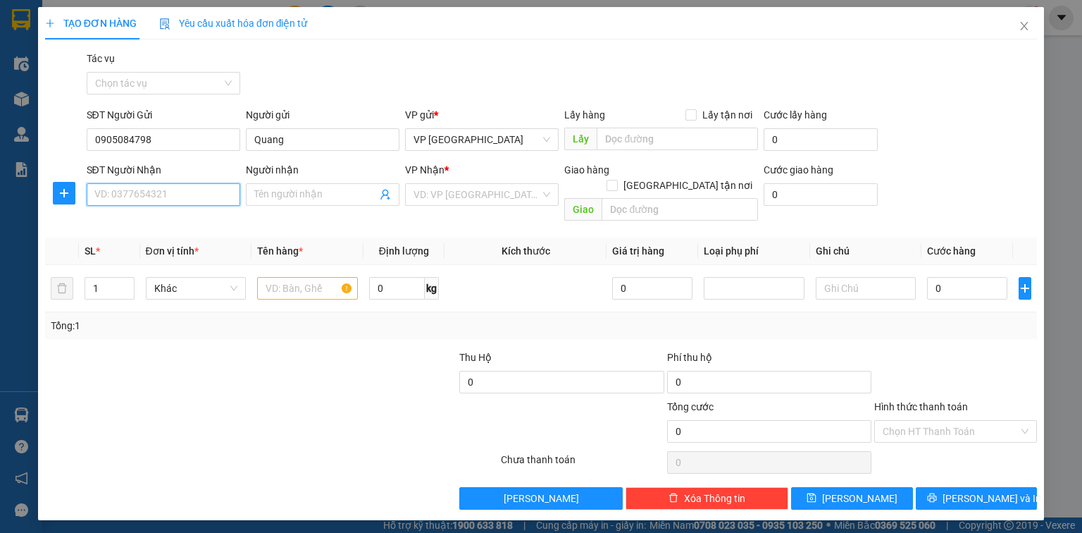
click at [120, 190] on input "SĐT Người Nhận" at bounding box center [164, 194] width 154 height 23
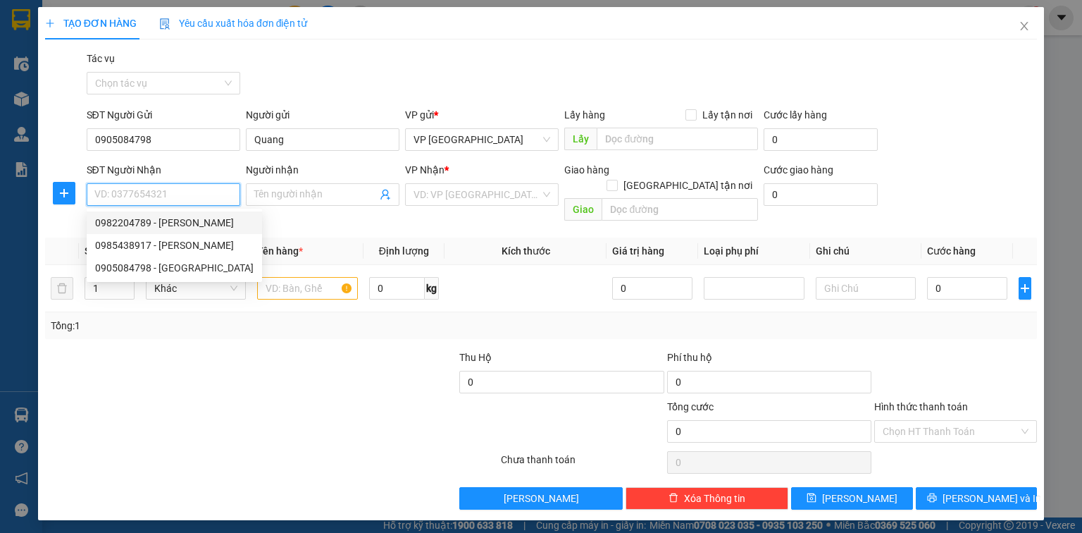
click at [149, 226] on div "0982204789 - Chị Hương" at bounding box center [174, 223] width 159 height 16
type input "0982204789"
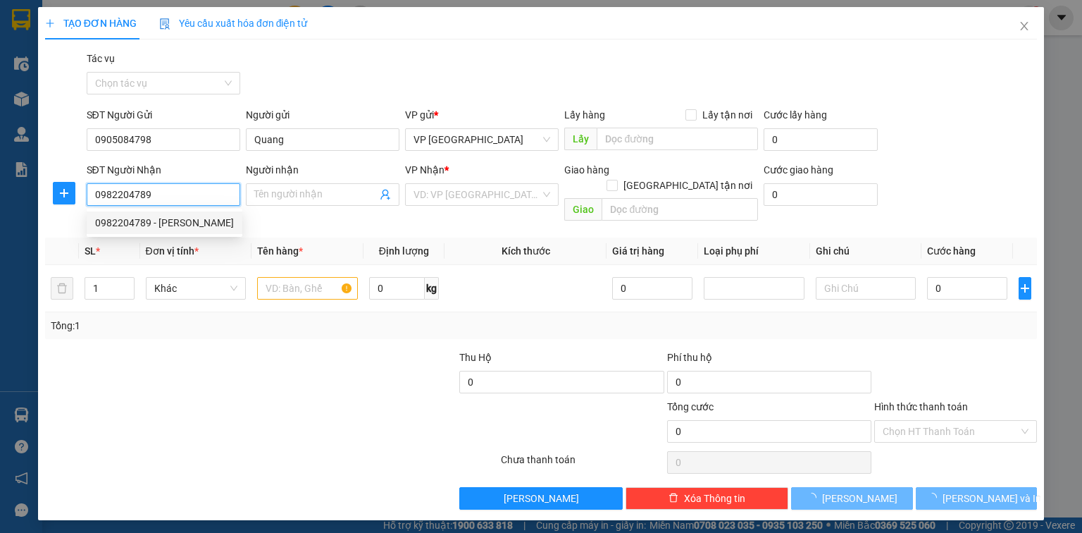
type input "Chị Hương"
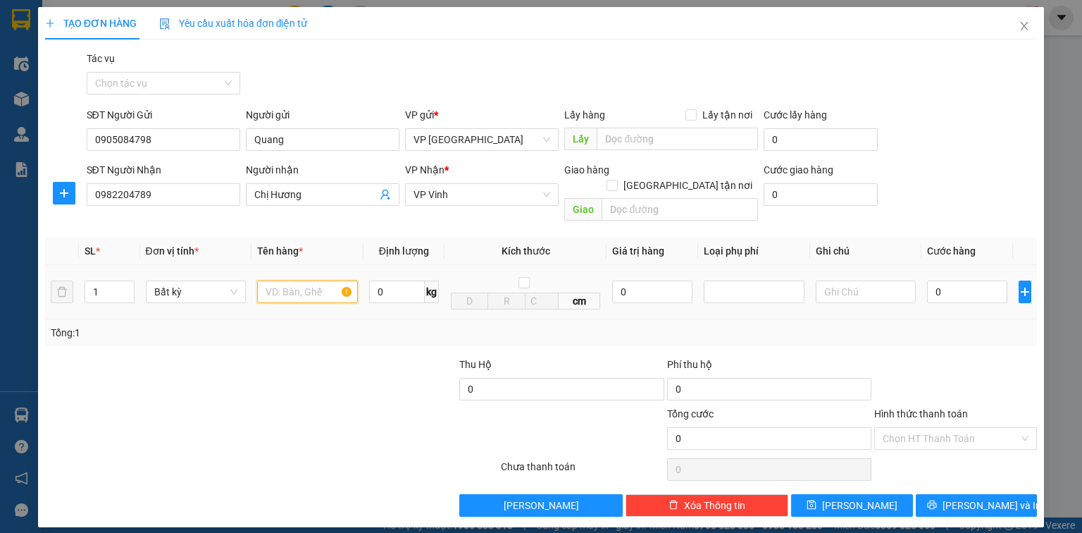
click at [307, 280] on input "text" at bounding box center [307, 291] width 101 height 23
drag, startPoint x: 129, startPoint y: 196, endPoint x: 89, endPoint y: 202, distance: 40.6
click at [89, 202] on input "0982204789" at bounding box center [164, 194] width 154 height 23
click at [301, 280] on input "text" at bounding box center [307, 291] width 101 height 23
type input "ct"
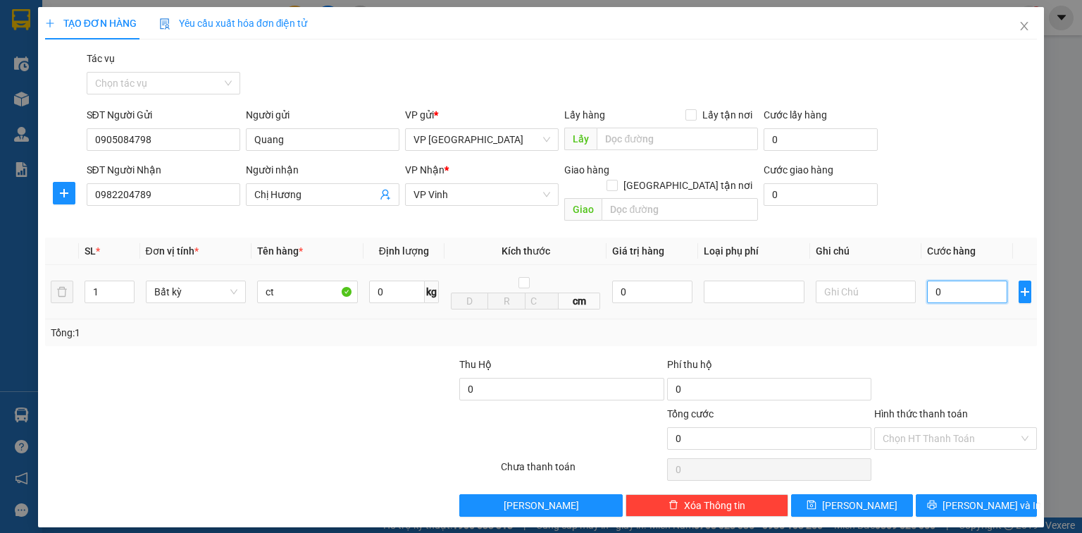
click at [941, 280] on input "0" at bounding box center [967, 291] width 80 height 23
type input "6"
type input "60"
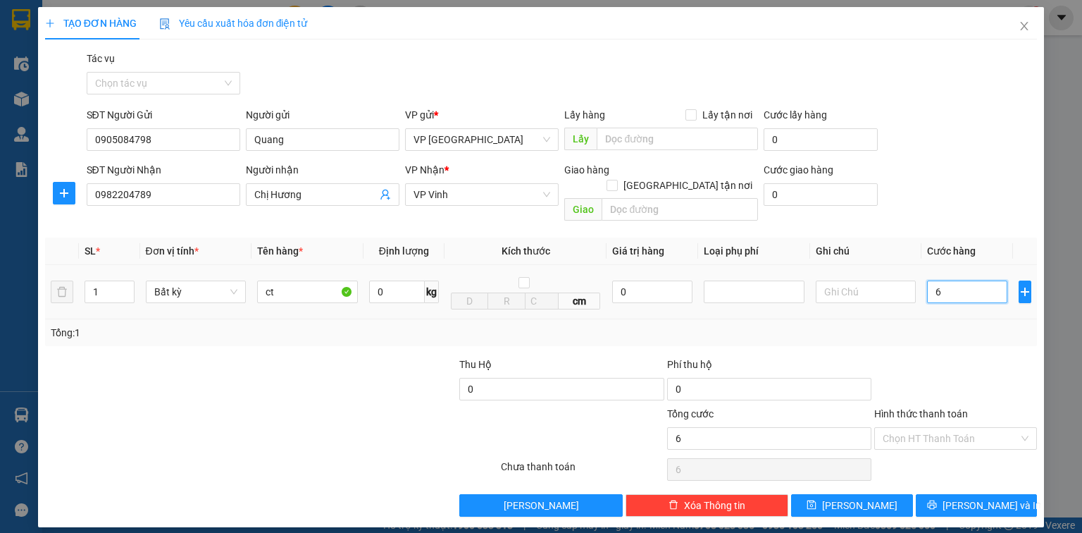
type input "60"
type input "600"
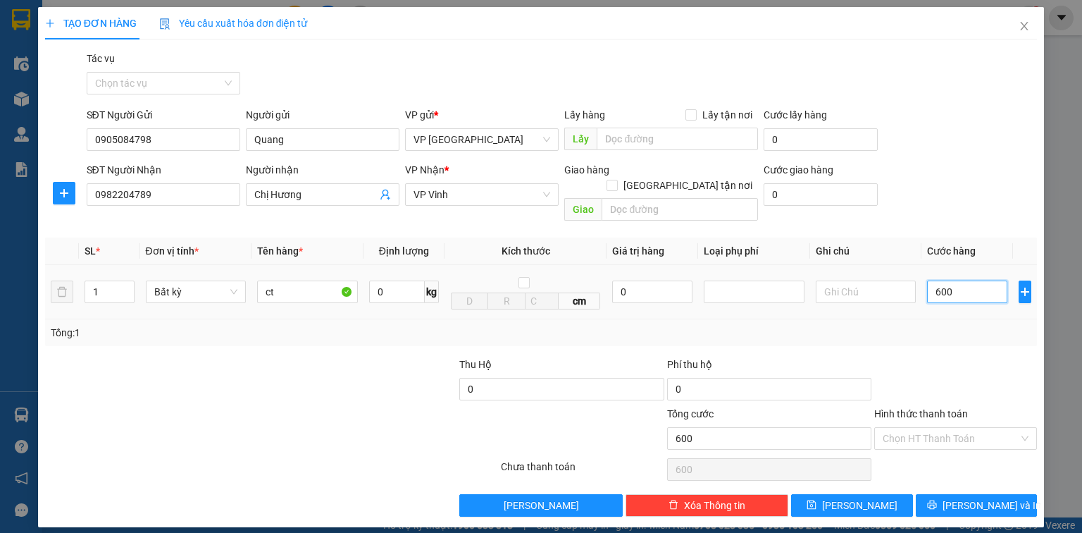
type input "6.000"
type input "60.000"
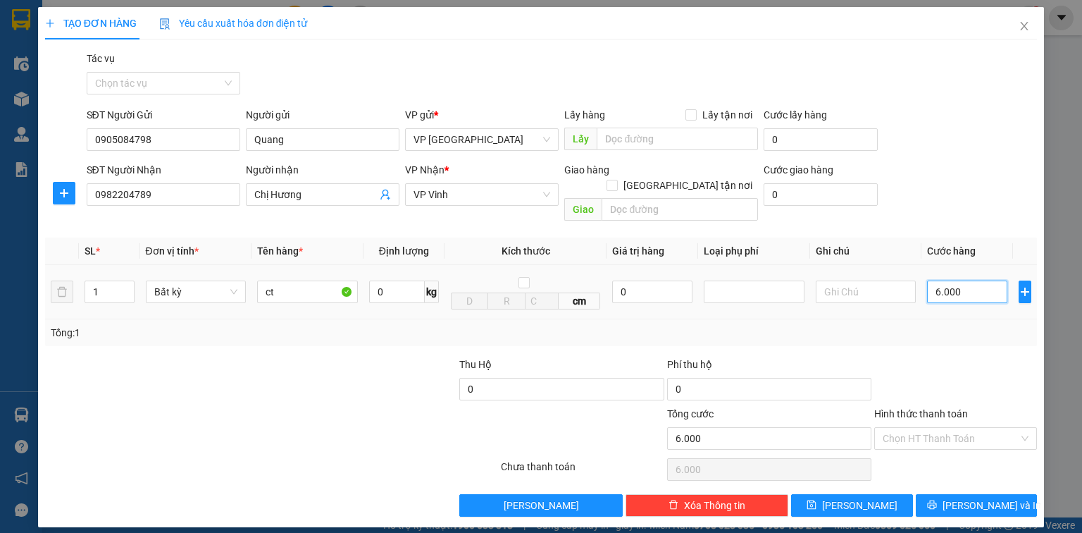
type input "60.000"
click at [956, 494] on button "[PERSON_NAME] và In" at bounding box center [977, 505] width 122 height 23
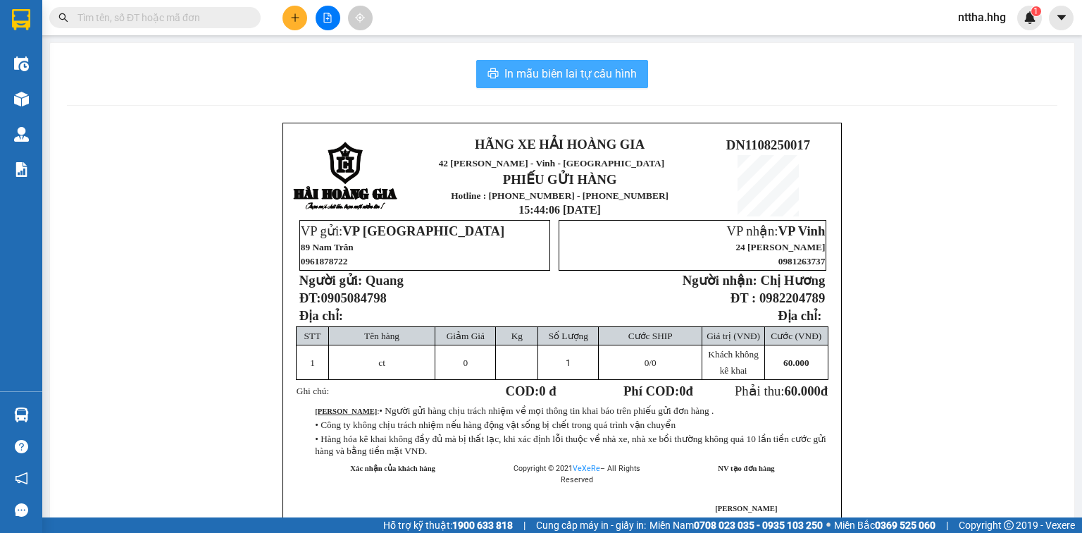
click at [555, 73] on span "In mẫu biên lai tự cấu hình" at bounding box center [571, 74] width 132 height 18
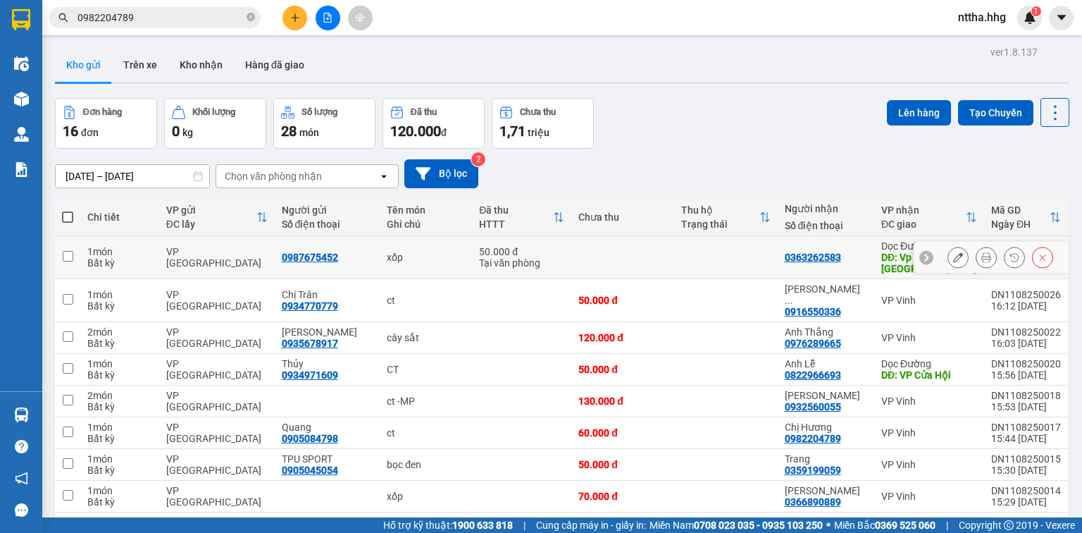
click at [91, 252] on div "1 món" at bounding box center [119, 251] width 65 height 11
checkbox input "true"
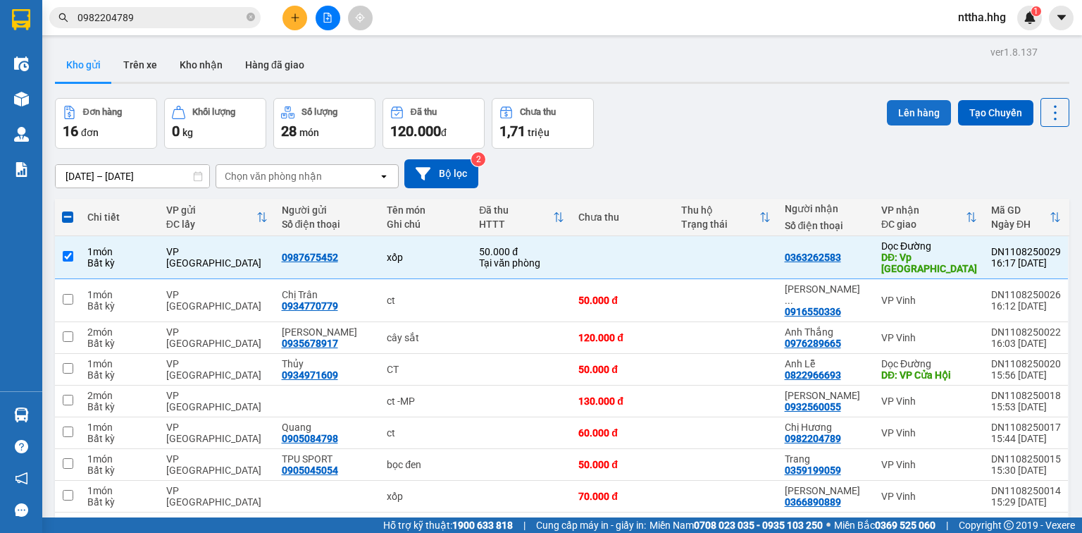
click at [909, 109] on button "Lên hàng" at bounding box center [919, 112] width 64 height 25
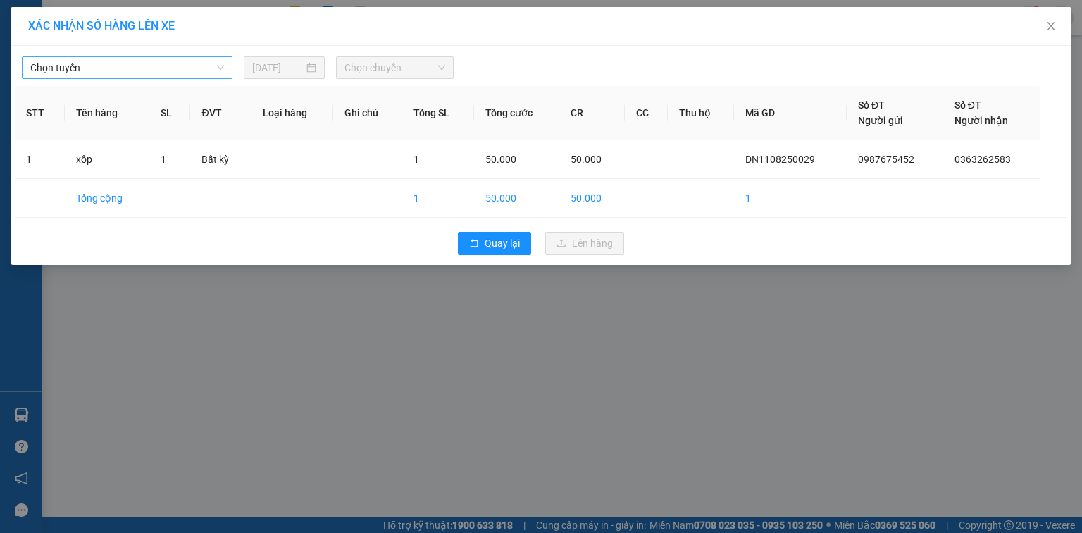
click at [132, 68] on span "Chọn tuyến" at bounding box center [127, 67] width 194 height 21
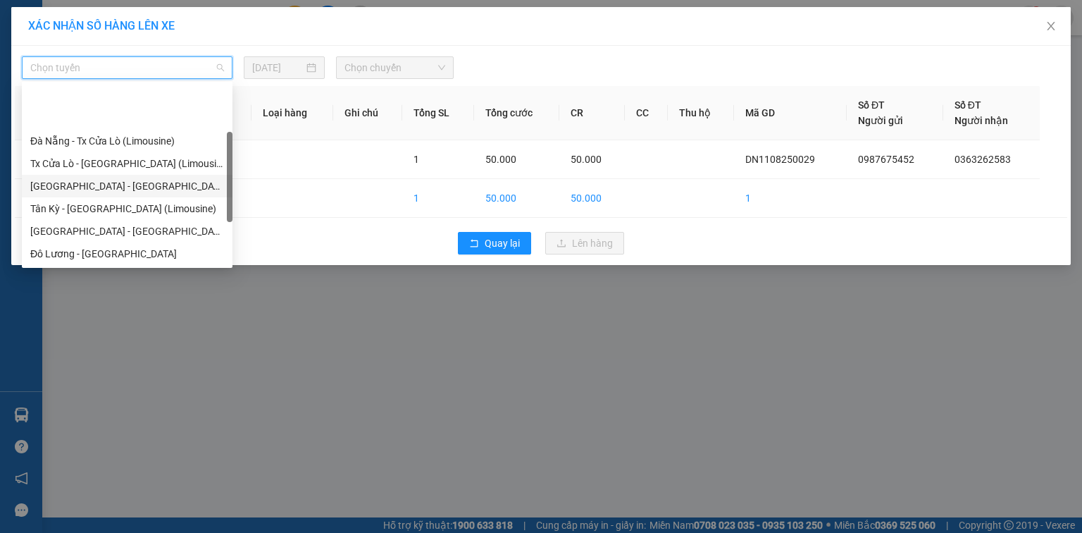
scroll to position [107, 0]
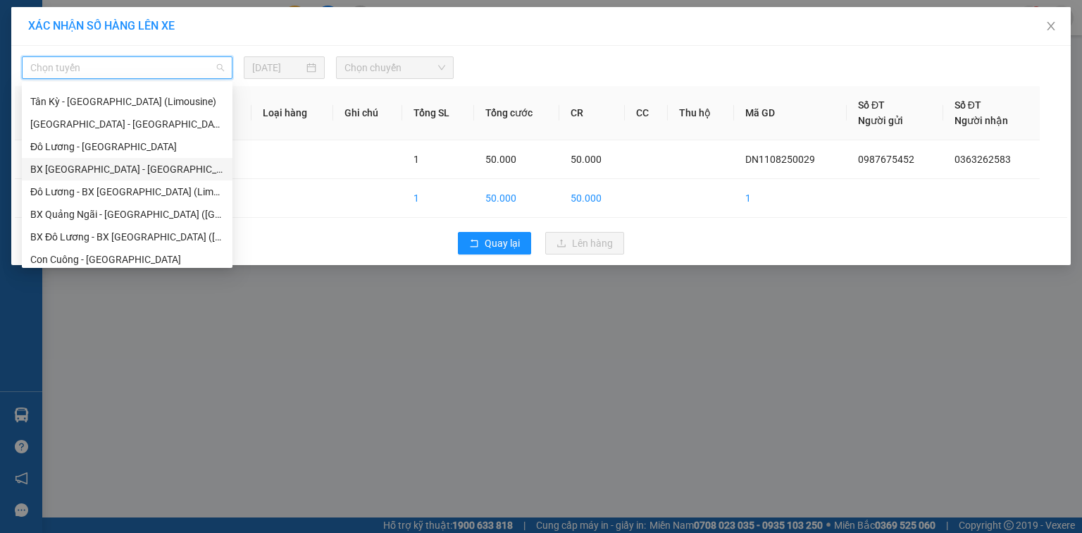
click at [97, 173] on div "BX [GEOGRAPHIC_DATA] - [GEOGRAPHIC_DATA] (Limosine 32 phòng)" at bounding box center [127, 169] width 194 height 16
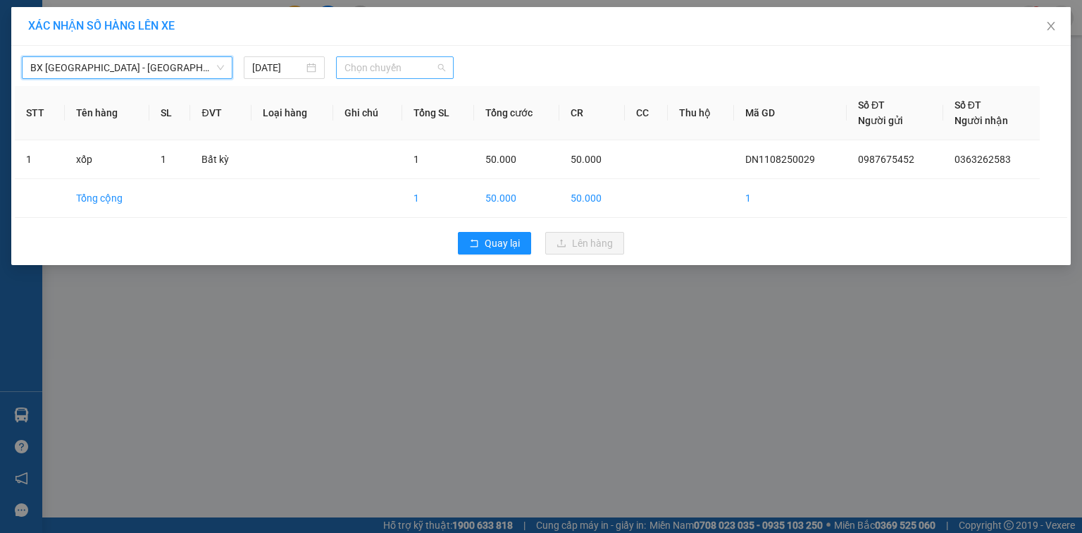
click at [414, 70] on span "Chọn chuyến" at bounding box center [395, 67] width 101 height 21
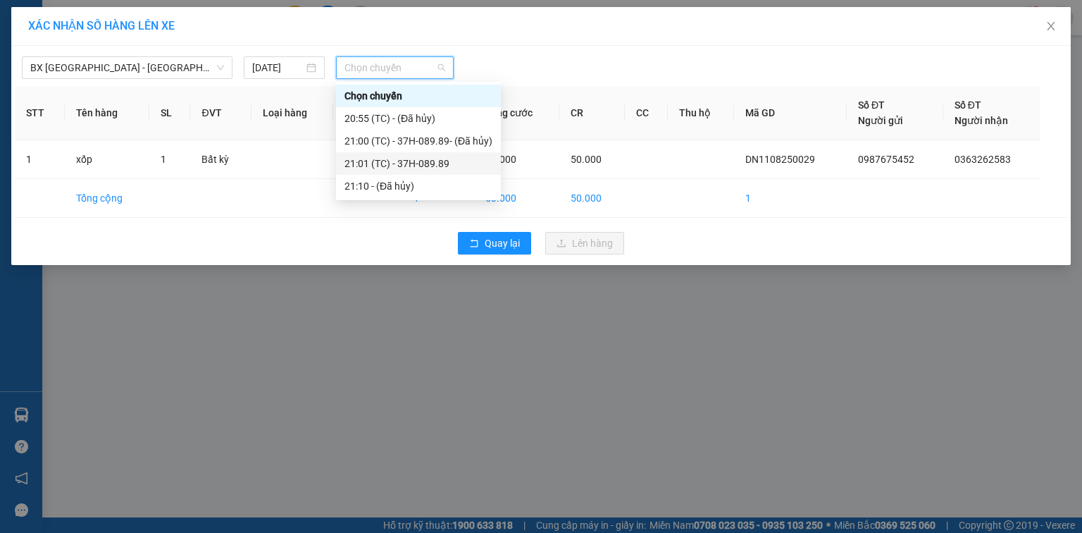
click at [394, 166] on div "21:01 (TC) - 37H-089.89" at bounding box center [419, 164] width 148 height 16
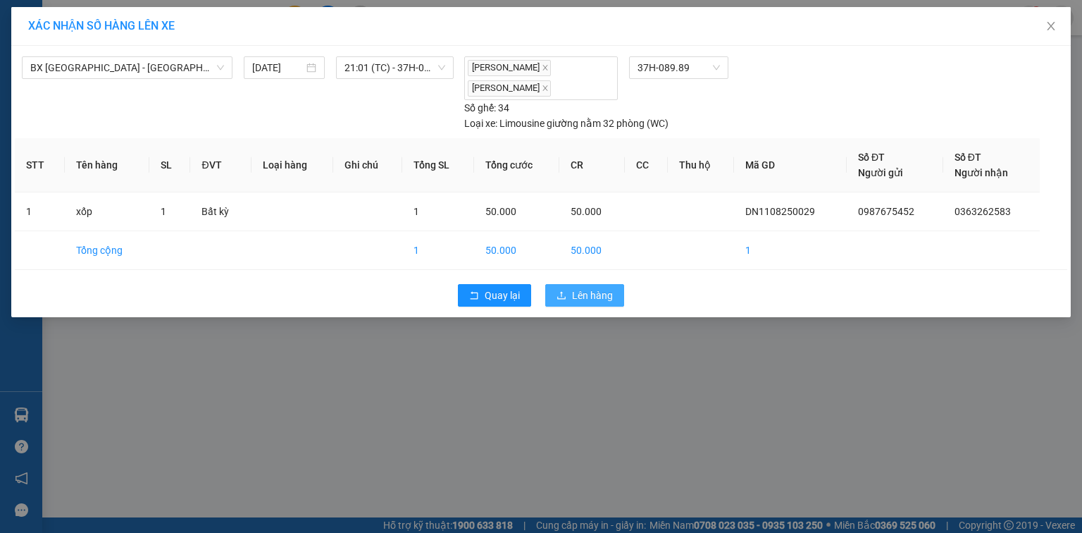
click at [574, 296] on span "Lên hàng" at bounding box center [592, 296] width 41 height 16
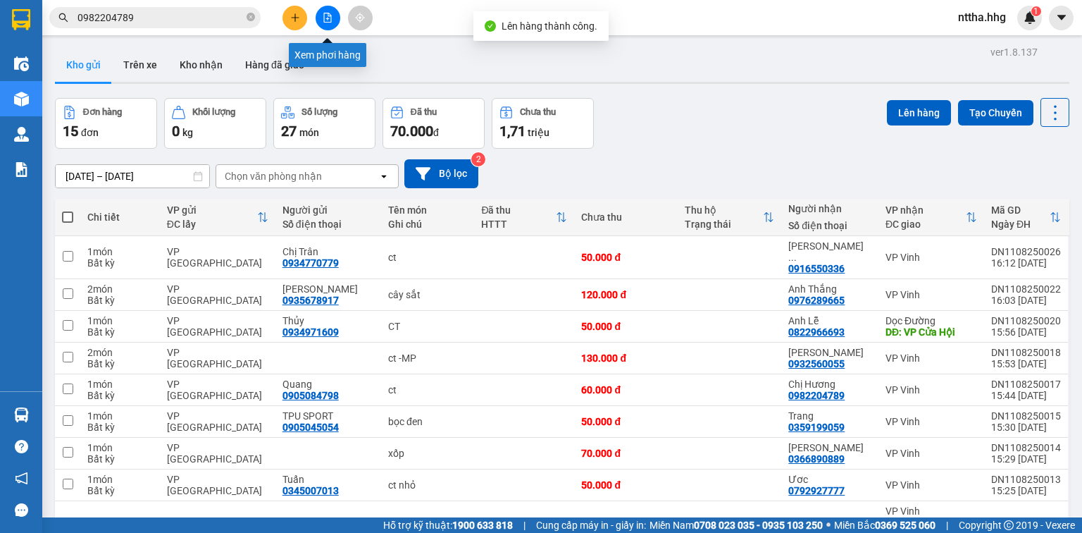
click at [323, 20] on icon "file-add" at bounding box center [328, 18] width 10 height 10
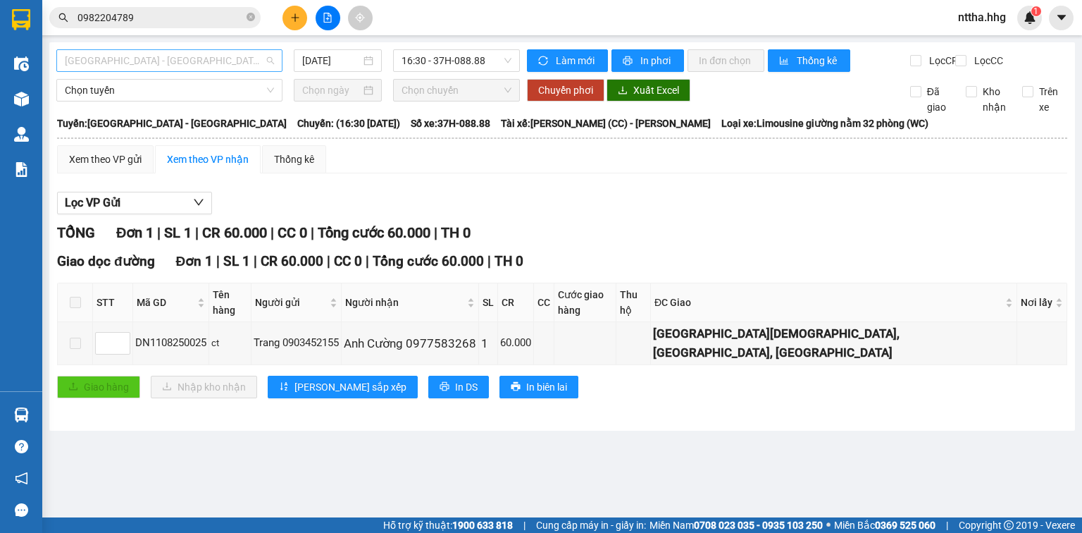
click at [192, 59] on span "[GEOGRAPHIC_DATA] - [GEOGRAPHIC_DATA]" at bounding box center [169, 60] width 209 height 21
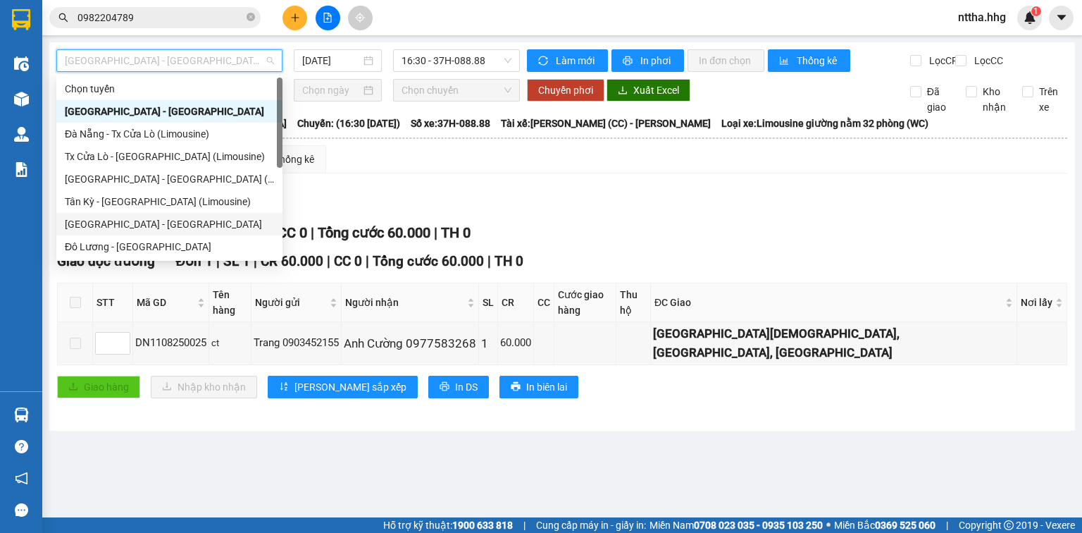
click at [102, 226] on div "[GEOGRAPHIC_DATA] - [GEOGRAPHIC_DATA]" at bounding box center [169, 224] width 209 height 16
type input "[DATE]"
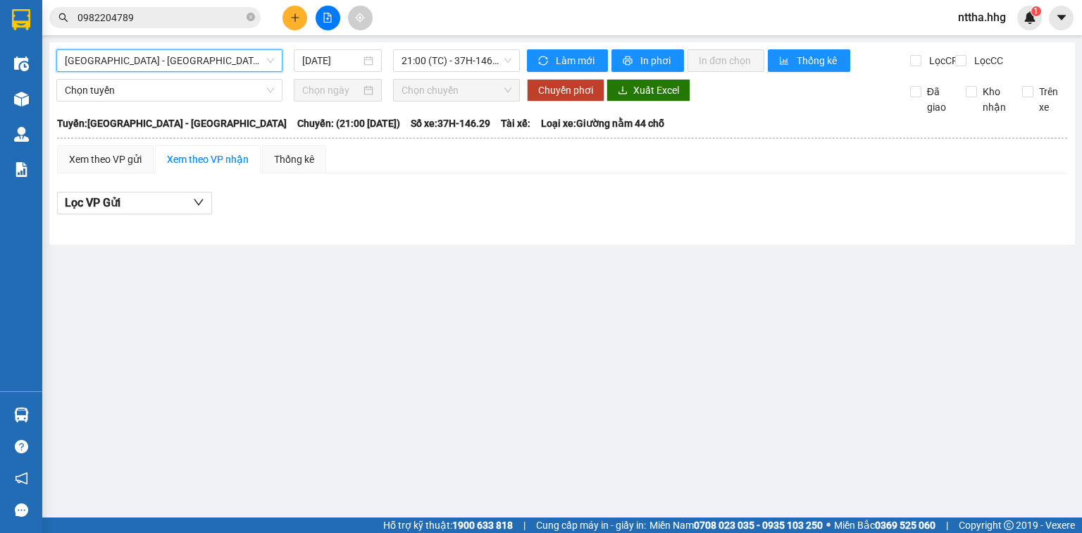
click at [211, 66] on span "[GEOGRAPHIC_DATA] - [GEOGRAPHIC_DATA]" at bounding box center [169, 60] width 209 height 21
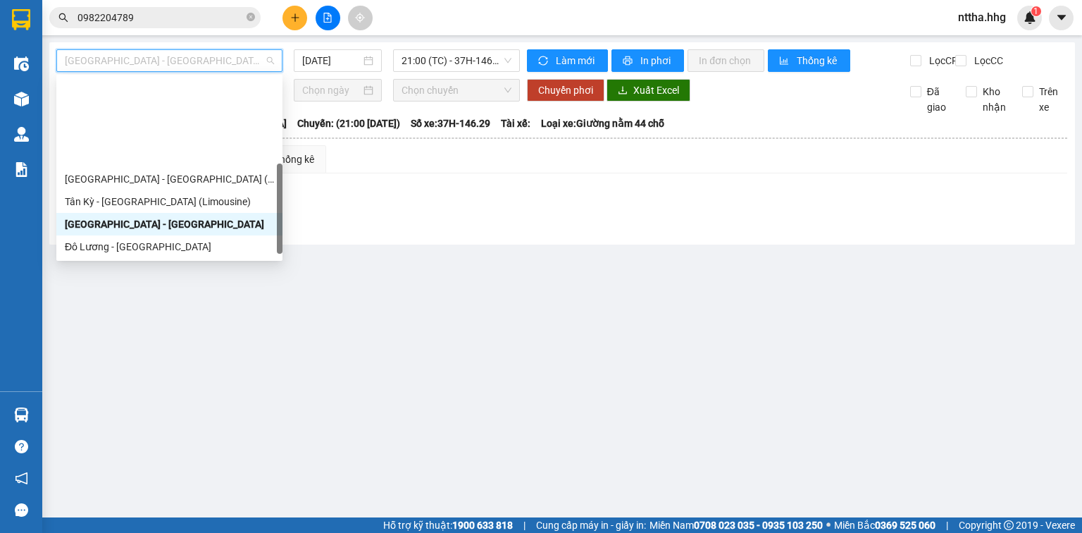
scroll to position [113, 0]
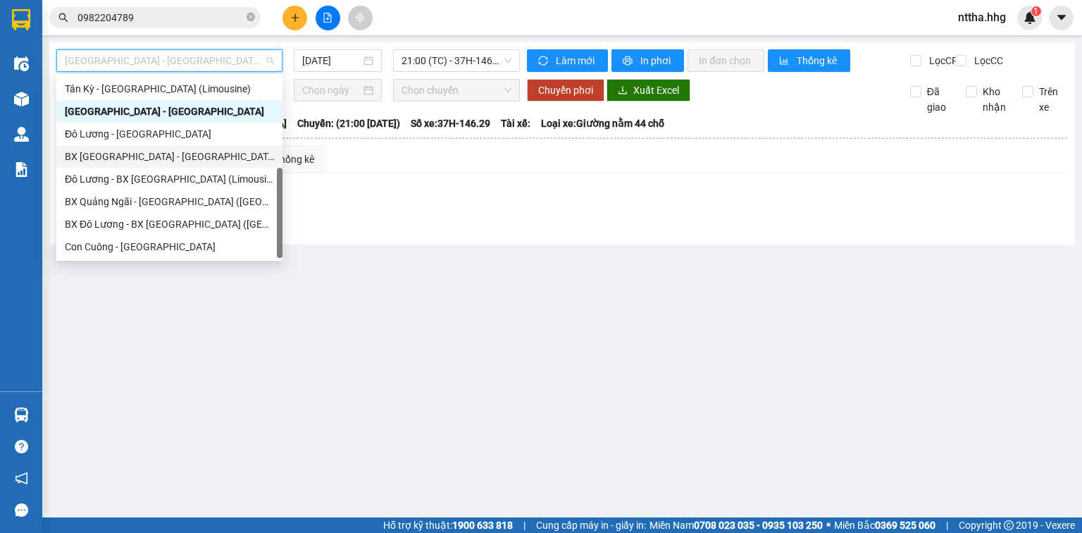
click at [163, 161] on div "BX [GEOGRAPHIC_DATA] - [GEOGRAPHIC_DATA] (Limosine 32 phòng)" at bounding box center [169, 157] width 209 height 16
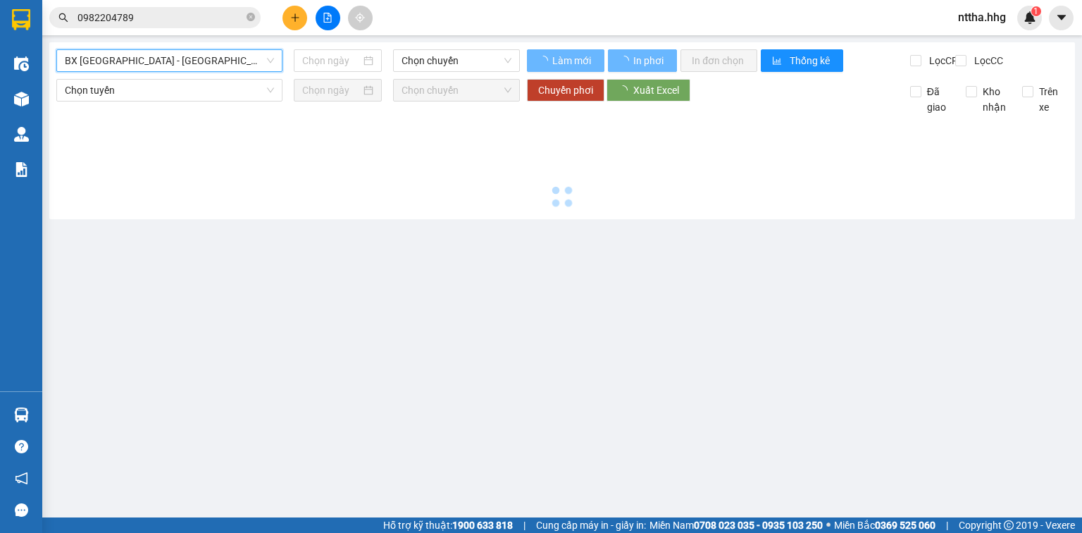
type input "[DATE]"
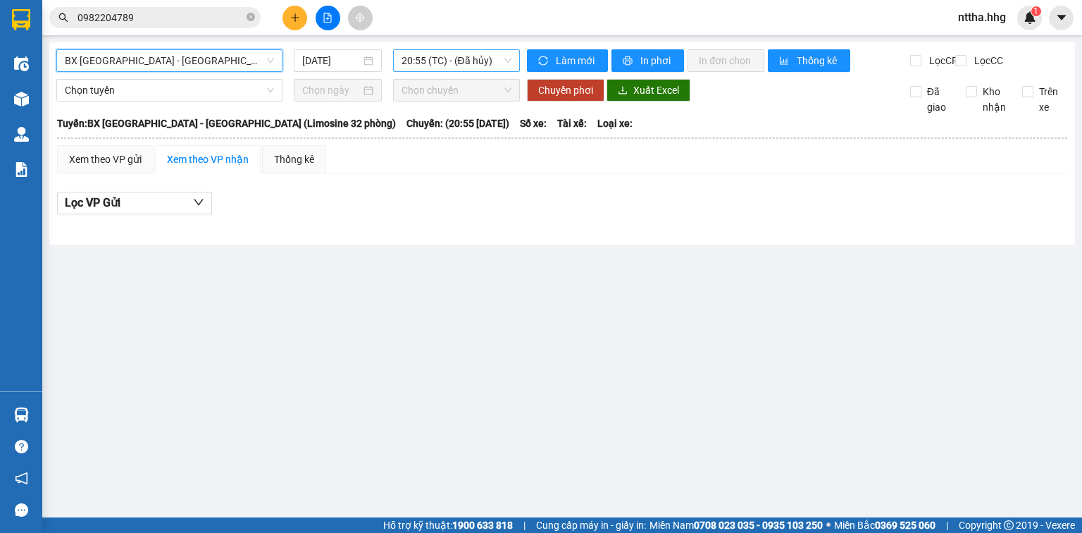
click at [424, 59] on span "20:55 (TC) - (Đã hủy)" at bounding box center [457, 60] width 111 height 21
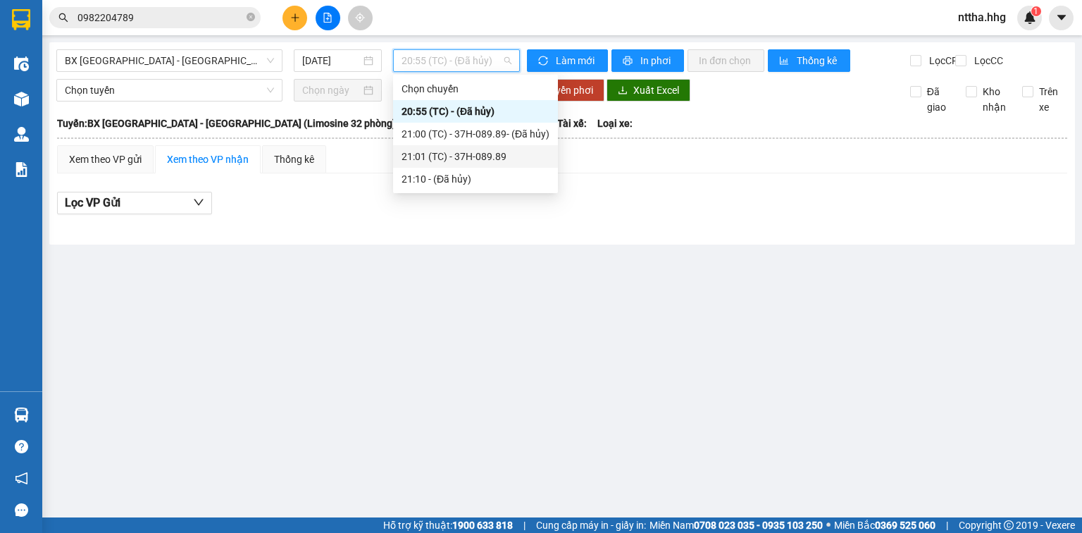
click at [414, 156] on div "21:01 (TC) - 37H-089.89" at bounding box center [476, 157] width 148 height 16
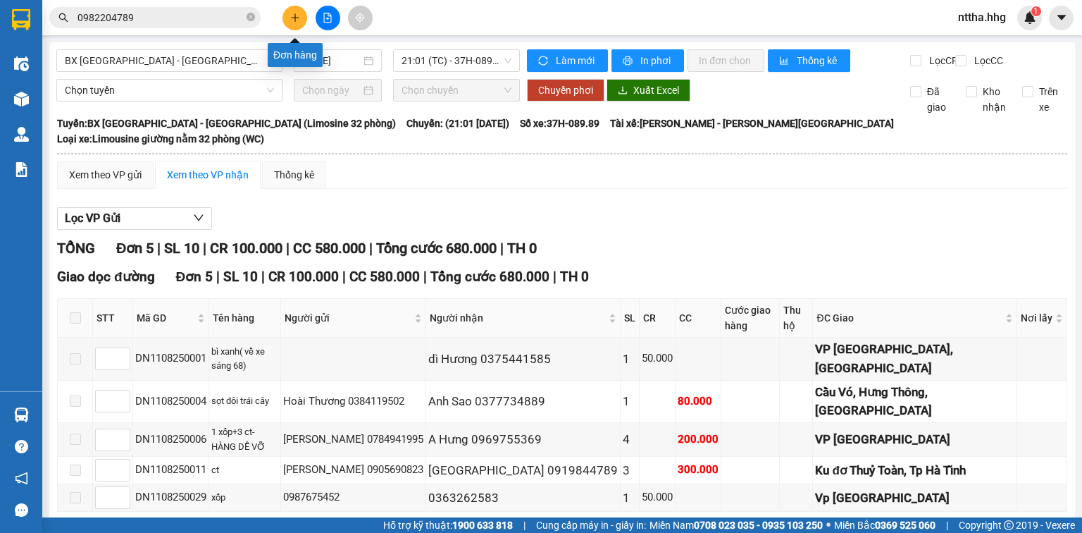
click at [297, 14] on icon "plus" at bounding box center [295, 18] width 10 height 10
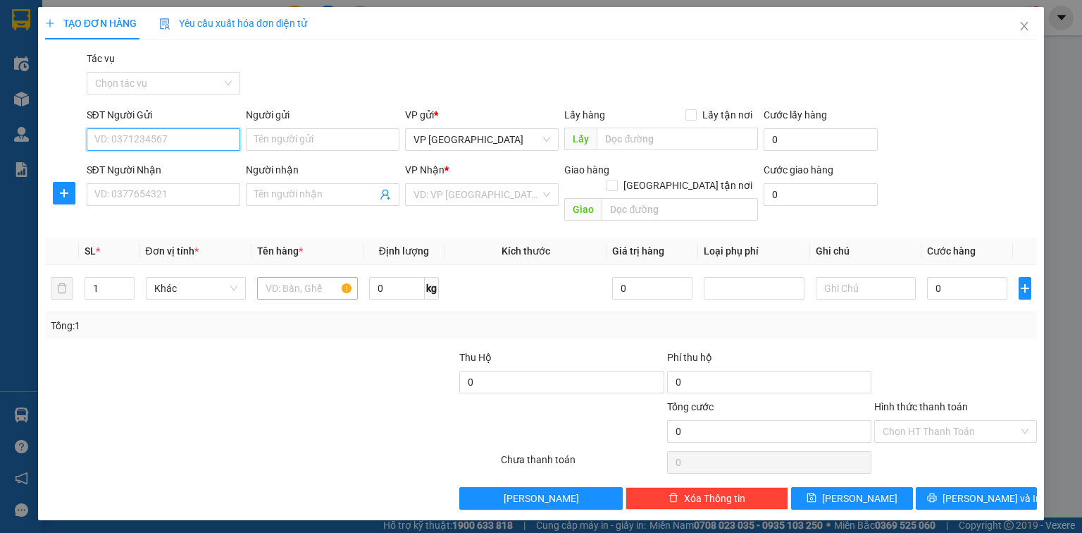
click at [147, 139] on input "SĐT Người Gửi" at bounding box center [164, 139] width 154 height 23
type input "0905387736"
click at [138, 193] on input "SĐT Người Nhận" at bounding box center [164, 194] width 154 height 23
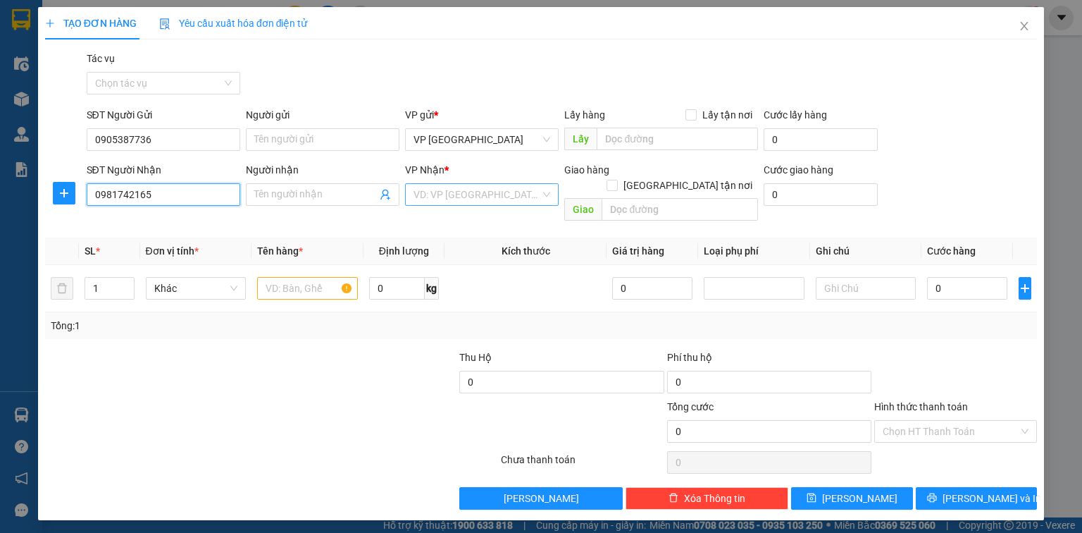
type input "0981742165"
click at [421, 192] on input "search" at bounding box center [477, 194] width 127 height 21
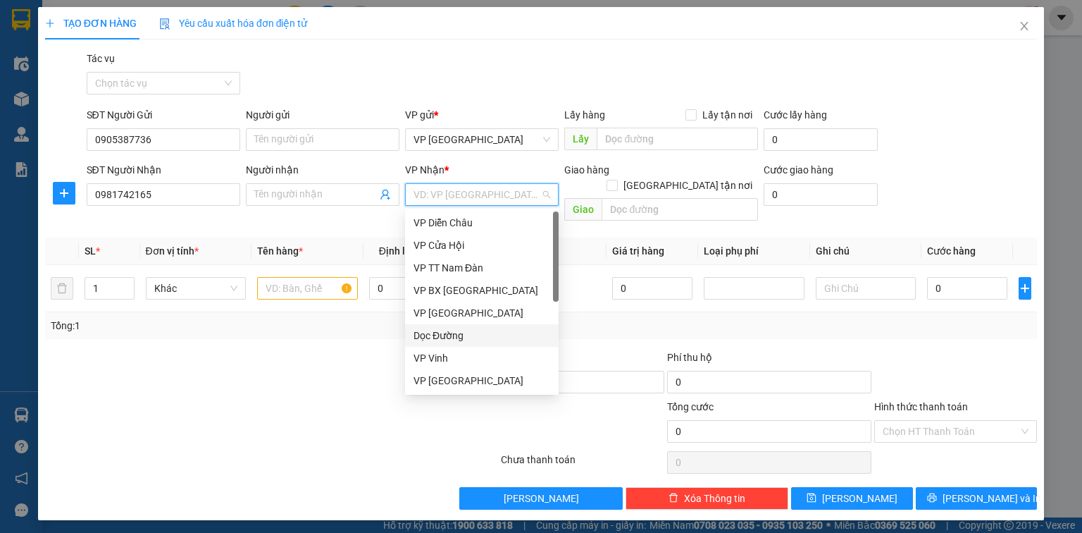
click at [417, 337] on div "Dọc Đường" at bounding box center [482, 336] width 137 height 16
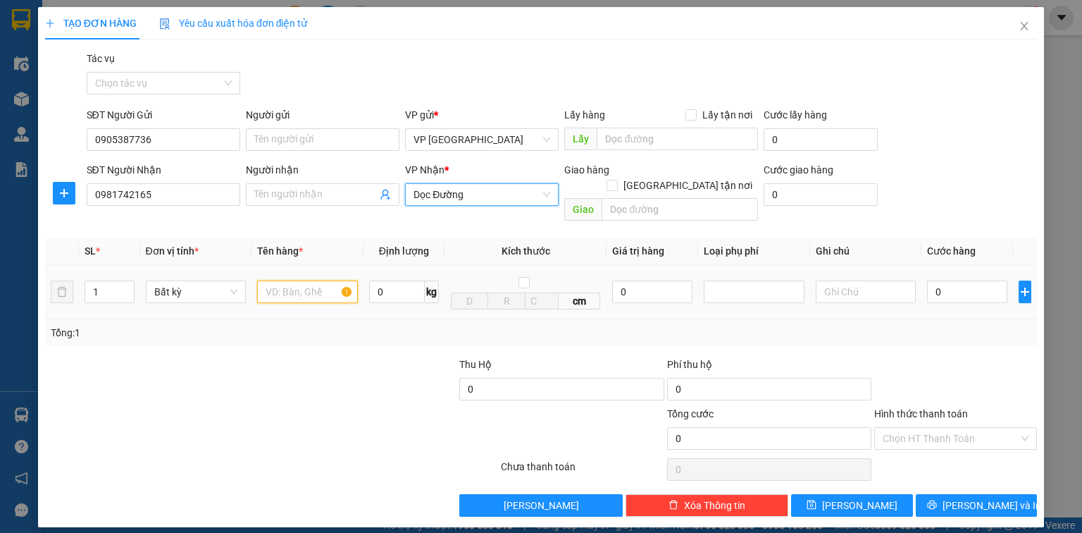
click at [316, 280] on input "text" at bounding box center [307, 291] width 101 height 23
type input "ct"
click at [1026, 25] on icon "close" at bounding box center [1024, 25] width 11 height 11
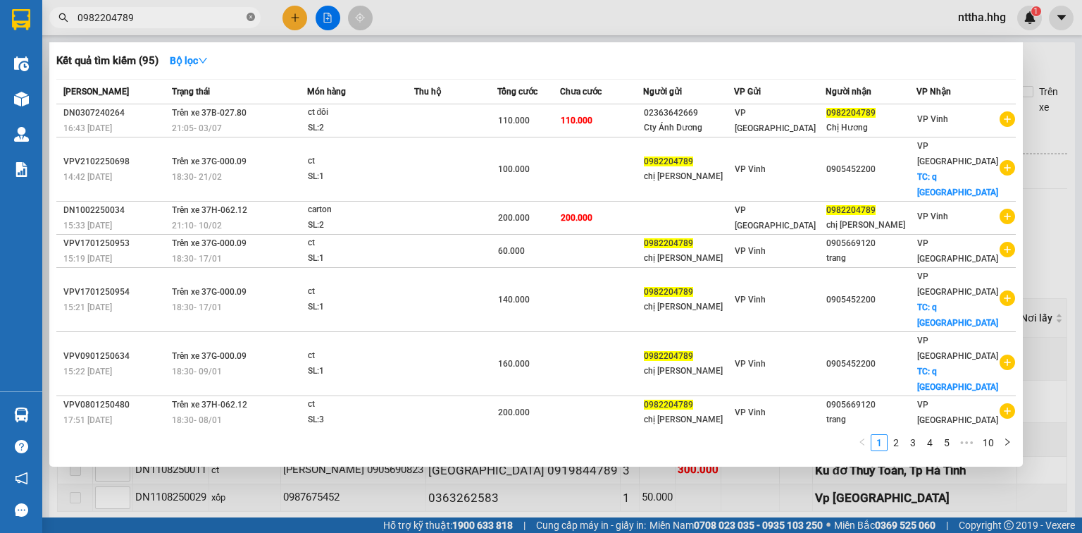
click at [247, 16] on icon "close-circle" at bounding box center [251, 17] width 8 height 8
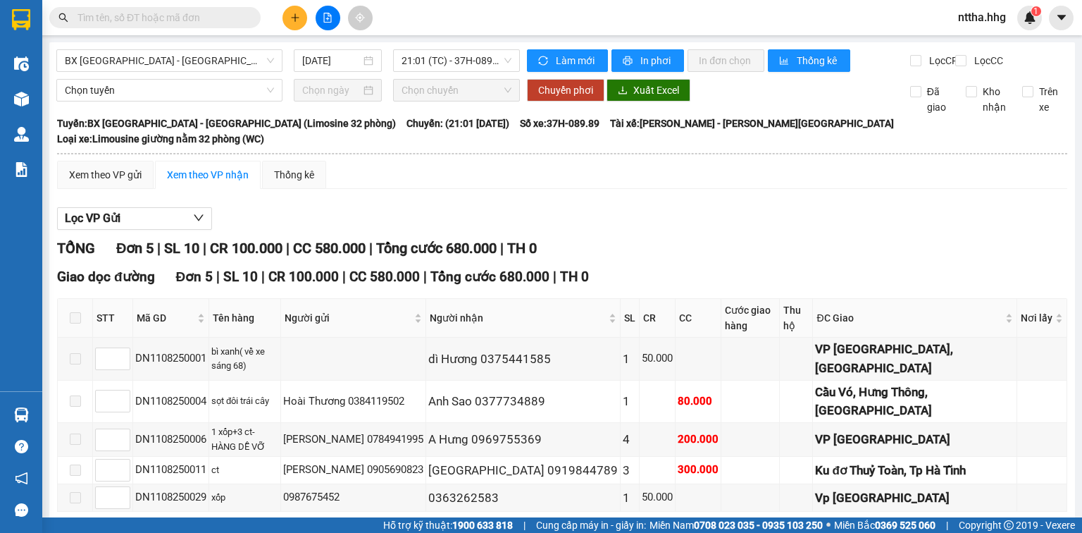
click at [207, 22] on input "text" at bounding box center [161, 18] width 166 height 16
paste input "0905579286"
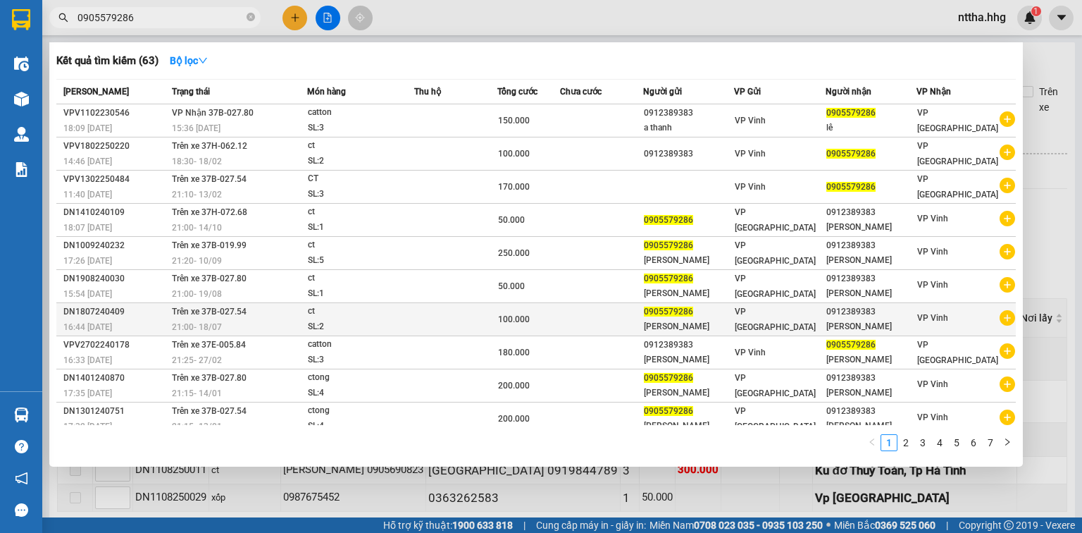
type input "0905579286"
click at [302, 314] on td "Trên xe 37B-027.54 21:00 - 18/07" at bounding box center [237, 319] width 139 height 33
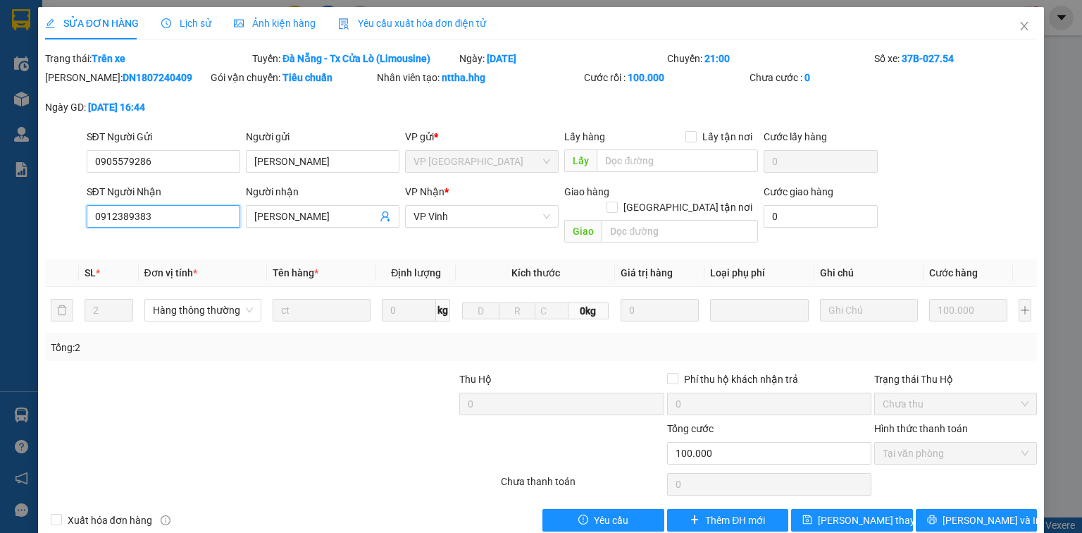
drag, startPoint x: 165, startPoint y: 213, endPoint x: 71, endPoint y: 218, distance: 93.9
click at [71, 218] on div "SĐT Người Nhận 0912389383 0912389383 Người nhận Thanh VP Nhận * VP Vinh Giao hà…" at bounding box center [541, 216] width 995 height 65
click at [1014, 20] on span "Close" at bounding box center [1024, 26] width 39 height 39
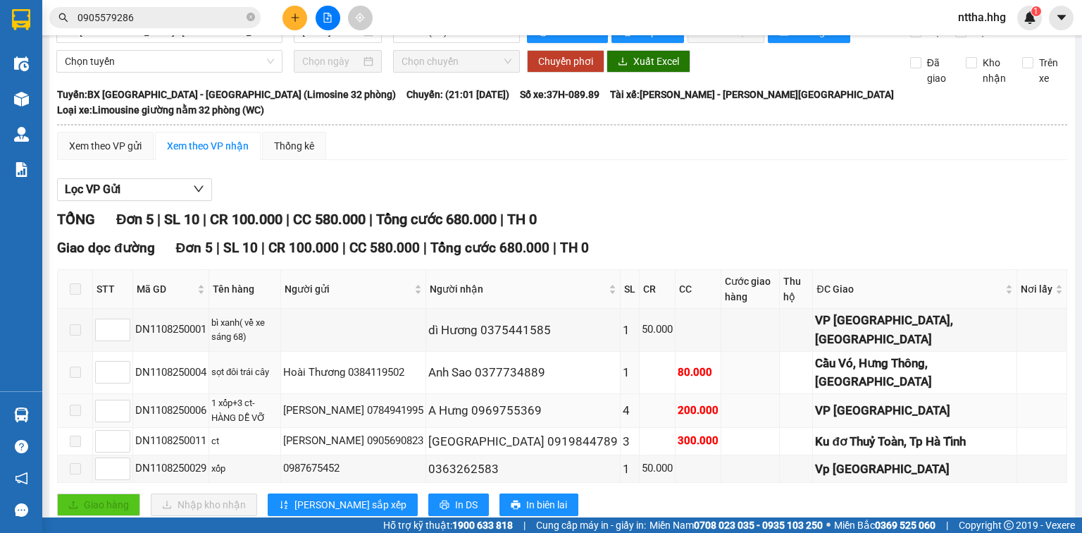
scroll to position [45, 0]
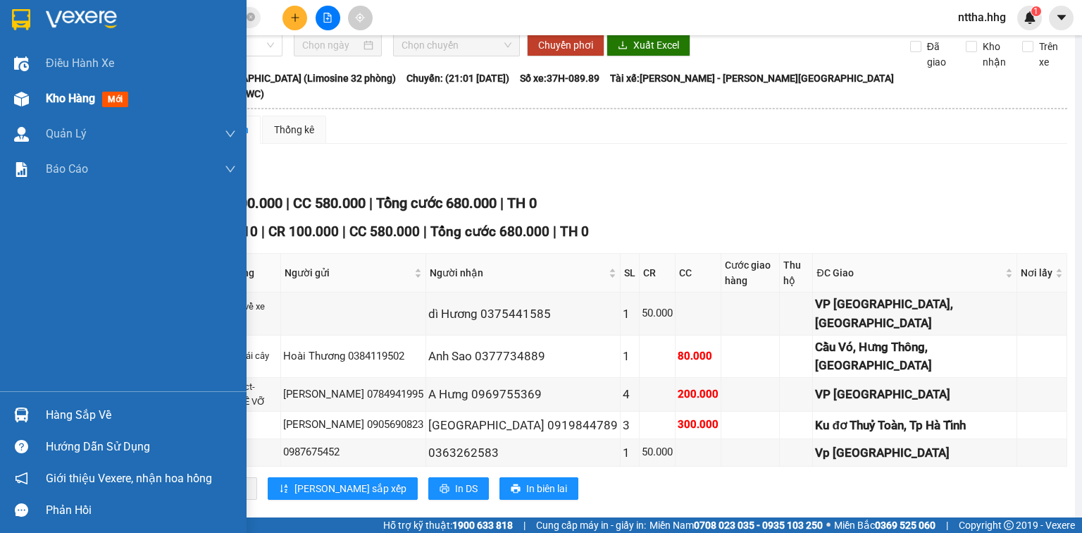
click at [32, 97] on div at bounding box center [21, 99] width 25 height 25
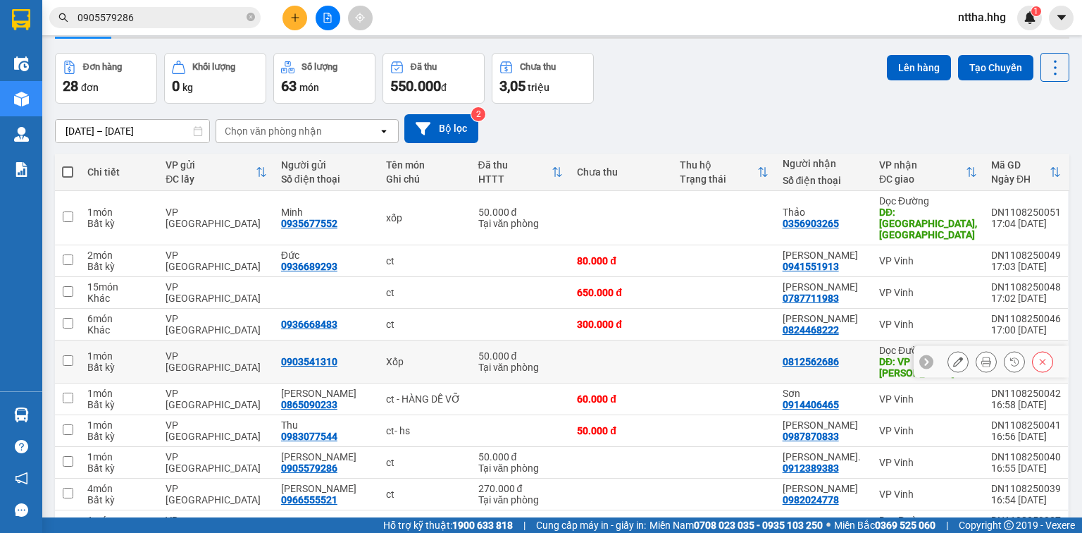
click at [375, 344] on td "0903541310" at bounding box center [326, 361] width 105 height 43
checkbox input "true"
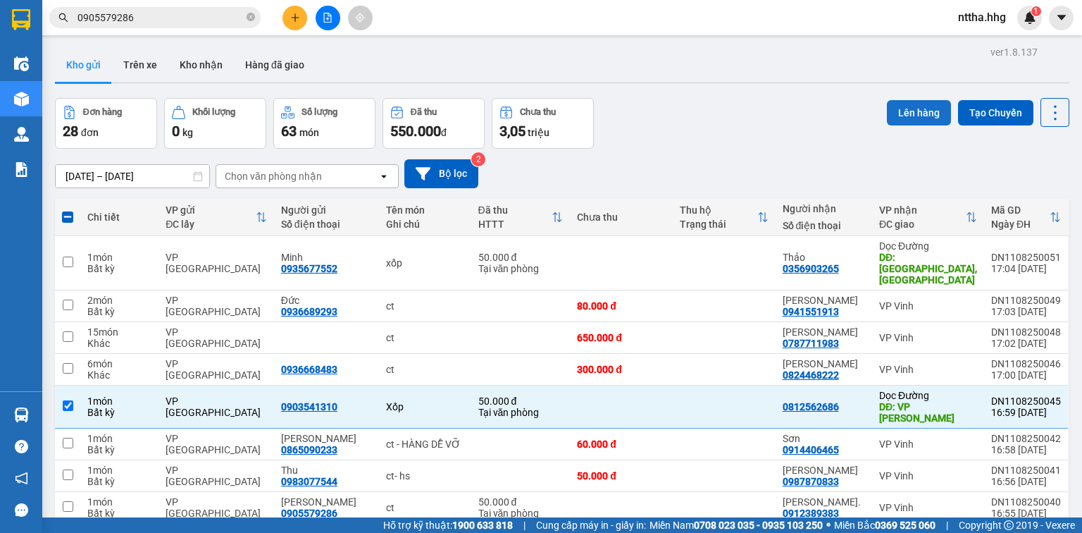
click at [894, 110] on button "Lên hàng" at bounding box center [919, 112] width 64 height 25
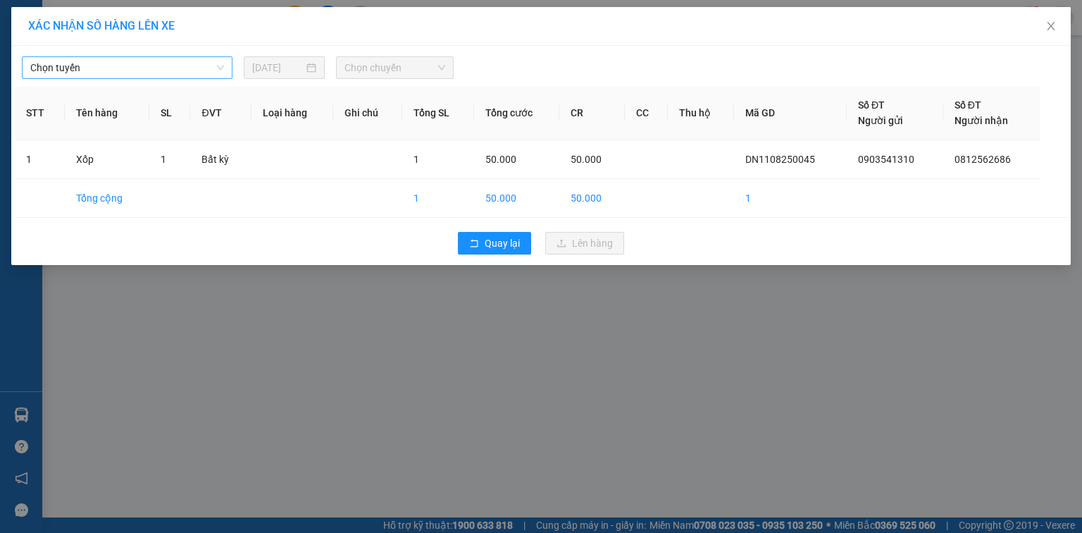
click at [214, 75] on span "Chọn tuyến" at bounding box center [127, 67] width 194 height 21
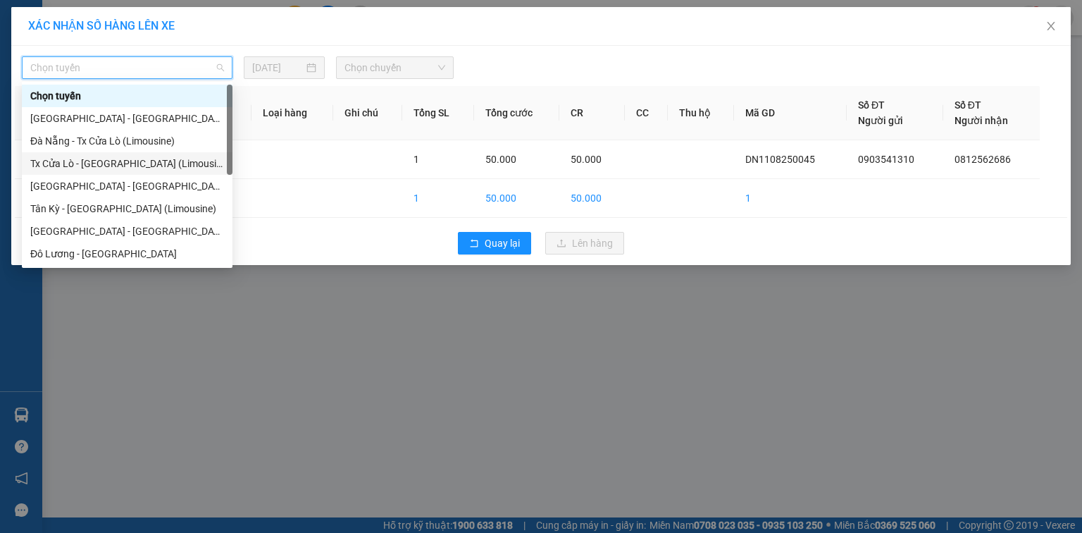
scroll to position [107, 0]
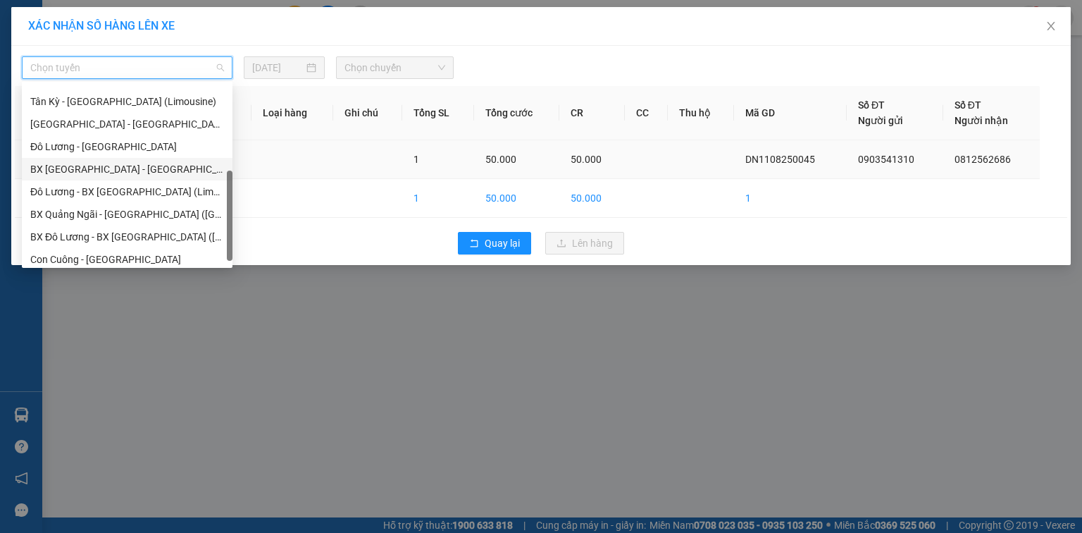
drag, startPoint x: 109, startPoint y: 167, endPoint x: 127, endPoint y: 163, distance: 18.7
click at [109, 166] on div "BX [GEOGRAPHIC_DATA] - [GEOGRAPHIC_DATA] (Limosine 32 phòng)" at bounding box center [127, 169] width 194 height 16
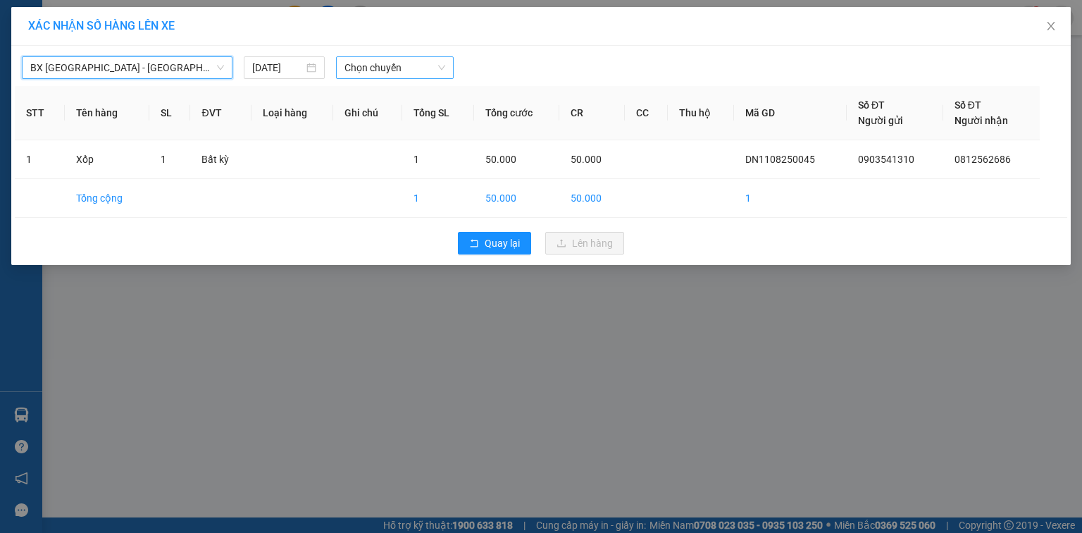
click at [426, 67] on span "Chọn chuyến" at bounding box center [395, 67] width 101 height 21
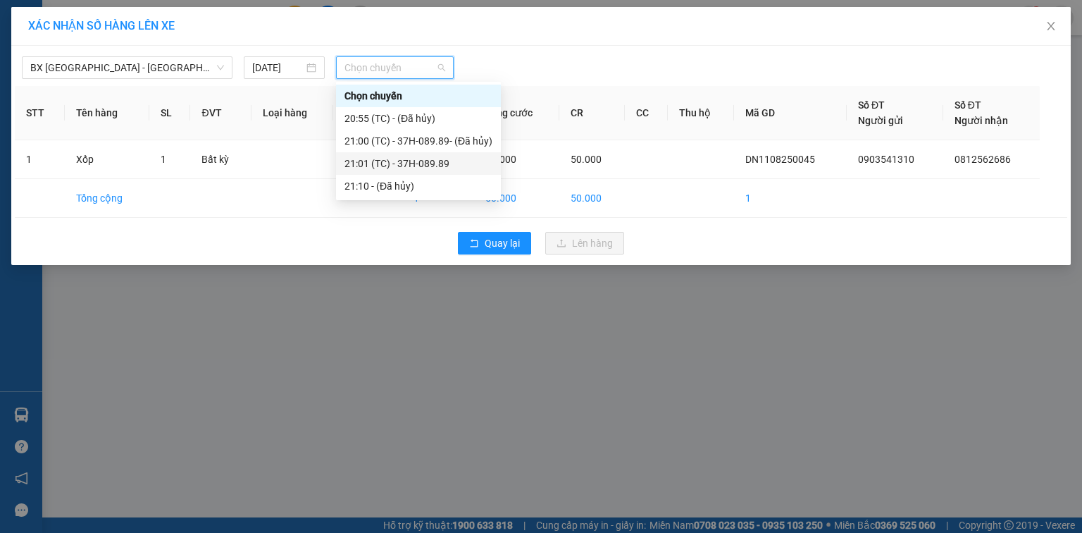
click at [404, 163] on div "21:01 (TC) - 37H-089.89" at bounding box center [419, 164] width 148 height 16
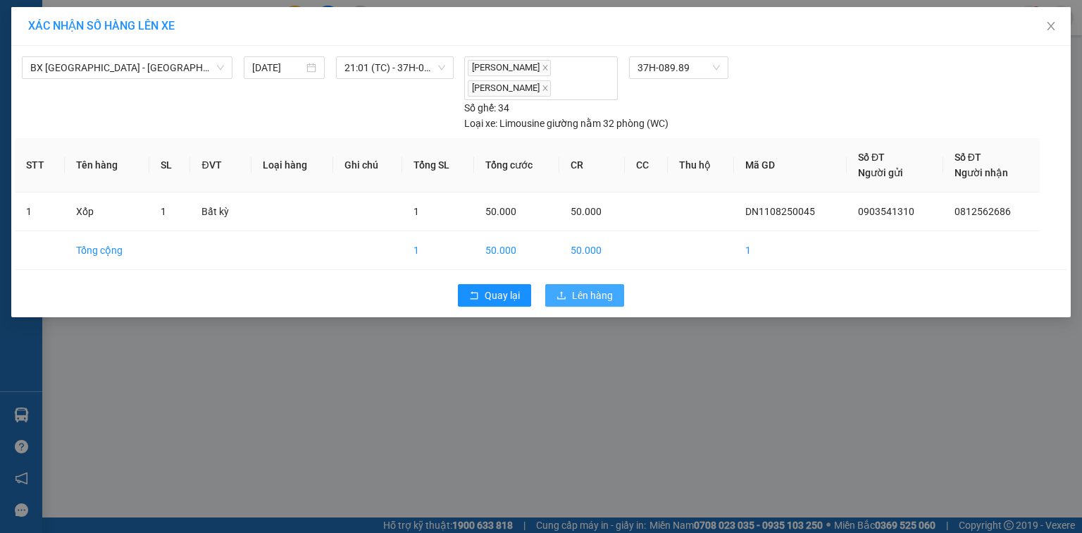
click at [562, 288] on button "Lên hàng" at bounding box center [584, 295] width 79 height 23
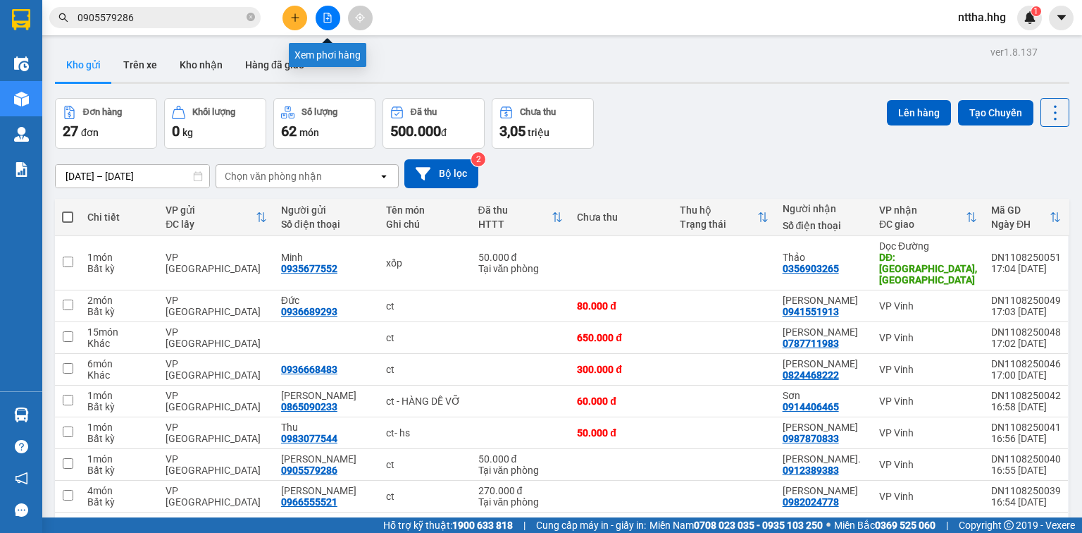
click at [330, 21] on icon "file-add" at bounding box center [328, 18] width 10 height 10
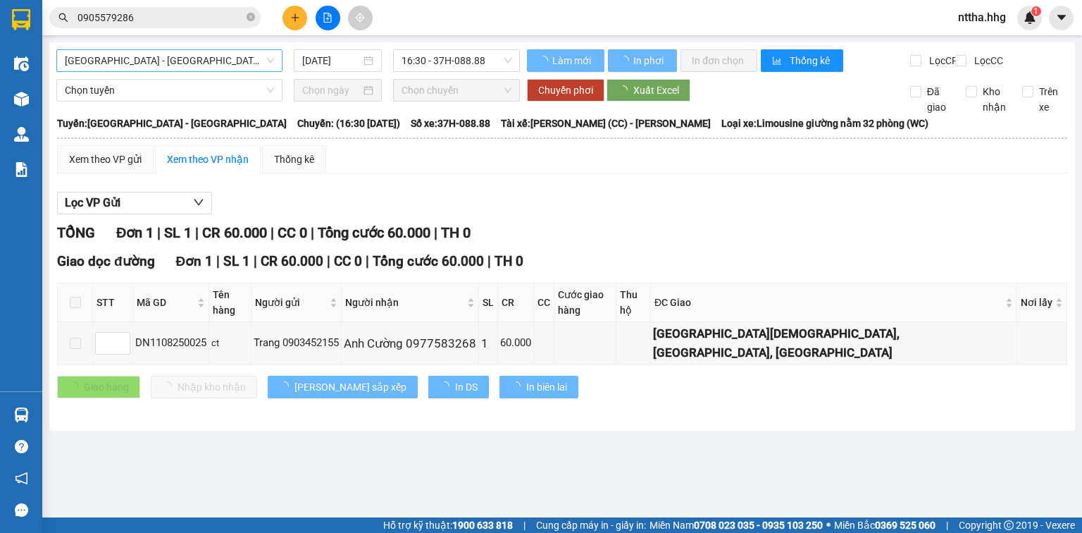
click at [185, 55] on span "[GEOGRAPHIC_DATA] - [GEOGRAPHIC_DATA]" at bounding box center [169, 60] width 209 height 21
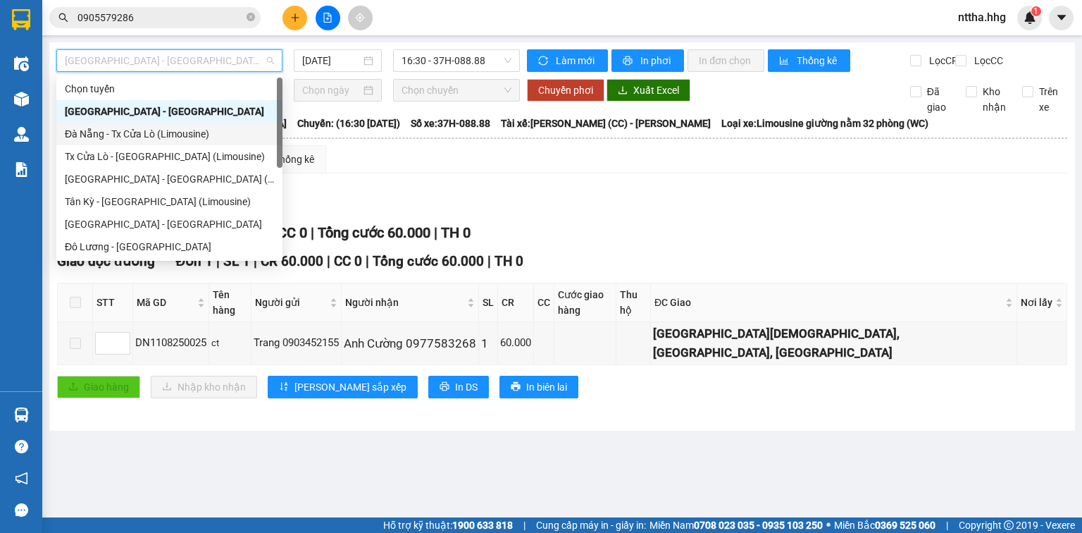
click at [144, 131] on div "Đà Nẵng - Tx Cửa Lò (Limousine)" at bounding box center [169, 134] width 209 height 16
type input "[DATE]"
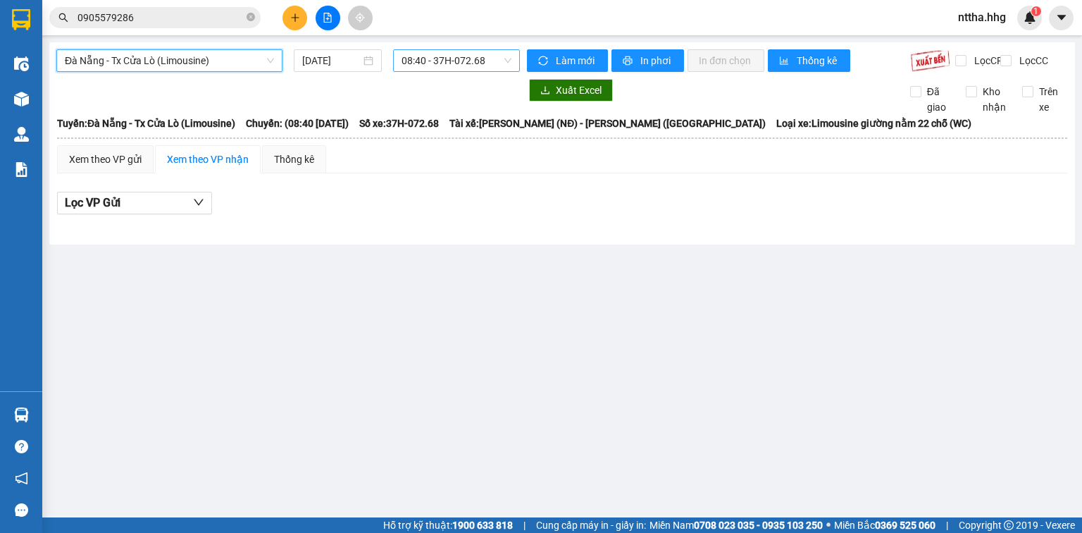
click at [449, 56] on span "08:40 - 37H-072.68" at bounding box center [457, 60] width 111 height 21
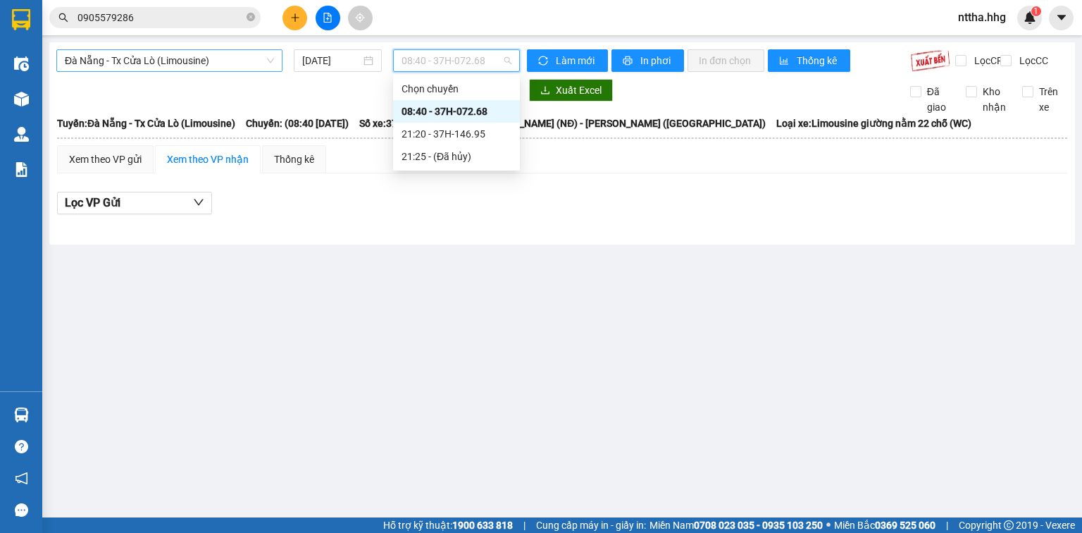
click at [237, 57] on span "Đà Nẵng - Tx Cửa Lò (Limousine)" at bounding box center [169, 60] width 209 height 21
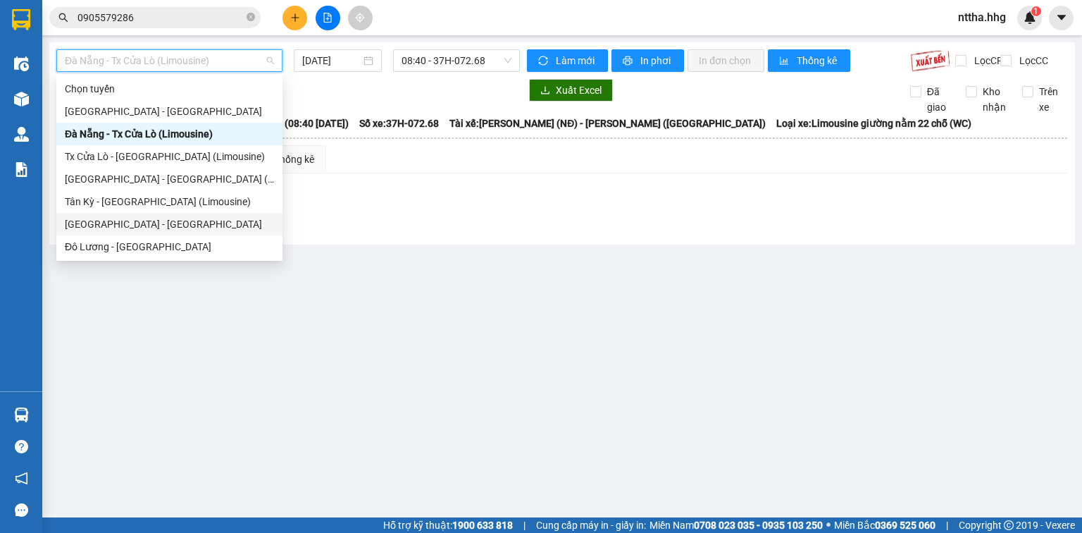
scroll to position [107, 0]
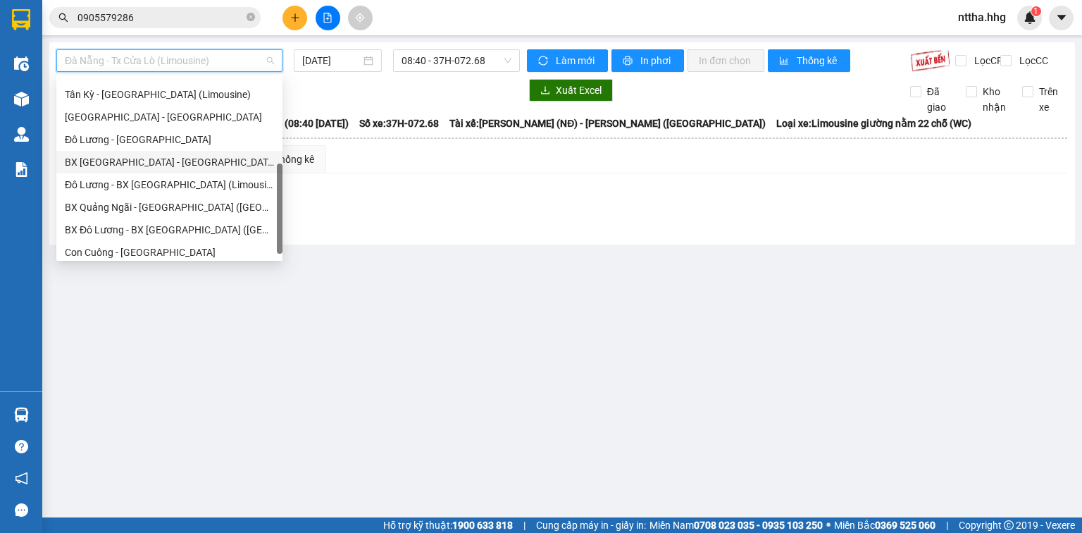
click at [140, 164] on div "BX [GEOGRAPHIC_DATA] - [GEOGRAPHIC_DATA] (Limosine 32 phòng)" at bounding box center [169, 162] width 209 height 16
type input "[DATE]"
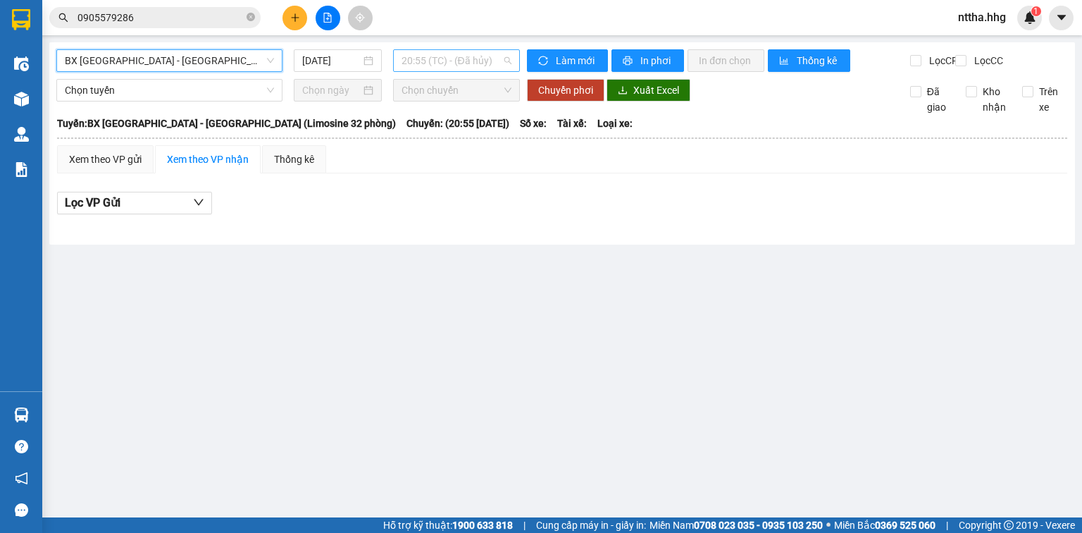
click at [447, 58] on span "20:55 (TC) - (Đã hủy)" at bounding box center [457, 60] width 111 height 21
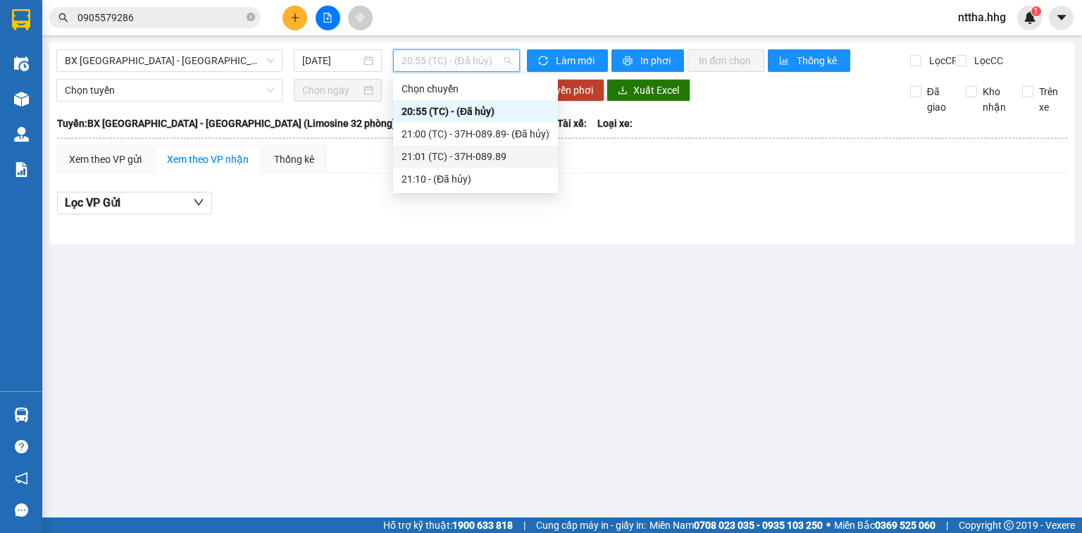
click at [422, 152] on div "21:01 (TC) - 37H-089.89" at bounding box center [476, 157] width 148 height 16
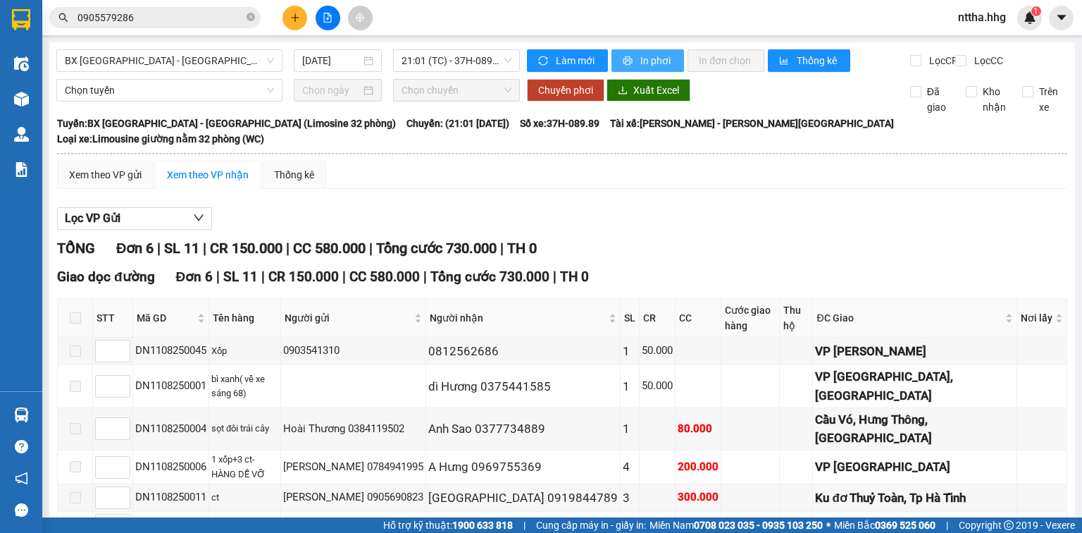
click at [641, 63] on span "In phơi" at bounding box center [657, 61] width 32 height 16
click at [296, 20] on icon "plus" at bounding box center [295, 18] width 10 height 10
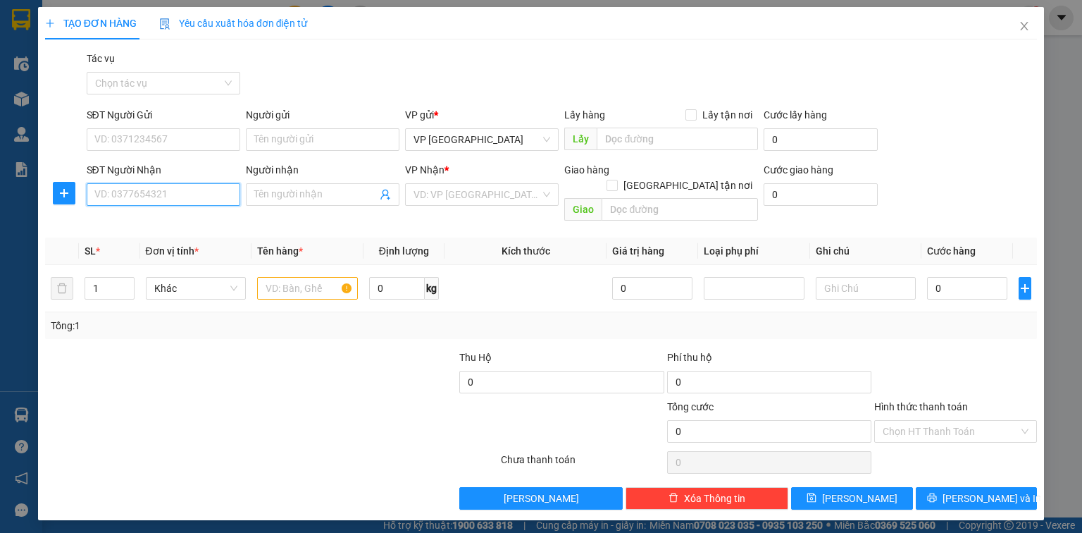
click at [150, 195] on input "SĐT Người Nhận" at bounding box center [164, 194] width 154 height 23
type input "0916550336"
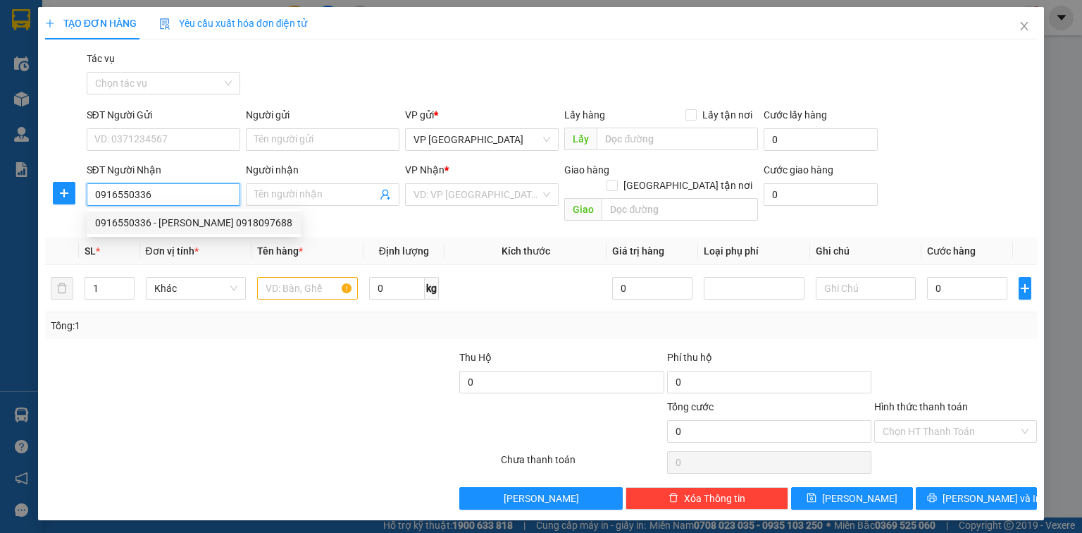
click at [158, 220] on div "0916550336 - [PERSON_NAME] 0918097688" at bounding box center [193, 223] width 197 height 16
type input "[PERSON_NAME] Hoàng 0918097688"
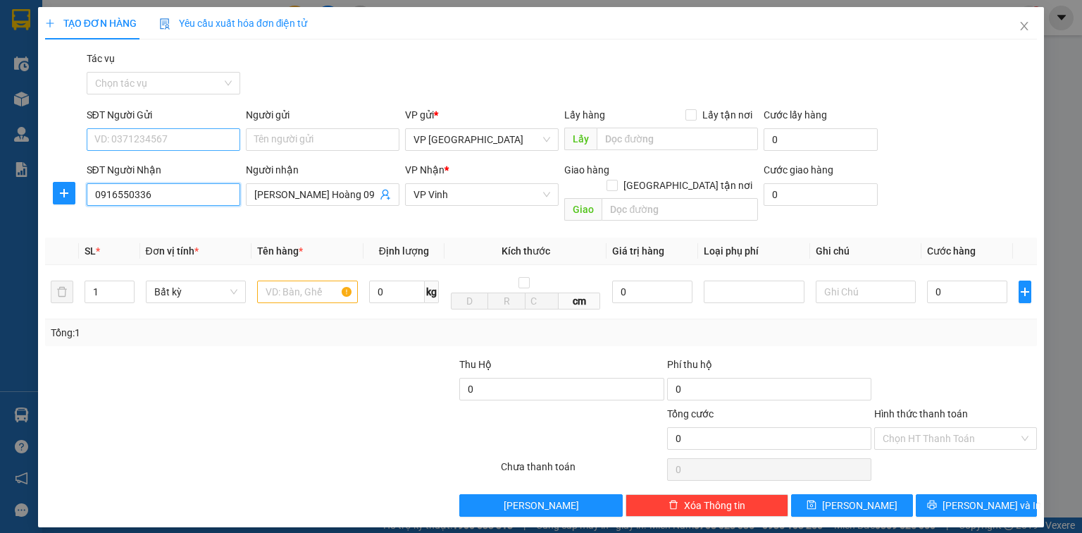
type input "0916550336"
click at [181, 139] on input "SĐT Người Gửi" at bounding box center [164, 139] width 154 height 23
click at [18, 98] on div "TẠO ĐƠN HÀNG Yêu cầu xuất hóa đơn điện tử Transit Pickup Surcharge Ids Transit …" at bounding box center [541, 266] width 1082 height 533
click at [1023, 29] on icon "close" at bounding box center [1024, 25] width 11 height 11
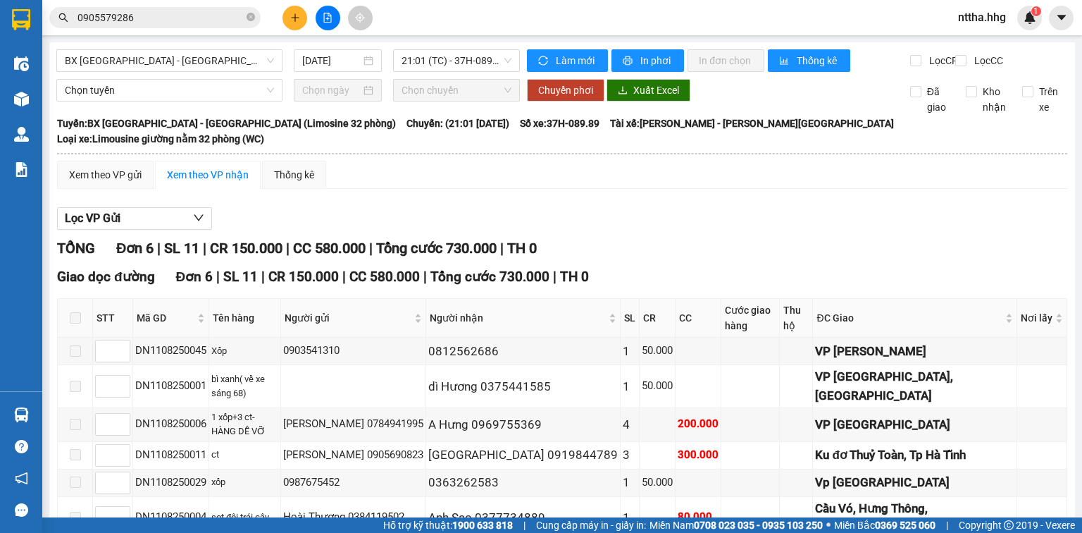
click at [56, 101] on div "Chọn tuyến" at bounding box center [169, 90] width 237 height 23
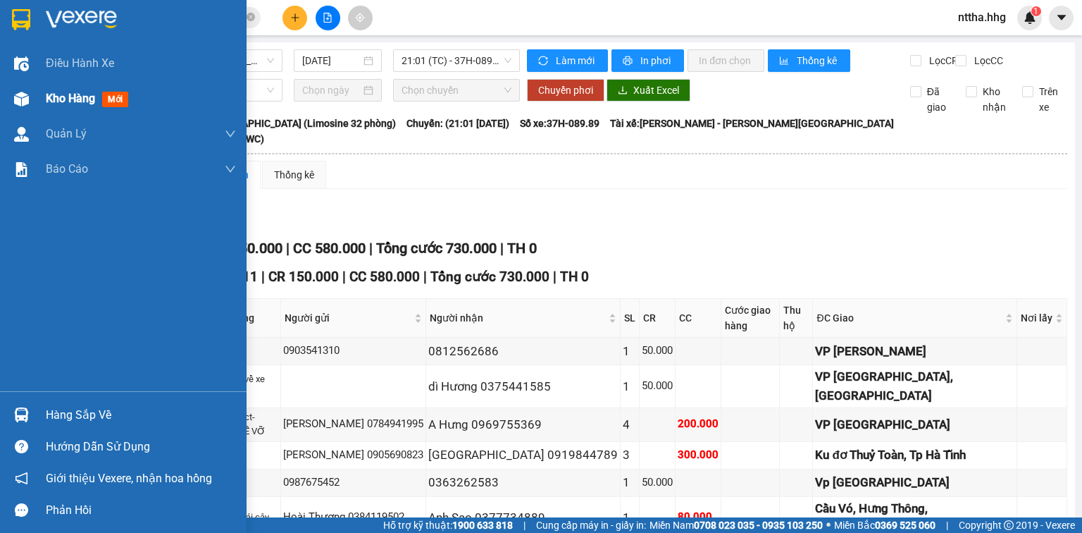
click at [35, 92] on div "Kho hàng mới" at bounding box center [123, 98] width 247 height 35
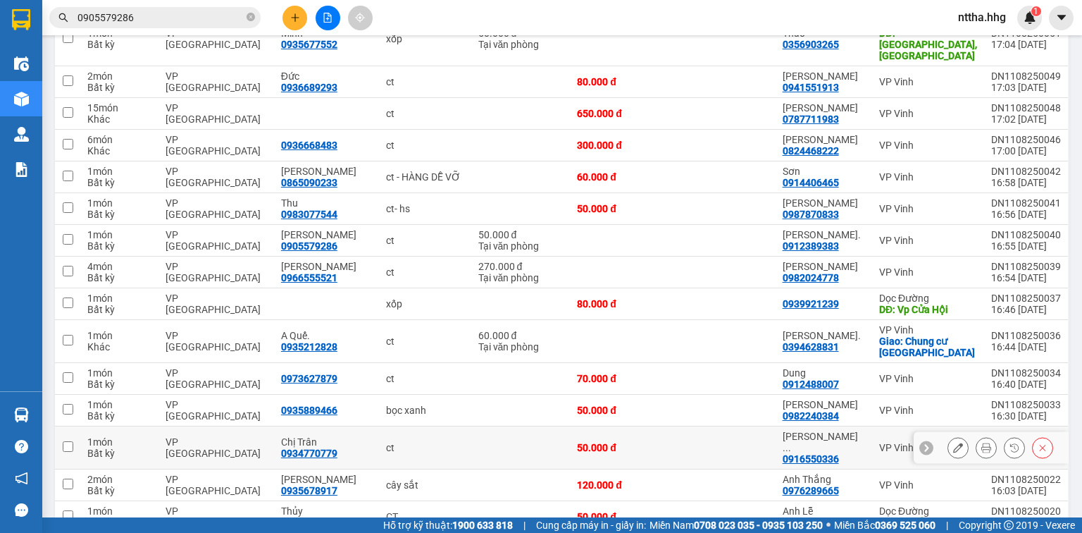
scroll to position [226, 0]
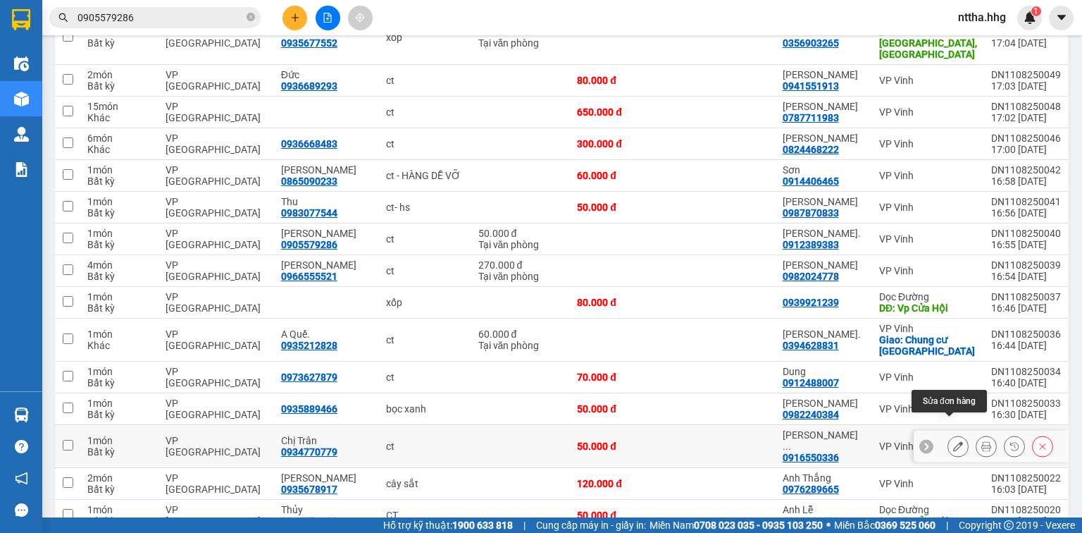
click at [953, 441] on icon at bounding box center [958, 446] width 10 height 10
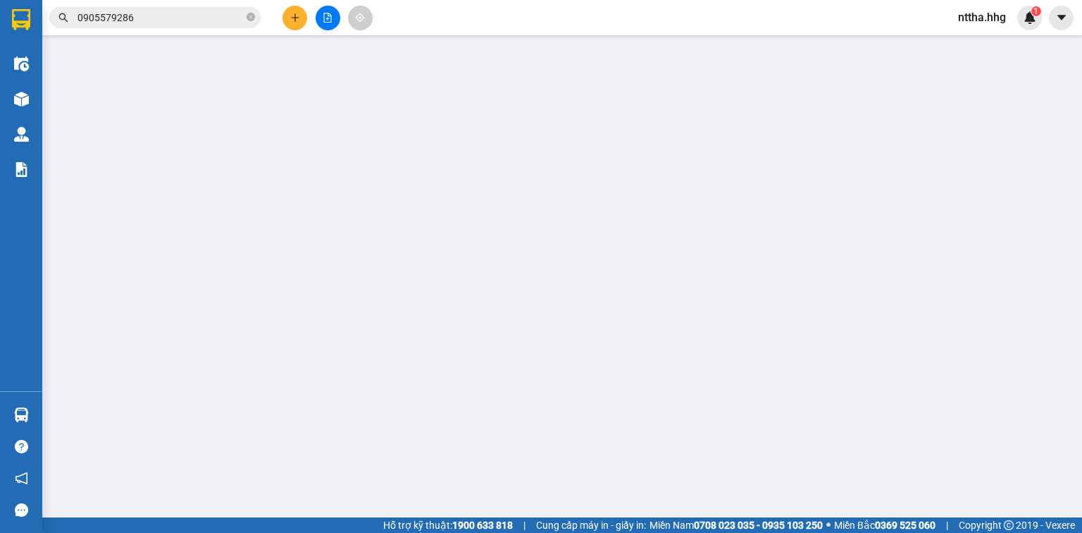
type input "0934770779"
type input "Chị Trân"
type input "0916550336"
type input "[PERSON_NAME] Hoàng 0918097688"
type input "50.000"
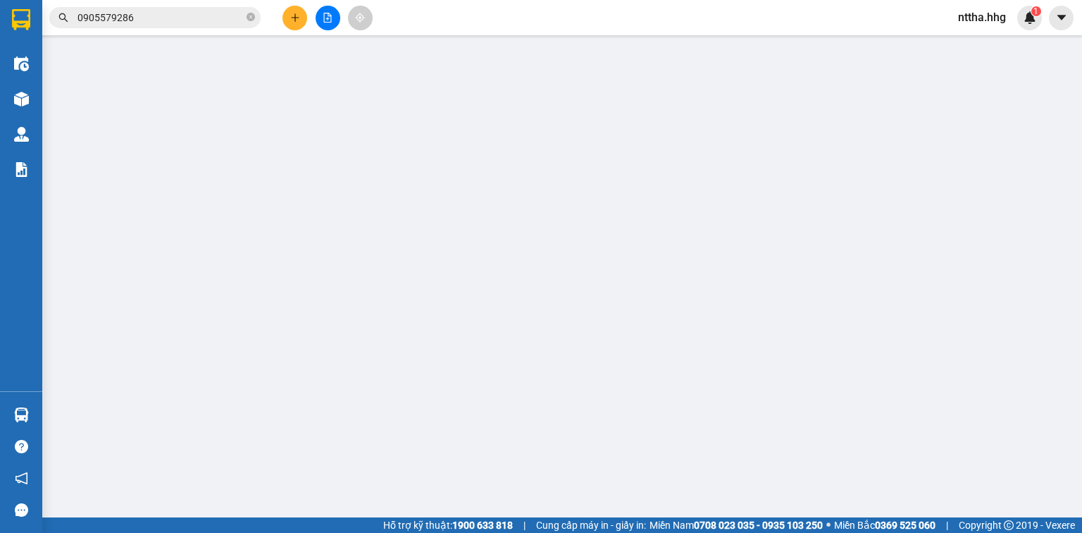
type input "50.000"
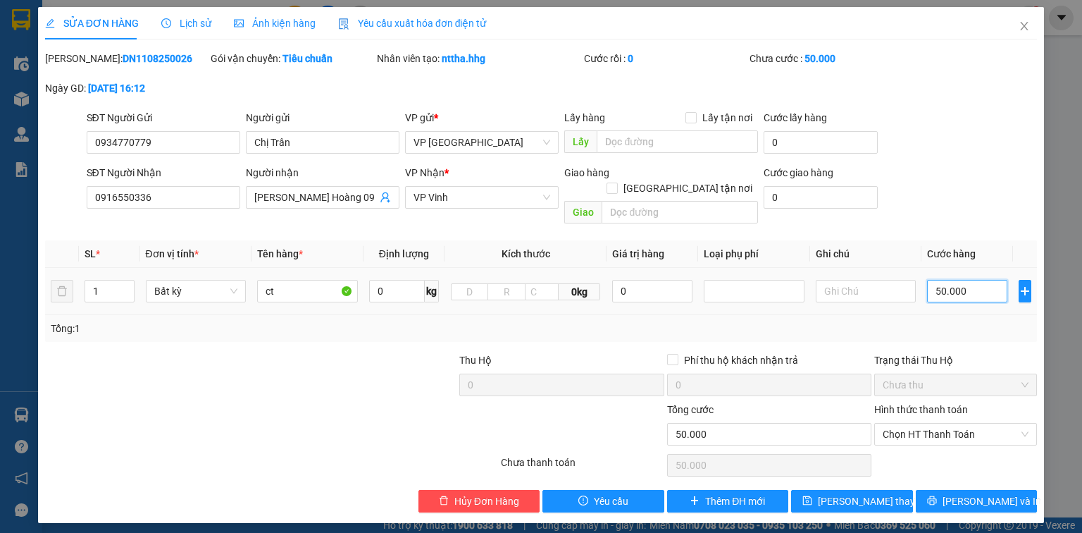
click at [937, 280] on input "50.000" at bounding box center [967, 291] width 80 height 23
type input "1"
type input "10"
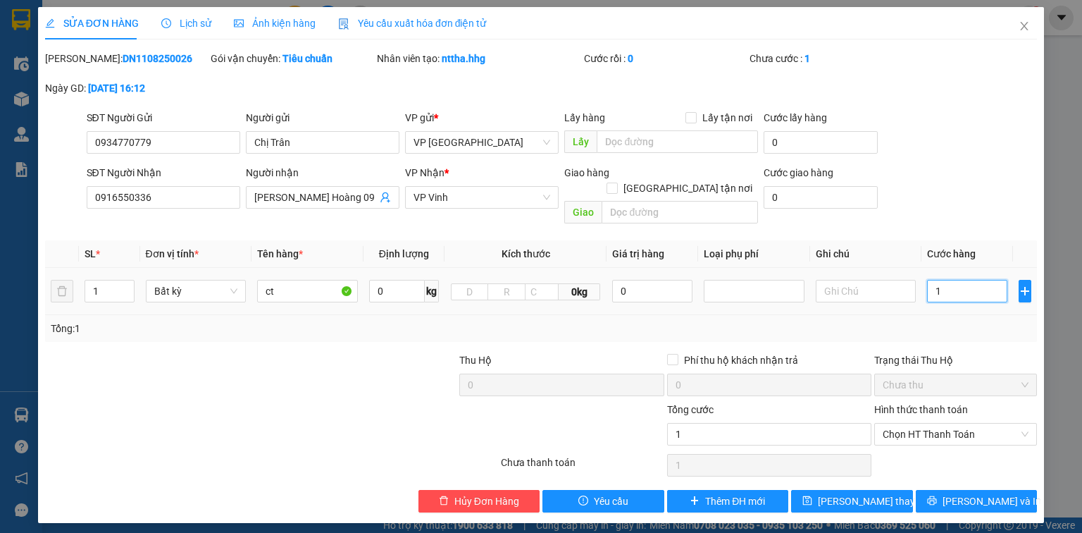
type input "10"
type input "100"
type input "1.000"
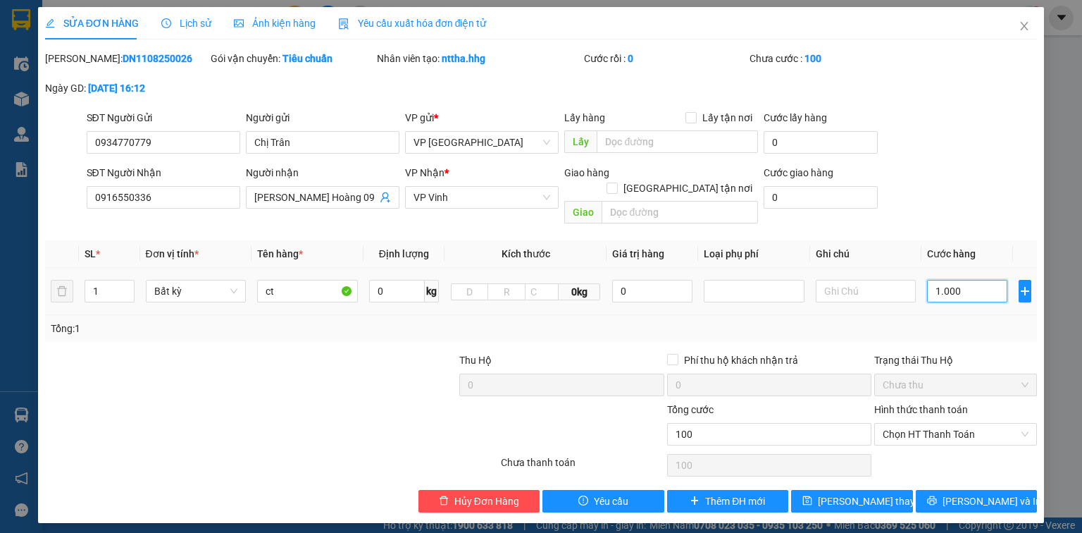
type input "1.000"
type input "10.000"
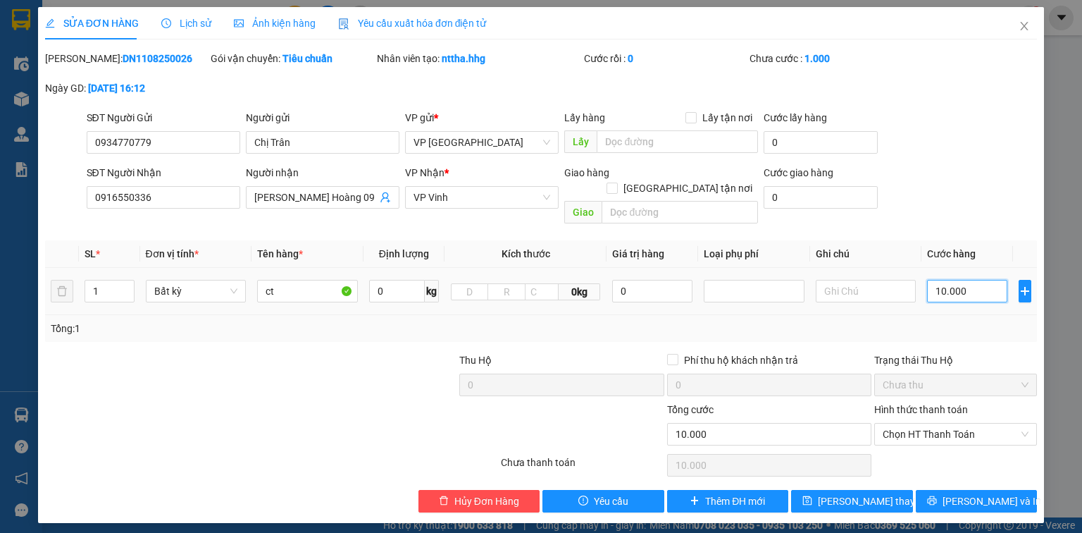
type input "100.000"
click at [937, 495] on icon "printer" at bounding box center [932, 500] width 10 height 10
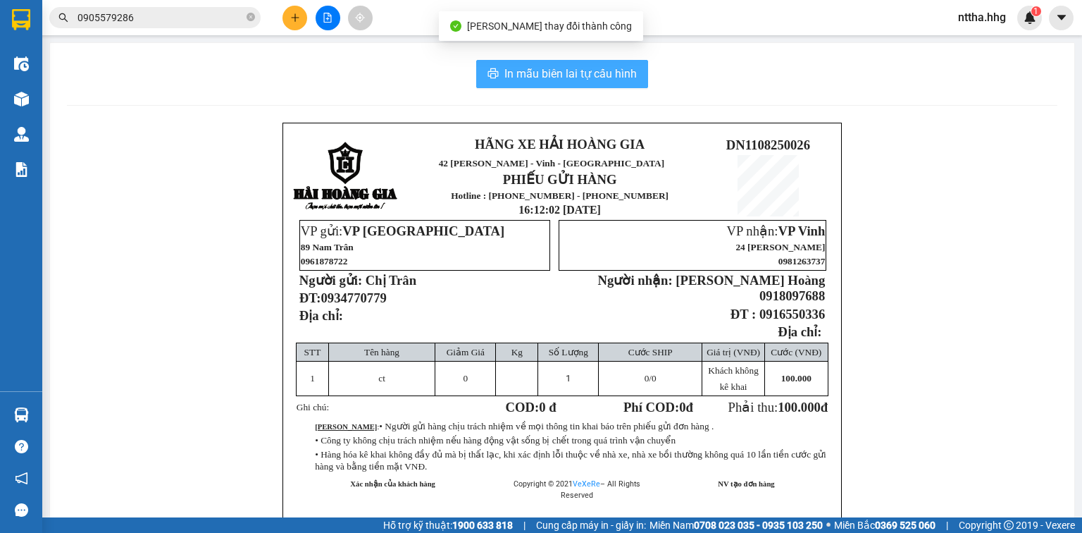
click at [576, 70] on span "In mẫu biên lai tự cấu hình" at bounding box center [571, 74] width 132 height 18
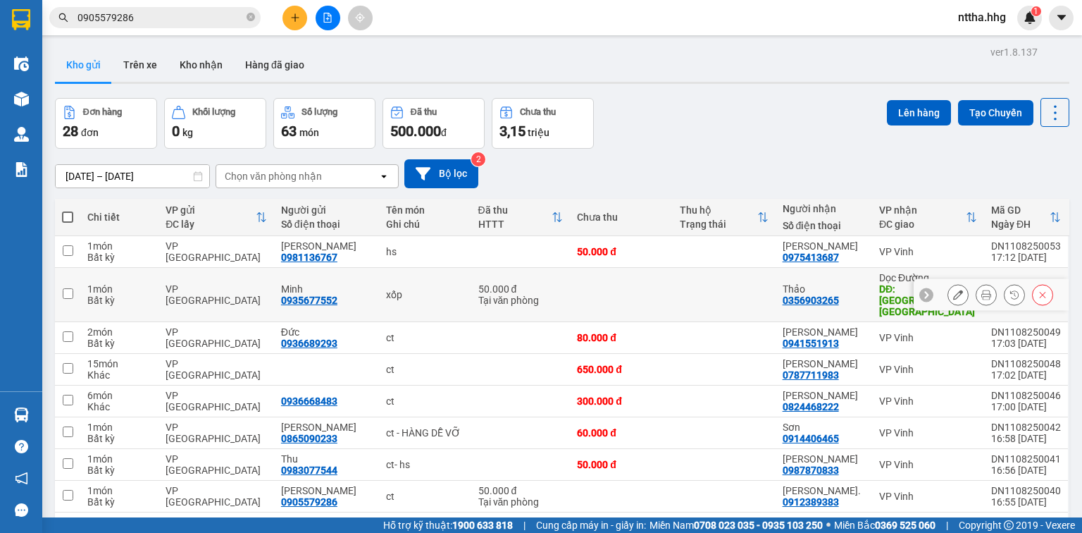
click at [79, 288] on td at bounding box center [67, 295] width 25 height 54
checkbox input "true"
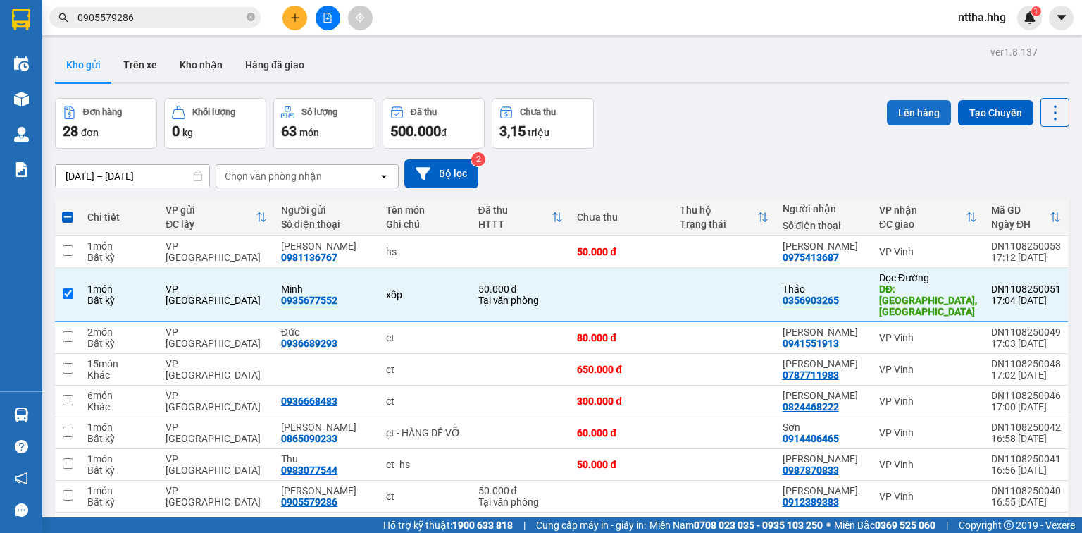
click at [910, 113] on button "Lên hàng" at bounding box center [919, 112] width 64 height 25
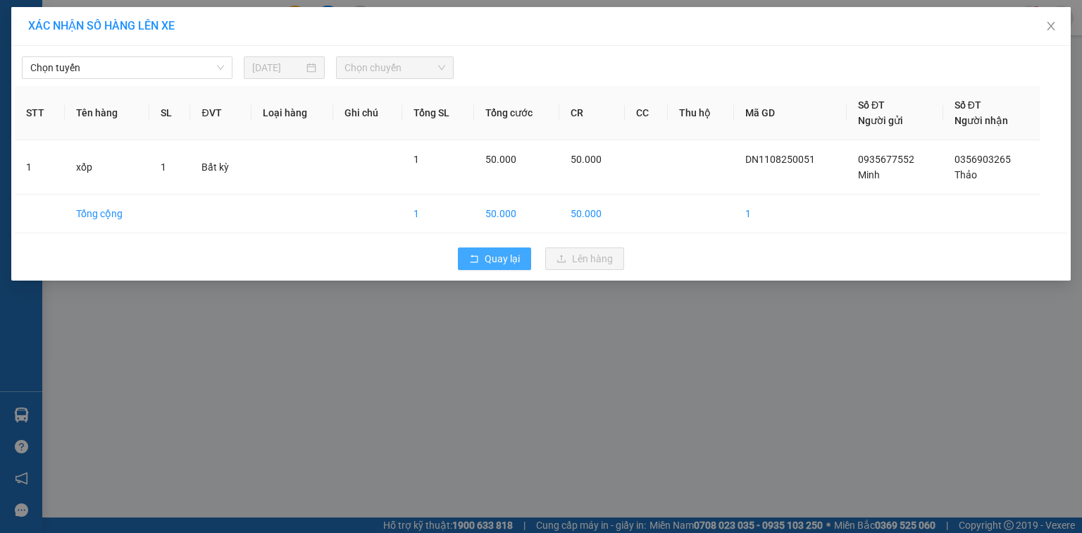
click at [488, 261] on span "Quay lại" at bounding box center [502, 259] width 35 height 16
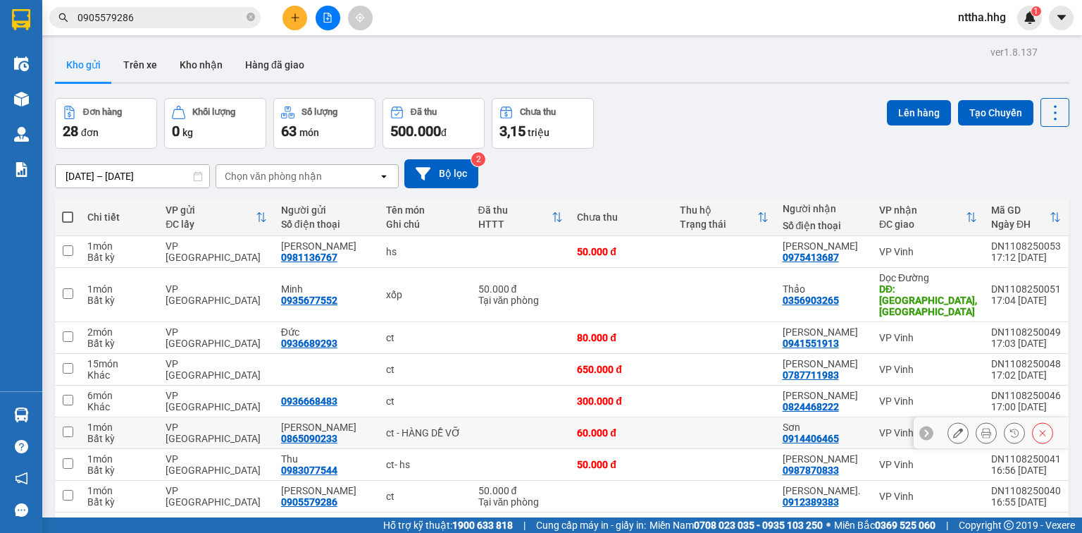
scroll to position [113, 0]
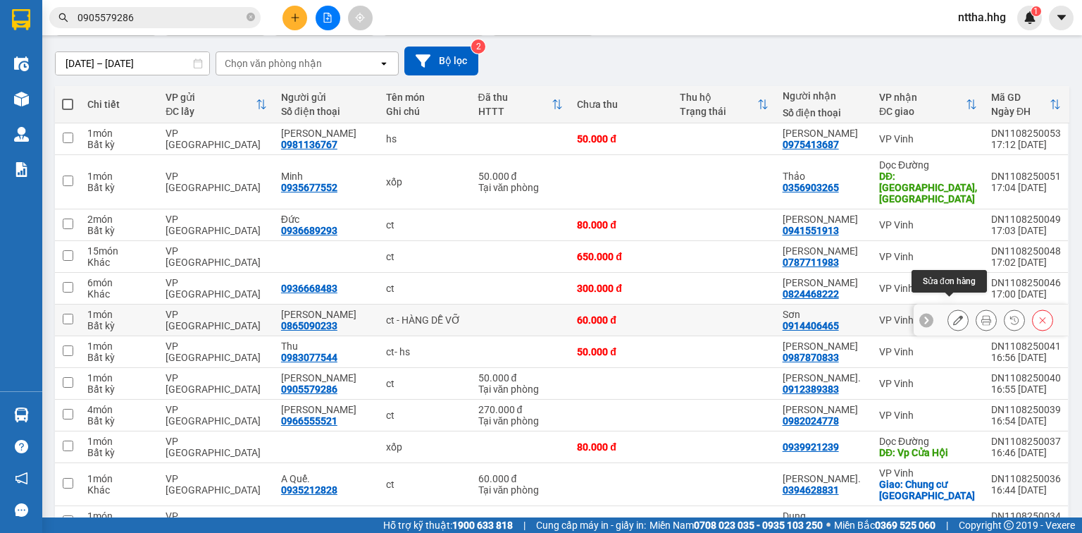
click at [956, 310] on button at bounding box center [959, 320] width 20 height 25
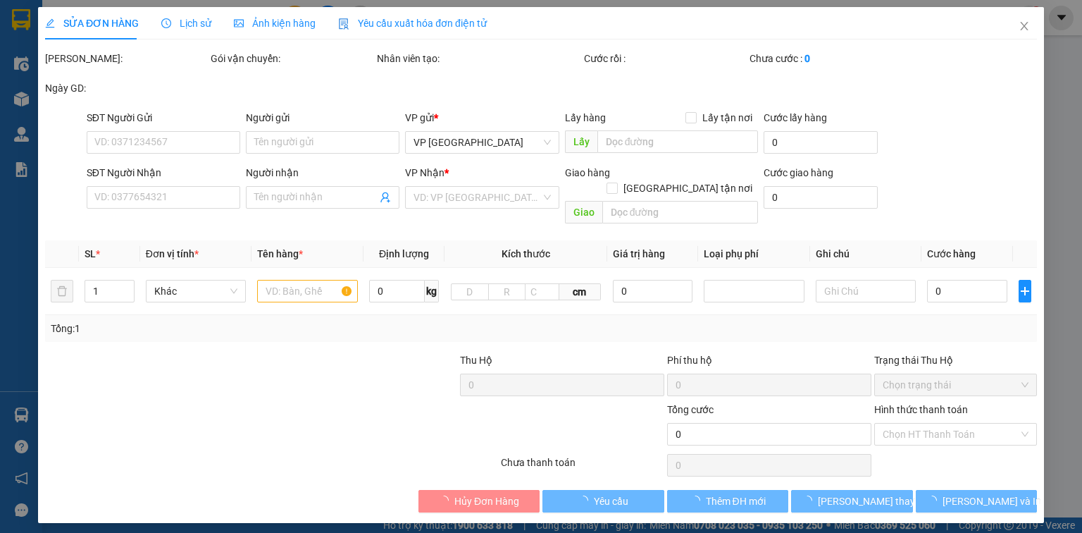
type input "0865090233"
type input "Vân"
type input "0914406465"
type input "Sơn"
type input "60.000"
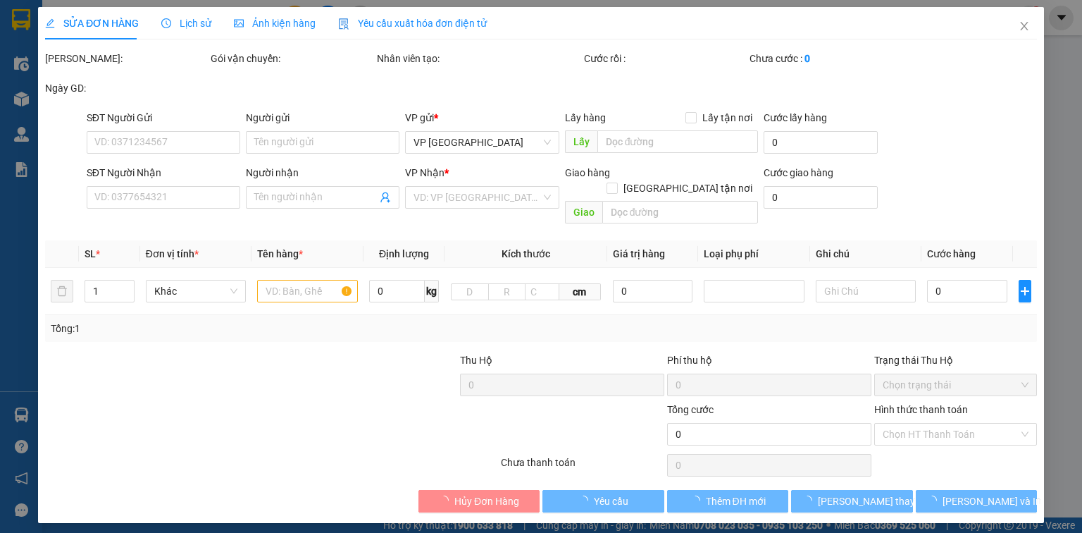
type input "60.000"
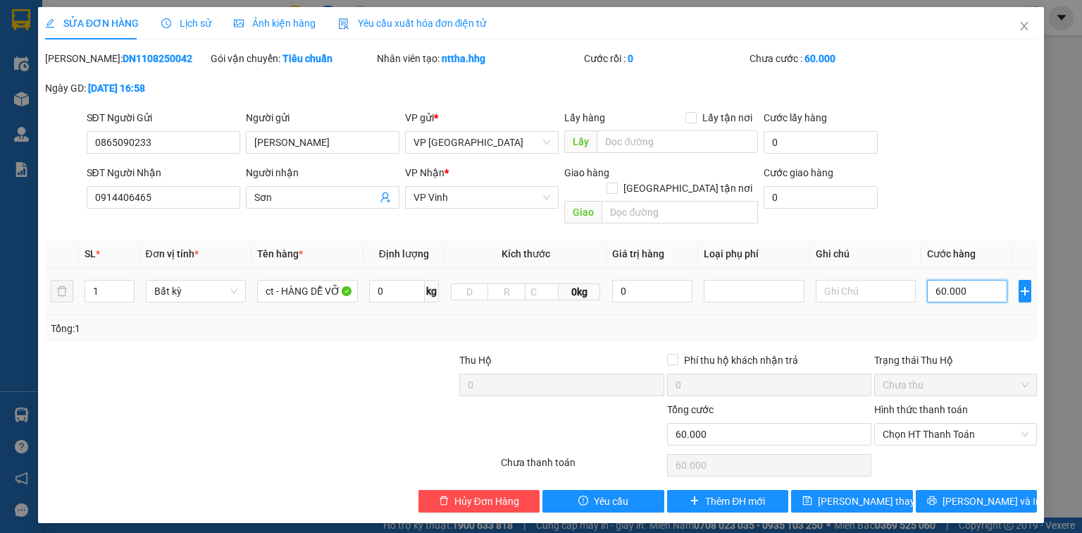
click at [966, 280] on input "60.000" at bounding box center [967, 291] width 80 height 23
type input "7"
type input "70"
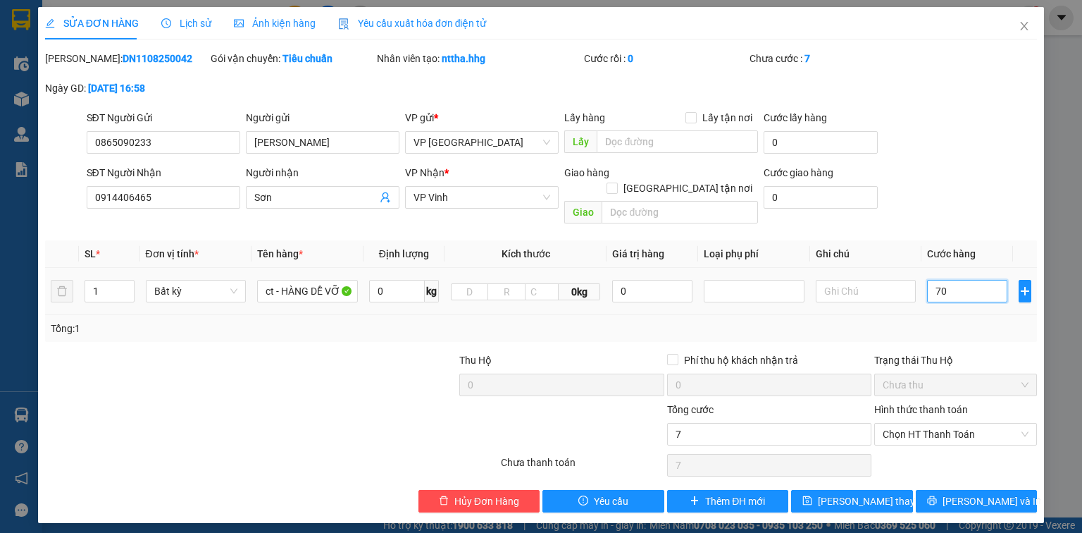
type input "70"
type input "700"
type input "7.000"
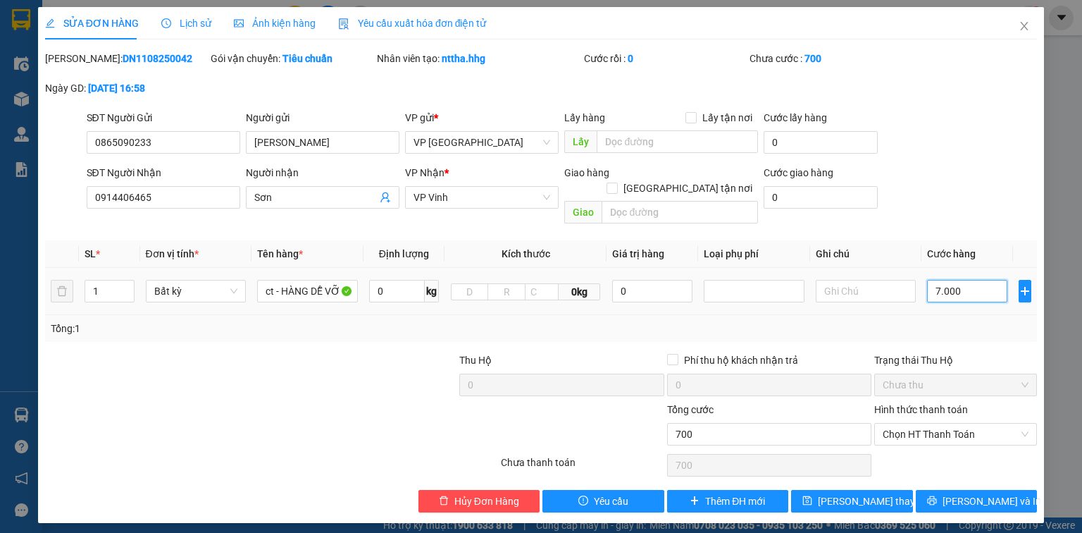
type input "7.000"
type input "70.000"
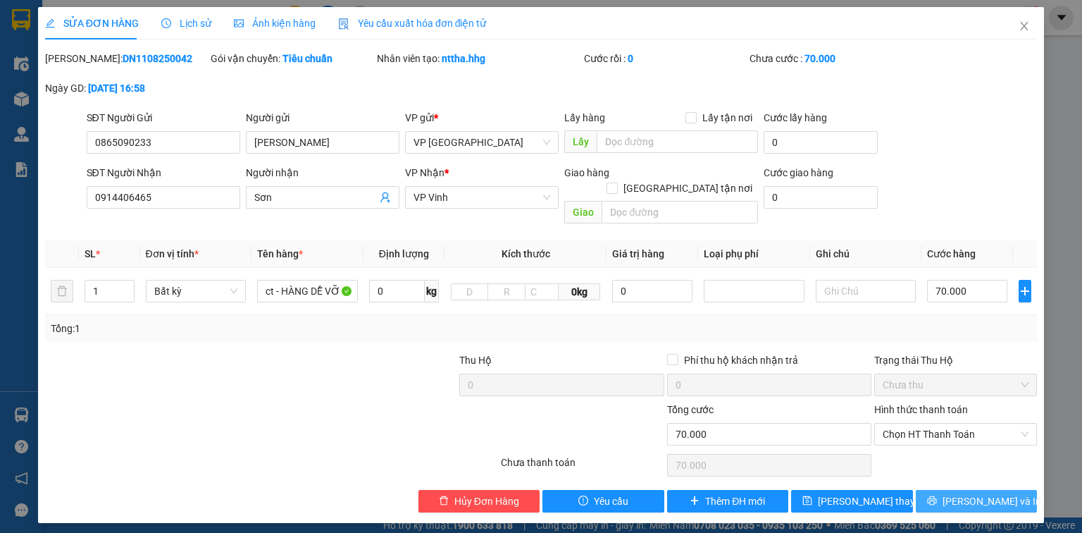
click at [984, 493] on button "[PERSON_NAME] và In" at bounding box center [977, 501] width 122 height 23
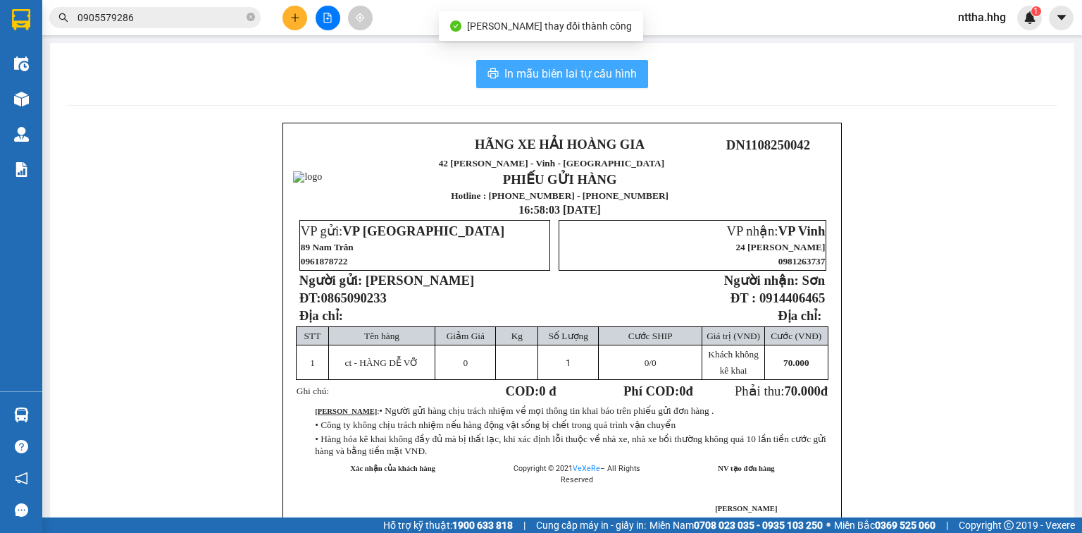
click at [527, 70] on span "In mẫu biên lai tự cấu hình" at bounding box center [571, 74] width 132 height 18
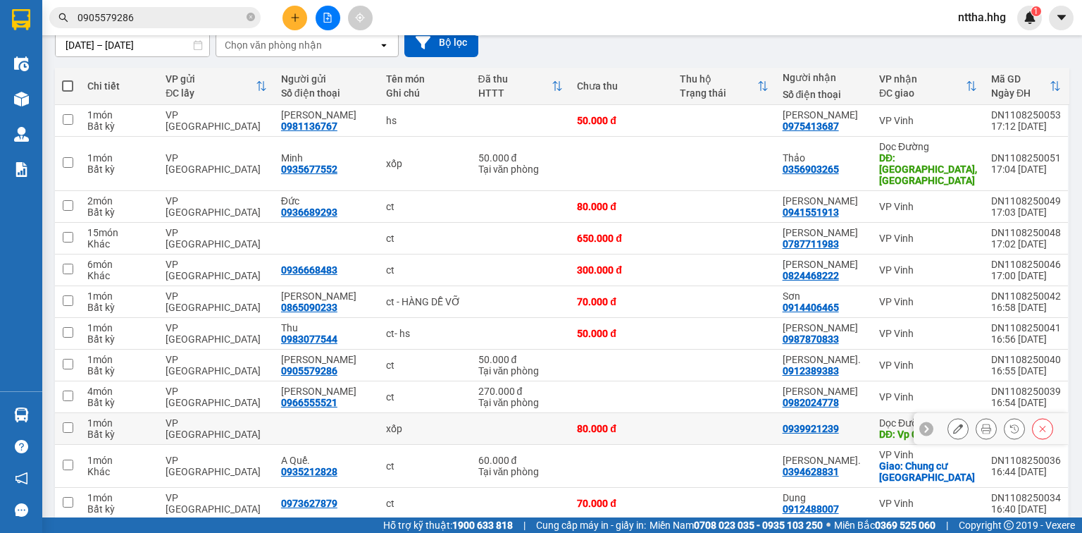
scroll to position [118, 0]
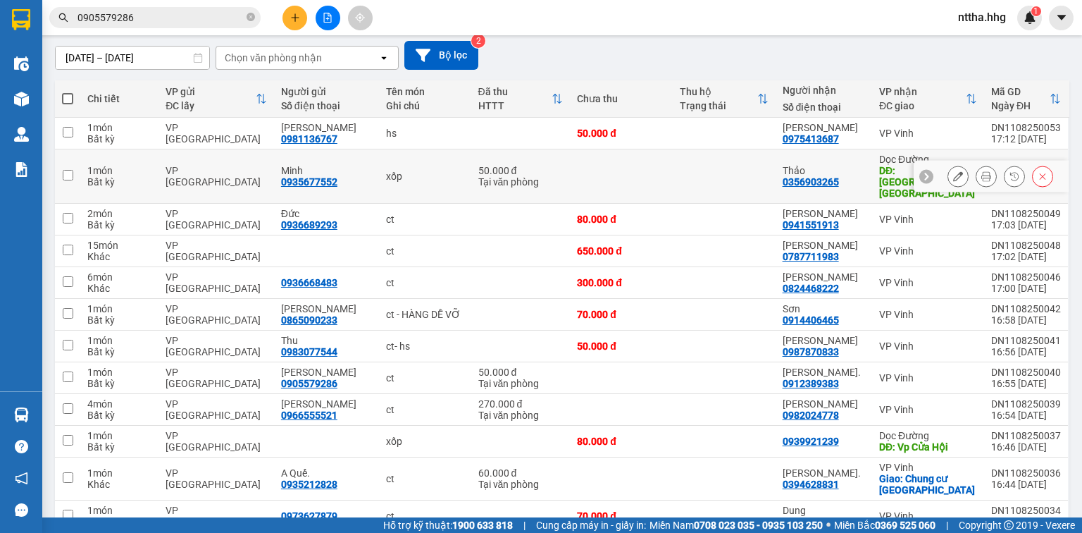
click at [197, 177] on td "VP [GEOGRAPHIC_DATA]" at bounding box center [217, 176] width 116 height 54
checkbox input "true"
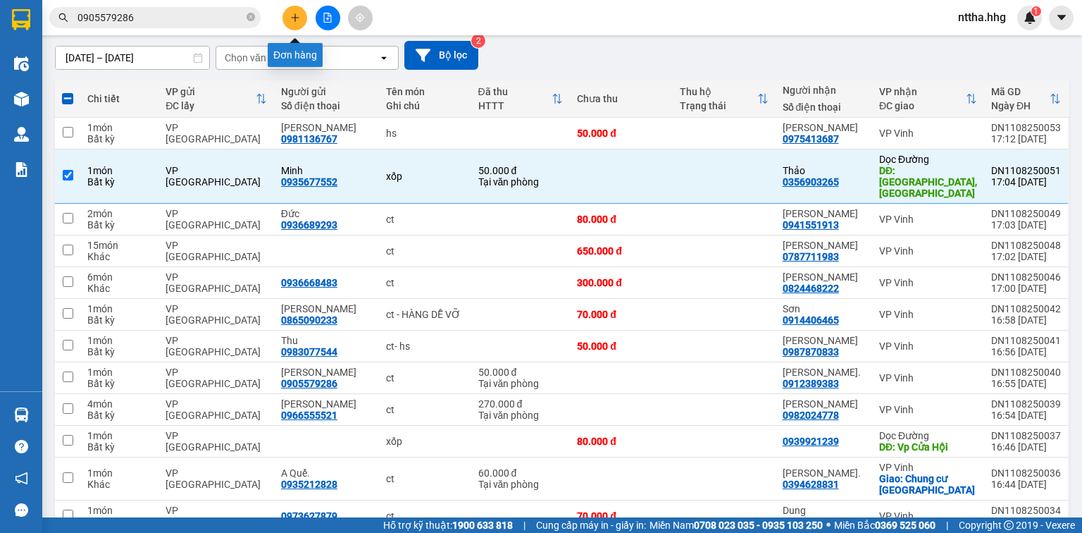
click at [288, 17] on button at bounding box center [295, 18] width 25 height 25
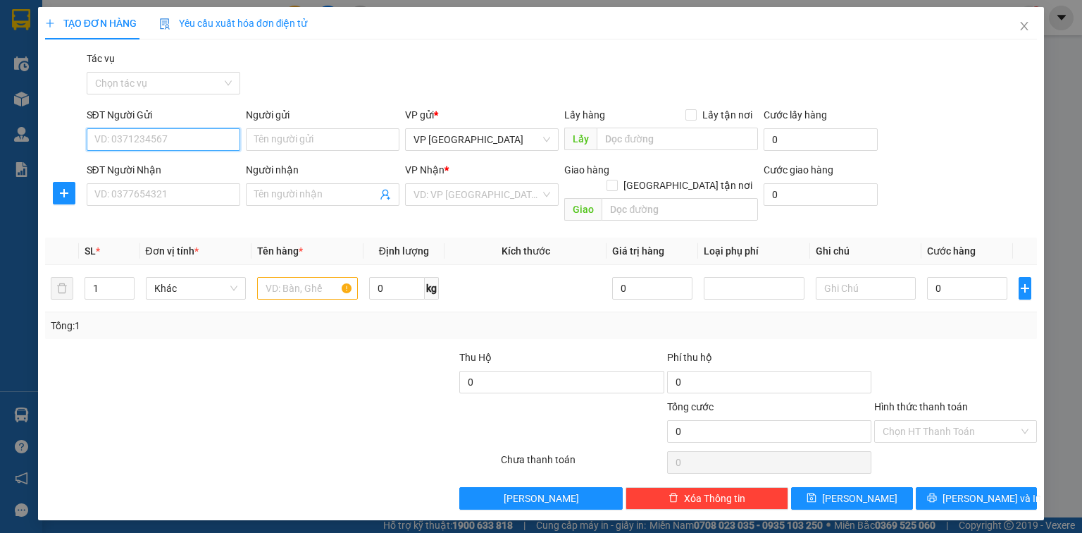
click at [187, 133] on input "SĐT Người Gửi" at bounding box center [164, 139] width 154 height 23
type input "0974336447"
click at [162, 163] on div "0974336447 - A Thắng" at bounding box center [163, 168] width 137 height 16
type input "A Thắng"
type input "0974336447"
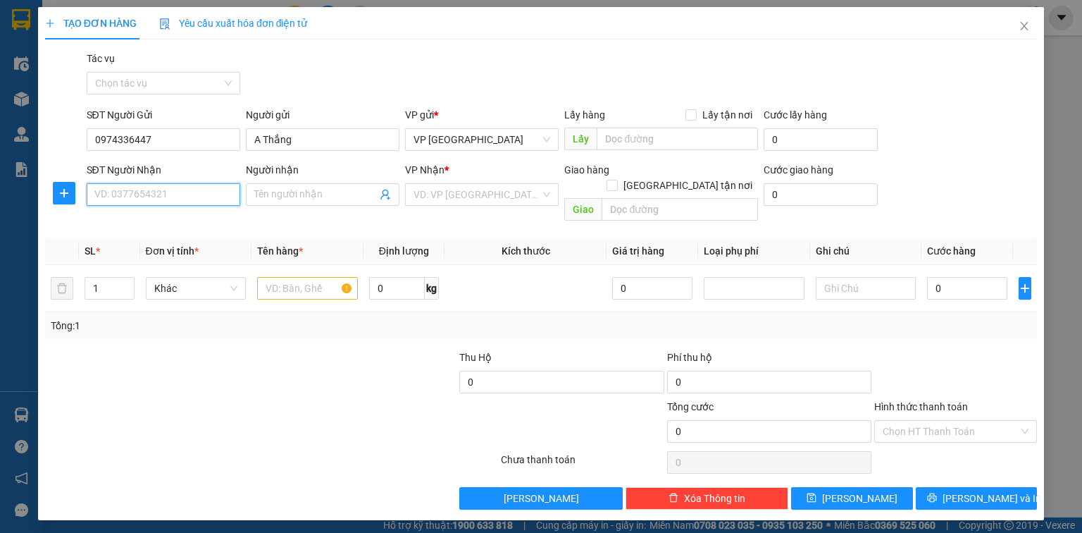
click at [154, 191] on input "SĐT Người Nhận" at bounding box center [164, 194] width 154 height 23
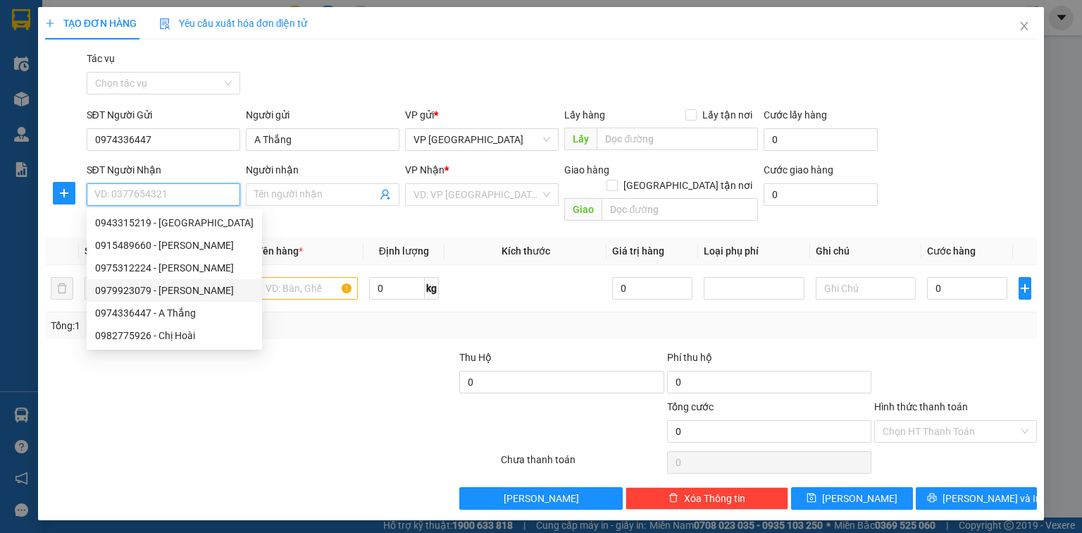
click at [146, 290] on div "0979923079 - Nguyễn Thị Hồng Phượng" at bounding box center [174, 291] width 159 height 16
type input "0979923079"
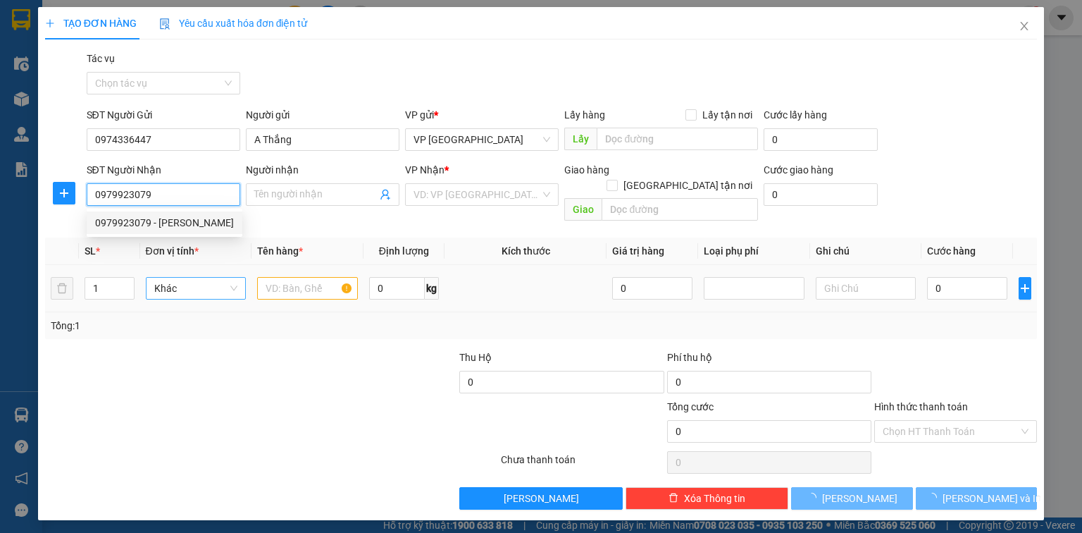
type input "Nguyễn Thị Hồng Phượng"
checkbox input "true"
type input "đường N5-KĐT Minh Khang,xóm 20-Nghi Phú"
type input "20.000"
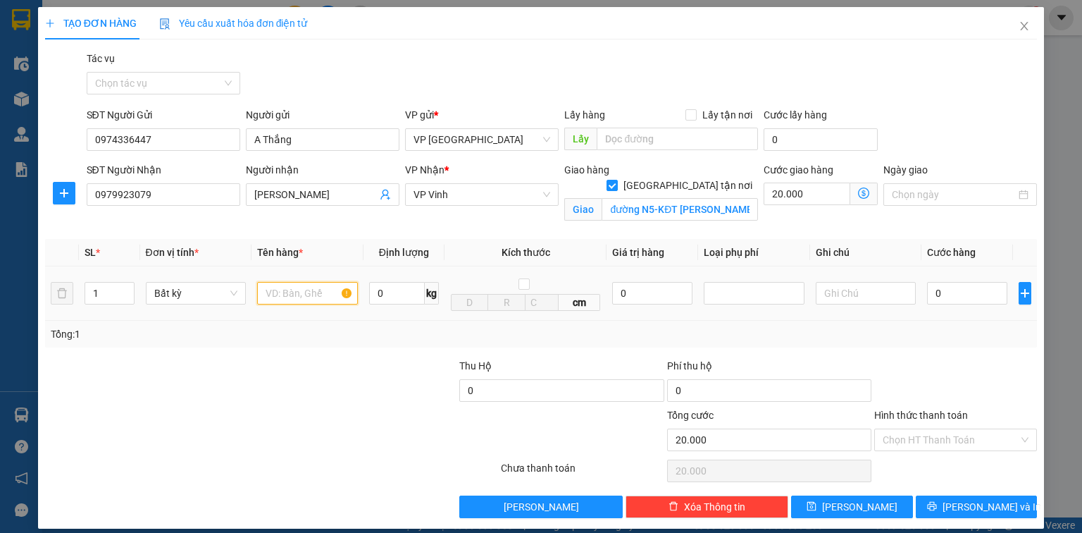
click at [287, 297] on input "text" at bounding box center [307, 293] width 101 height 23
type input "hs"
click at [944, 299] on input "0" at bounding box center [967, 293] width 80 height 23
type input "5"
type input "20.005"
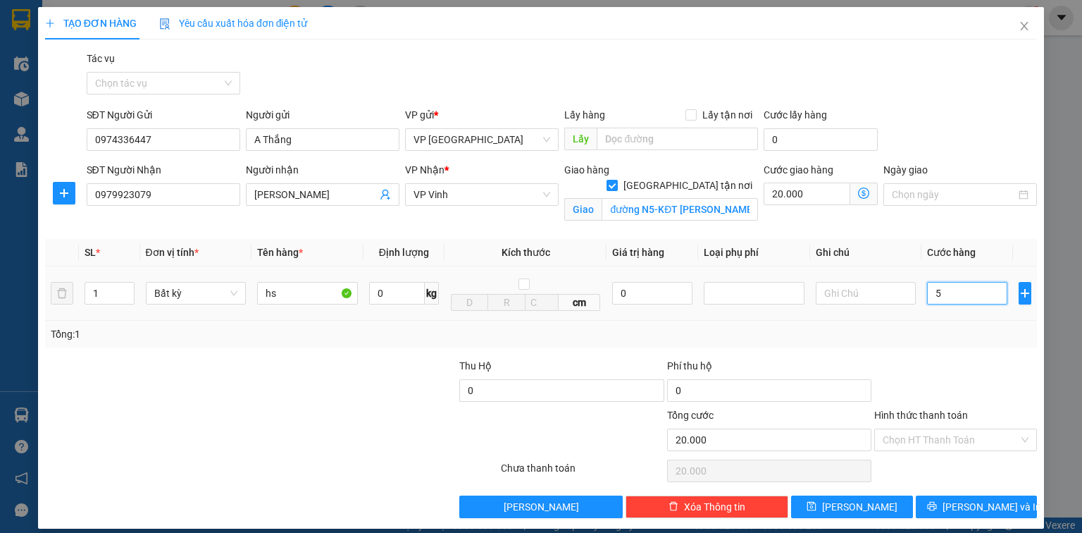
type input "20.005"
type input "50"
type input "20.050"
type input "500"
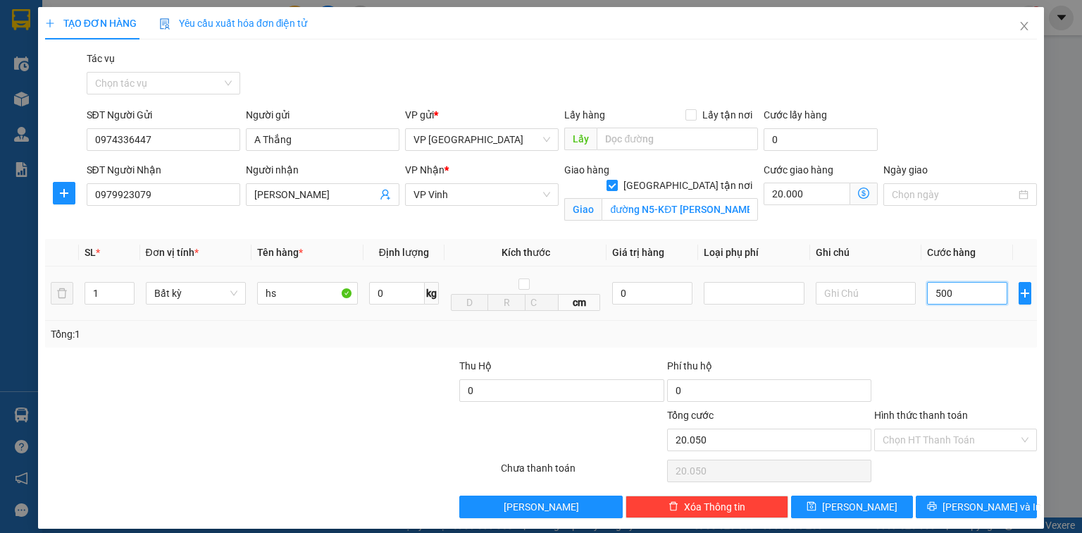
type input "20.500"
type input "5.000"
type input "25.000"
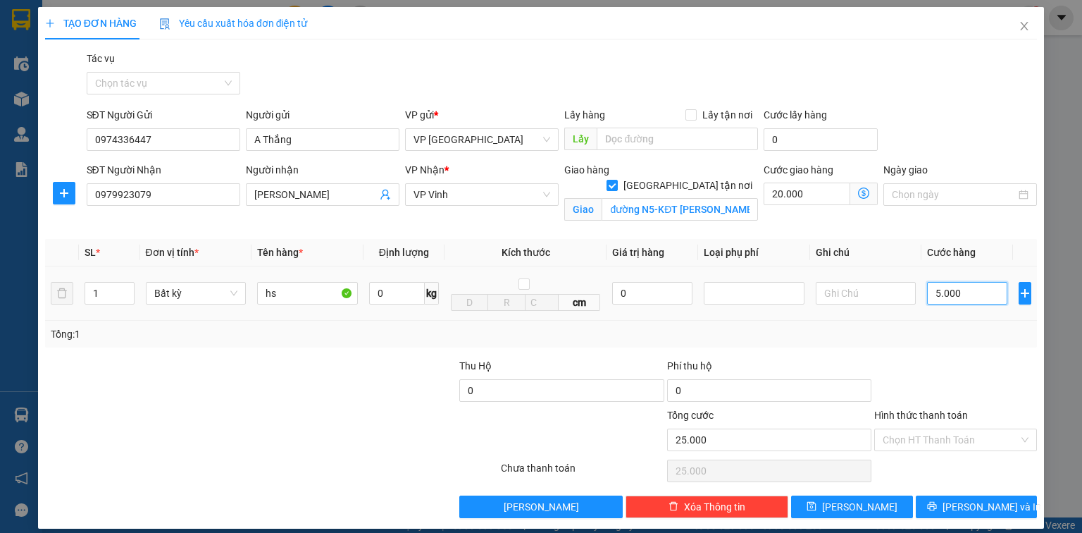
type input "50.000"
type input "70.000"
type input "50.000"
click at [936, 437] on input "Hình thức thanh toán" at bounding box center [951, 439] width 136 height 21
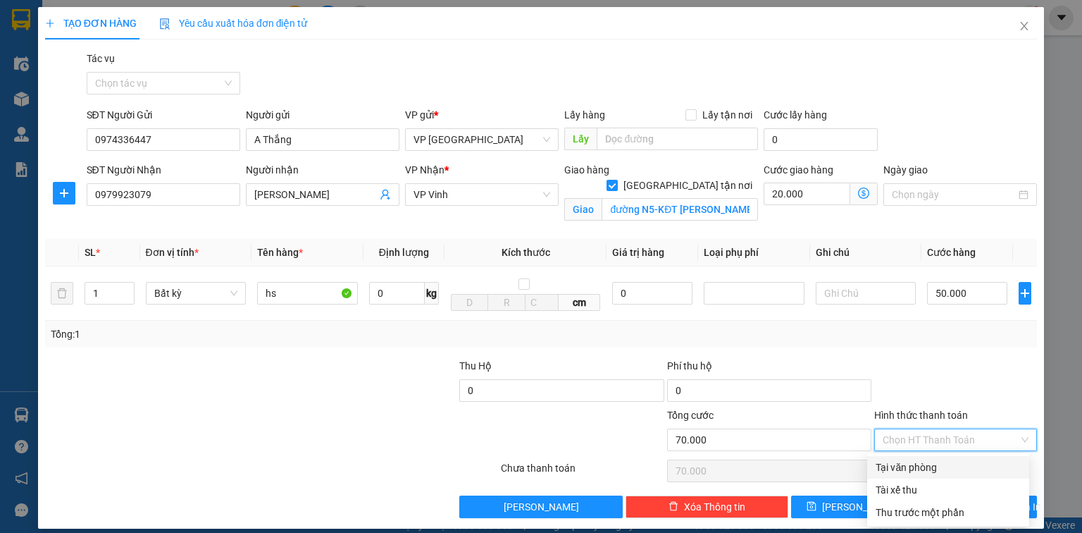
click at [919, 464] on div "Tại văn phòng" at bounding box center [948, 467] width 145 height 16
type input "0"
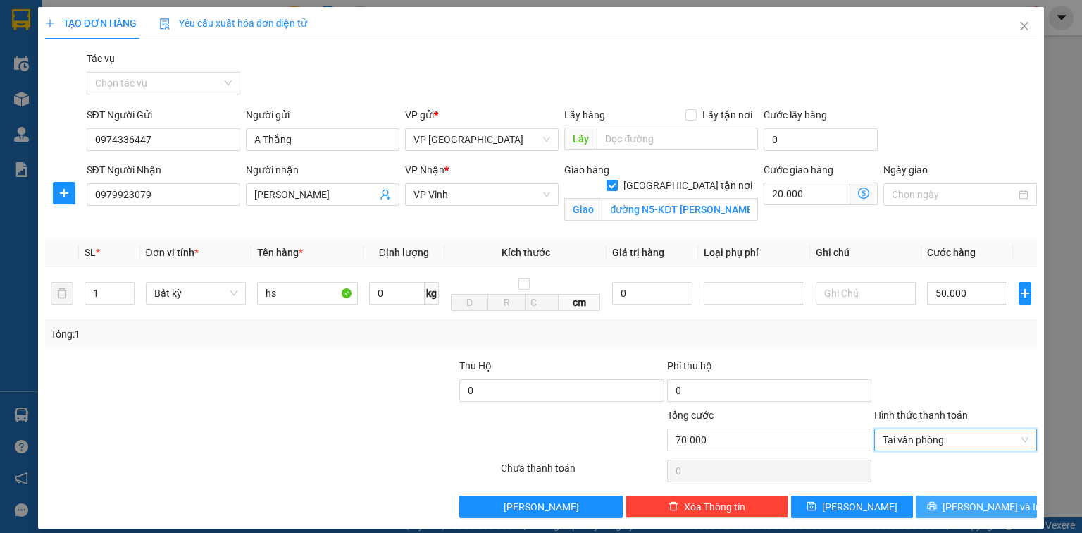
click at [949, 500] on button "[PERSON_NAME] và In" at bounding box center [977, 506] width 122 height 23
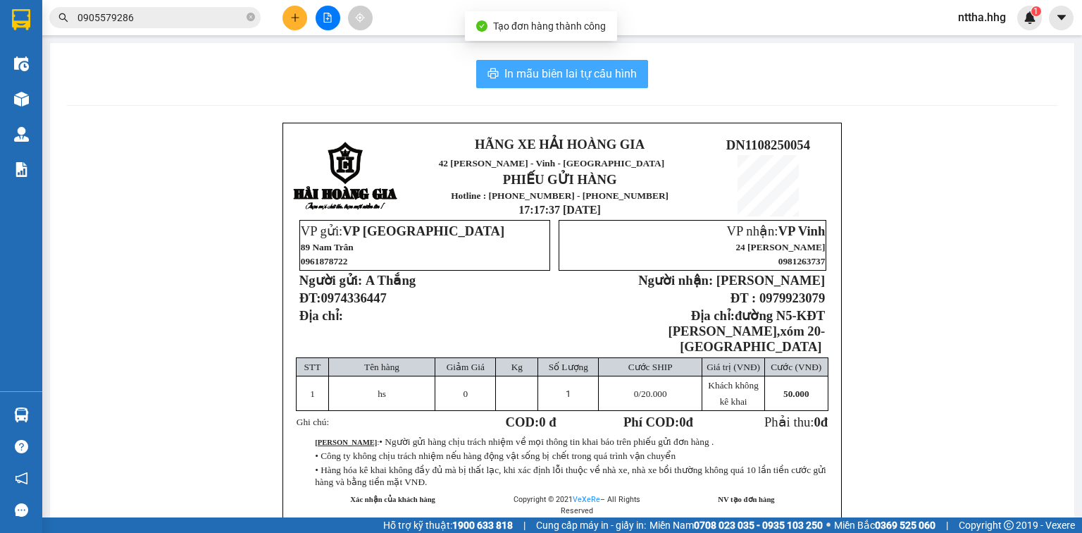
click at [544, 72] on span "In mẫu biên lai tự cấu hình" at bounding box center [571, 74] width 132 height 18
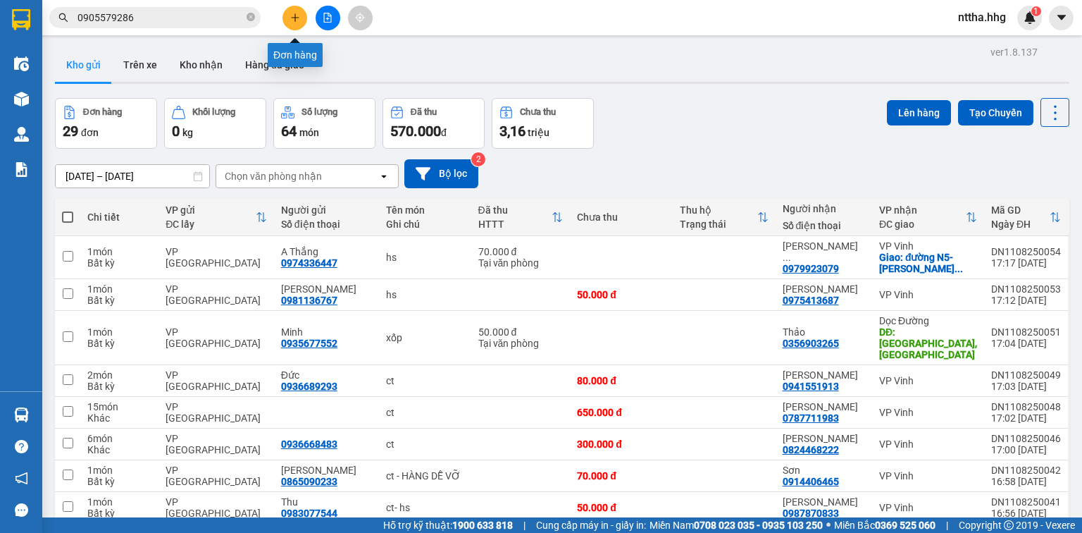
click at [285, 11] on button at bounding box center [295, 18] width 25 height 25
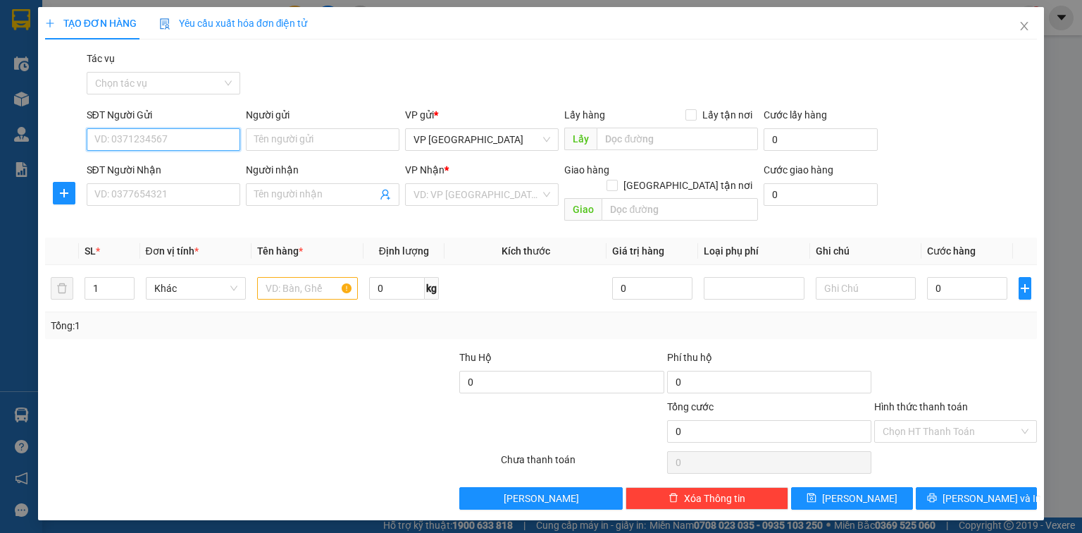
click at [187, 135] on input "SĐT Người Gửi" at bounding box center [164, 139] width 154 height 23
type input "0915457739"
click at [106, 167] on div "0915457739 - Anh Phúc" at bounding box center [174, 168] width 159 height 16
type input "Anh Phúc"
drag, startPoint x: 153, startPoint y: 140, endPoint x: 68, endPoint y: 121, distance: 87.2
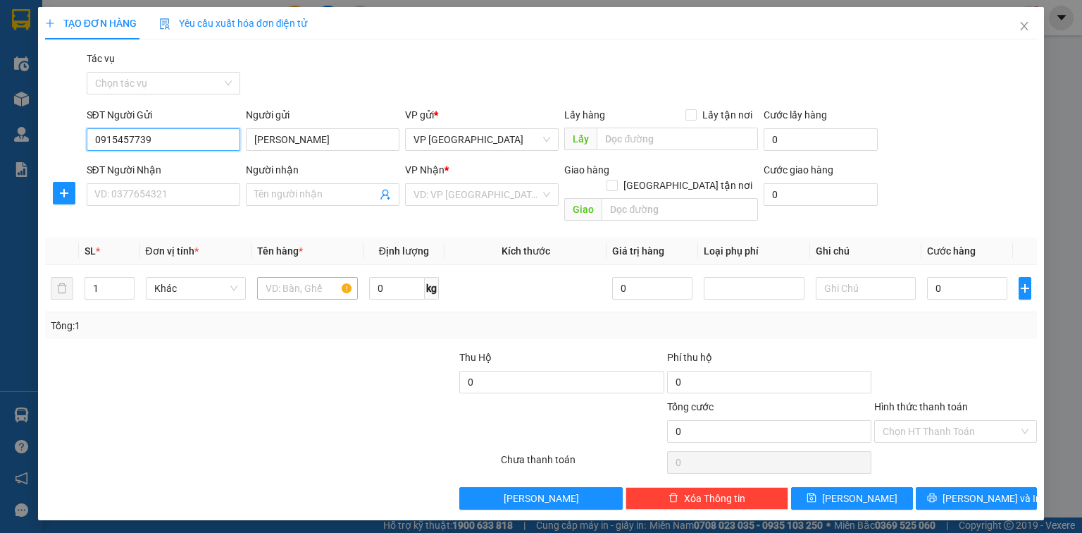
click at [68, 121] on div "SĐT Người Gửi 0915457739 0915457739 Người gửi Anh Phúc VP gửi * VP Đà Nẵng Lấy …" at bounding box center [541, 131] width 995 height 49
type input "0915457739"
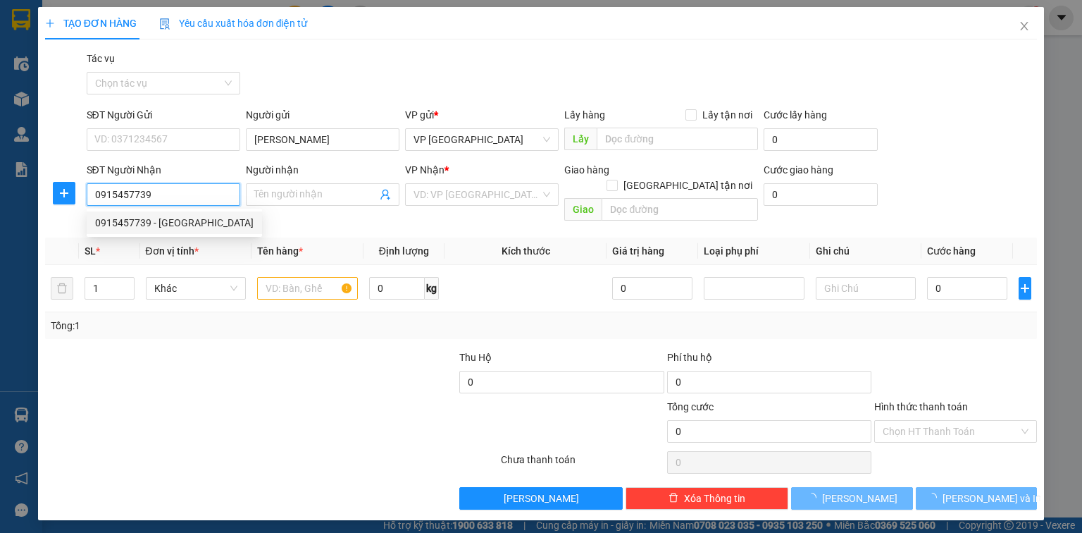
click at [127, 220] on div "0915457739 - Anh Phúc" at bounding box center [174, 223] width 159 height 16
type input "Anh Phúc"
type input "Vp Chợ Mai Trang, Cửa Hội"
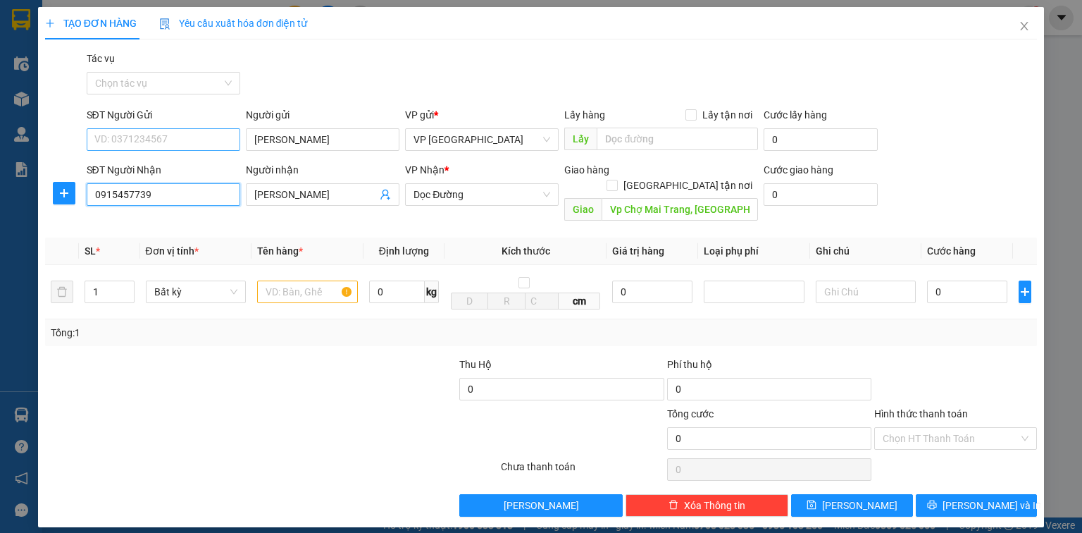
type input "0915457739"
click at [155, 138] on input "SĐT Người Gửi" at bounding box center [164, 139] width 154 height 23
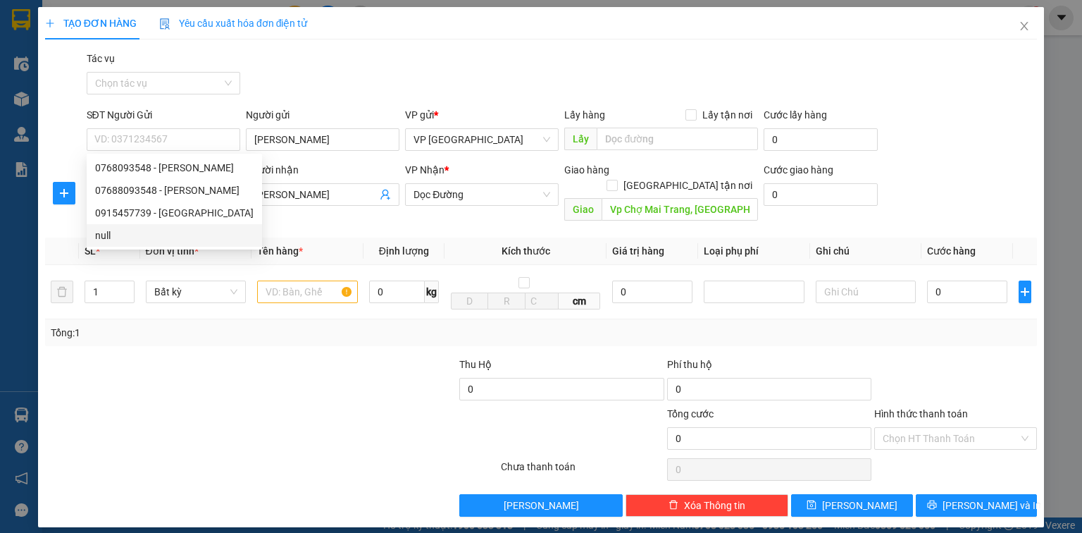
click at [303, 422] on div at bounding box center [189, 430] width 290 height 49
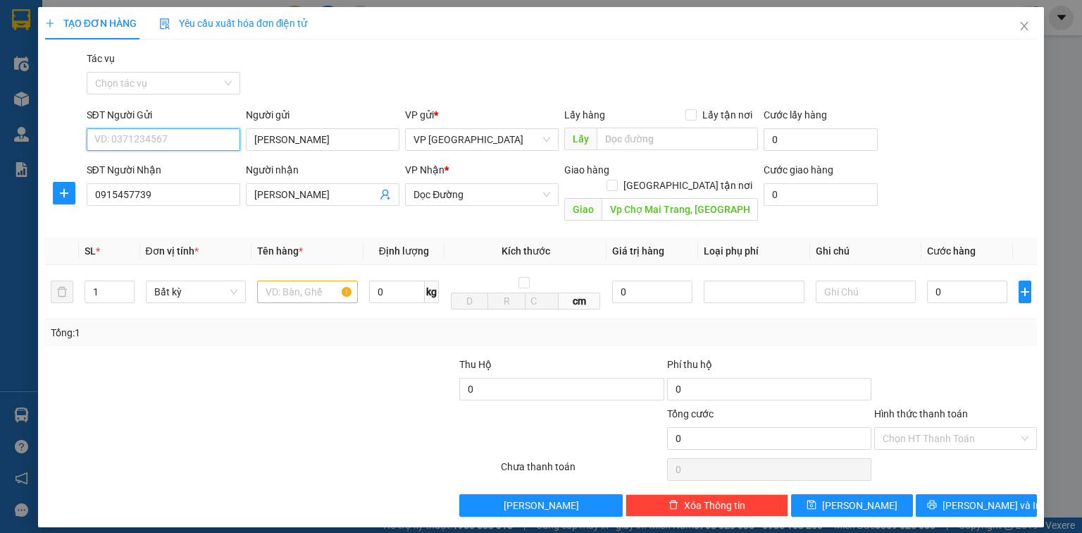
click at [197, 135] on input "SĐT Người Gửi" at bounding box center [164, 139] width 154 height 23
click at [172, 170] on div "0768093548 - Chị Minh" at bounding box center [164, 168] width 139 height 16
type input "0768093548"
type input "Chị Minh"
type input "0768093548"
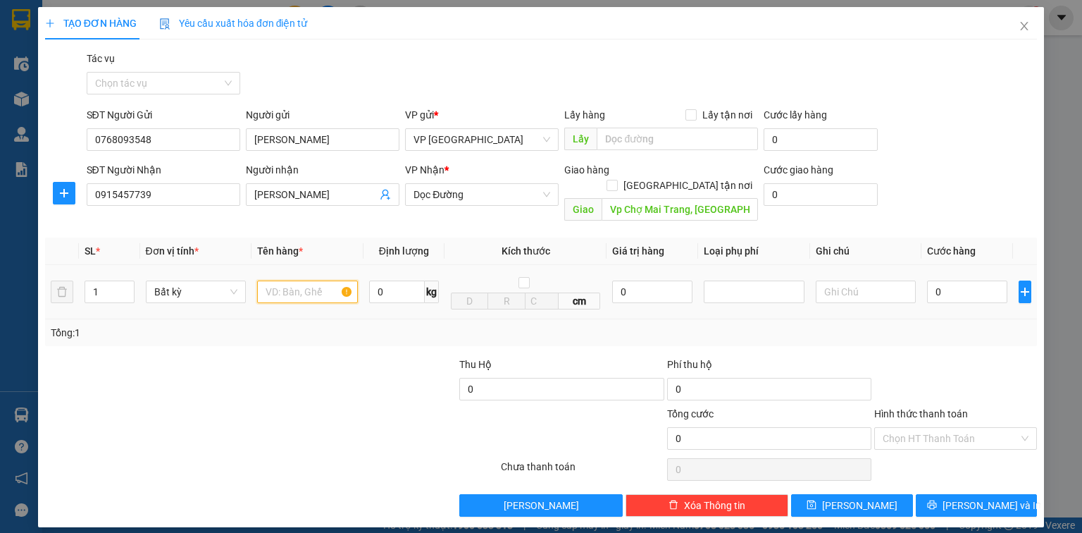
click at [302, 280] on input "text" at bounding box center [307, 291] width 101 height 23
click at [313, 280] on input "text" at bounding box center [307, 291] width 101 height 23
type input "ct"
click at [958, 280] on input "0" at bounding box center [967, 291] width 80 height 23
click at [176, 202] on input "0915457739" at bounding box center [164, 194] width 154 height 23
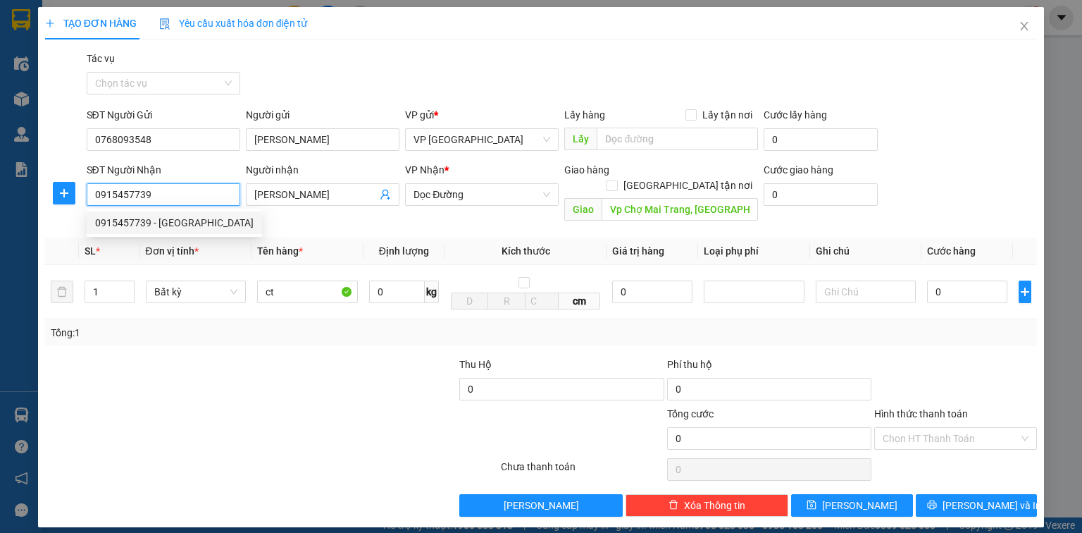
click at [176, 202] on input "0915457739" at bounding box center [164, 194] width 154 height 23
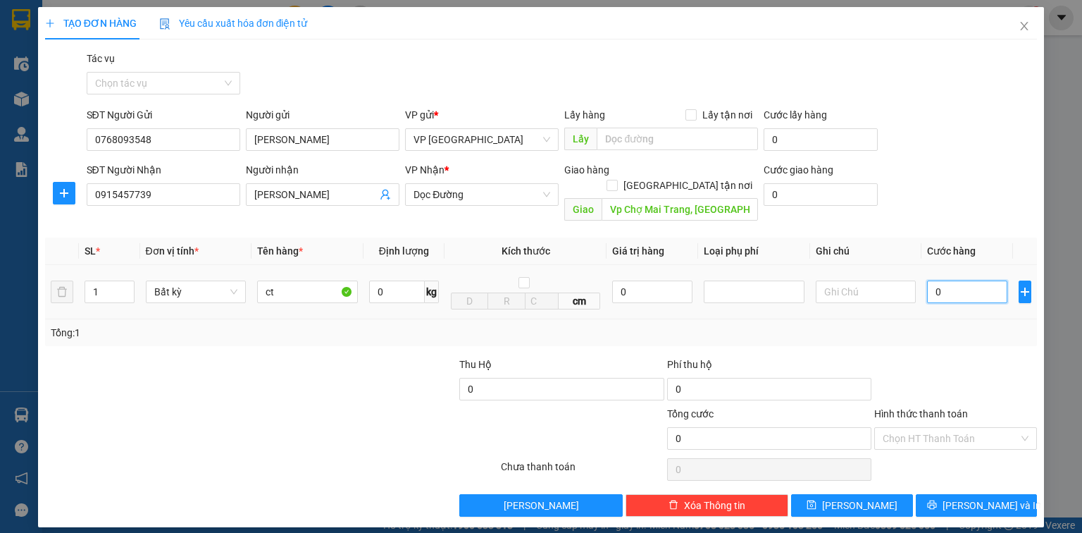
click at [952, 280] on input "0" at bounding box center [967, 291] width 80 height 23
type input "8"
type input "810"
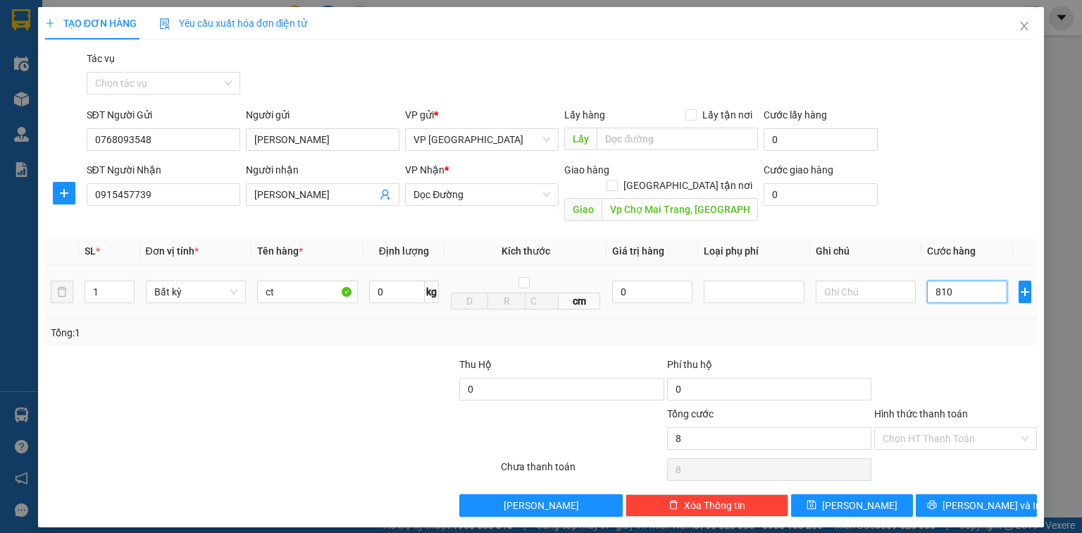
type input "810"
type input "81"
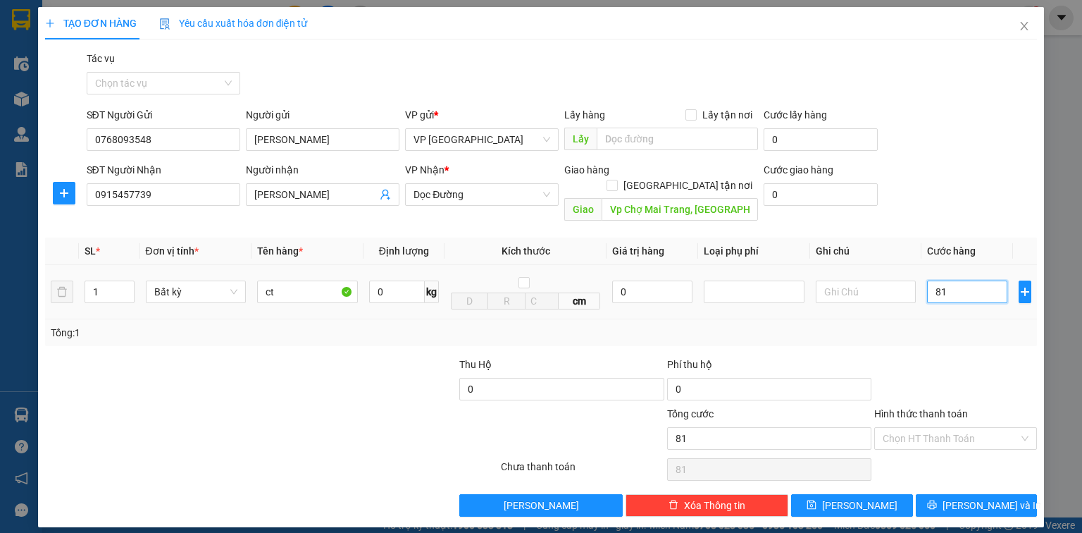
type input "8"
type input "80"
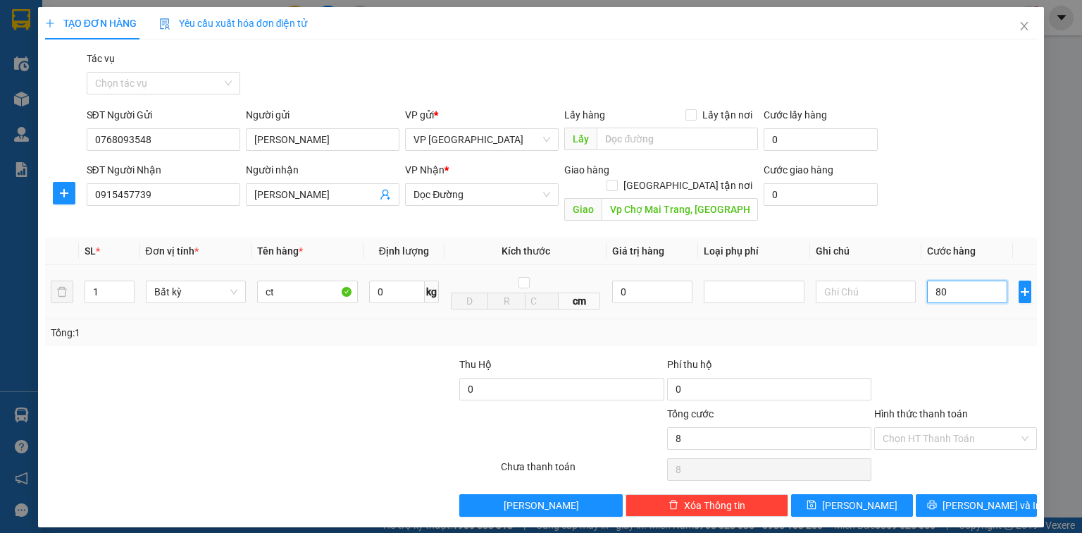
type input "80"
type input "800"
type input "8.000"
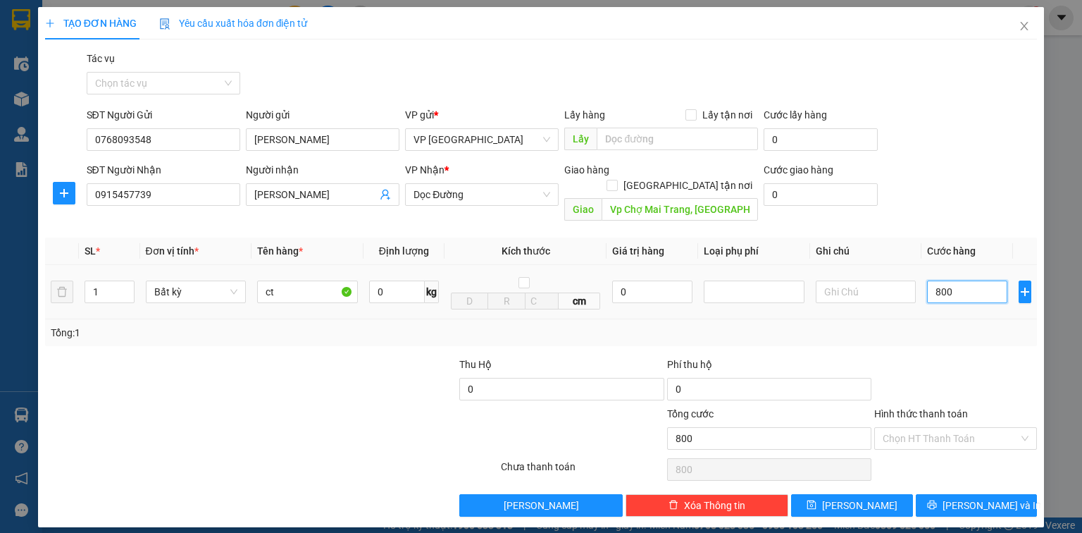
type input "8.000"
type input "80.000"
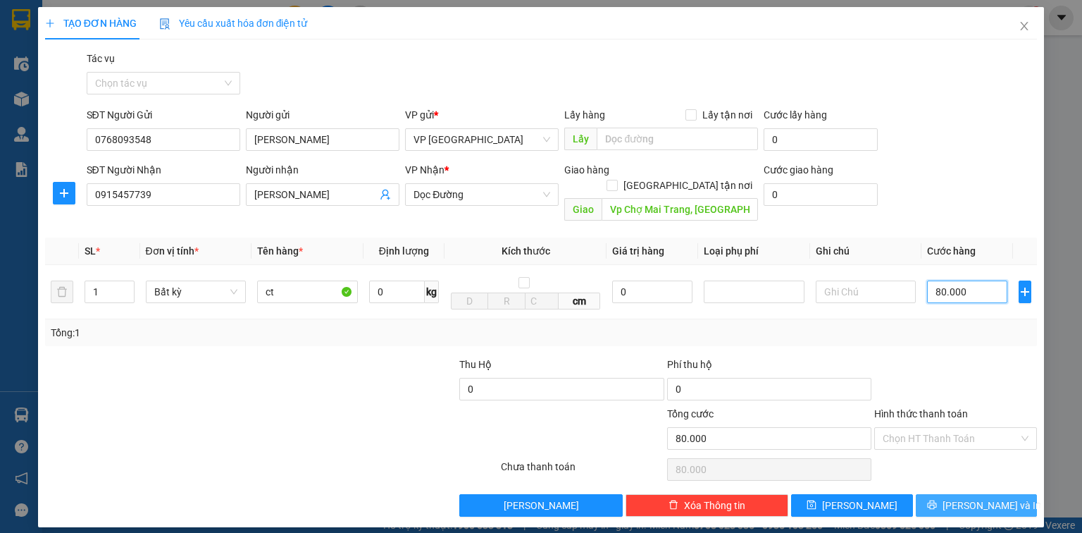
type input "80.000"
click at [968, 498] on span "[PERSON_NAME] và In" at bounding box center [992, 506] width 99 height 16
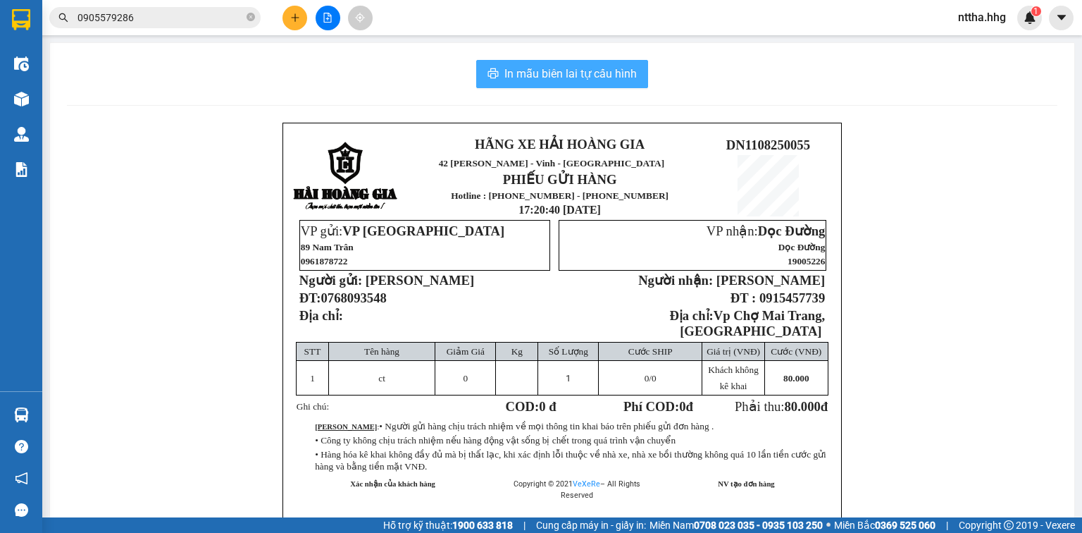
click at [588, 82] on span "In mẫu biên lai tự cấu hình" at bounding box center [571, 74] width 132 height 18
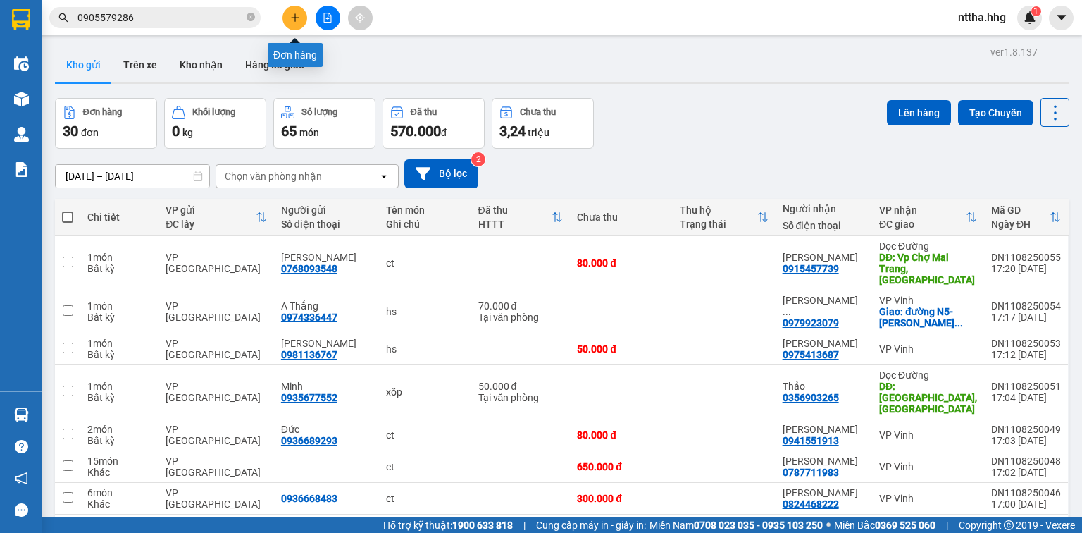
click at [298, 15] on icon "plus" at bounding box center [295, 18] width 10 height 10
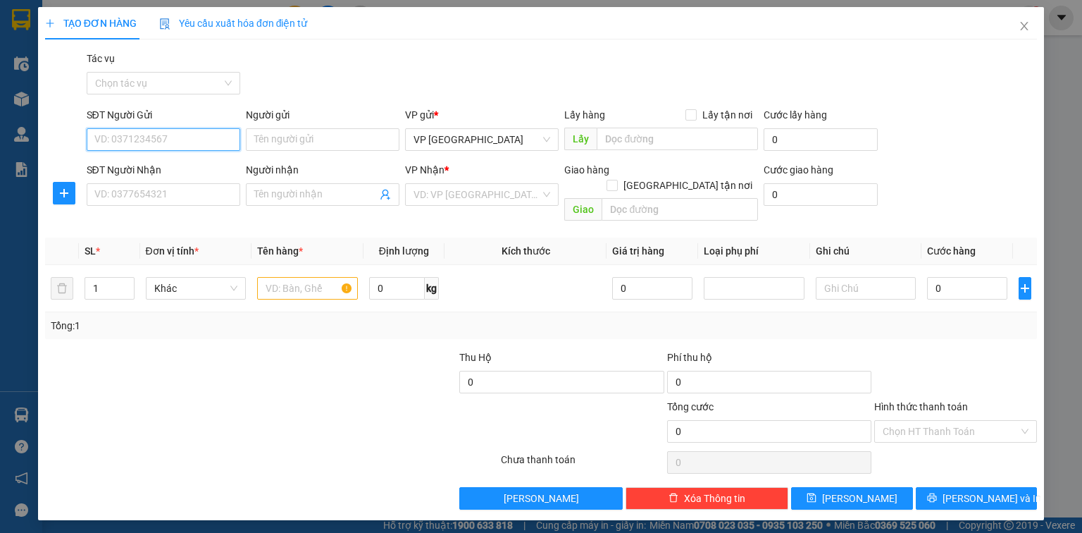
click at [159, 137] on input "SĐT Người Gửi" at bounding box center [164, 139] width 154 height 23
type input "0942123444"
click at [136, 172] on div "0942123444 - Anh Minh" at bounding box center [174, 168] width 159 height 16
type input "Anh Minh"
type input "0942123444"
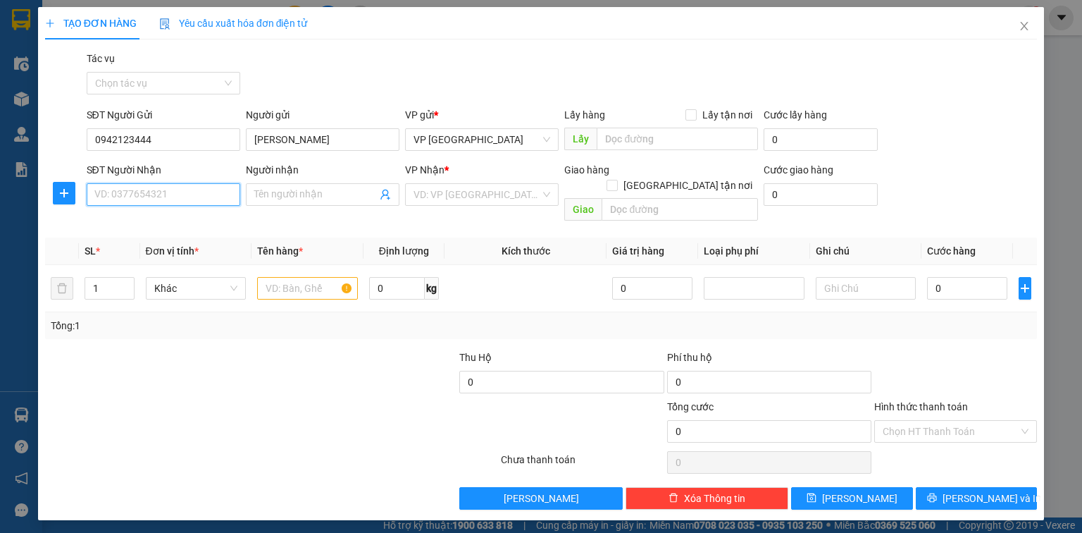
click at [136, 198] on input "SĐT Người Nhận" at bounding box center [164, 194] width 154 height 23
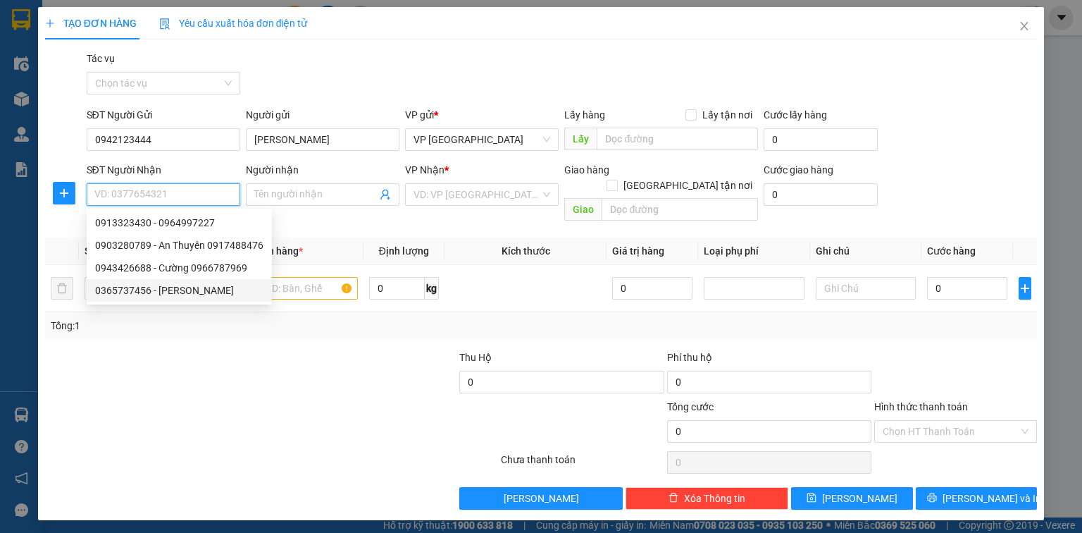
click at [153, 283] on div "0365737456 - Anh Dũng" at bounding box center [179, 291] width 168 height 16
type input "0365737456"
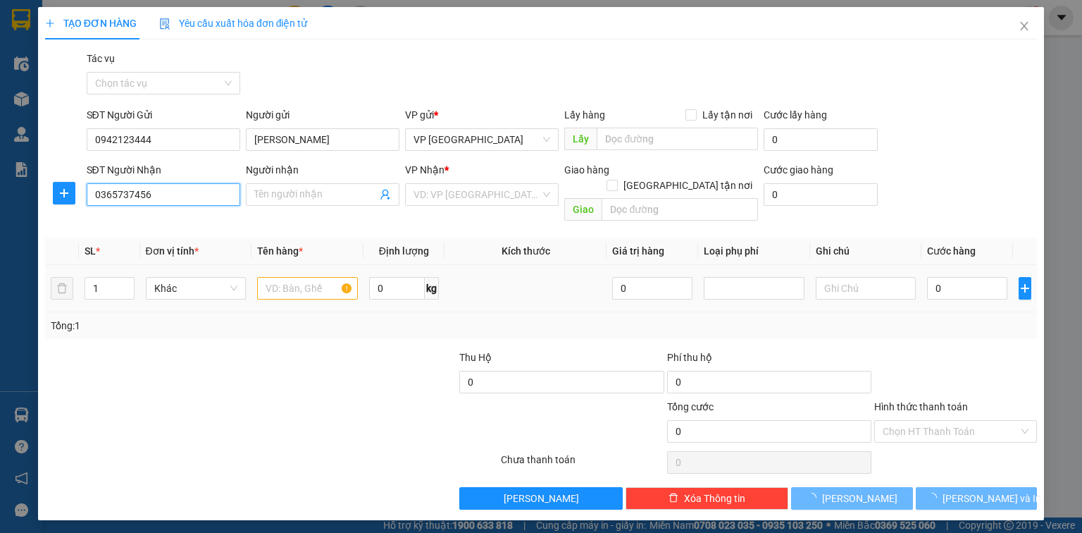
type input "Anh Dũng"
type input "Đà Sơn, Đô Lương"
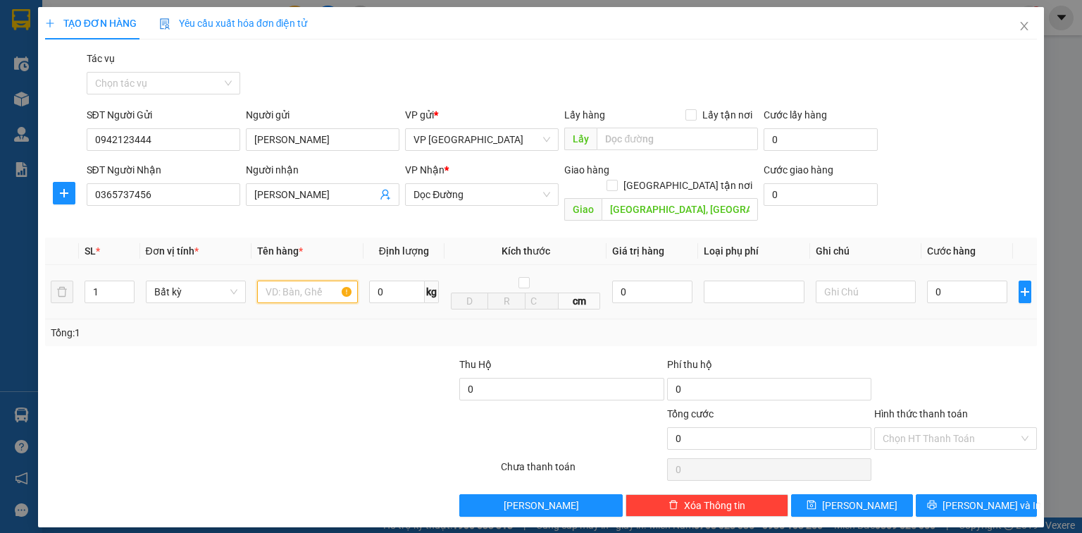
click at [296, 280] on input "text" at bounding box center [307, 291] width 101 height 23
type input "bọc đen"
click at [994, 280] on input "0" at bounding box center [967, 291] width 80 height 23
type input "5"
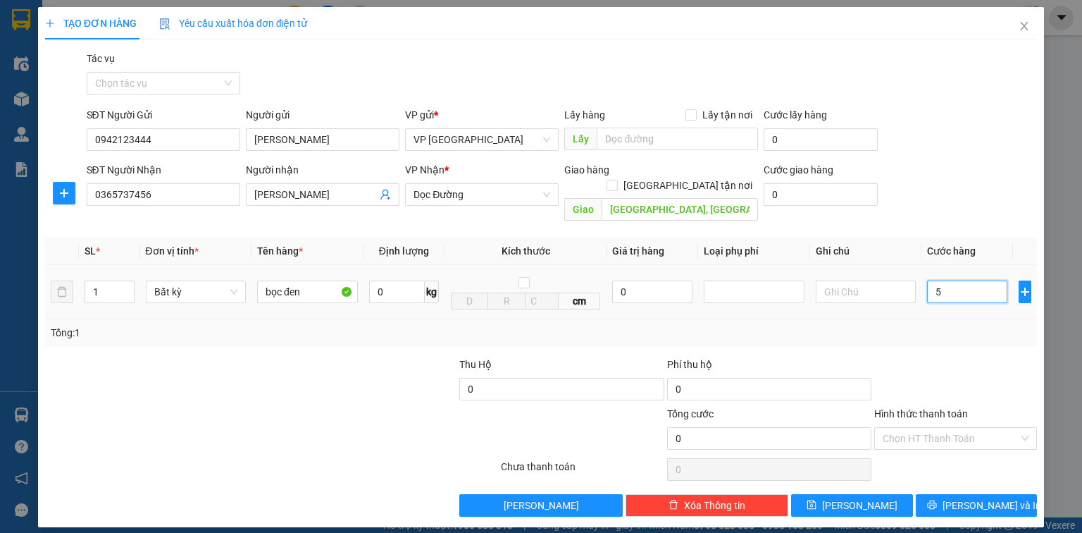
type input "5"
type input "50"
type input "500"
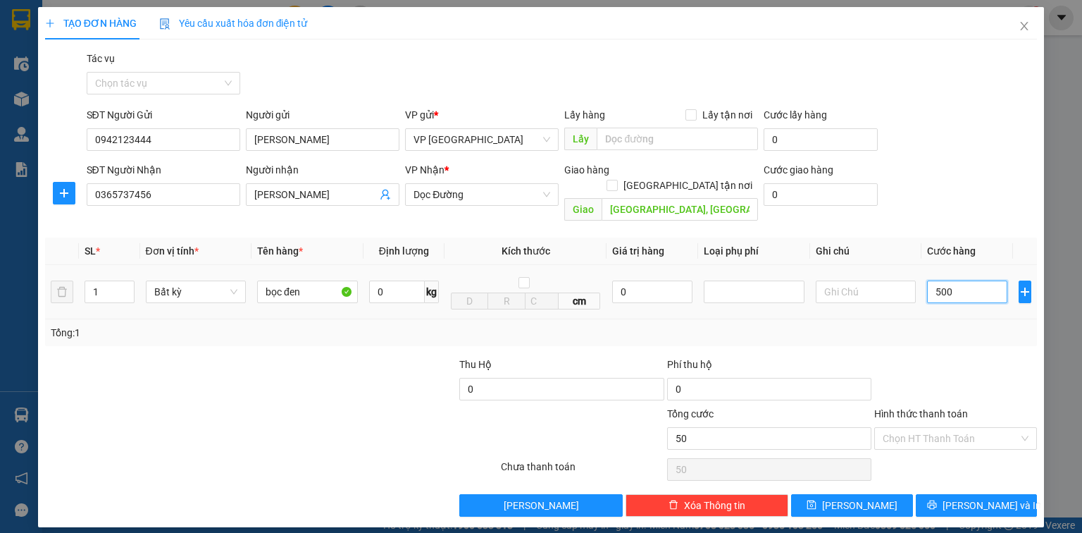
type input "500"
type input "5.000"
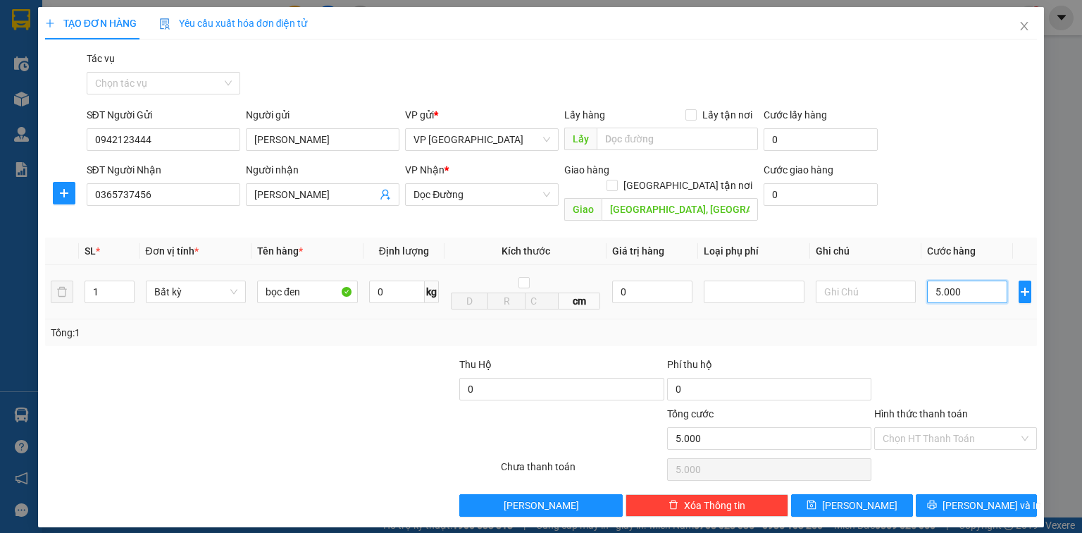
type input "50.000"
click at [981, 476] on div "Transit Pickup Surcharge Ids Transit Deliver Surcharge Ids Transit Deliver Surc…" at bounding box center [541, 284] width 992 height 466
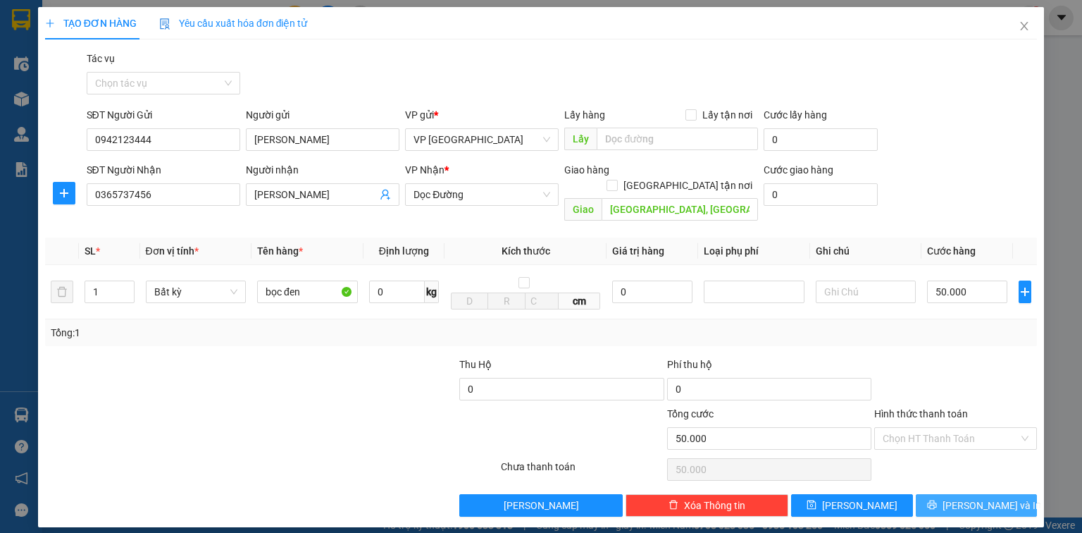
click at [980, 494] on button "[PERSON_NAME] và In" at bounding box center [977, 505] width 122 height 23
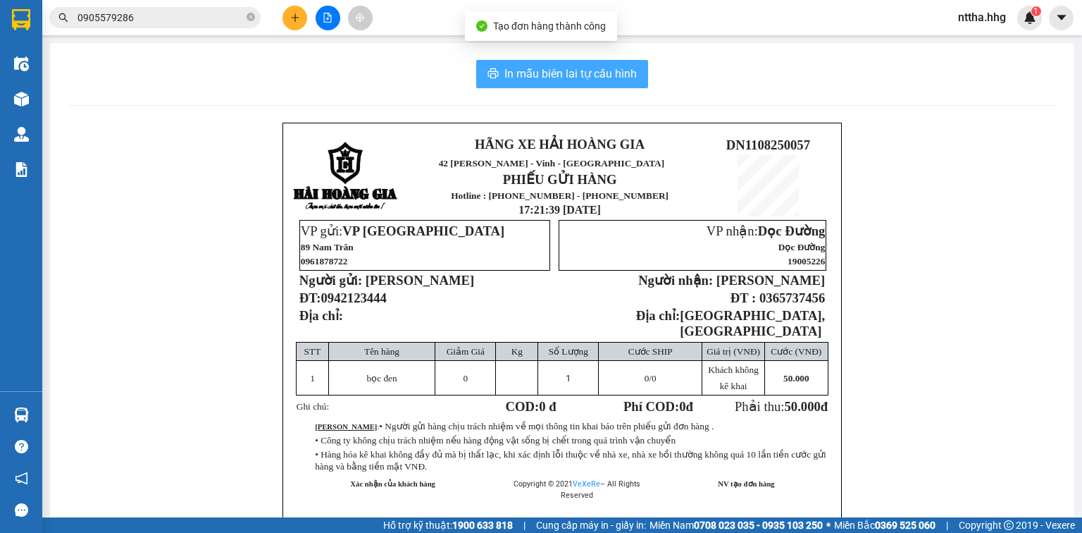
click at [527, 69] on span "In mẫu biên lai tự cấu hình" at bounding box center [571, 74] width 132 height 18
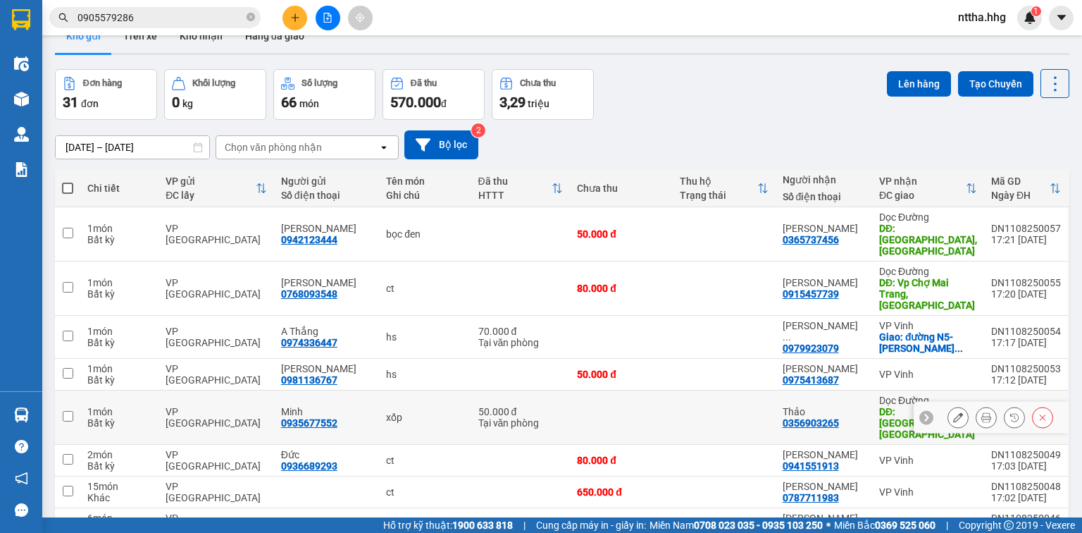
scroll to position [113, 0]
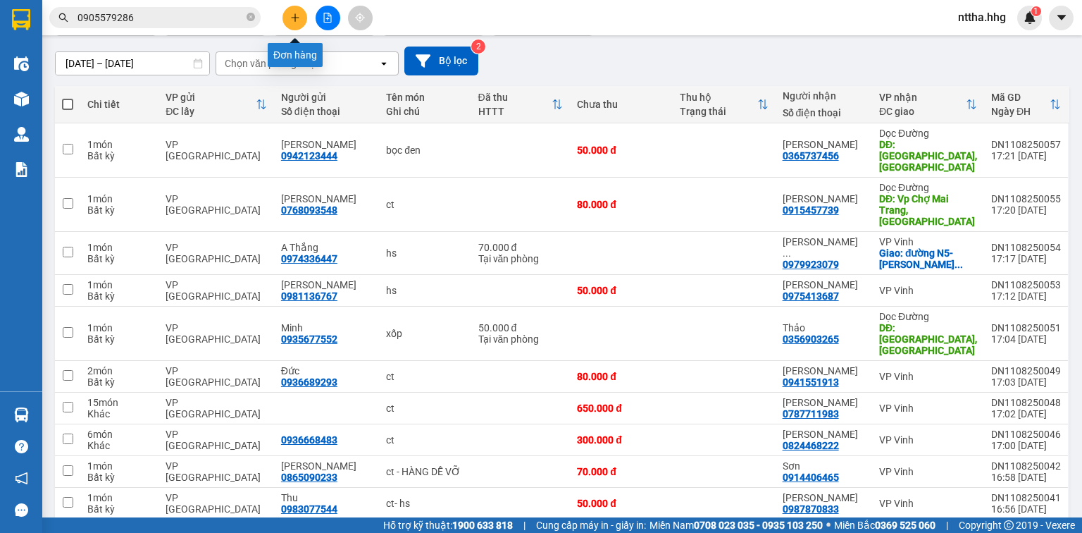
click at [297, 16] on icon "plus" at bounding box center [295, 18] width 10 height 10
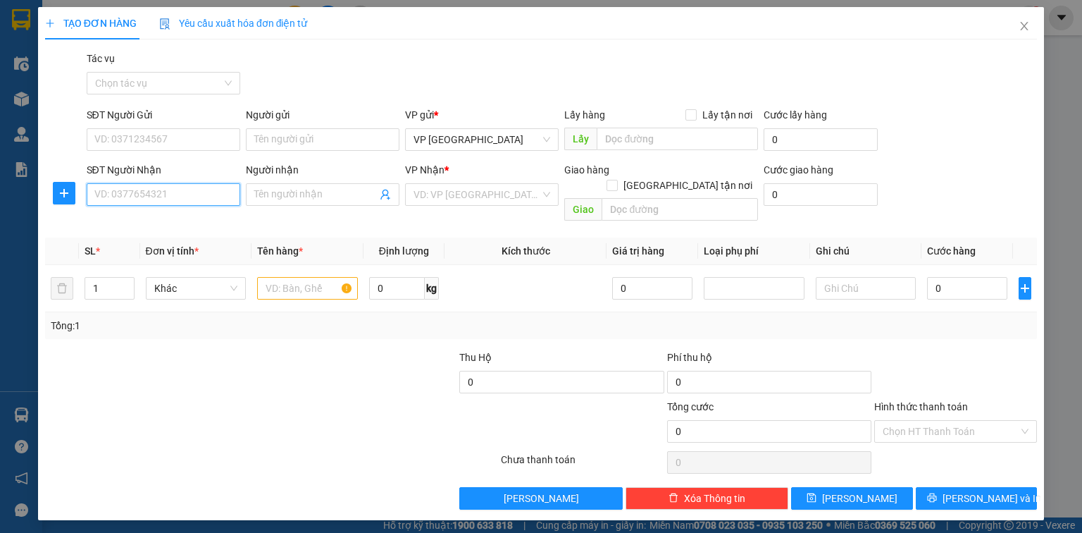
click at [169, 187] on input "SĐT Người Nhận" at bounding box center [164, 194] width 154 height 23
type input "0818616777"
click at [172, 217] on div "0818616777 - Nhà Thuốc Ngọc Hà" at bounding box center [189, 223] width 189 height 16
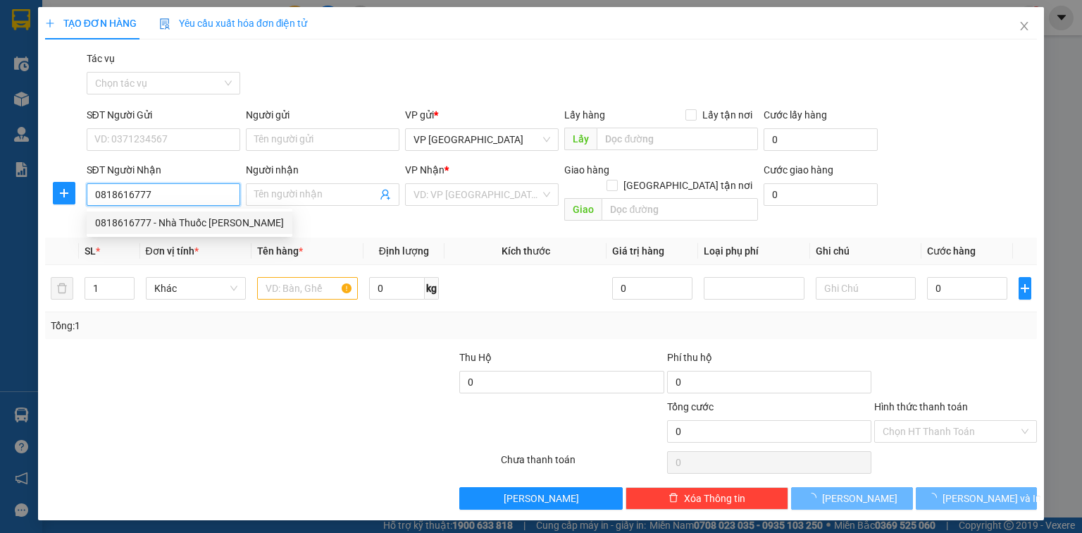
type input "Nhà Thuốc Ngọc Hà"
type input "Anh Sơn"
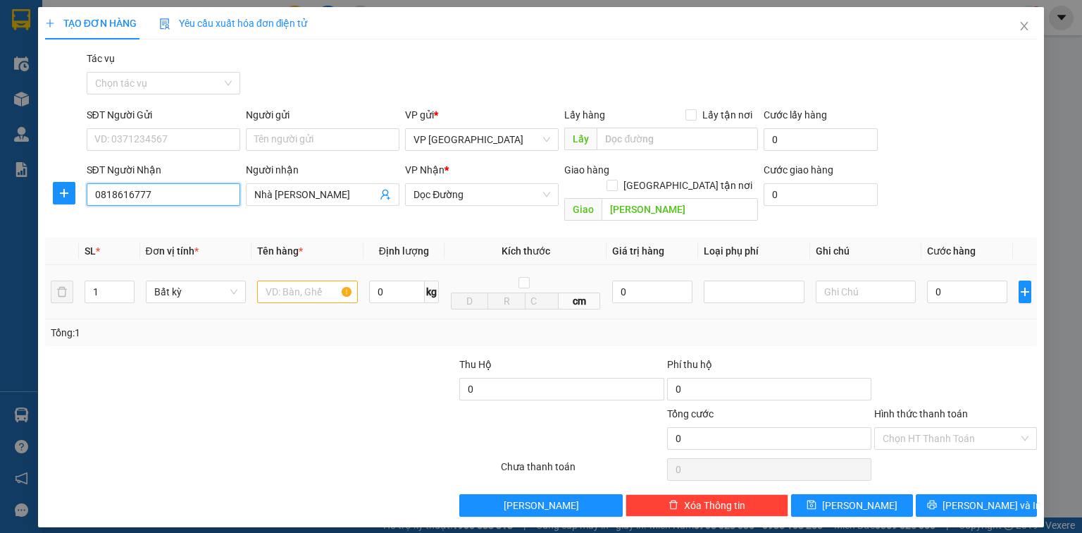
type input "0818616777"
click at [319, 280] on input "text" at bounding box center [307, 291] width 101 height 23
type input "ct"
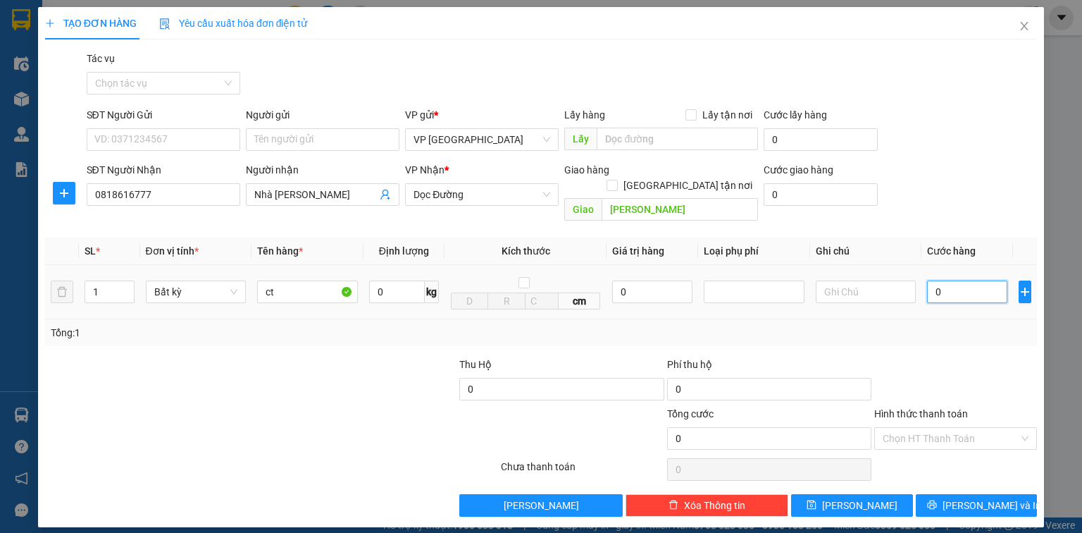
click at [950, 280] on input "0" at bounding box center [967, 291] width 80 height 23
type input "5"
type input "50"
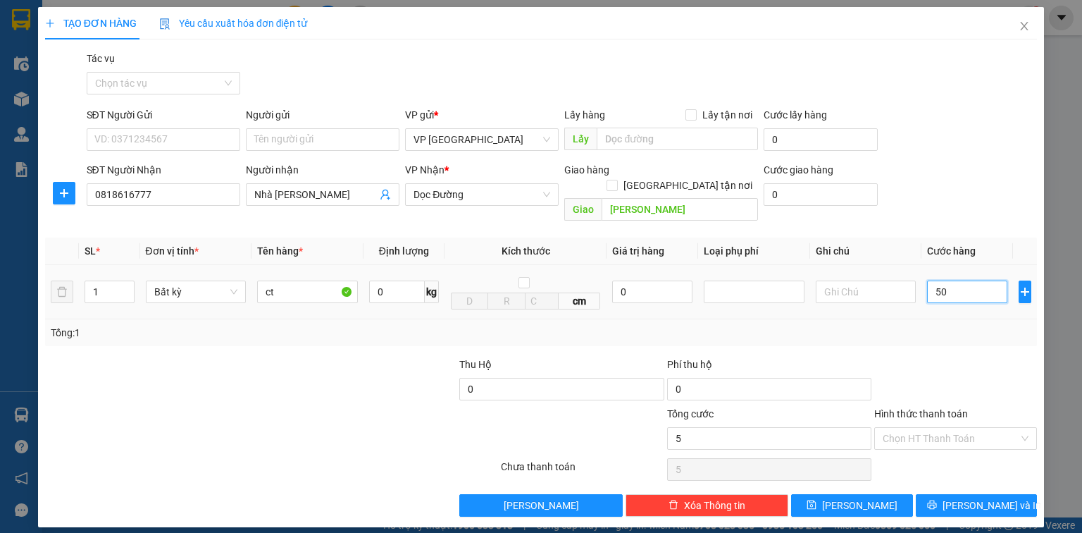
type input "50"
type input "500"
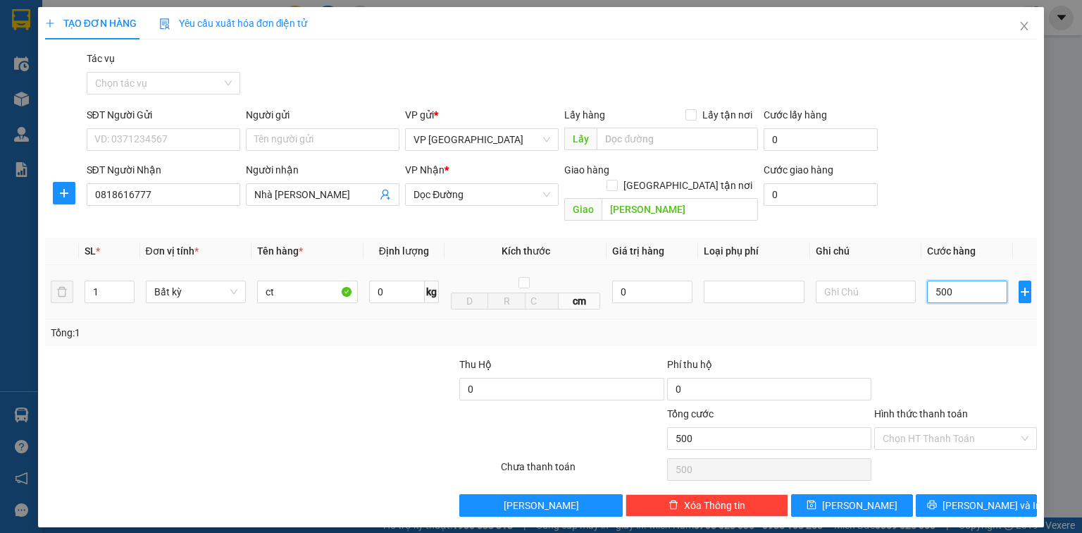
type input "5.000"
type input "50.000"
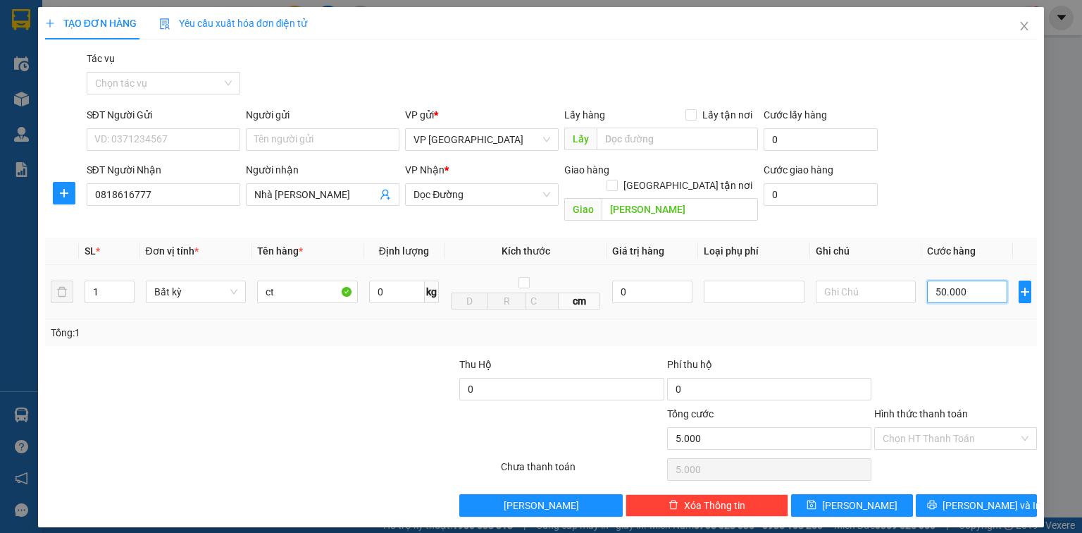
type input "50.000"
click at [1020, 494] on button "[PERSON_NAME] và In" at bounding box center [977, 505] width 122 height 23
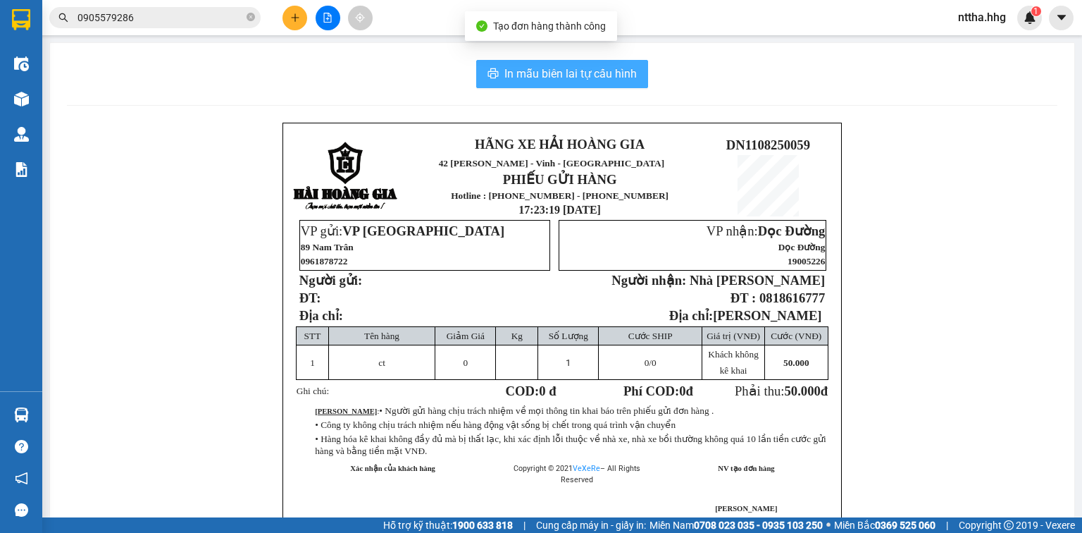
click at [608, 70] on span "In mẫu biên lai tự cấu hình" at bounding box center [571, 74] width 132 height 18
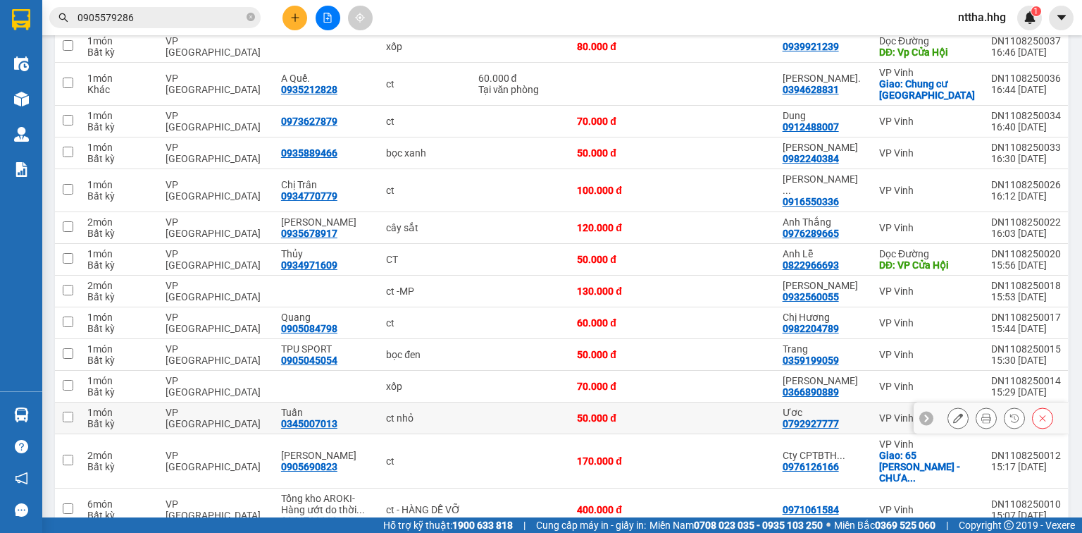
scroll to position [789, 0]
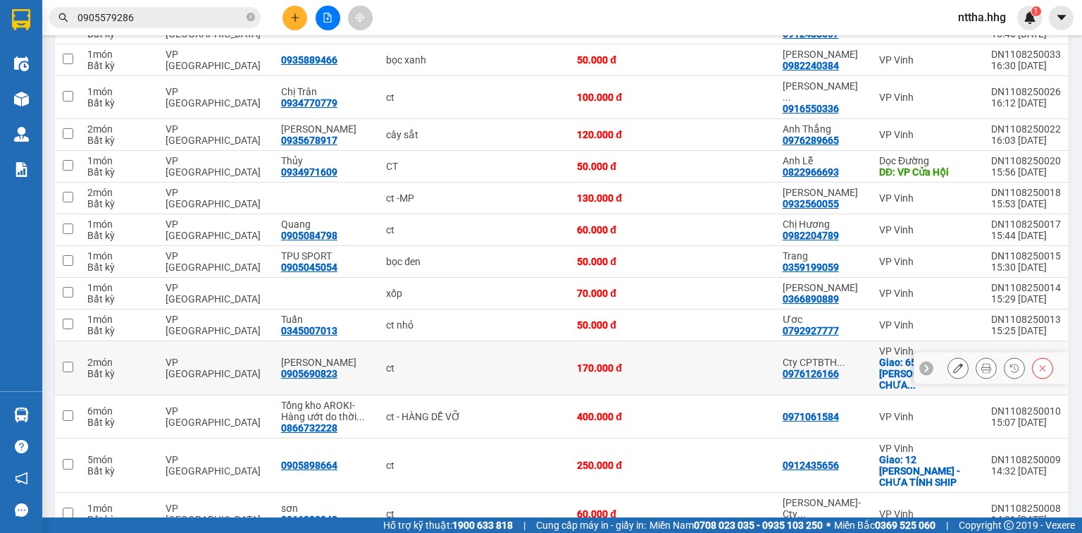
click at [673, 341] on td "170.000 đ" at bounding box center [621, 368] width 103 height 54
checkbox input "true"
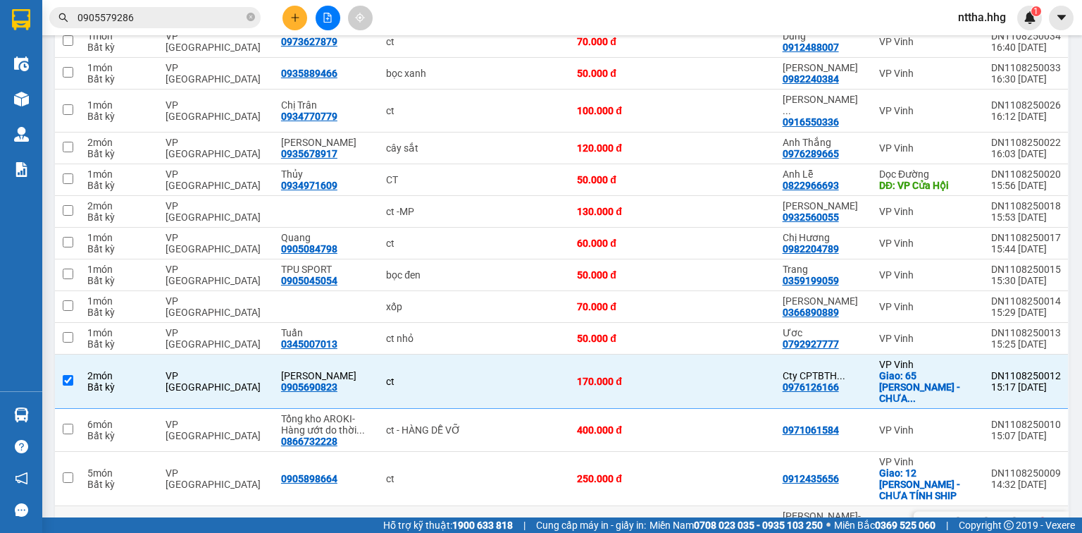
scroll to position [729, 0]
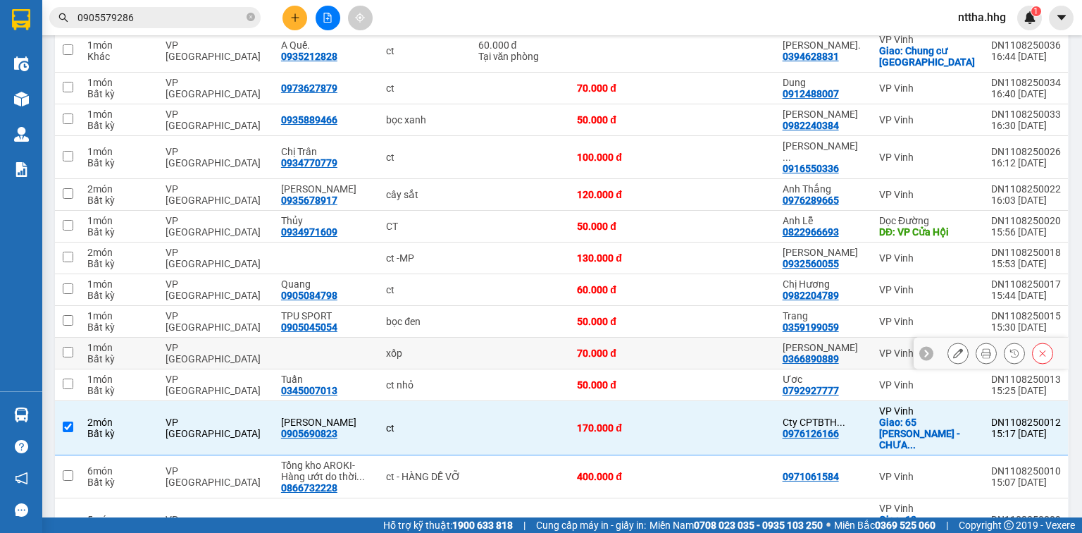
click at [749, 338] on td at bounding box center [724, 354] width 103 height 32
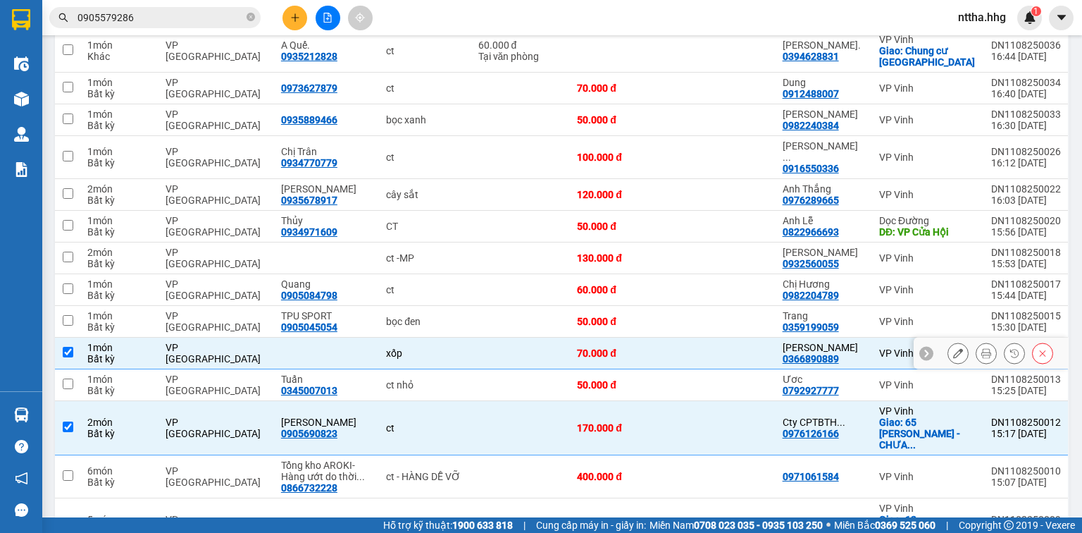
click at [61, 338] on td at bounding box center [67, 354] width 25 height 32
checkbox input "false"
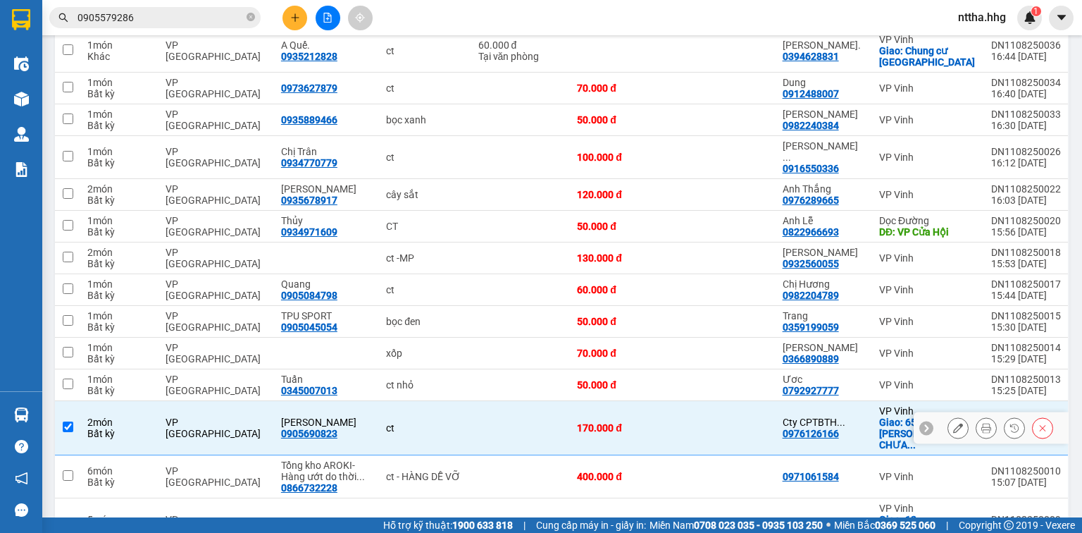
click at [61, 401] on td at bounding box center [67, 428] width 25 height 54
checkbox input "false"
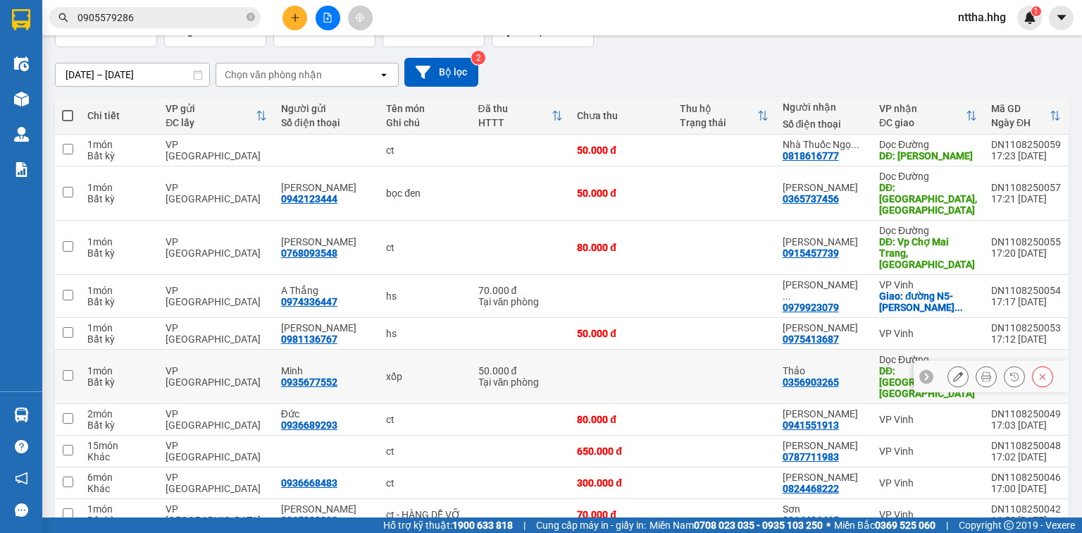
scroll to position [0, 0]
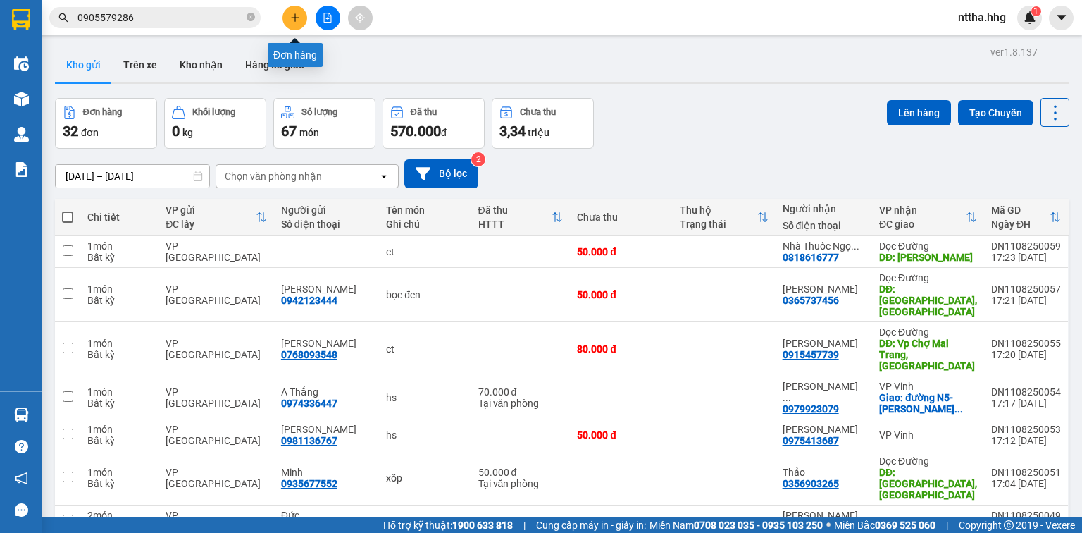
click at [289, 21] on button at bounding box center [295, 18] width 25 height 25
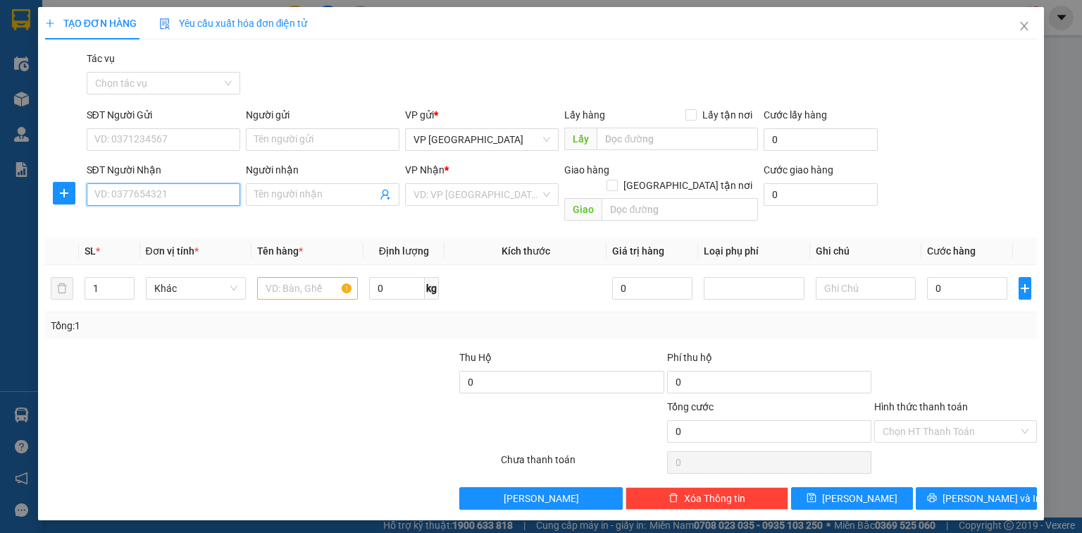
click at [175, 196] on input "SĐT Người Nhận" at bounding box center [164, 194] width 154 height 23
type input "0916550336"
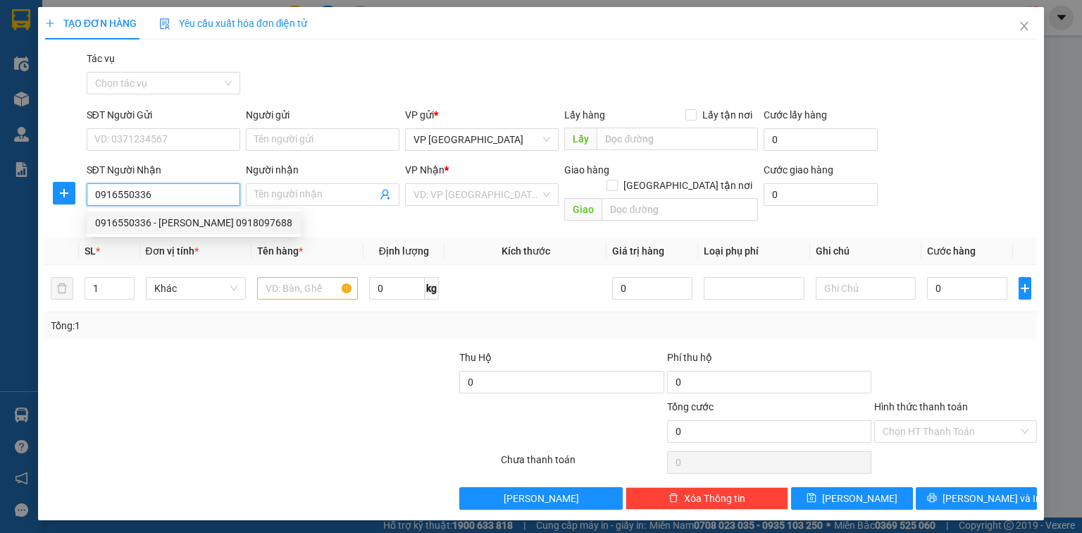
click at [170, 230] on div "0916550336 - [PERSON_NAME] 0918097688" at bounding box center [194, 222] width 214 height 23
type input "[PERSON_NAME] Hoàng 0918097688"
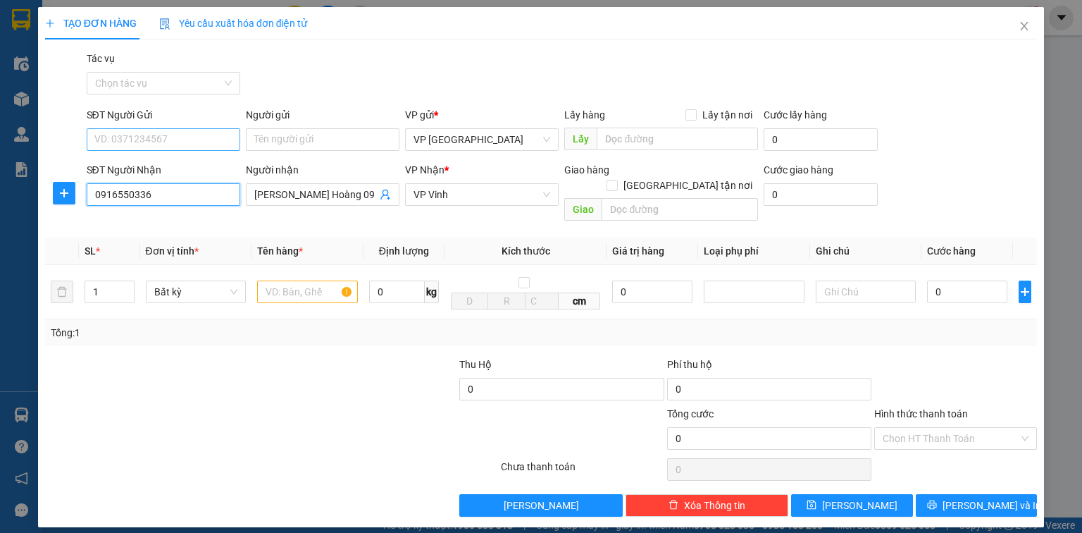
type input "0916550336"
click at [147, 136] on input "SĐT Người Gửi" at bounding box center [164, 139] width 154 height 23
click at [161, 166] on div "0934770779 - Chị Trân" at bounding box center [163, 168] width 137 height 16
type input "0934770779"
type input "Chị Trân"
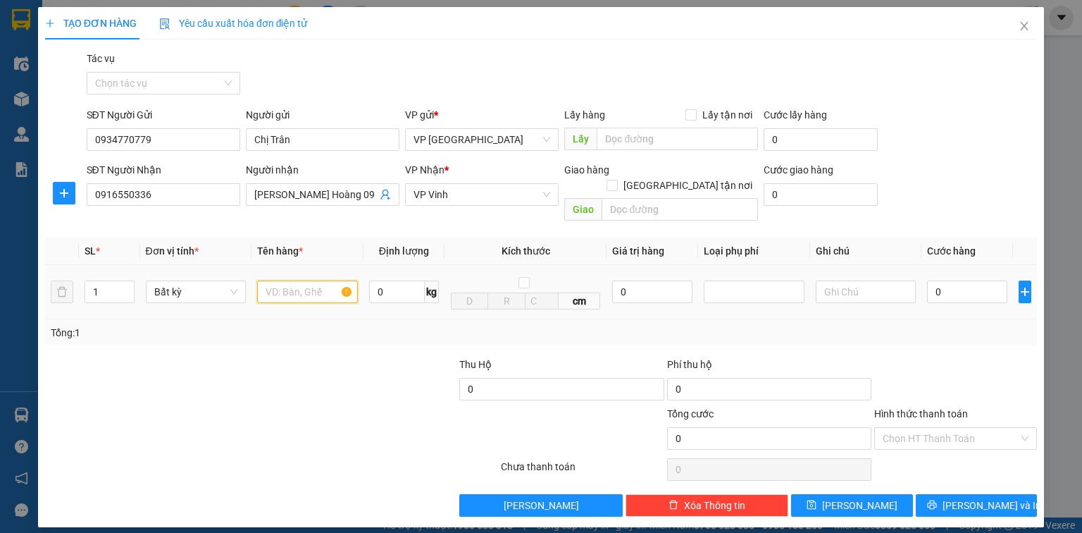
click at [314, 280] on input "text" at bounding box center [307, 291] width 101 height 23
type input "ct"
click at [946, 280] on input "0" at bounding box center [967, 291] width 80 height 23
type input "8"
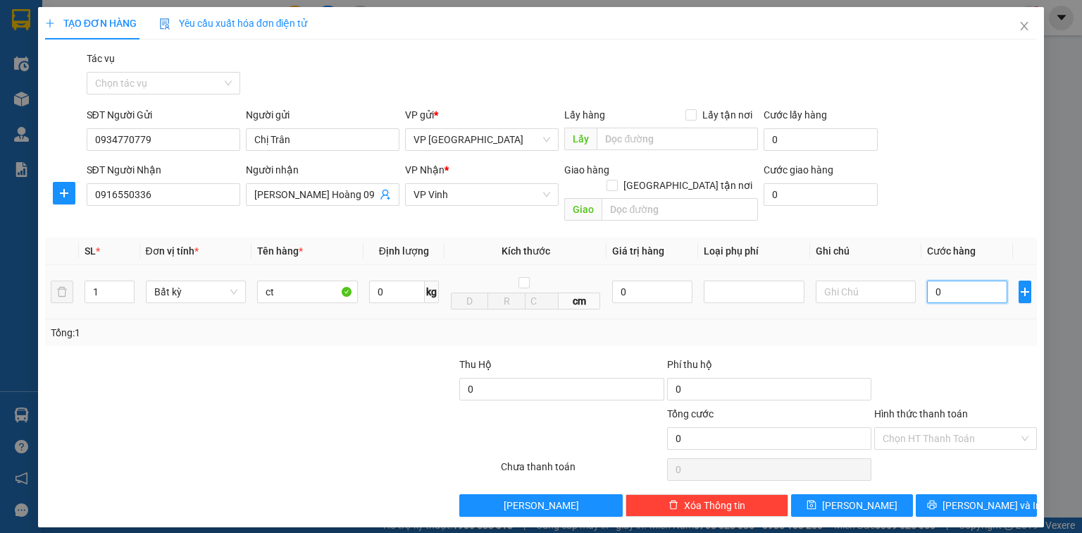
type input "8"
type input "80"
type input "800"
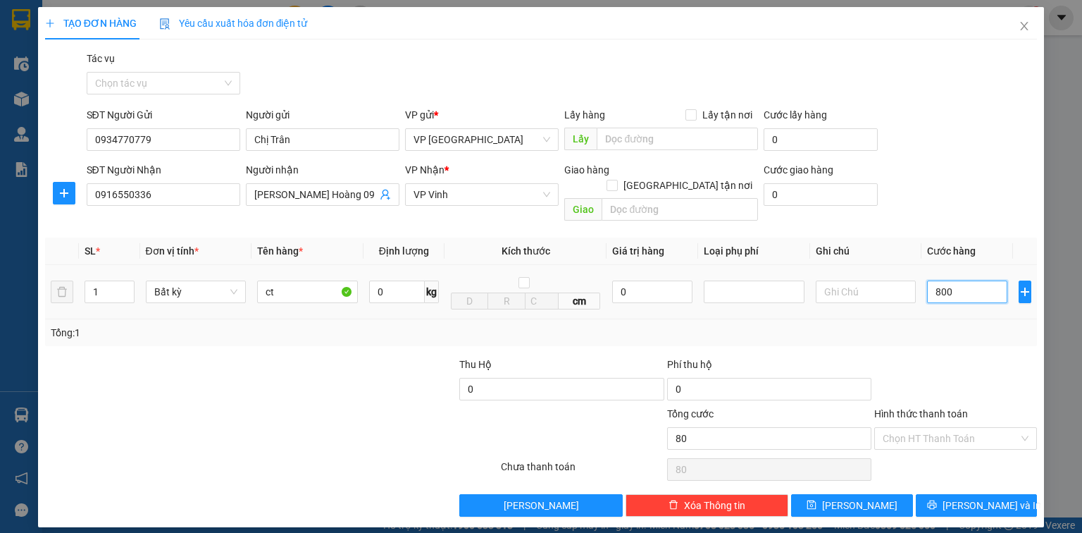
type input "800"
type input "8.000"
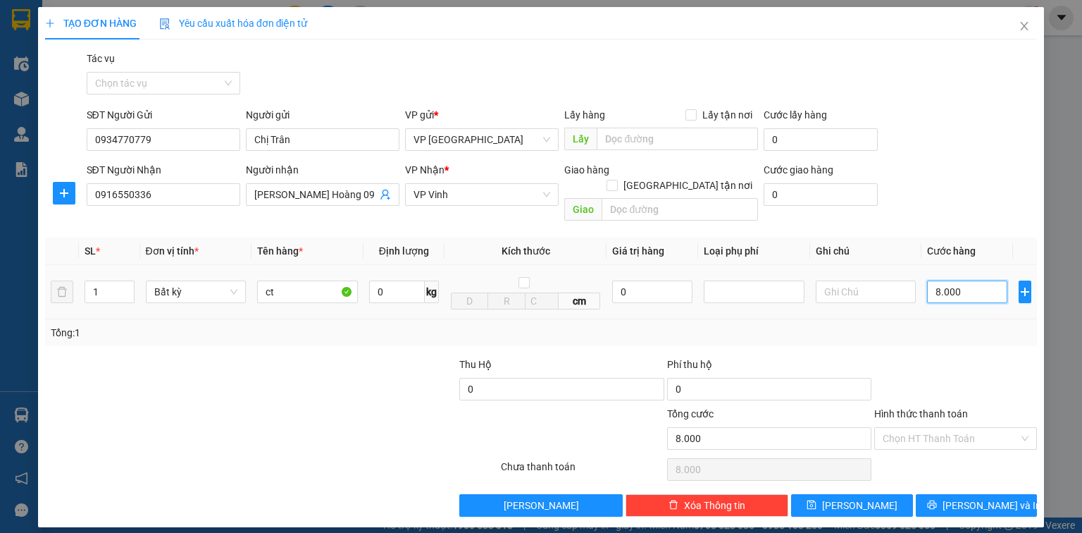
type input "80.000"
click at [963, 494] on button "[PERSON_NAME] và In" at bounding box center [977, 505] width 122 height 23
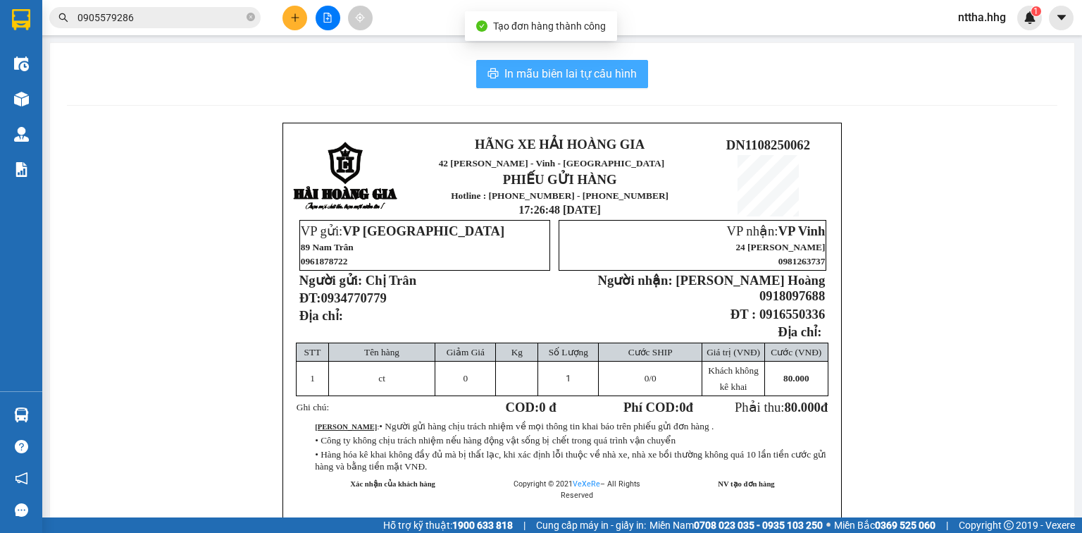
click at [595, 68] on span "In mẫu biên lai tự cấu hình" at bounding box center [571, 74] width 132 height 18
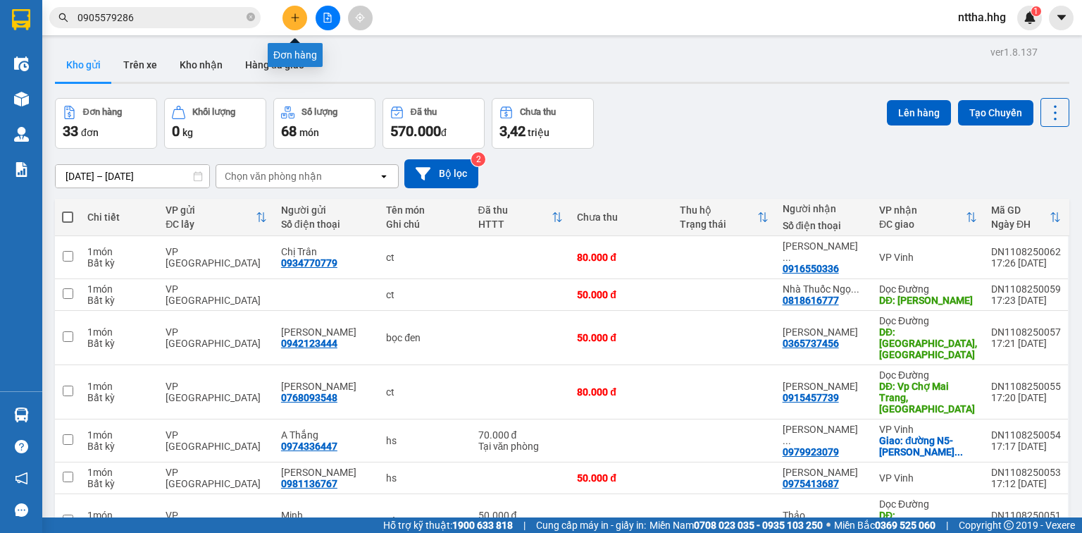
click at [293, 23] on button at bounding box center [295, 18] width 25 height 25
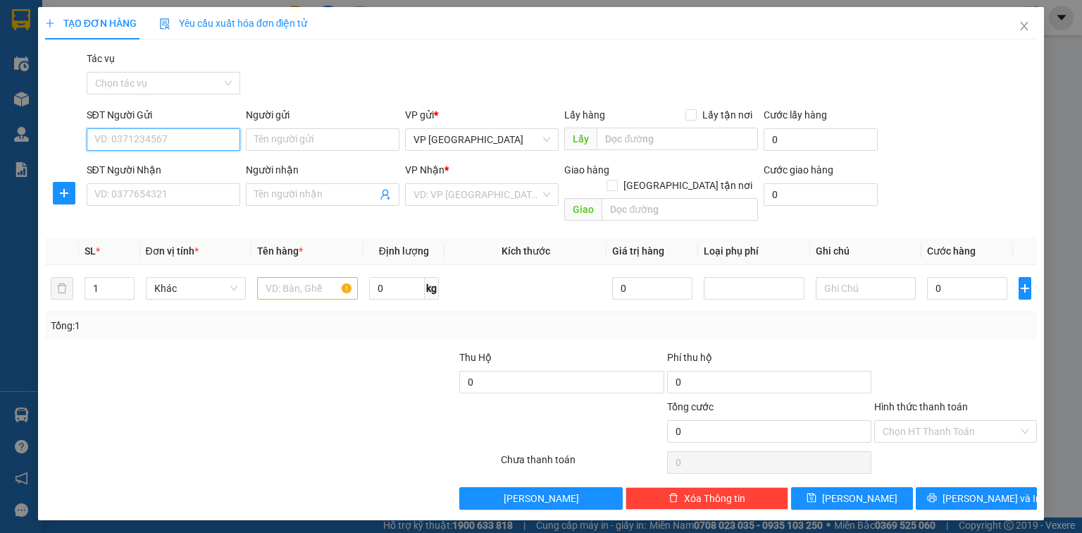
click at [199, 134] on input "SĐT Người Gửi" at bounding box center [164, 139] width 154 height 23
click at [172, 165] on div "0905471162" at bounding box center [163, 168] width 137 height 16
type input "0905471162"
click at [160, 202] on input "SĐT Người Nhận" at bounding box center [164, 194] width 154 height 23
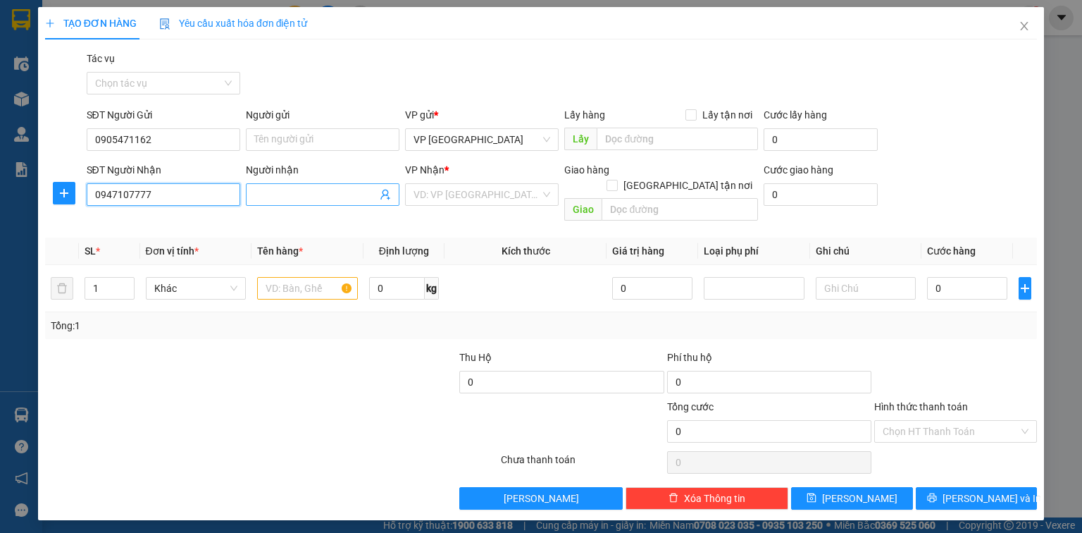
type input "0947107777"
click at [270, 194] on input "Người nhận" at bounding box center [315, 195] width 123 height 16
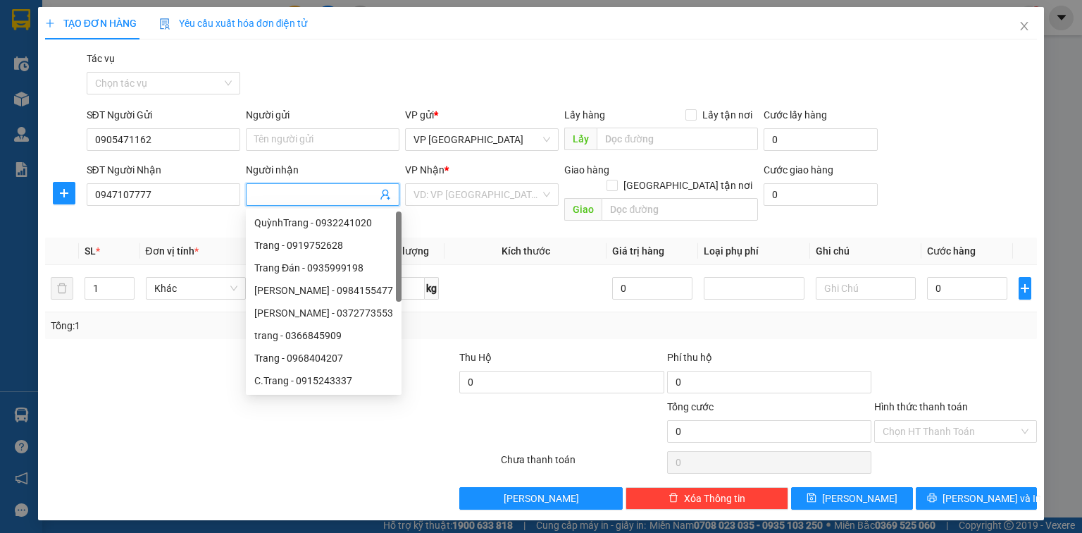
type input "Y"
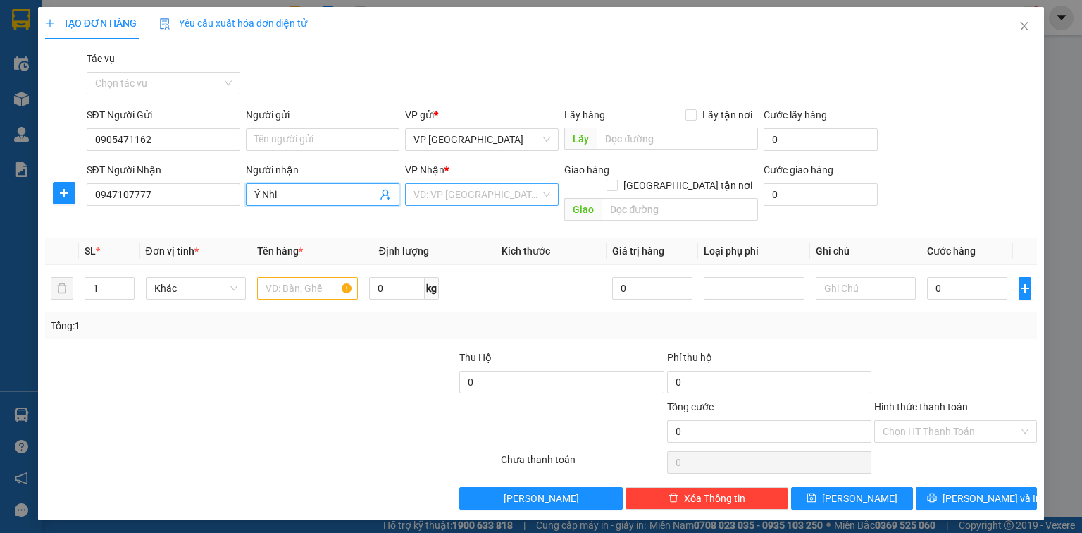
type input "Ý Nhi"
click at [433, 192] on input "search" at bounding box center [477, 194] width 127 height 21
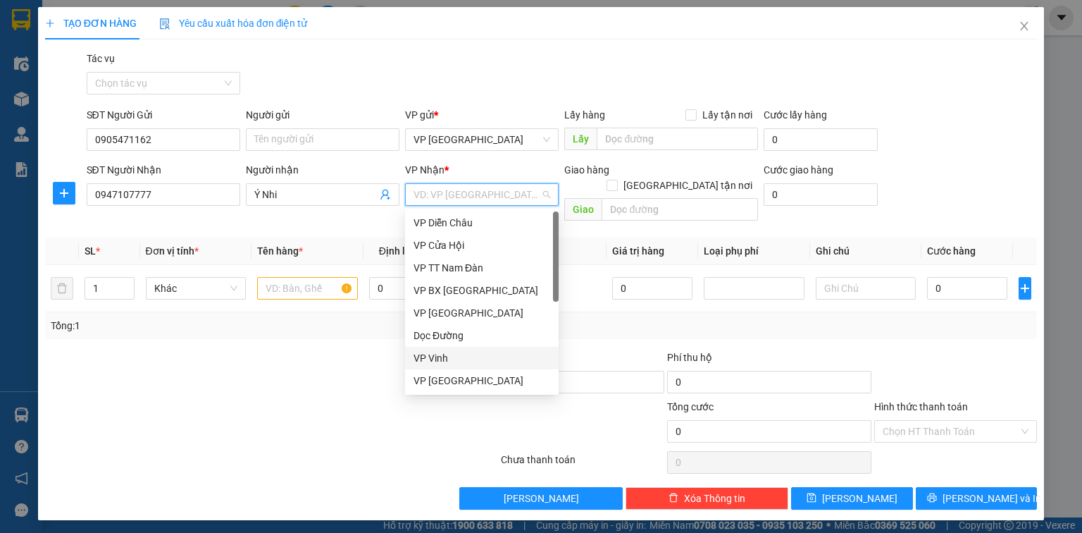
click at [437, 350] on div "VP Vinh" at bounding box center [482, 358] width 154 height 23
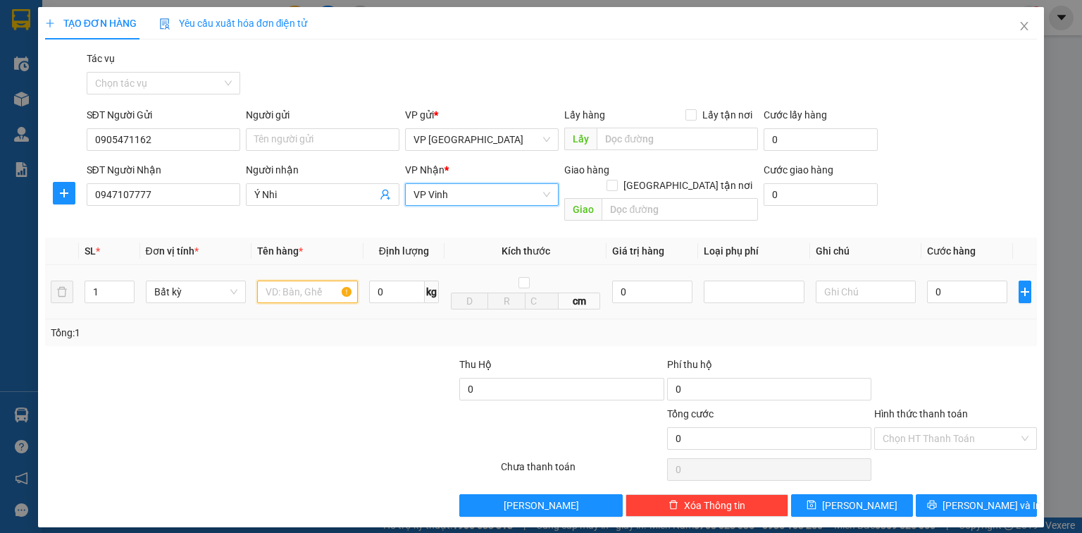
click at [311, 280] on input "text" at bounding box center [307, 291] width 101 height 23
type input "ct"
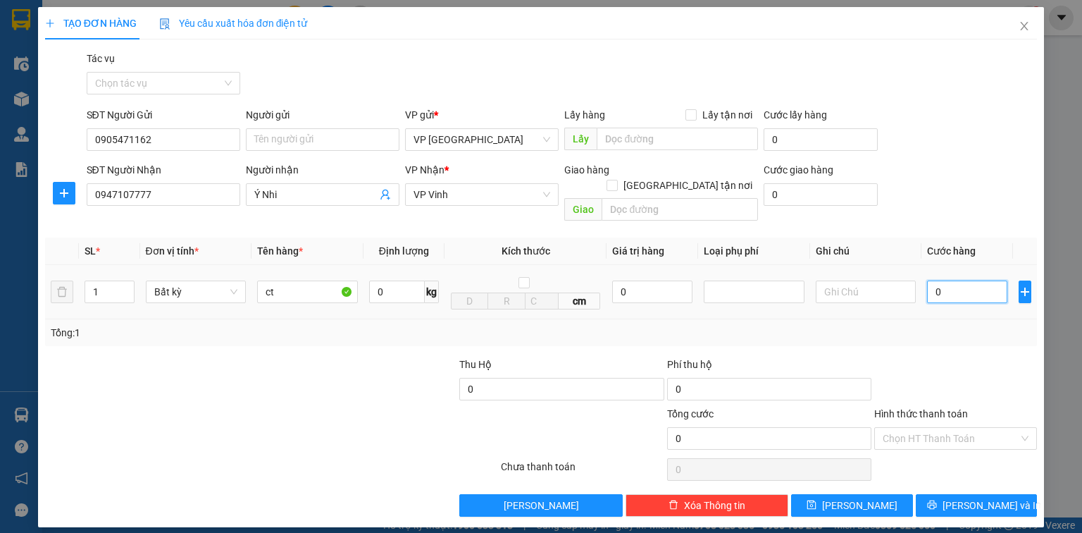
click at [947, 280] on input "0" at bounding box center [967, 291] width 80 height 23
type input "5"
type input "50"
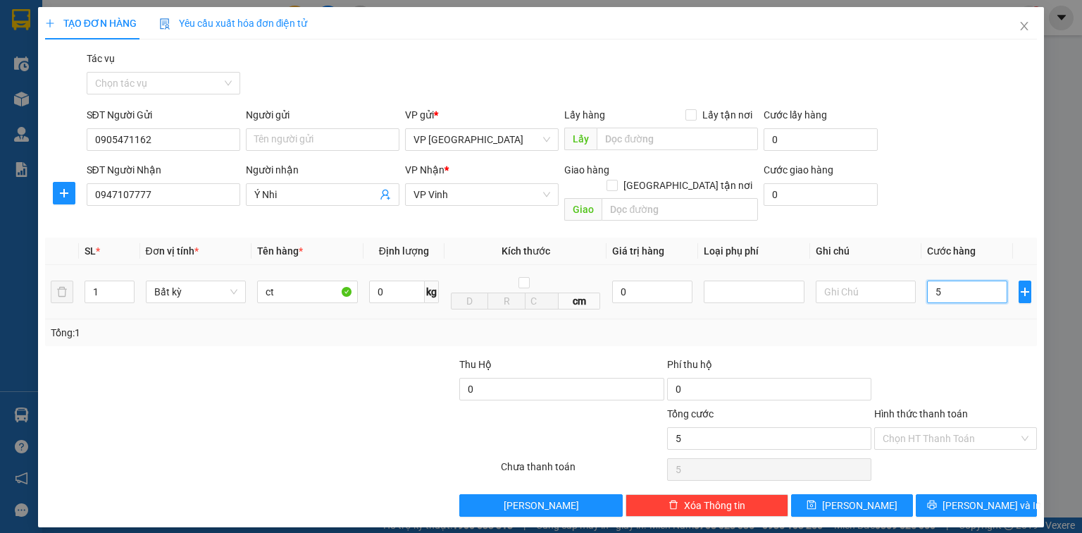
type input "50"
click at [984, 498] on span "[PERSON_NAME] và In" at bounding box center [992, 506] width 99 height 16
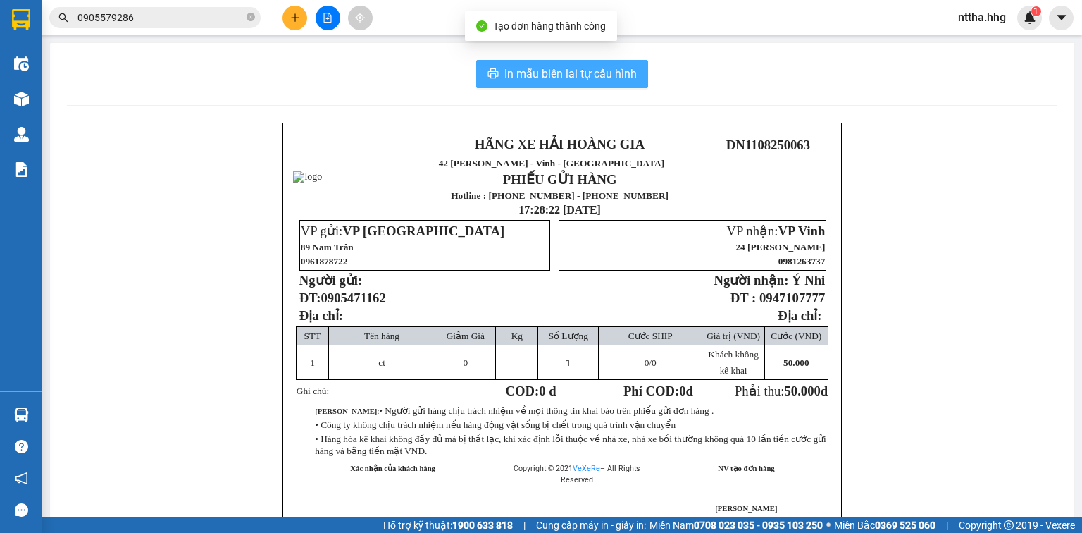
click at [614, 68] on span "In mẫu biên lai tự cấu hình" at bounding box center [571, 74] width 132 height 18
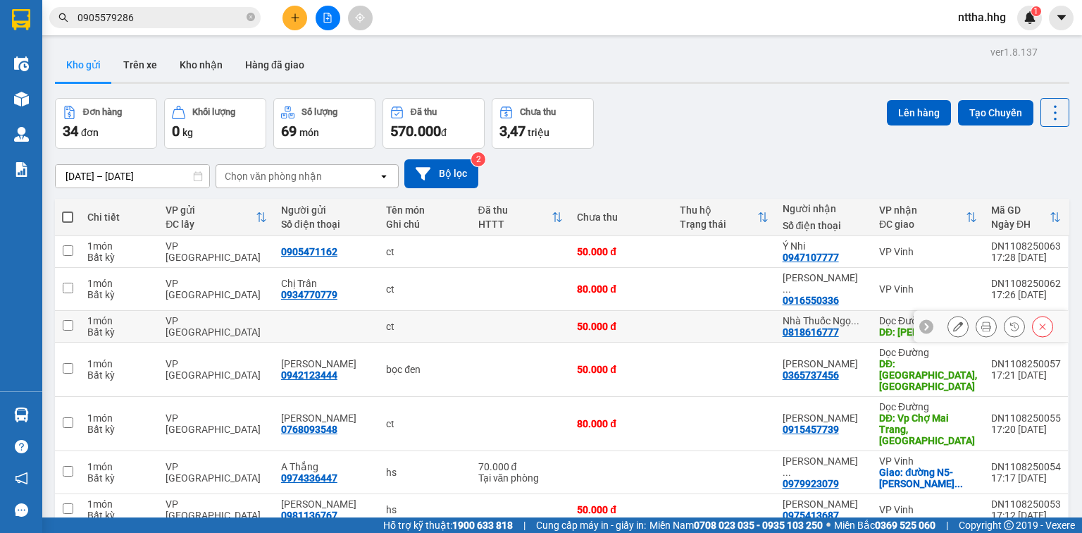
click at [379, 312] on td "ct" at bounding box center [425, 327] width 92 height 32
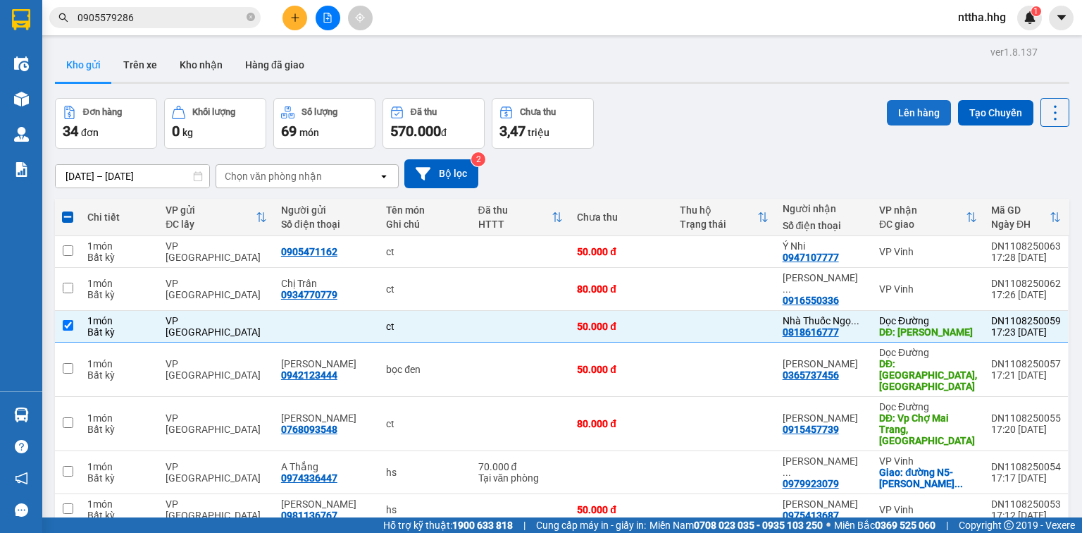
click at [902, 116] on button "Lên hàng" at bounding box center [919, 112] width 64 height 25
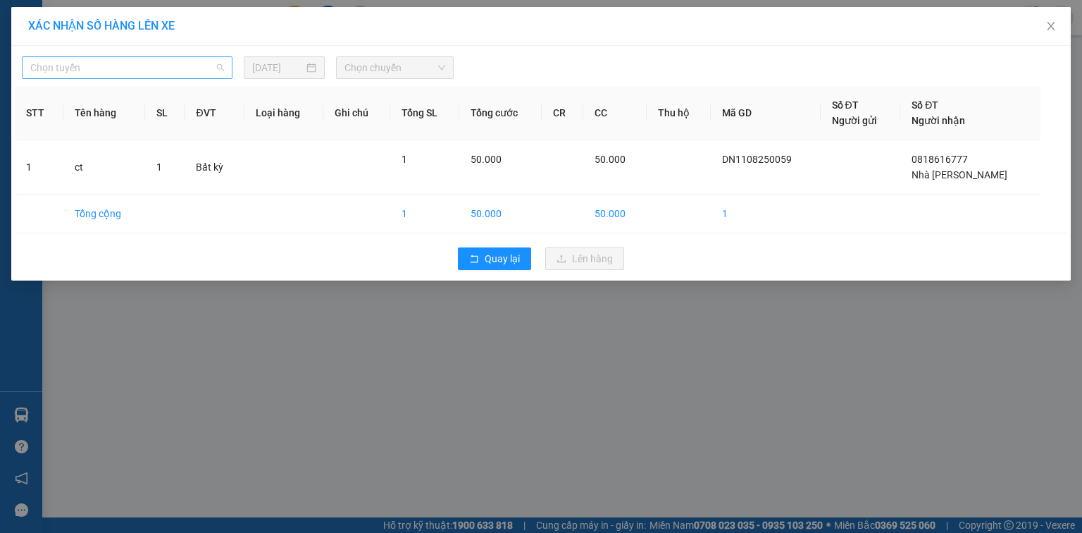
click at [143, 59] on span "Chọn tuyến" at bounding box center [127, 67] width 194 height 21
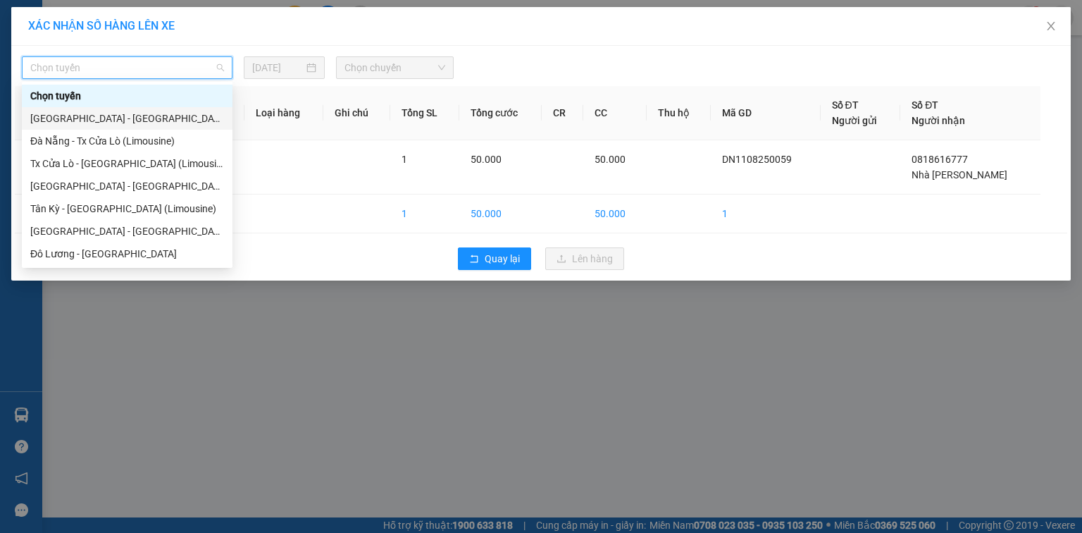
click at [144, 121] on div "[GEOGRAPHIC_DATA] - [GEOGRAPHIC_DATA]" at bounding box center [127, 119] width 194 height 16
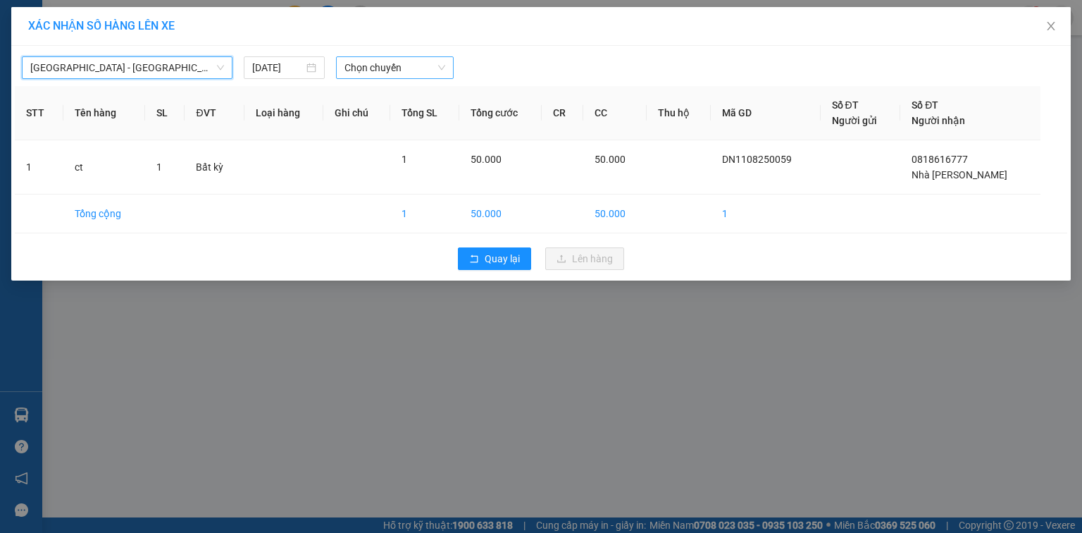
click at [377, 70] on span "Chọn chuyến" at bounding box center [395, 67] width 101 height 21
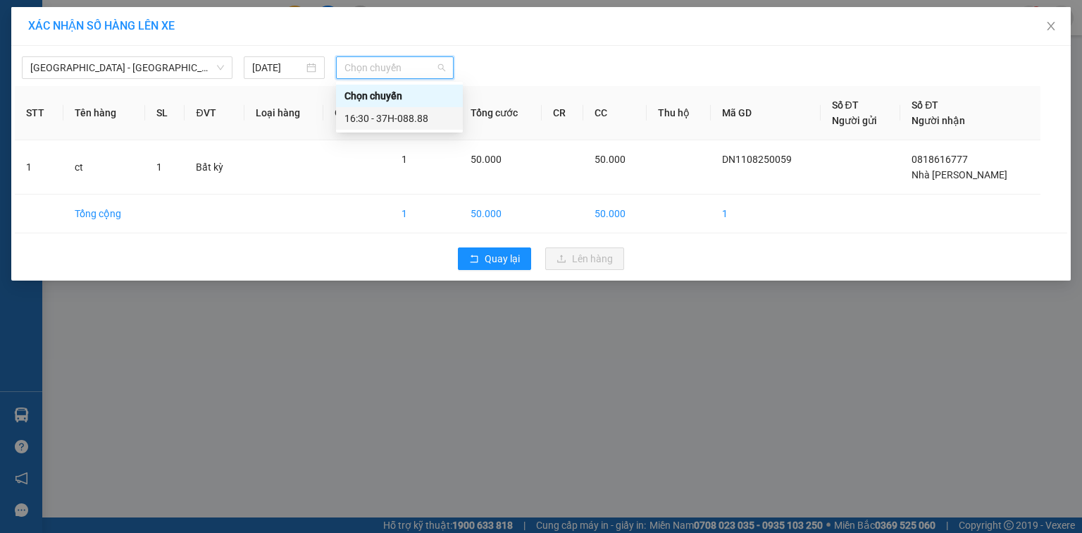
click at [409, 113] on div "16:30 - 37H-088.88" at bounding box center [400, 119] width 110 height 16
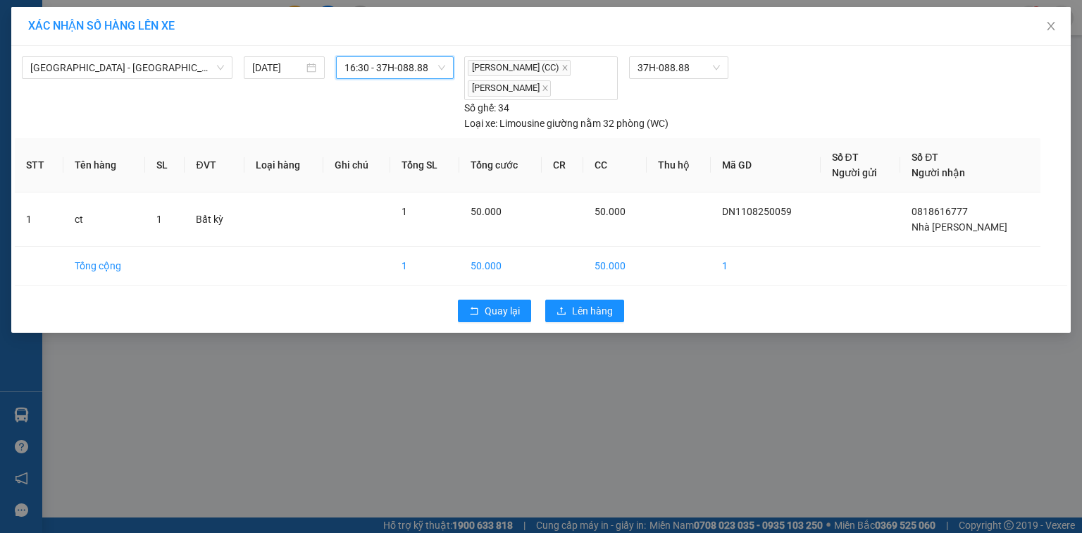
click at [572, 324] on div "Quay lại Lên hàng" at bounding box center [541, 310] width 1053 height 37
click at [567, 300] on button "Lên hàng" at bounding box center [584, 311] width 79 height 23
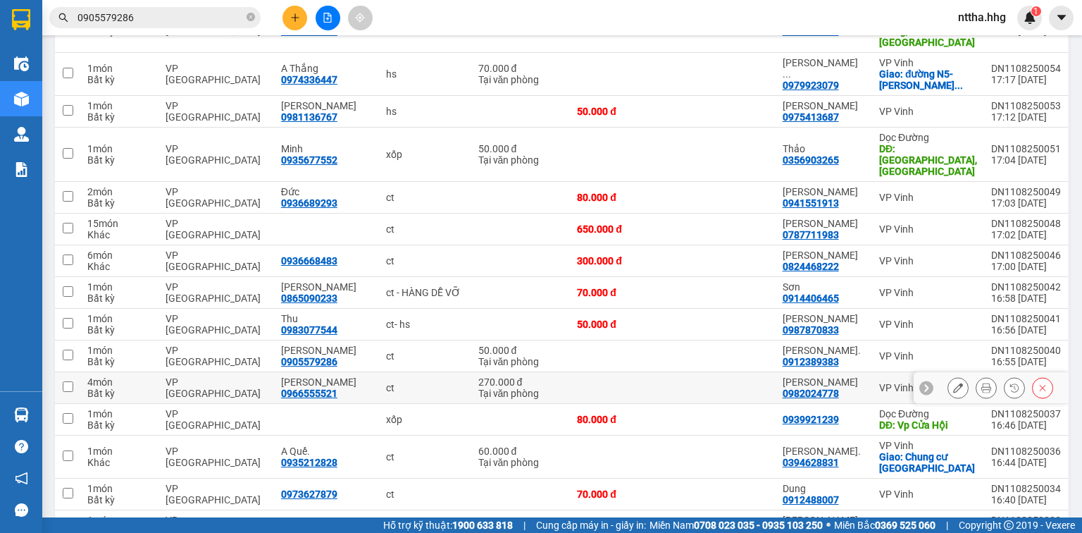
scroll to position [197, 0]
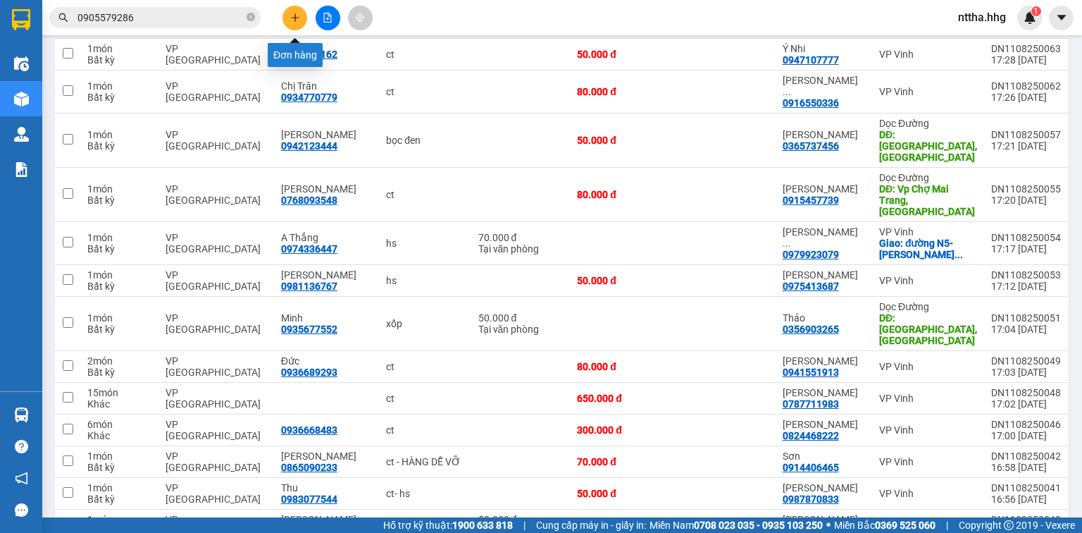
click at [289, 16] on button at bounding box center [295, 18] width 25 height 25
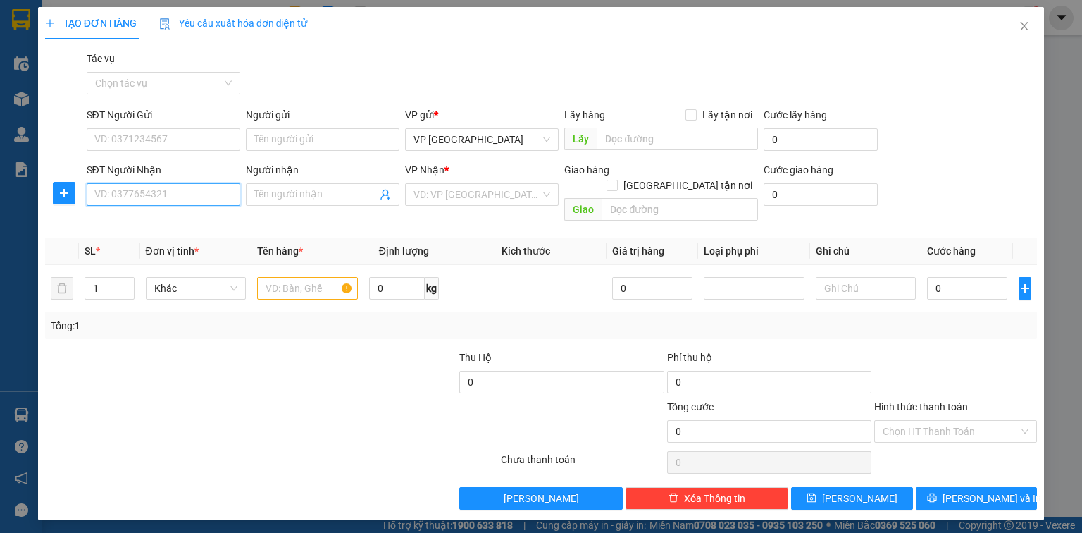
click at [176, 193] on input "SĐT Người Nhận" at bounding box center [164, 194] width 154 height 23
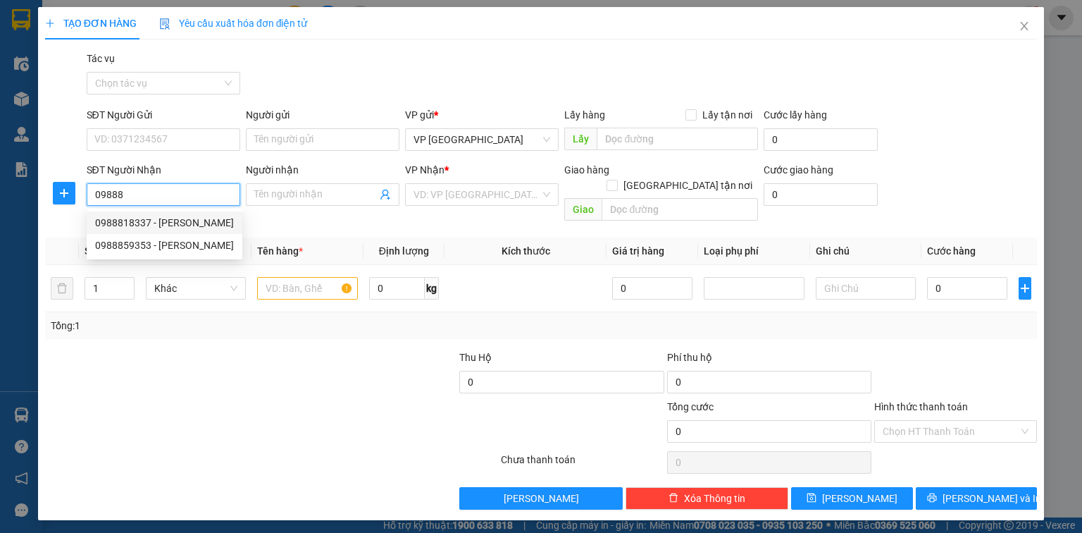
click at [155, 217] on div "0988818337 - Anh Đạt" at bounding box center [164, 223] width 139 height 16
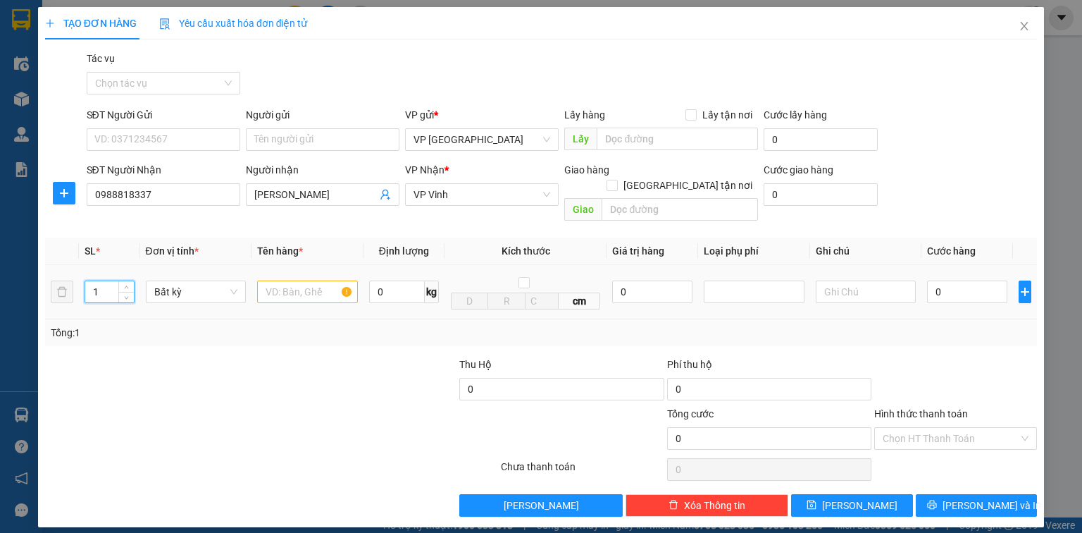
click at [62, 283] on tr "1 Bất kỳ 0 kg cm 0 0" at bounding box center [541, 292] width 992 height 54
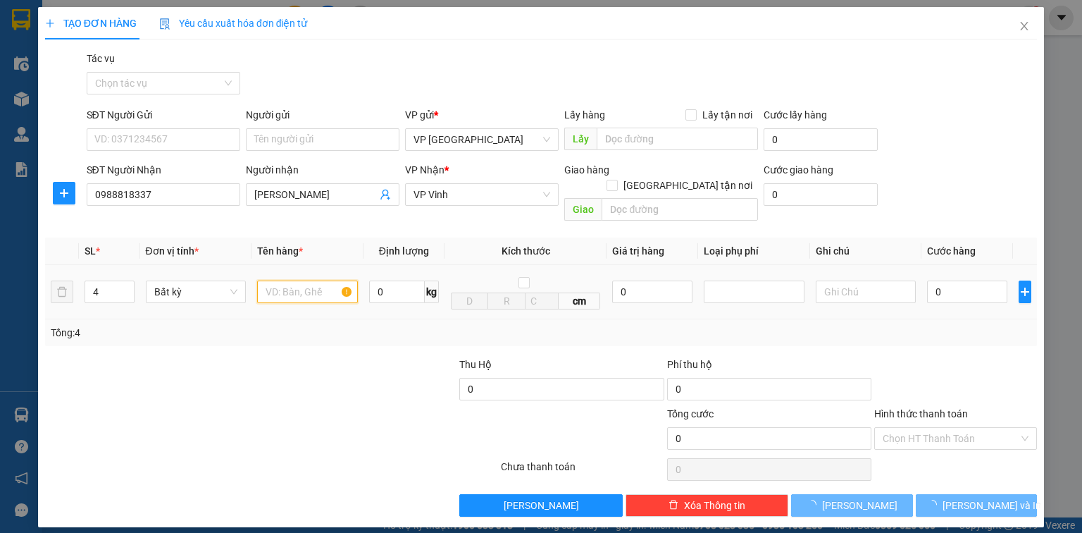
click at [283, 280] on input "text" at bounding box center [307, 291] width 101 height 23
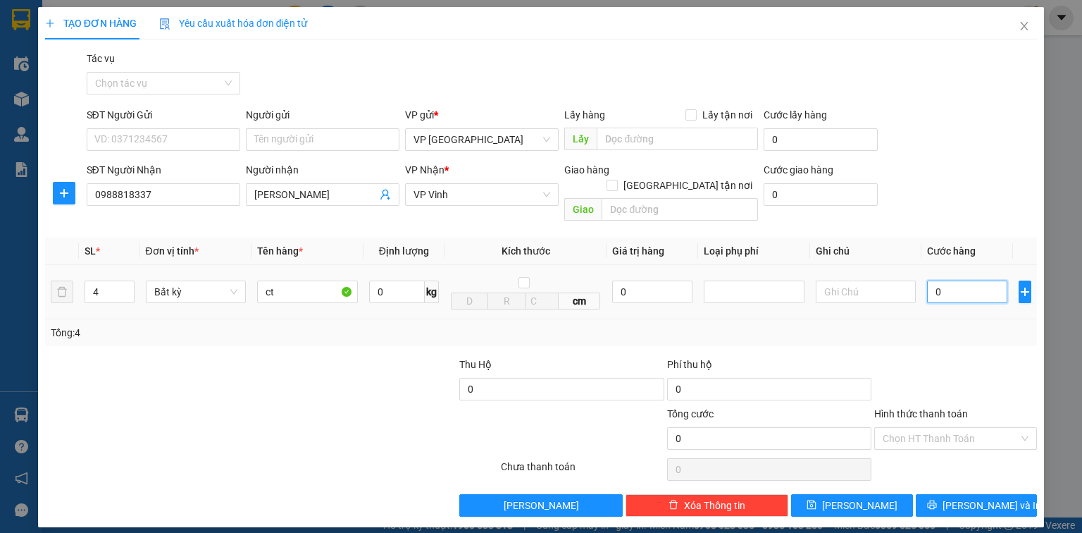
click at [973, 285] on input "0" at bounding box center [967, 291] width 80 height 23
click at [900, 428] on input "Hình thức thanh toán" at bounding box center [951, 438] width 136 height 21
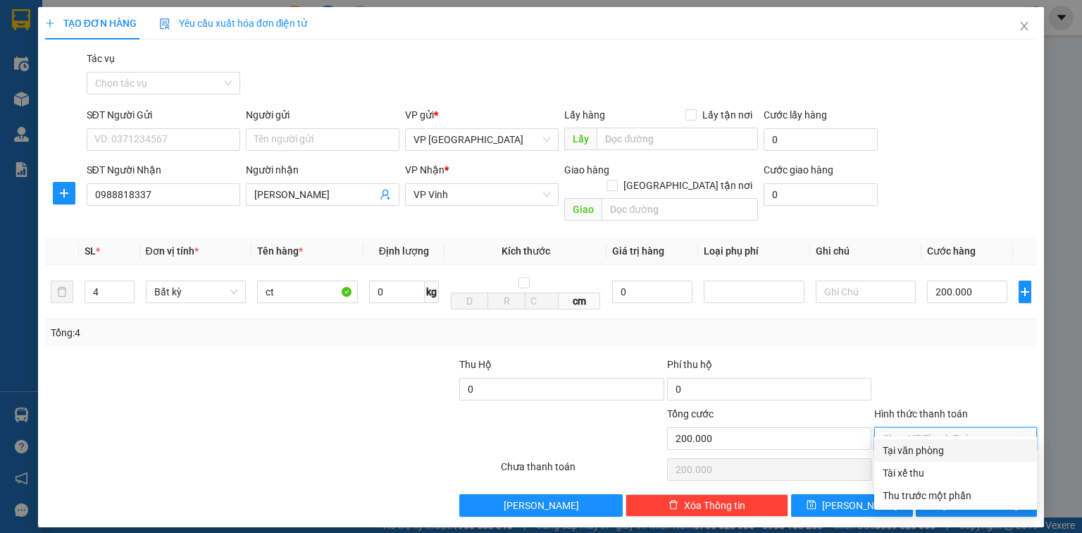
click at [903, 447] on div "Tại văn phòng" at bounding box center [956, 451] width 146 height 16
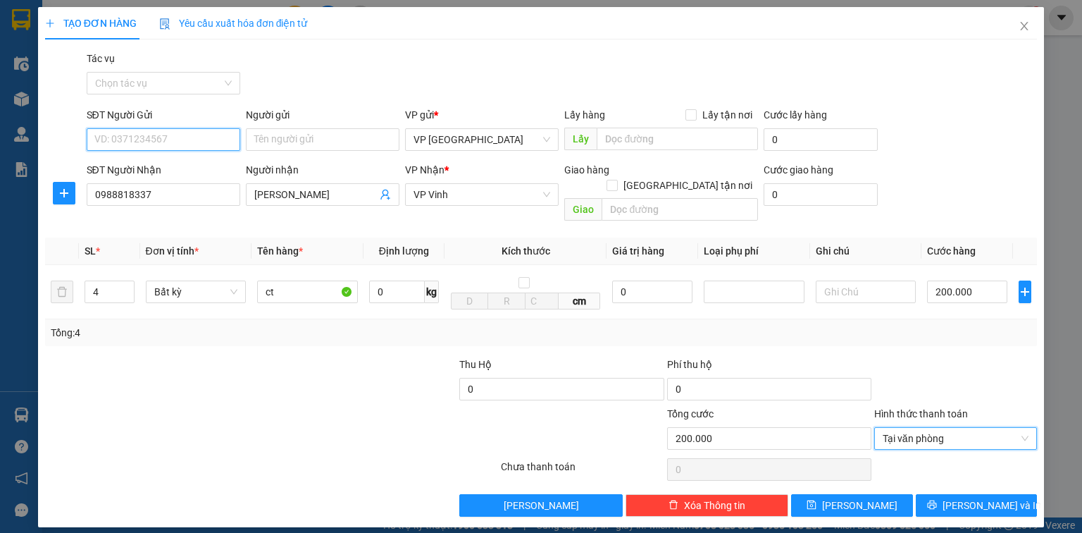
click at [196, 144] on input "SĐT Người Gửi" at bounding box center [164, 139] width 154 height 23
click at [195, 142] on input "SĐT Người Gửi" at bounding box center [164, 139] width 154 height 23
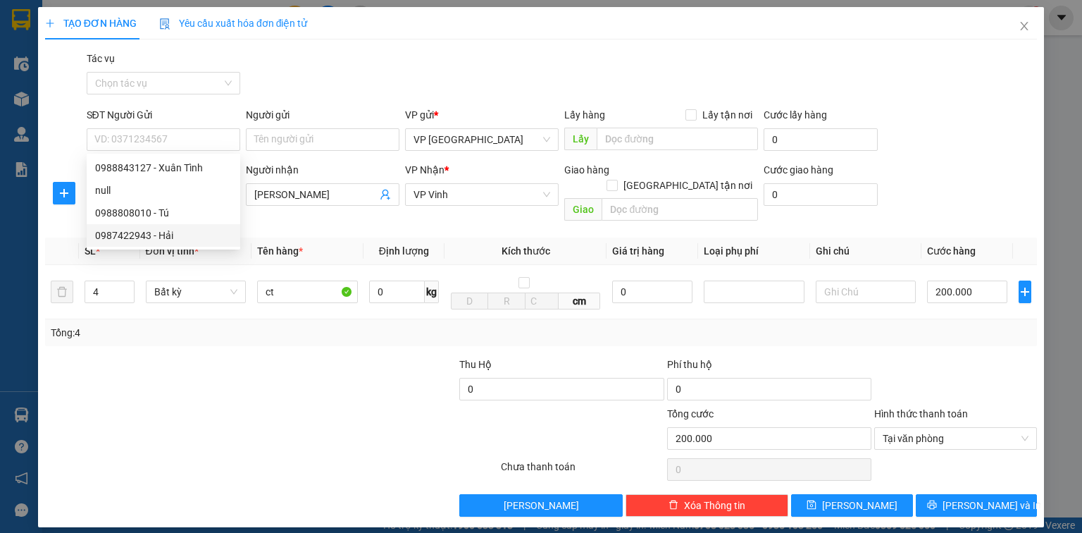
click at [176, 359] on div at bounding box center [147, 381] width 207 height 49
click at [1023, 23] on icon "close" at bounding box center [1024, 25] width 11 height 11
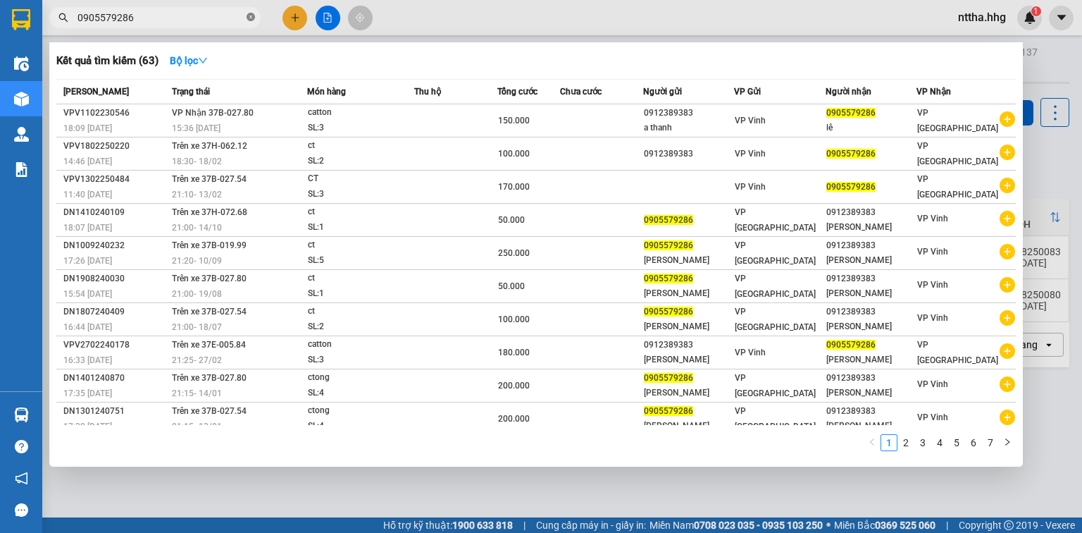
click at [252, 17] on icon "close-circle" at bounding box center [251, 17] width 8 height 8
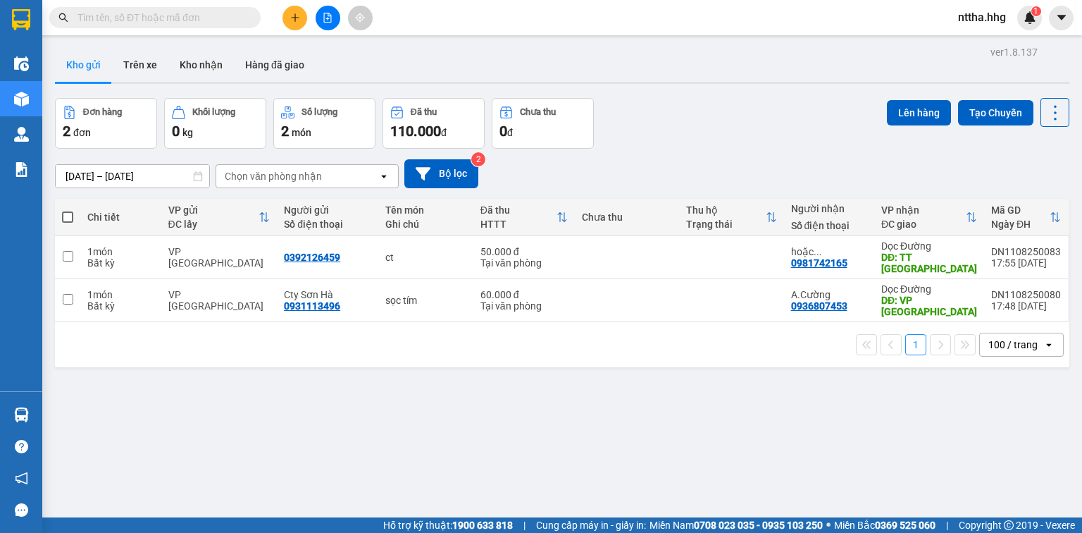
click at [237, 19] on input "text" at bounding box center [161, 18] width 166 height 16
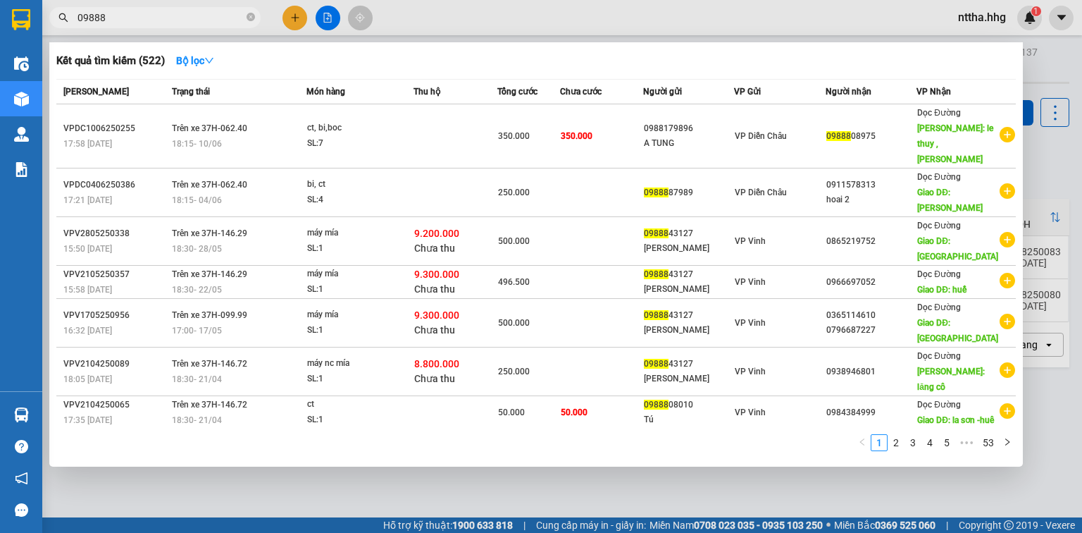
click at [294, 15] on div at bounding box center [541, 266] width 1082 height 533
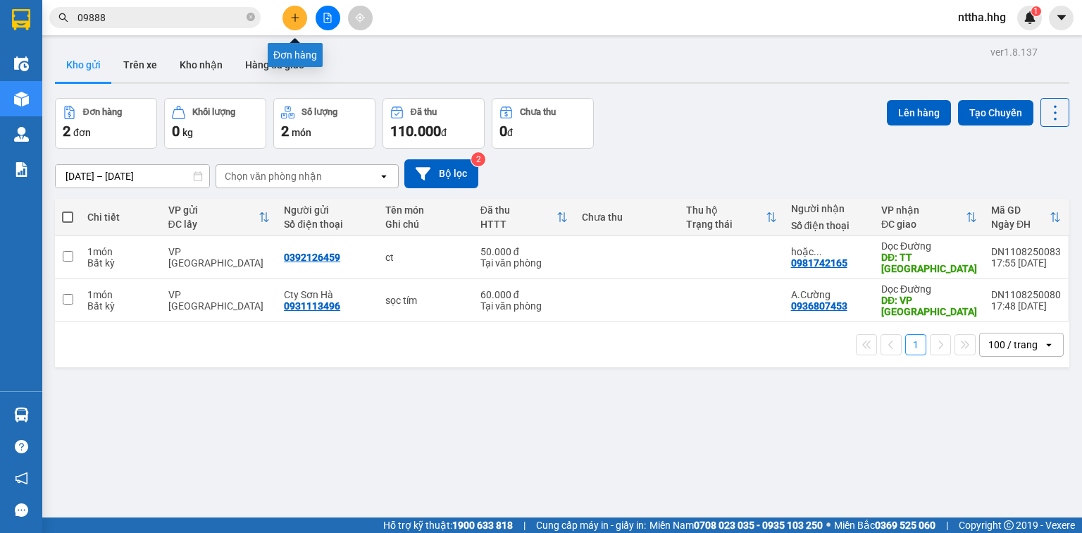
click at [294, 16] on icon "plus" at bounding box center [295, 18] width 10 height 10
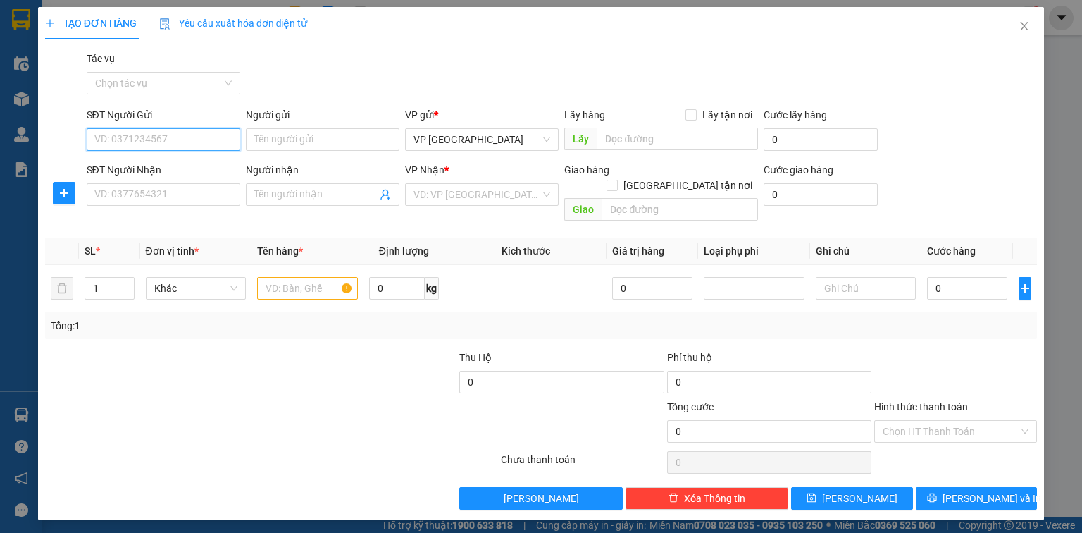
click at [189, 146] on input "SĐT Người Gửi" at bounding box center [164, 139] width 154 height 23
click at [155, 163] on div "0905603995 - A Khanh" at bounding box center [163, 168] width 137 height 16
click at [165, 195] on input "SĐT Người Nhận" at bounding box center [164, 194] width 154 height 23
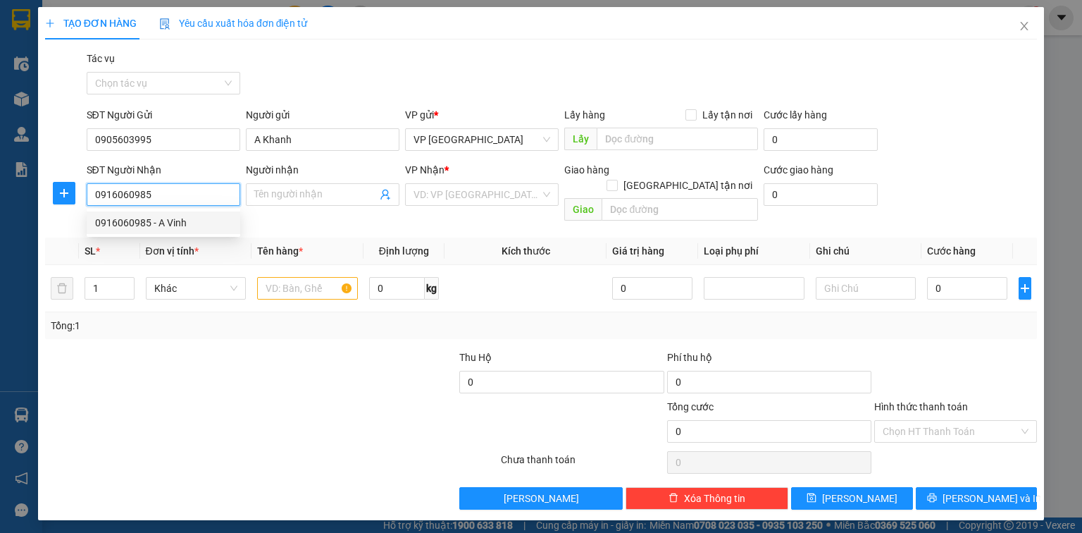
click at [169, 226] on div "0916060985 - A Vinh" at bounding box center [163, 223] width 137 height 16
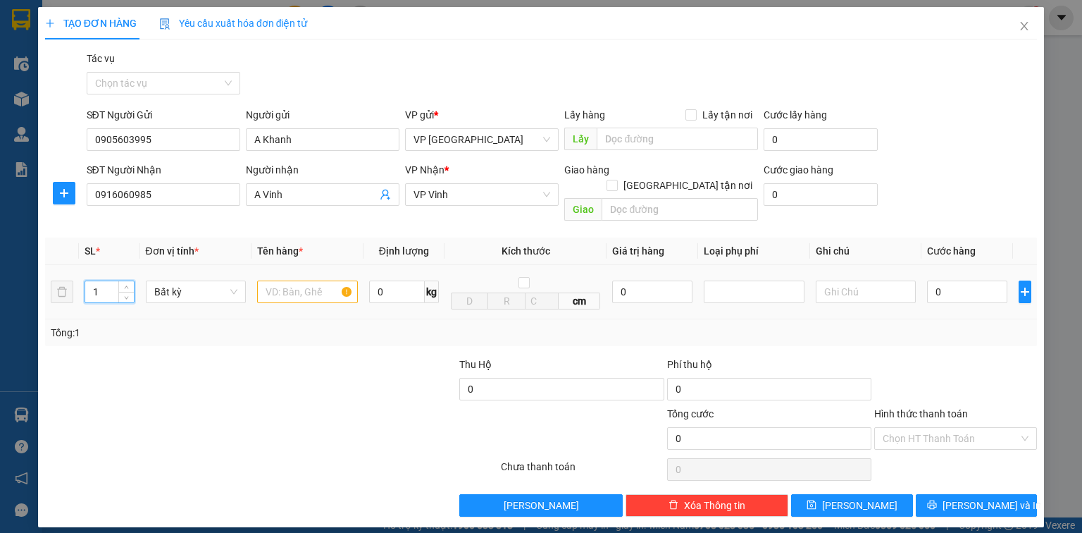
drag, startPoint x: 106, startPoint y: 271, endPoint x: 72, endPoint y: 263, distance: 35.4
click at [72, 265] on tr "1 Bất kỳ 0 kg cm 0 0" at bounding box center [541, 292] width 992 height 54
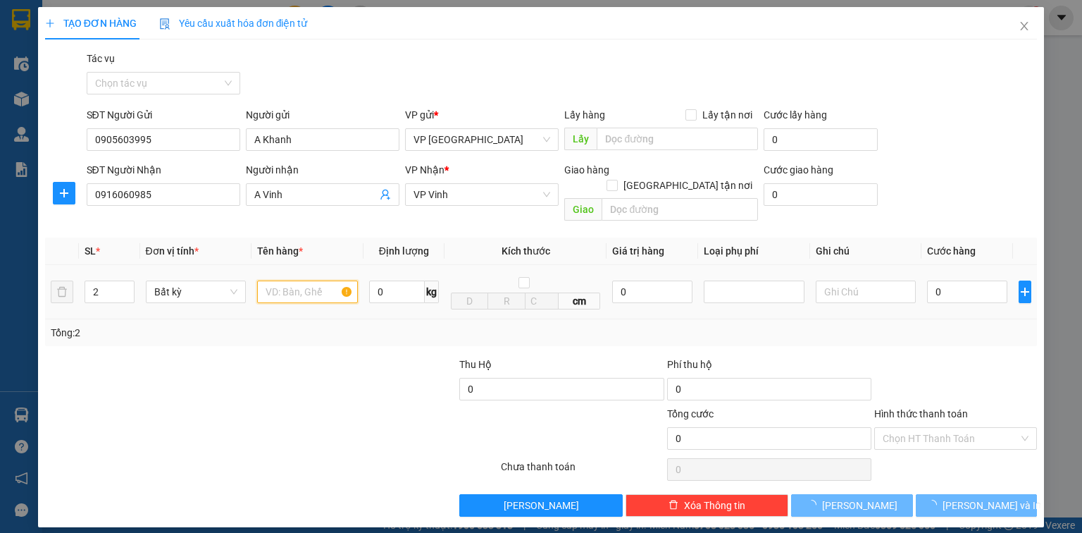
click at [316, 280] on input "text" at bounding box center [307, 291] width 101 height 23
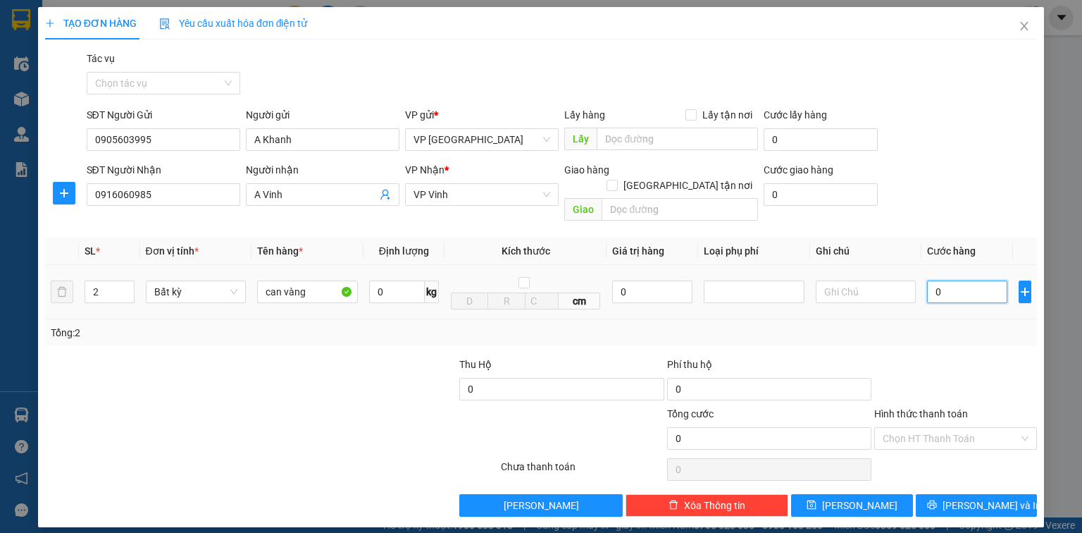
click at [960, 280] on input "0" at bounding box center [967, 291] width 80 height 23
click at [967, 498] on span "[PERSON_NAME] và In" at bounding box center [992, 506] width 99 height 16
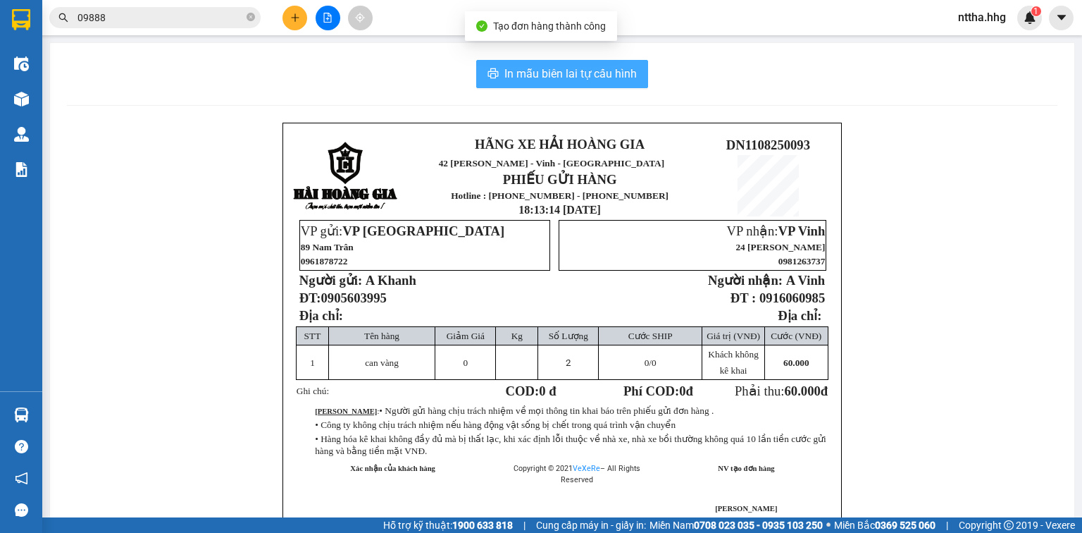
click at [524, 79] on span "In mẫu biên lai tự cấu hình" at bounding box center [571, 74] width 132 height 18
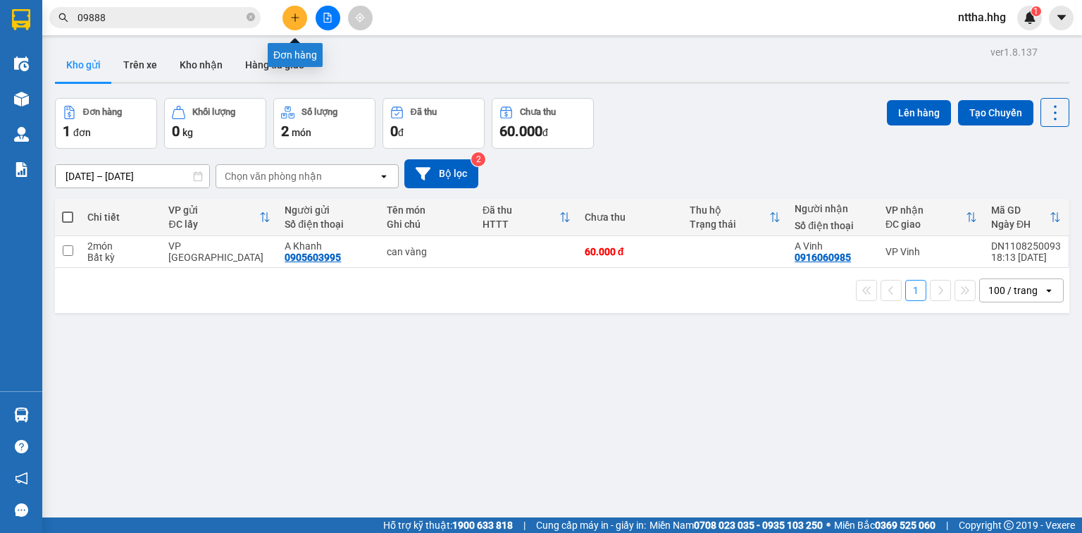
click at [293, 14] on icon "plus" at bounding box center [295, 18] width 10 height 10
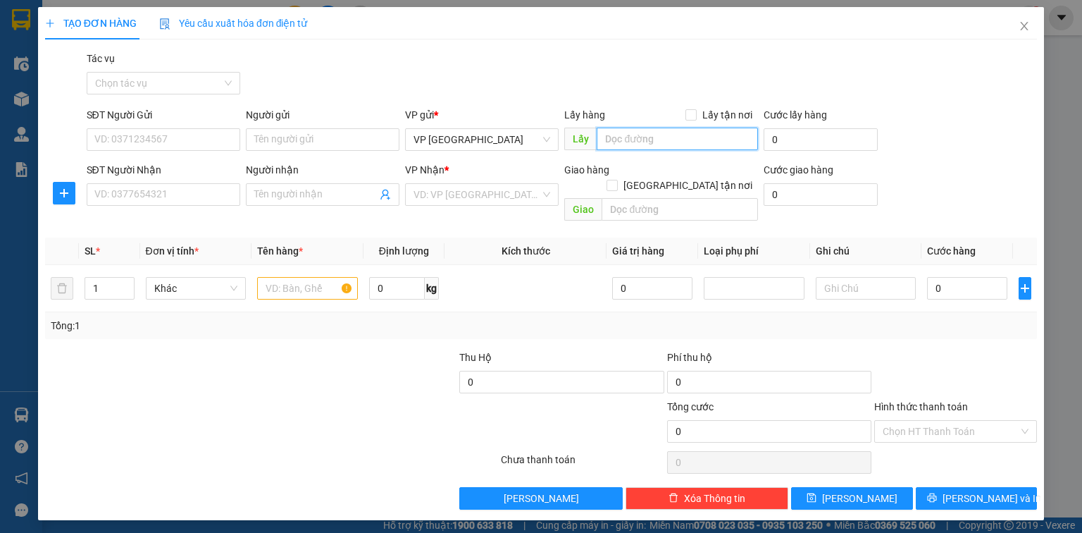
click at [625, 135] on input "text" at bounding box center [677, 139] width 161 height 23
click at [159, 192] on input "SĐT Người Nhận" at bounding box center [164, 194] width 154 height 23
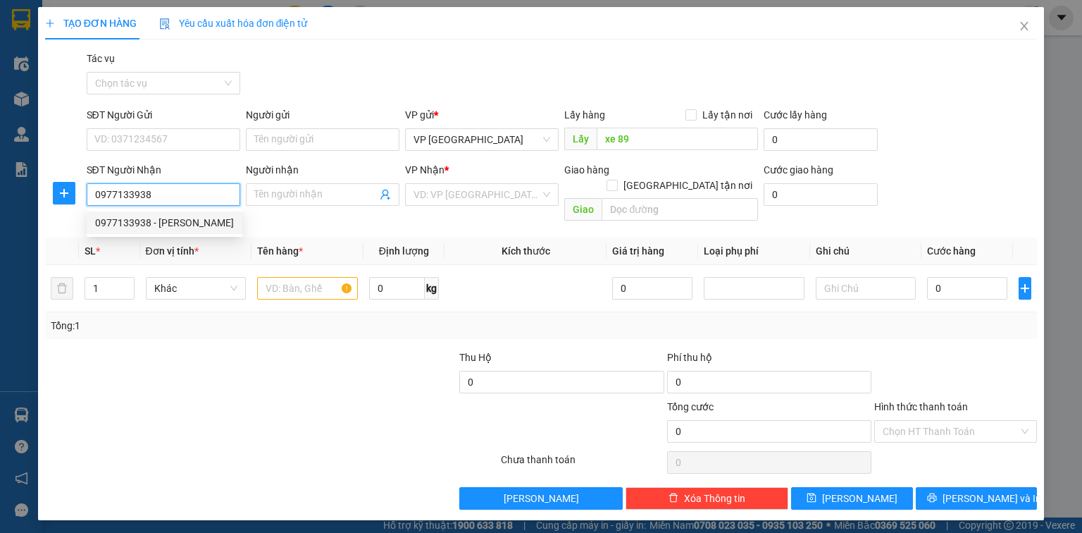
click at [172, 217] on div "0977133938 - Linh" at bounding box center [164, 223] width 139 height 16
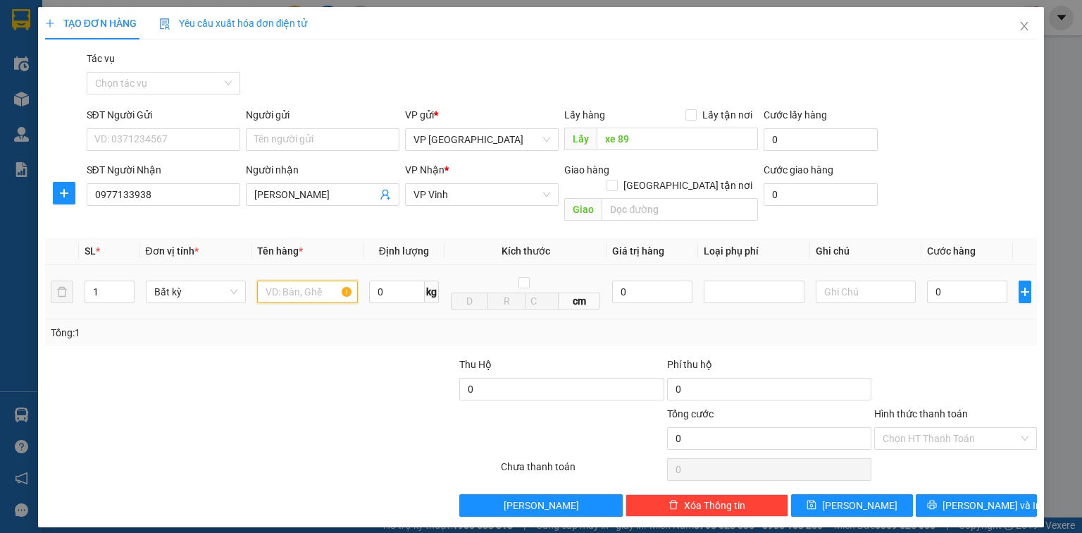
click at [293, 280] on input "text" at bounding box center [307, 291] width 101 height 23
click at [944, 280] on input "0" at bounding box center [967, 291] width 80 height 23
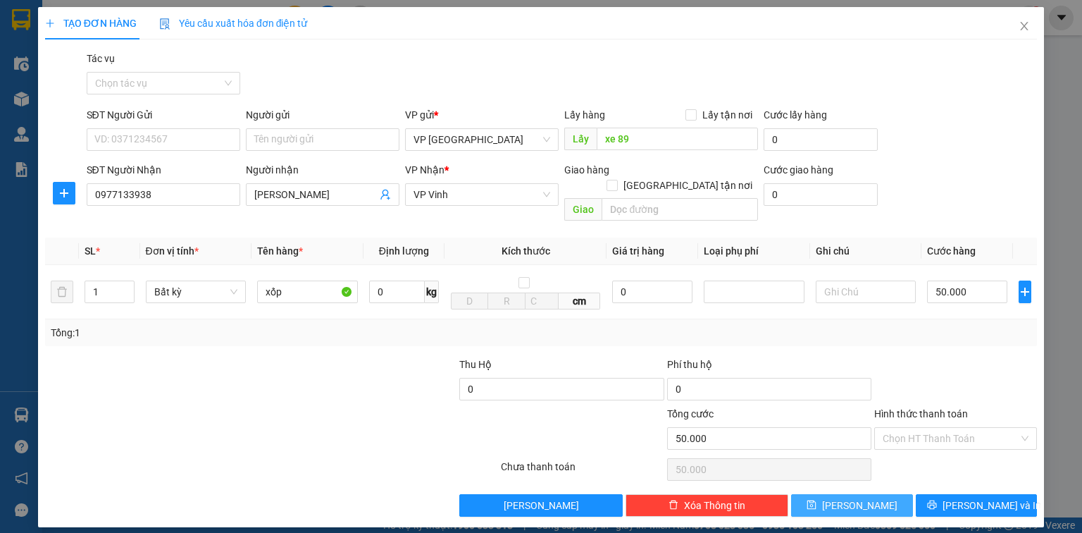
click at [872, 494] on button "[PERSON_NAME]" at bounding box center [852, 505] width 122 height 23
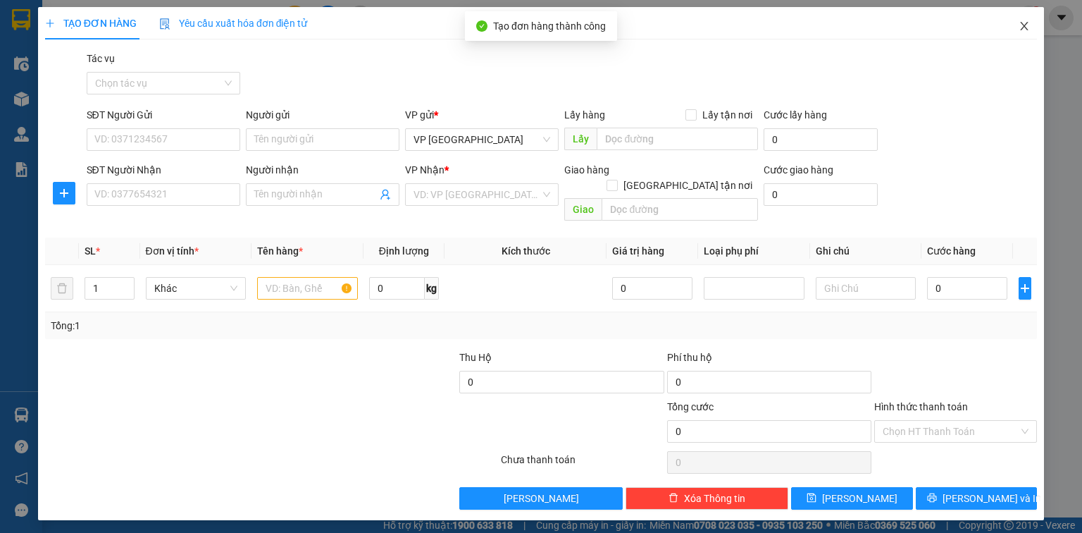
click at [1029, 27] on icon "close" at bounding box center [1024, 25] width 11 height 11
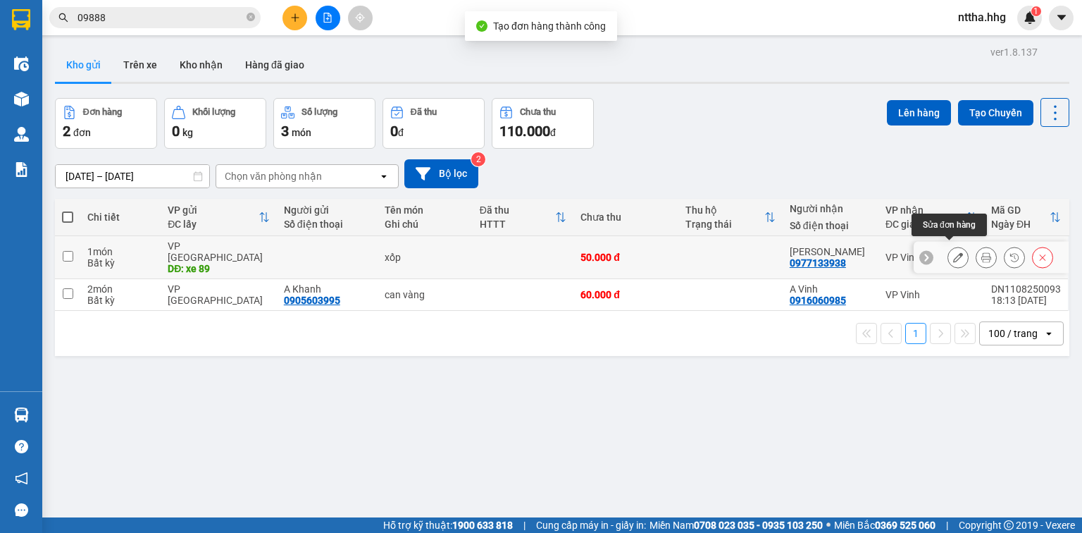
click at [956, 254] on button at bounding box center [959, 257] width 20 height 25
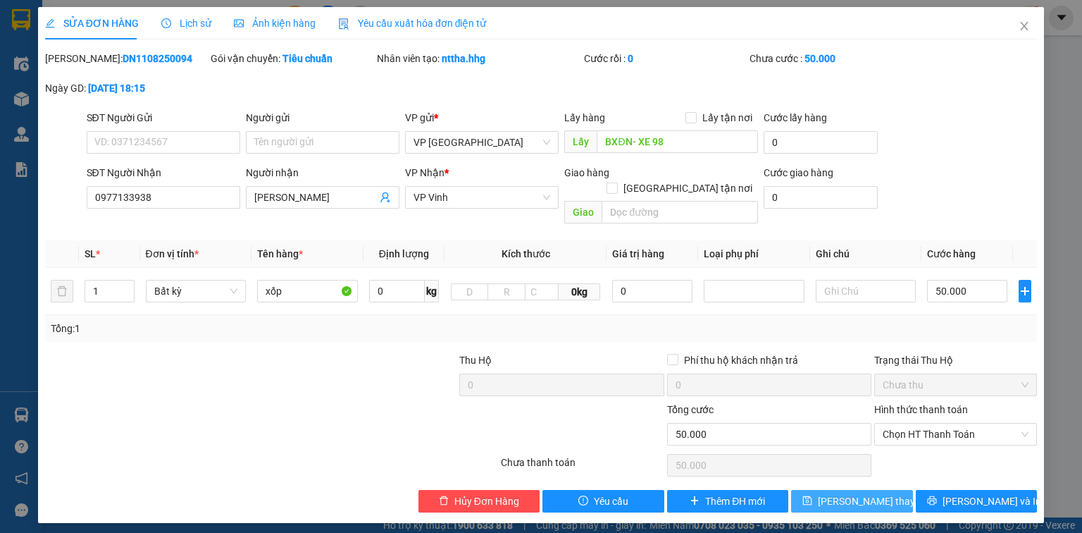
click at [857, 493] on span "[PERSON_NAME] thay đổi" at bounding box center [874, 501] width 113 height 16
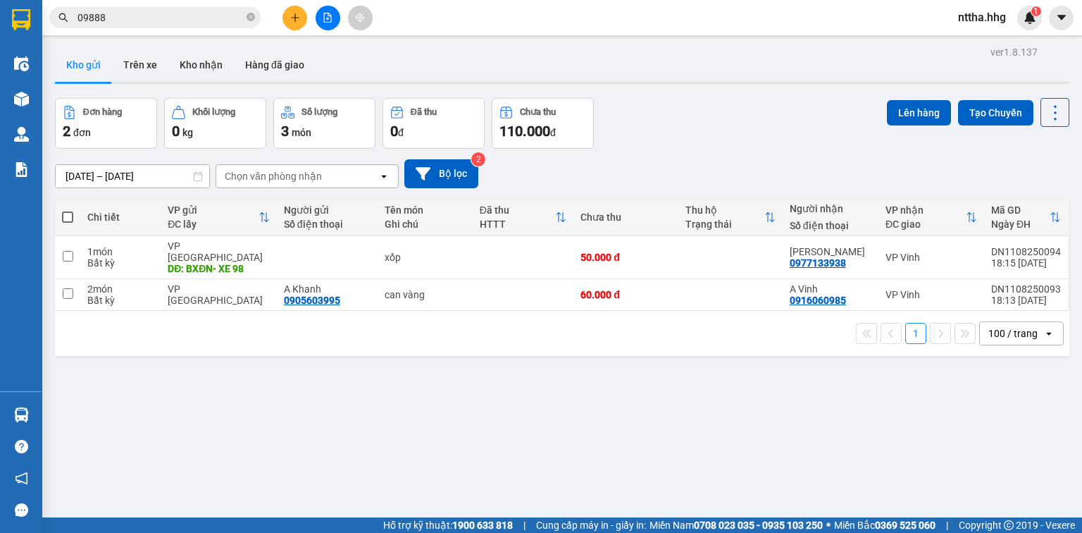
click at [280, 11] on div at bounding box center [328, 18] width 106 height 25
click at [296, 14] on icon "plus" at bounding box center [295, 18] width 10 height 10
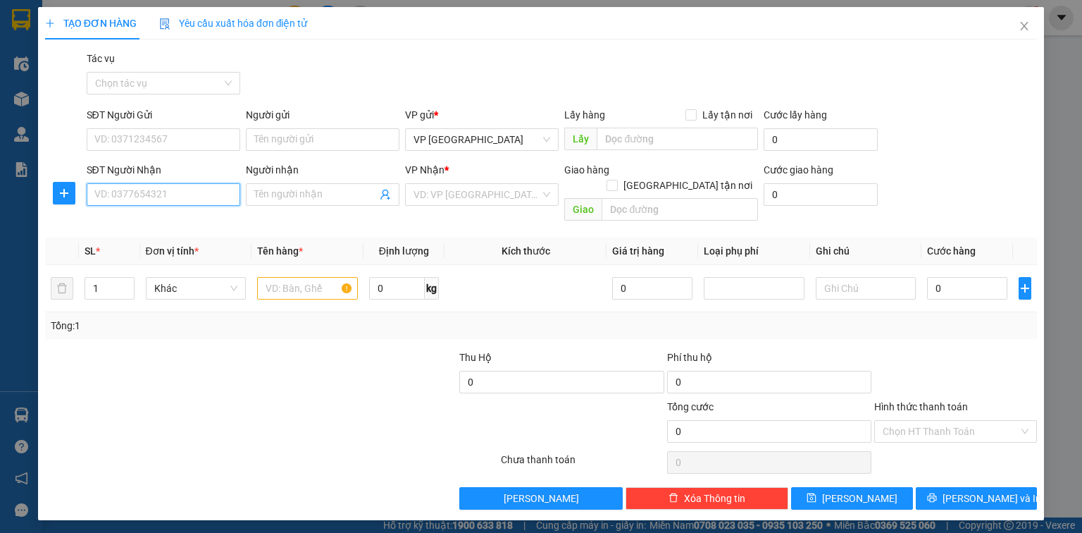
click at [190, 195] on input "SĐT Người Nhận" at bounding box center [164, 194] width 154 height 23
click at [163, 223] on div "0973577048 - Anh Tuân" at bounding box center [163, 223] width 137 height 16
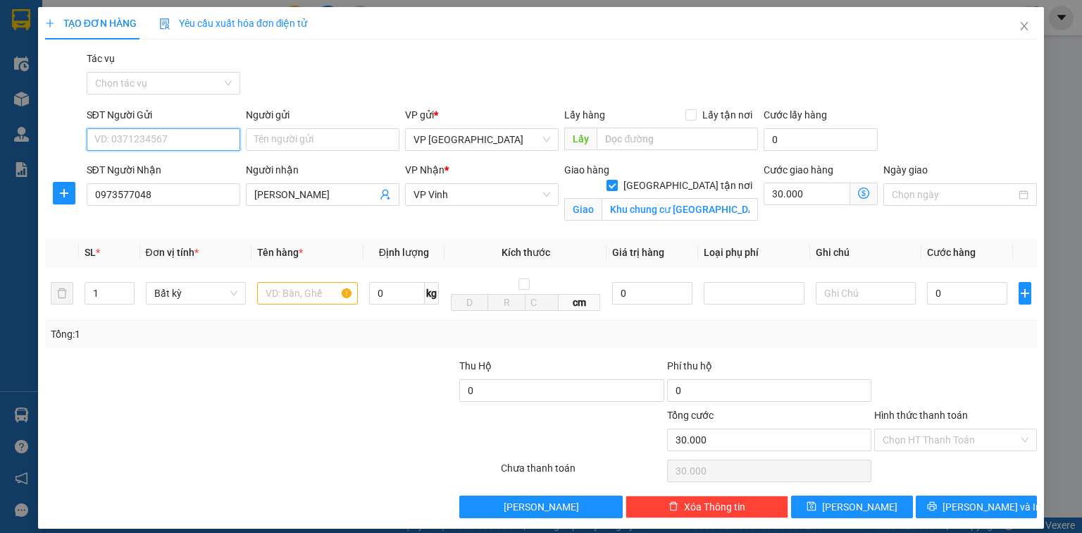
click at [195, 130] on input "SĐT Người Gửi" at bounding box center [164, 139] width 154 height 23
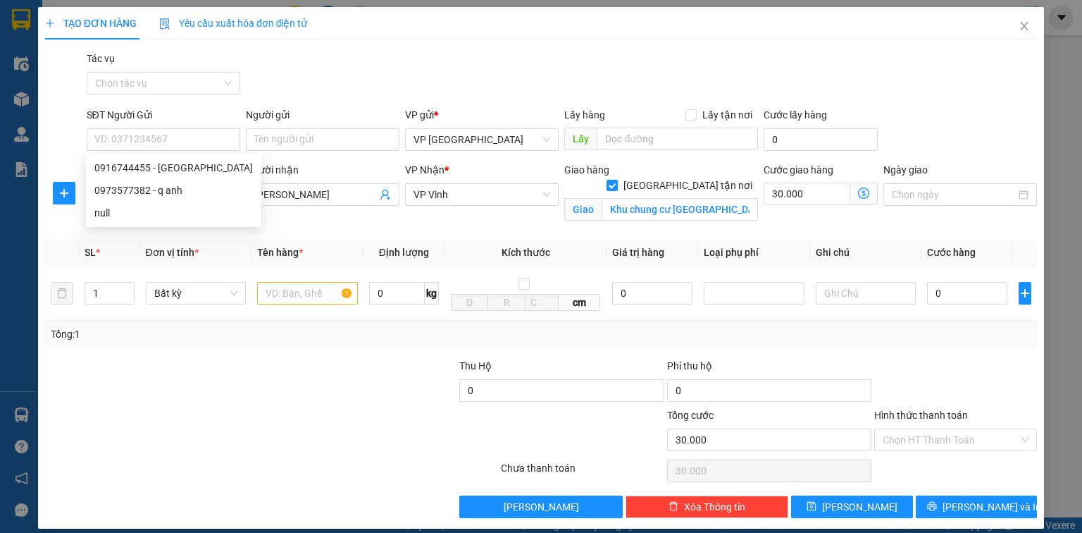
click at [295, 446] on div at bounding box center [189, 431] width 290 height 49
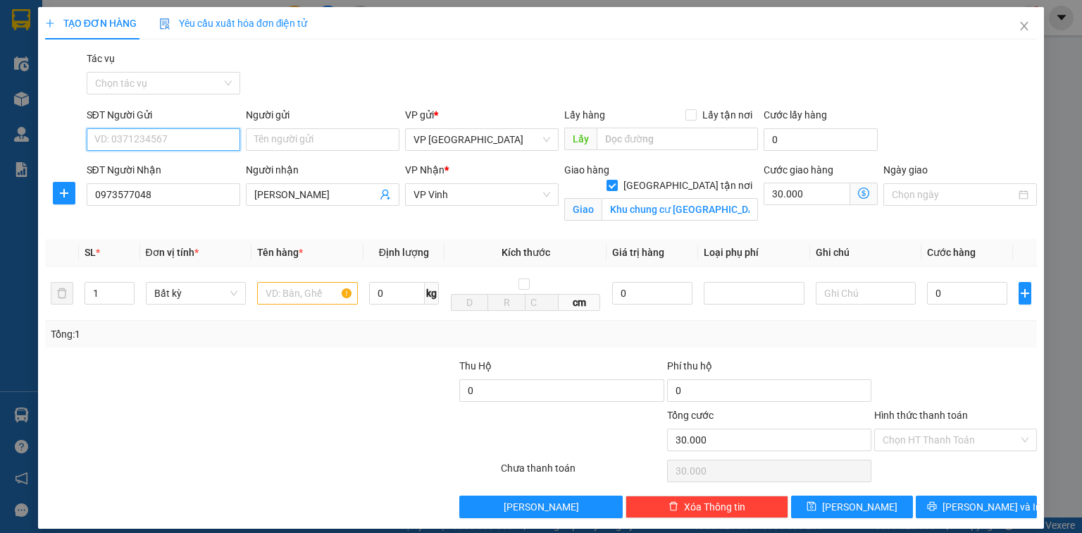
click at [183, 137] on input "SĐT Người Gửi" at bounding box center [164, 139] width 154 height 23
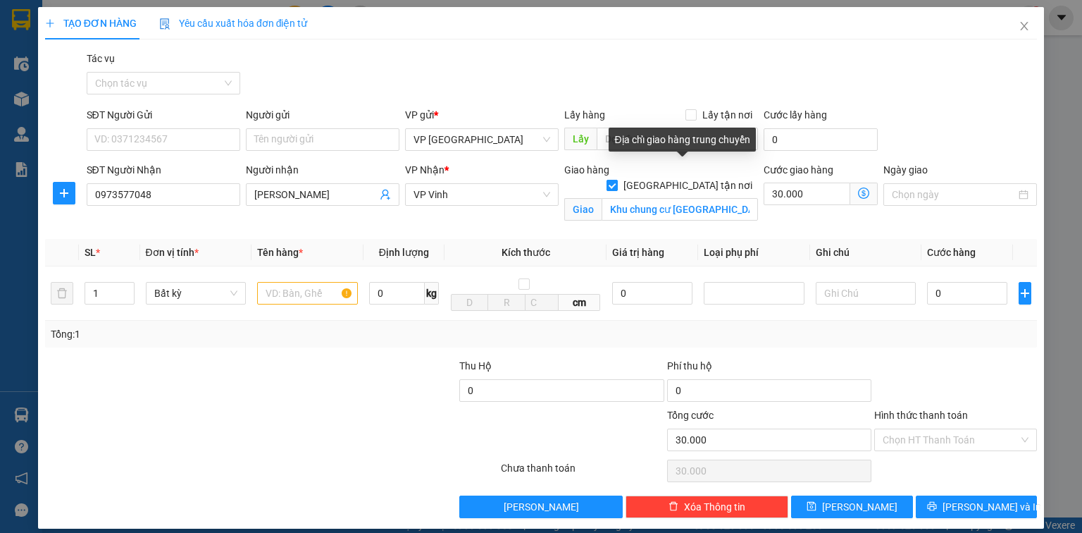
click at [617, 180] on input "[GEOGRAPHIC_DATA] tận nơi" at bounding box center [612, 185] width 10 height 10
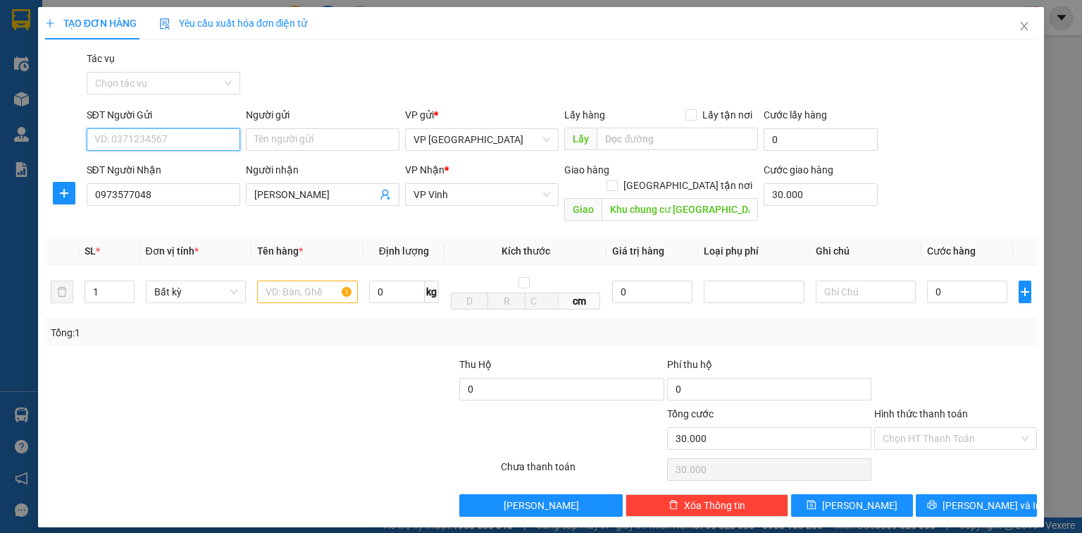
click at [174, 140] on input "SĐT Người Gửi" at bounding box center [164, 139] width 154 height 23
click at [618, 180] on span at bounding box center [612, 185] width 11 height 11
click at [617, 180] on input "[GEOGRAPHIC_DATA] tận nơi" at bounding box center [612, 185] width 10 height 10
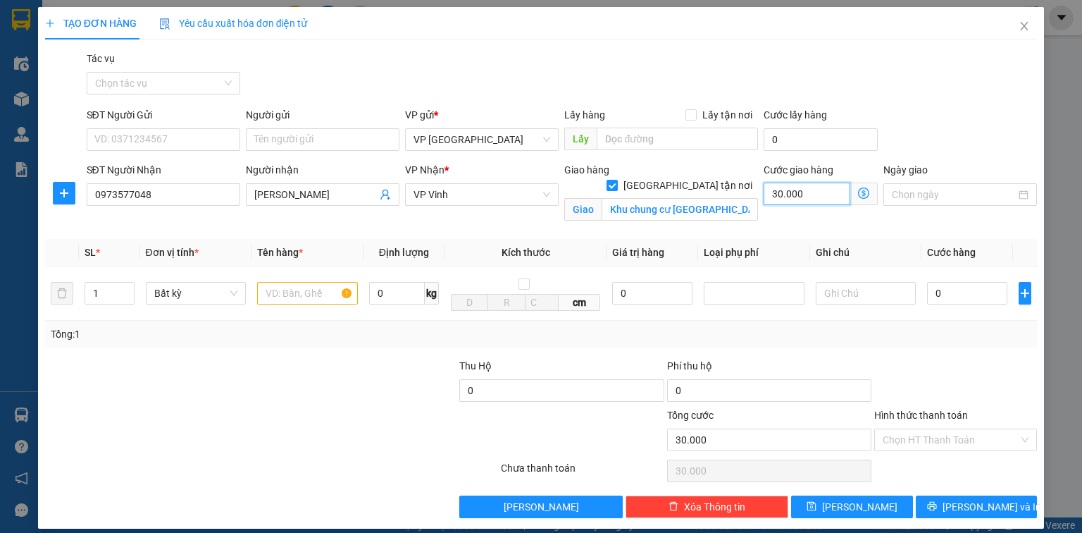
click at [791, 190] on input "30.000" at bounding box center [807, 194] width 87 height 23
click at [270, 292] on input "text" at bounding box center [307, 293] width 101 height 23
click at [945, 300] on input "0" at bounding box center [967, 293] width 80 height 23
click at [939, 436] on input "Hình thức thanh toán" at bounding box center [951, 439] width 136 height 21
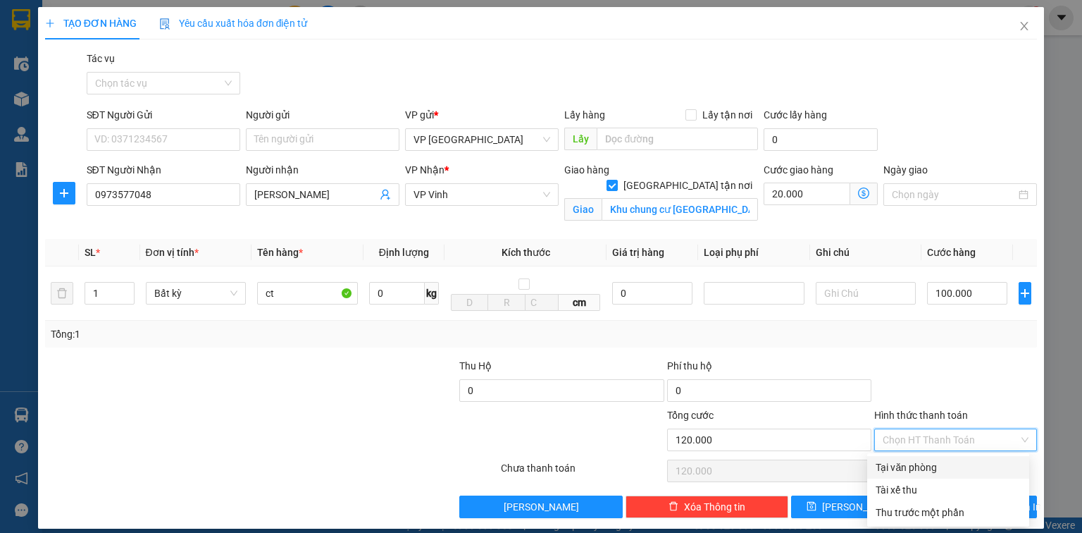
click at [915, 469] on div "Tại văn phòng" at bounding box center [948, 467] width 145 height 16
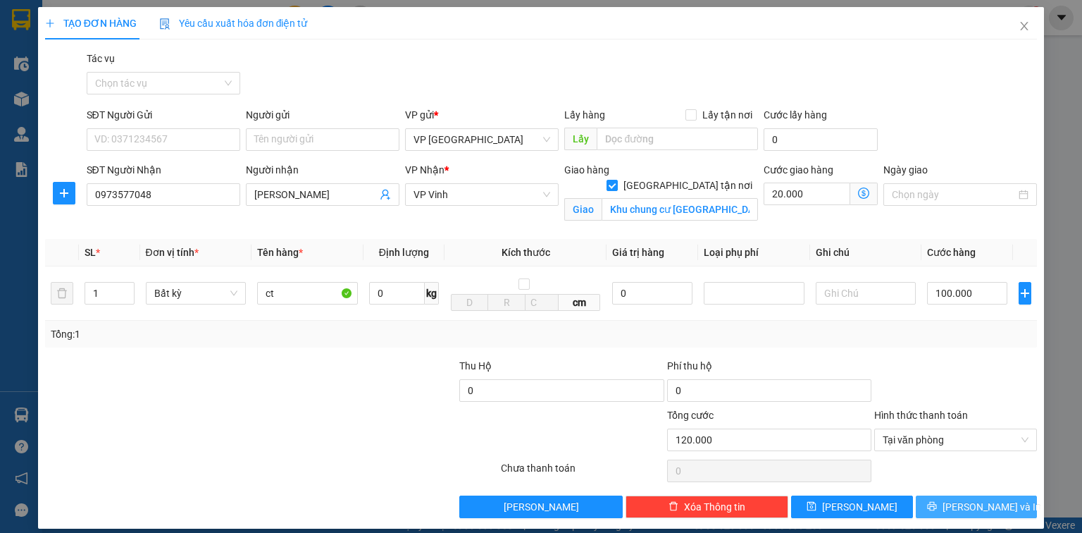
click at [932, 505] on button "[PERSON_NAME] và In" at bounding box center [977, 506] width 122 height 23
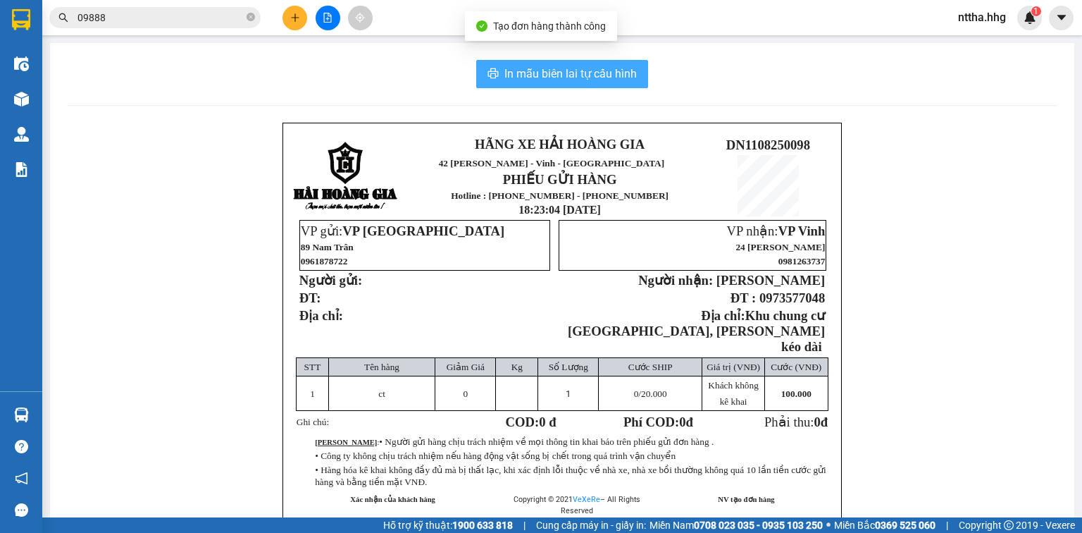
click at [555, 70] on span "In mẫu biên lai tự cấu hình" at bounding box center [571, 74] width 132 height 18
